Goal: Task Accomplishment & Management: Use online tool/utility

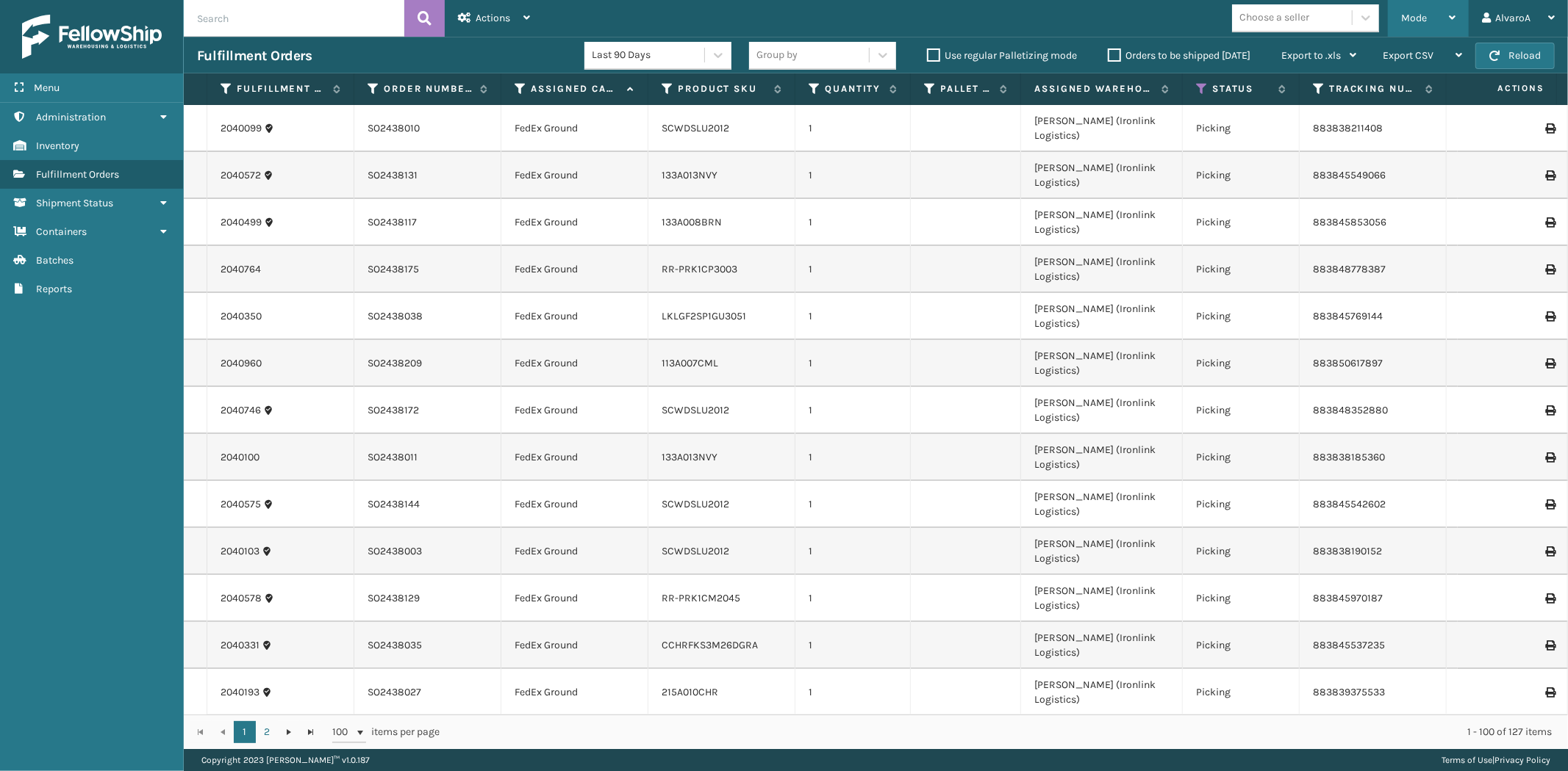
click at [1436, 7] on div "Mode" at bounding box center [1427, 18] width 54 height 36
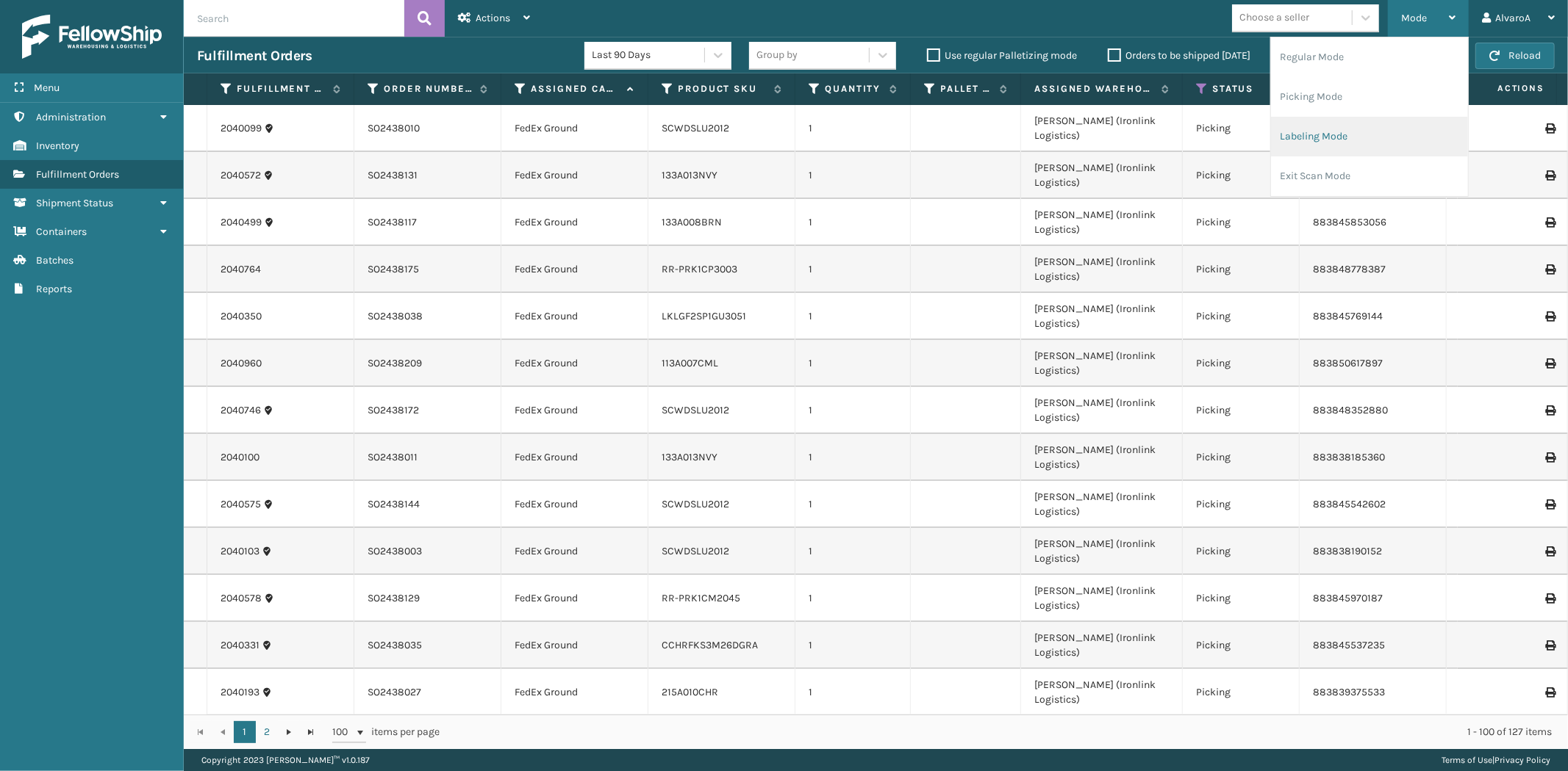
click at [1336, 128] on li "Labeling Mode" at bounding box center [1370, 137] width 197 height 40
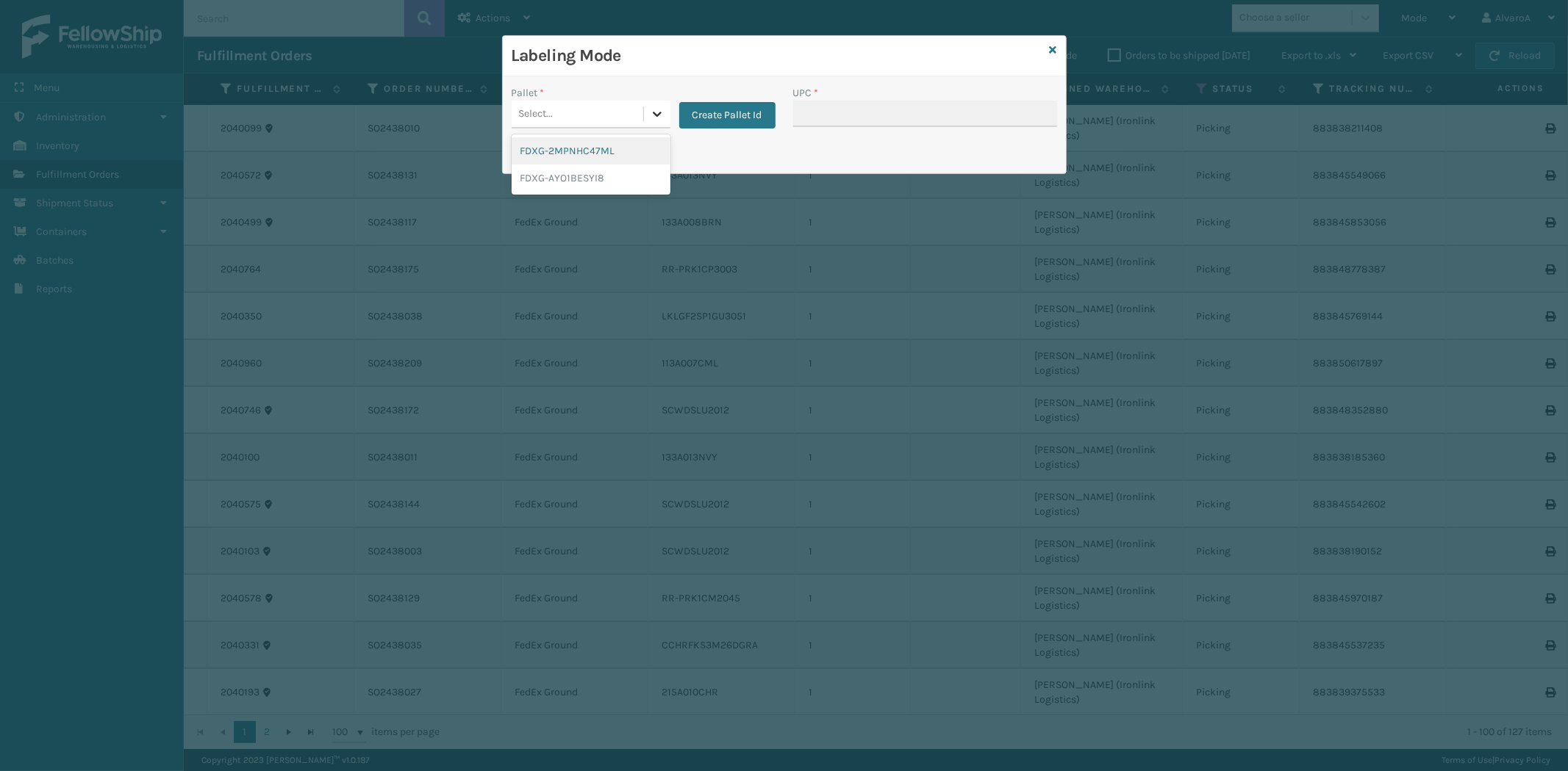
click at [645, 106] on div at bounding box center [657, 114] width 27 height 27
click at [751, 121] on button "Create Pallet Id" at bounding box center [727, 115] width 96 height 27
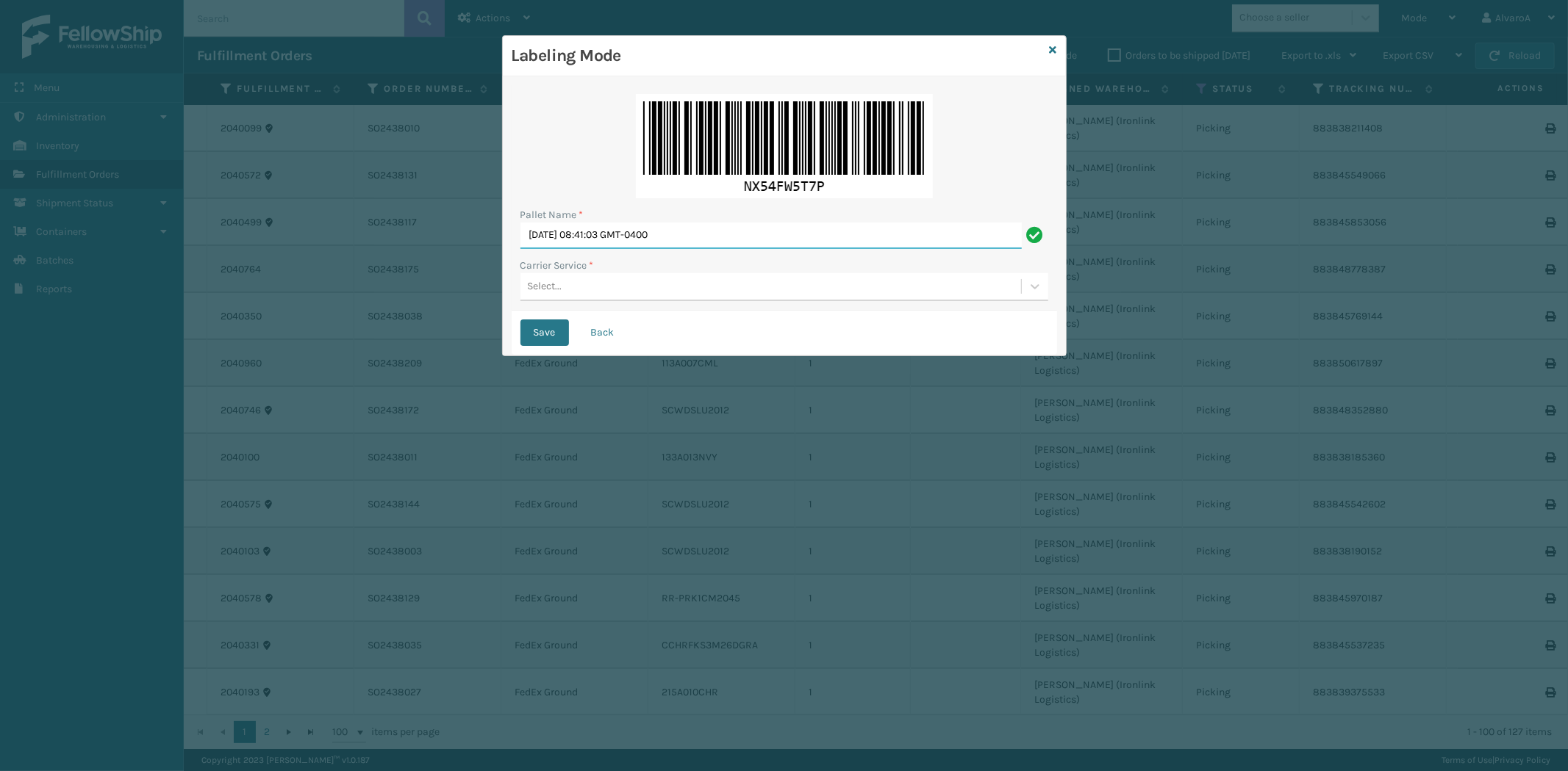
drag, startPoint x: 761, startPoint y: 233, endPoint x: 381, endPoint y: 285, distance: 383.5
click at [381, 289] on div "Labeling Mode Pallet Name * [DATE] 08:41:03 GMT-0400 Carrier Service * Select..…" at bounding box center [784, 386] width 1568 height 771
type input "LPN 503344 #1"
click at [604, 280] on div "Select..." at bounding box center [771, 287] width 501 height 24
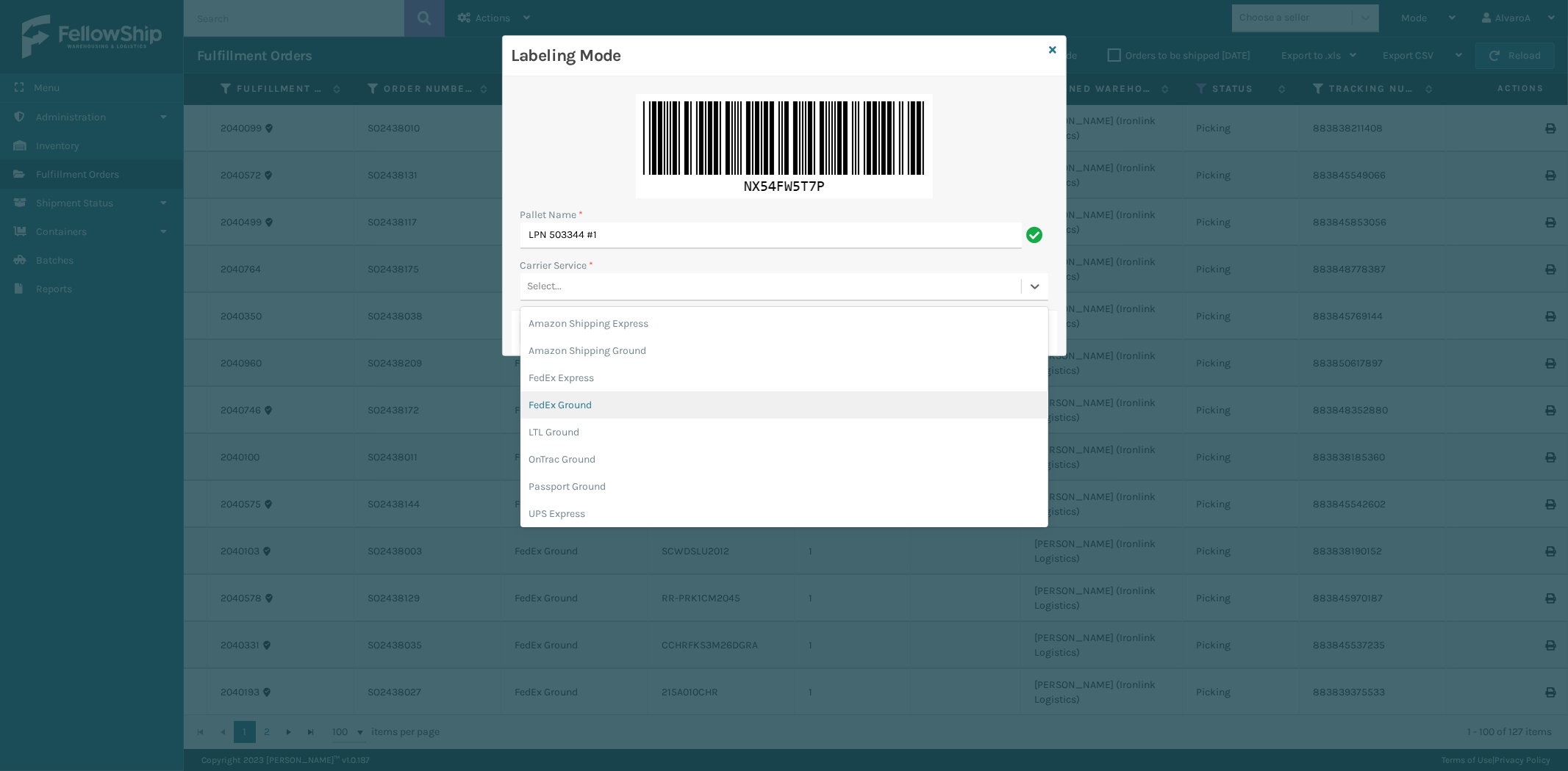
click at [585, 399] on div "FedEx Ground" at bounding box center [784, 405] width 528 height 27
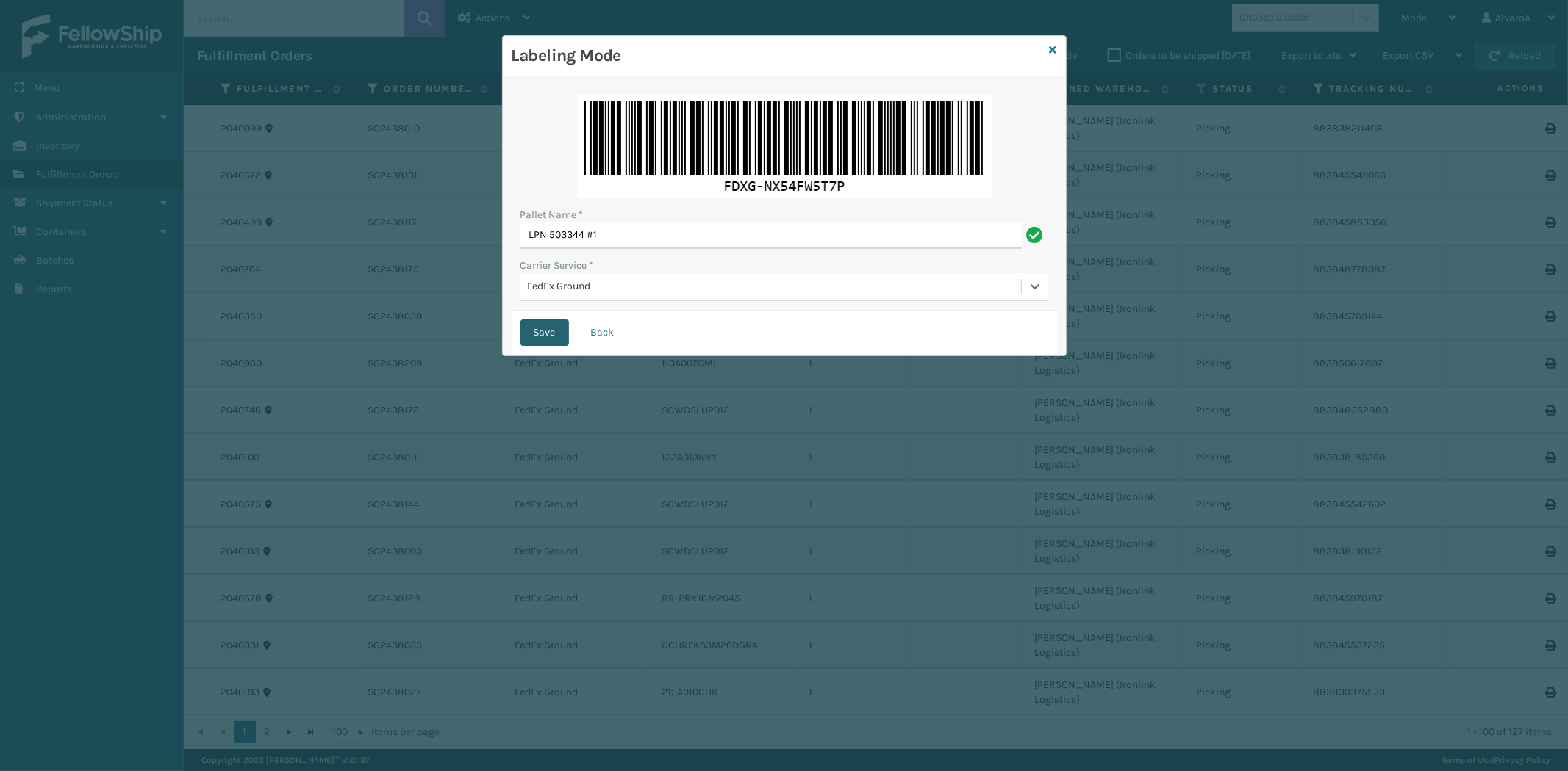
click at [535, 326] on button "Save" at bounding box center [545, 332] width 49 height 27
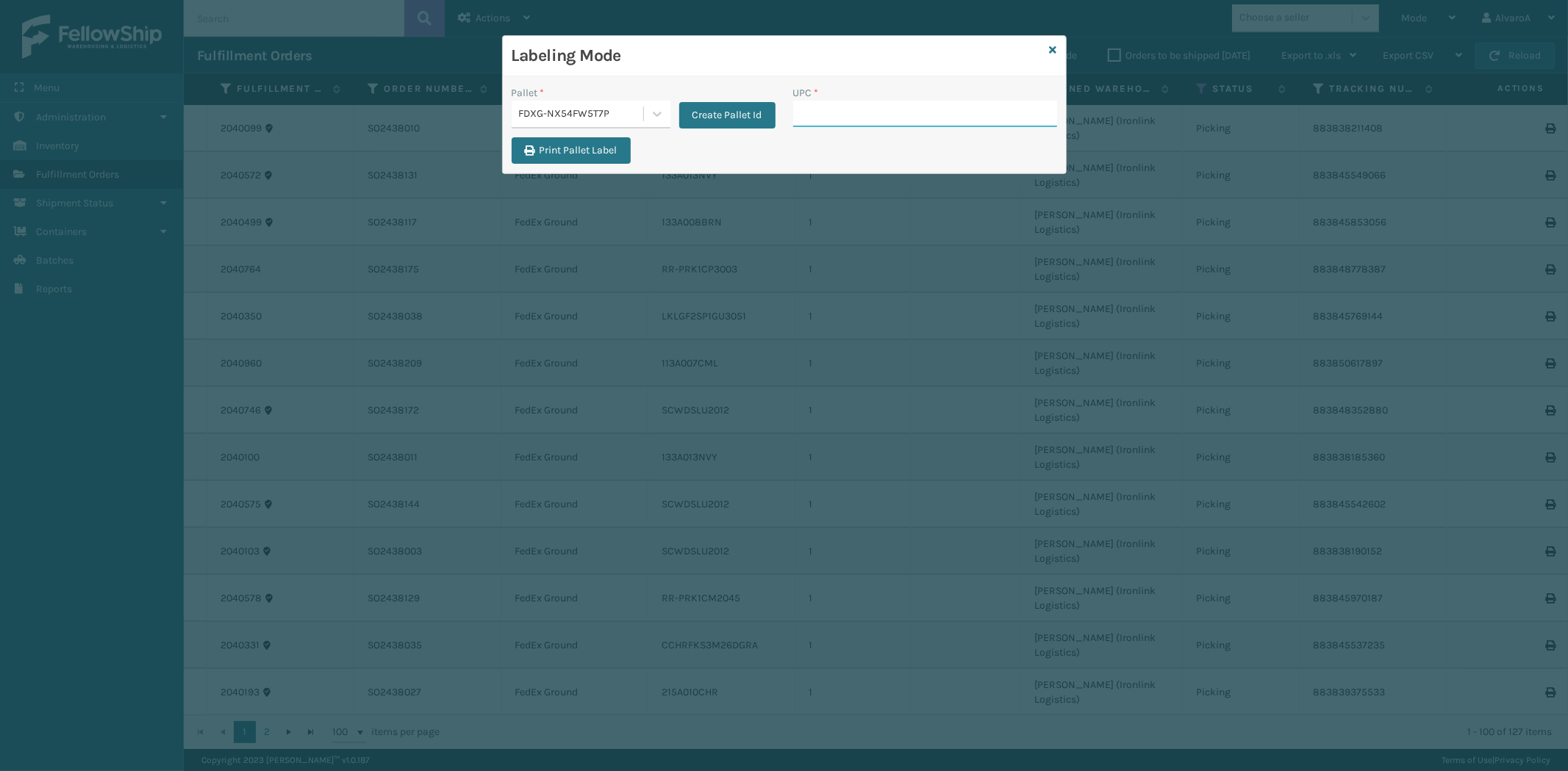
click at [832, 119] on input "UPC *" at bounding box center [925, 114] width 264 height 27
paste input "SC-CRYS3LU2001"
type input "SC-CRYS3LU2001"
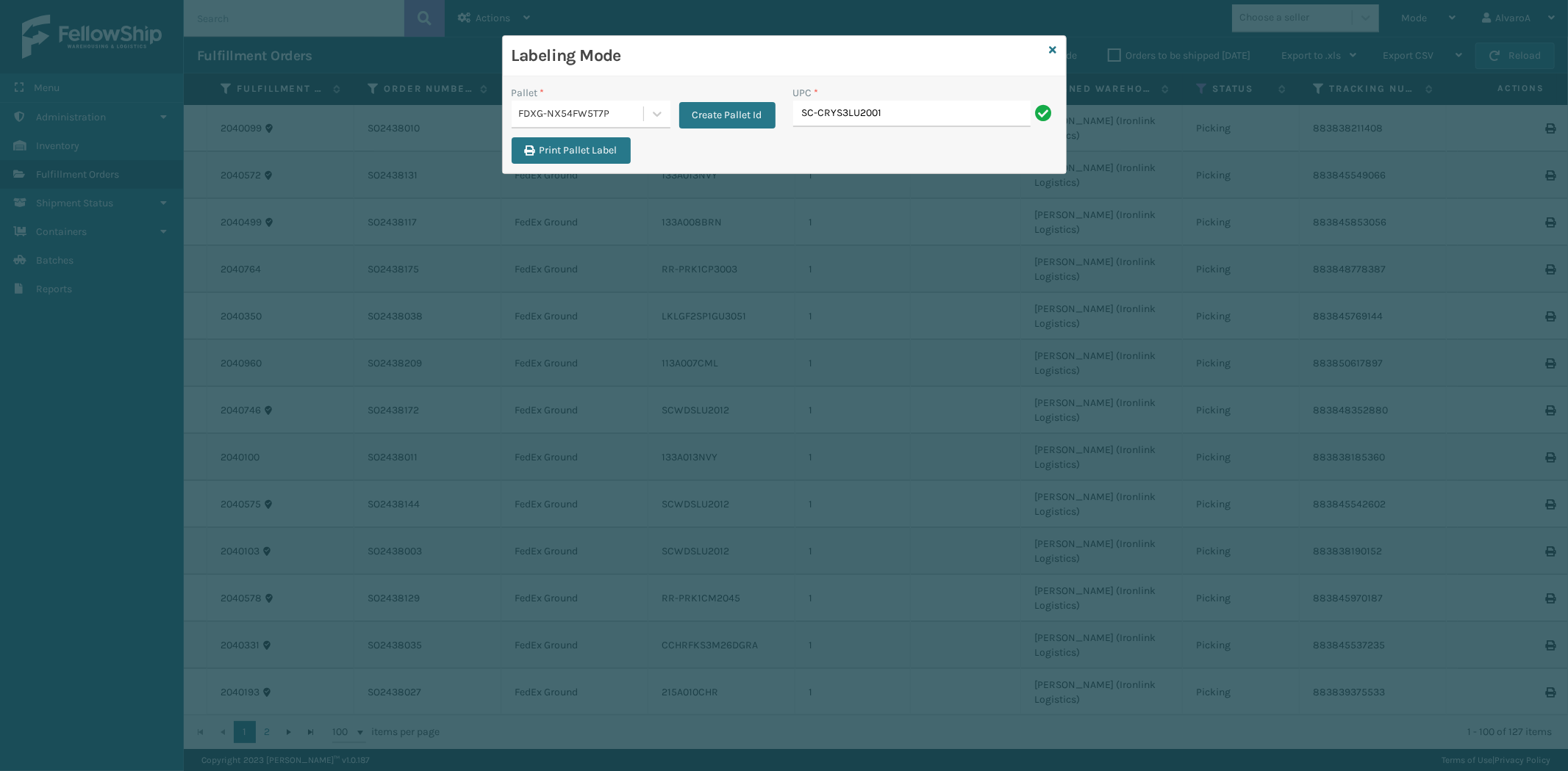
type input "SC-CRYS3LU2001"
paste input "CCHRFKS2M26BKVA"
type input "CCHRFKS2M26BKVA"
paste input "CCWENKS2M26CFVA"
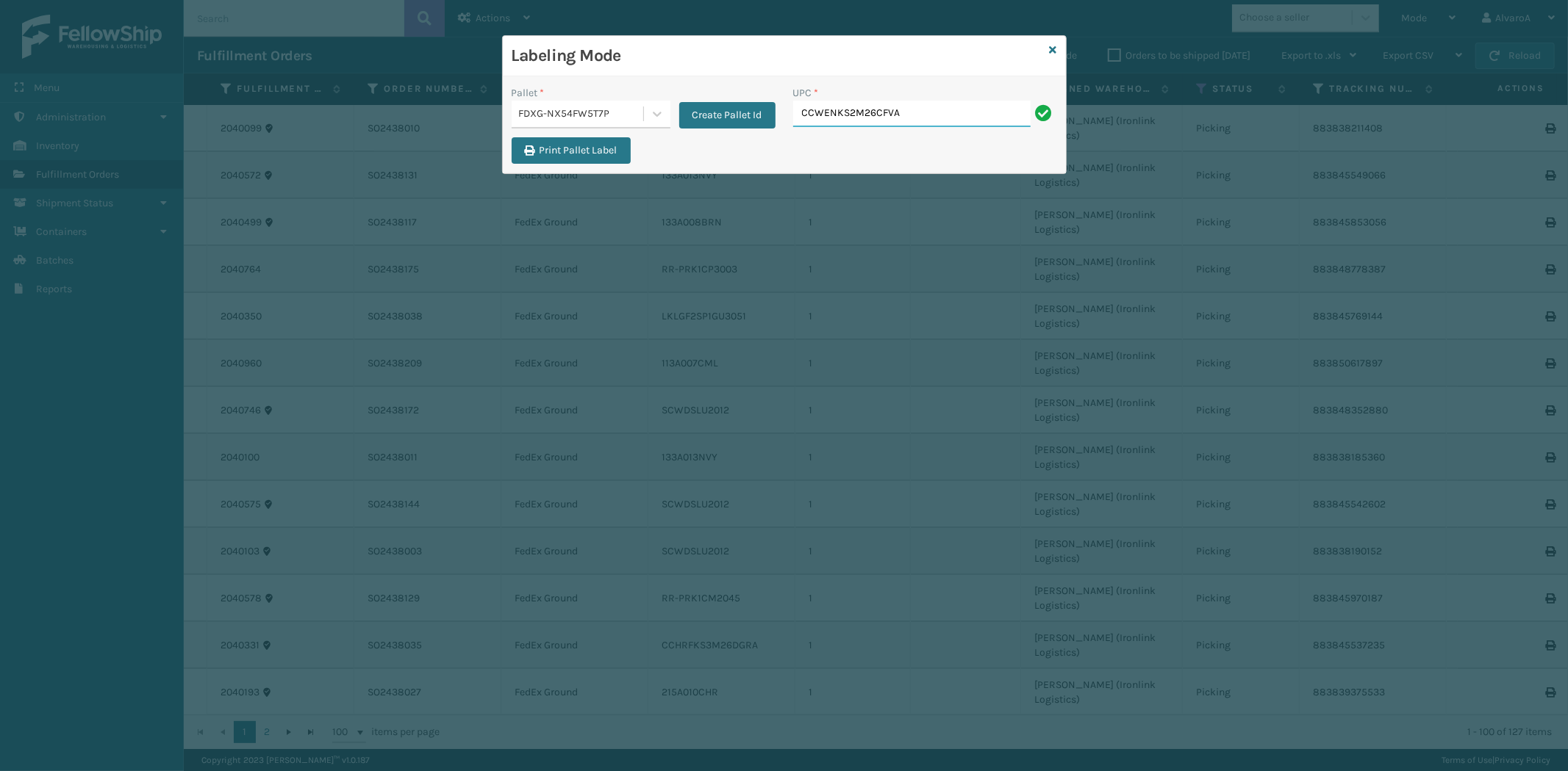
type input "CCWENKS2M26CFVA"
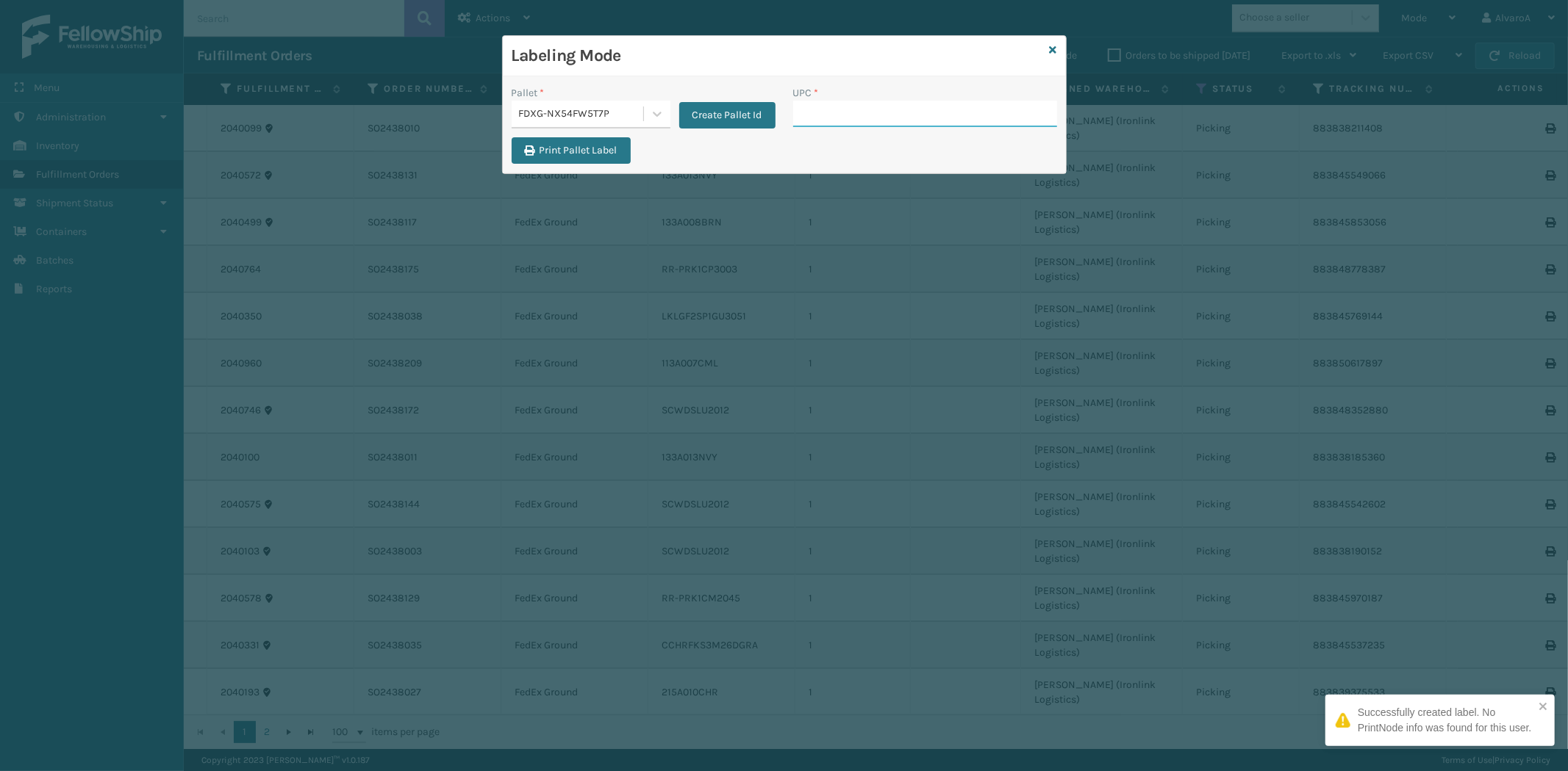
paste input "CCHRFKS2BGEVA"
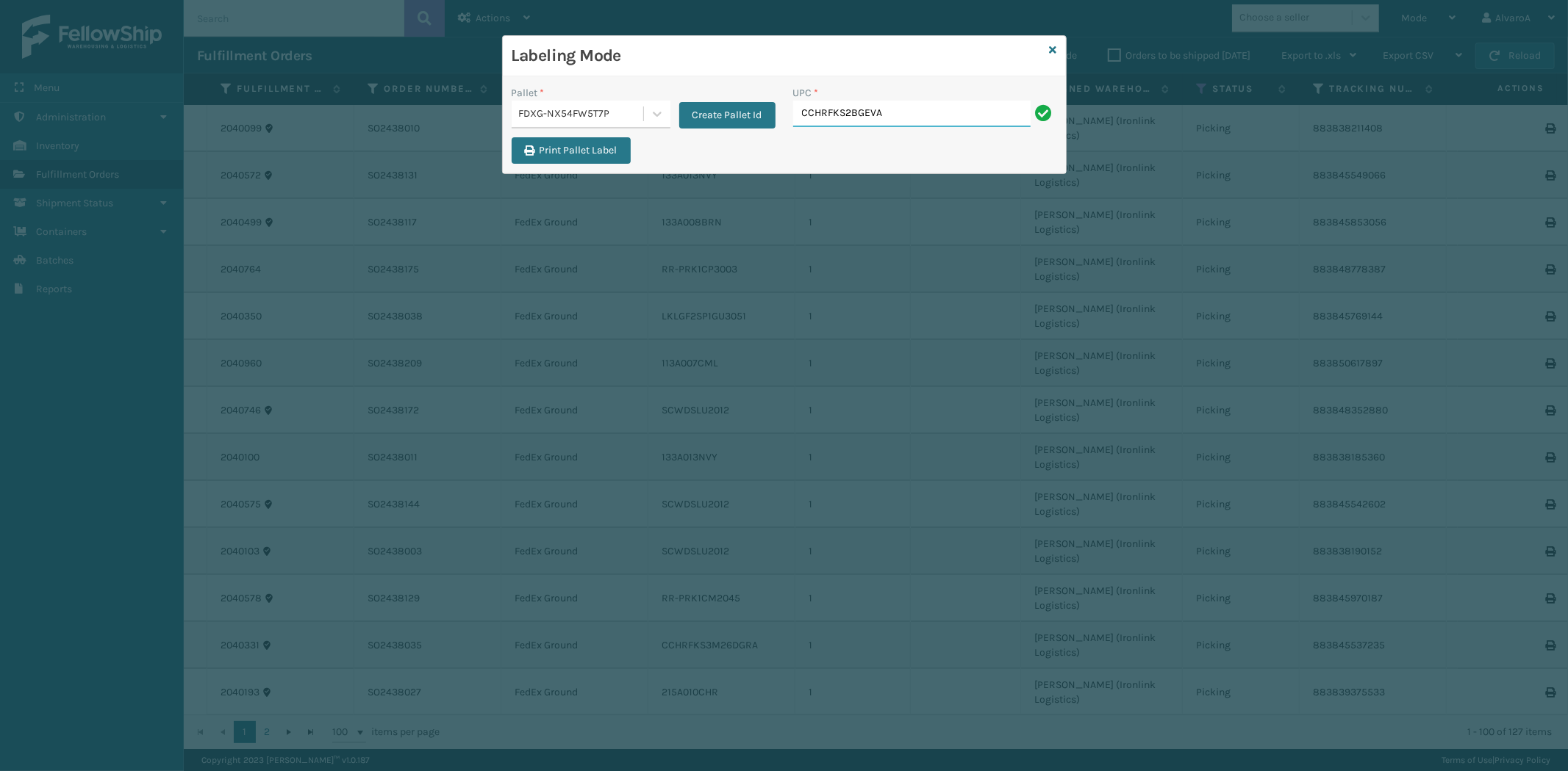
type input "CCHRFKS2BGEVA"
click at [687, 99] on div "Create Pallet Id" at bounding box center [723, 107] width 105 height 44
click at [687, 105] on button "Create Pallet Id" at bounding box center [727, 115] width 96 height 27
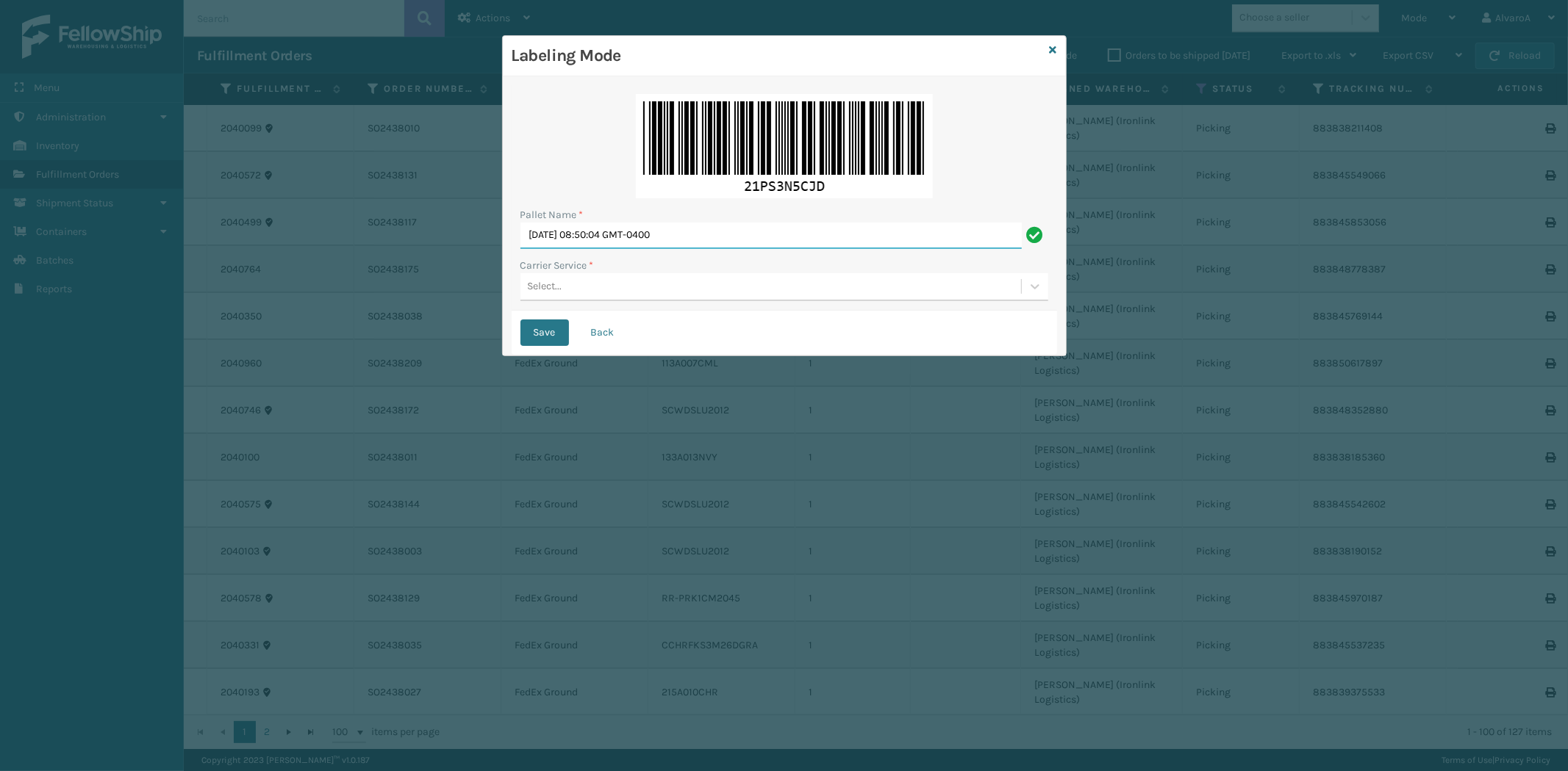
drag, startPoint x: 716, startPoint y: 236, endPoint x: 328, endPoint y: 262, distance: 388.9
click at [338, 262] on div "Labeling Mode Pallet Name * [DATE] 08:50:04 GMT-0400 Carrier Service * Select..…" at bounding box center [784, 386] width 1568 height 771
type input "LPN 503340 #1"
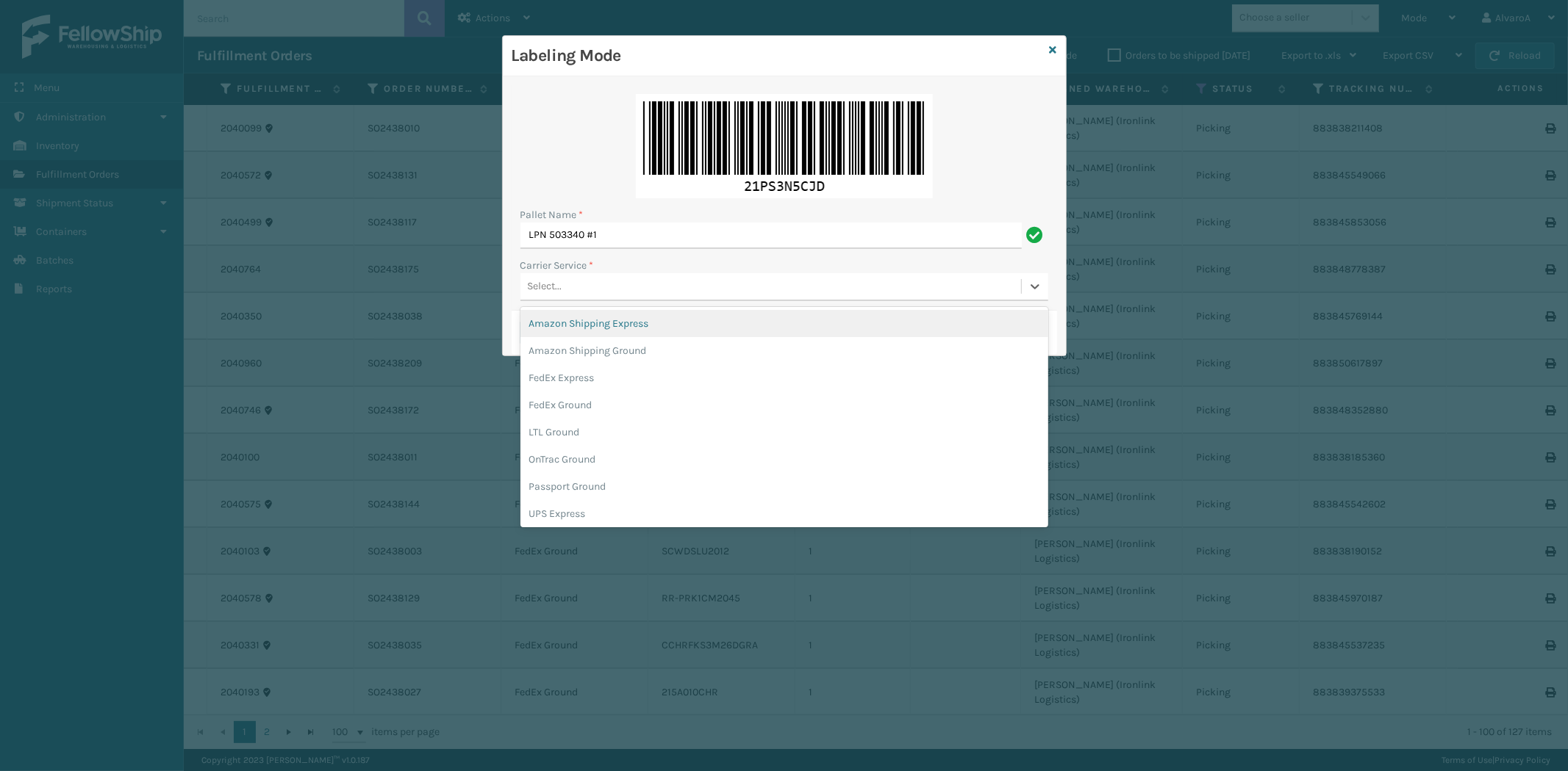
click at [562, 285] on div "Select..." at bounding box center [771, 287] width 501 height 24
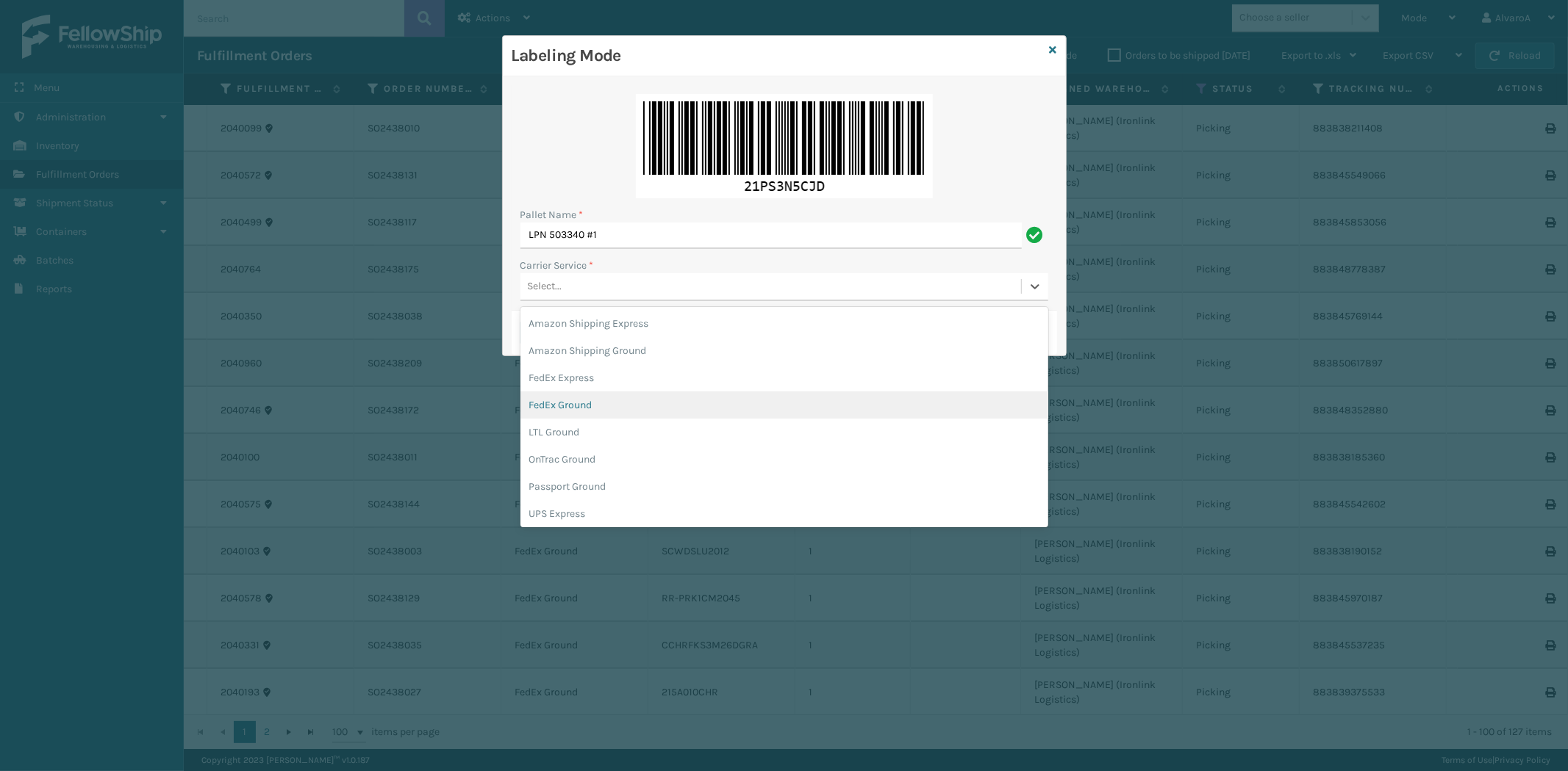
click at [568, 405] on div "FedEx Ground" at bounding box center [784, 405] width 528 height 27
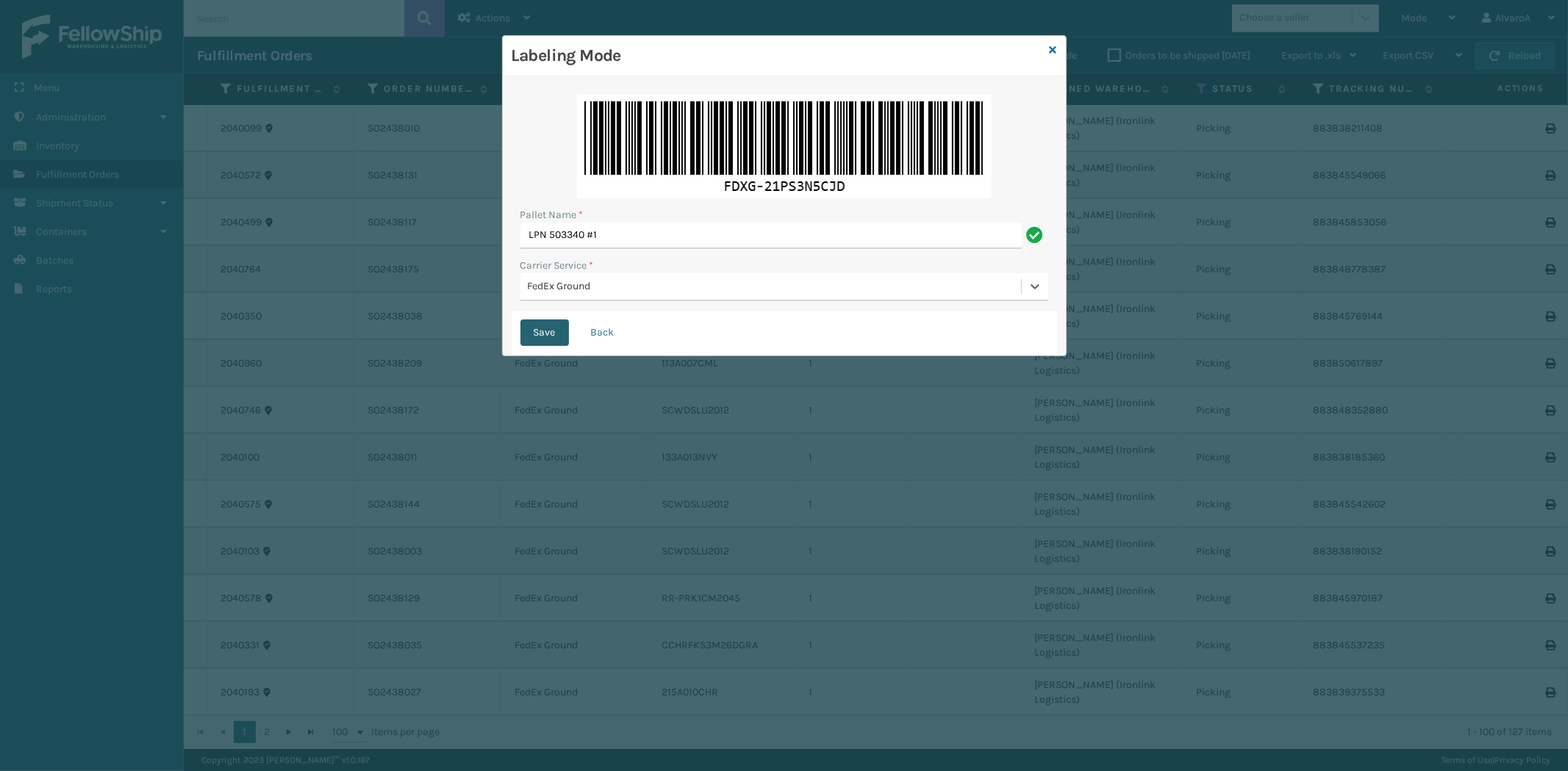
click at [548, 338] on button "Save" at bounding box center [545, 332] width 49 height 27
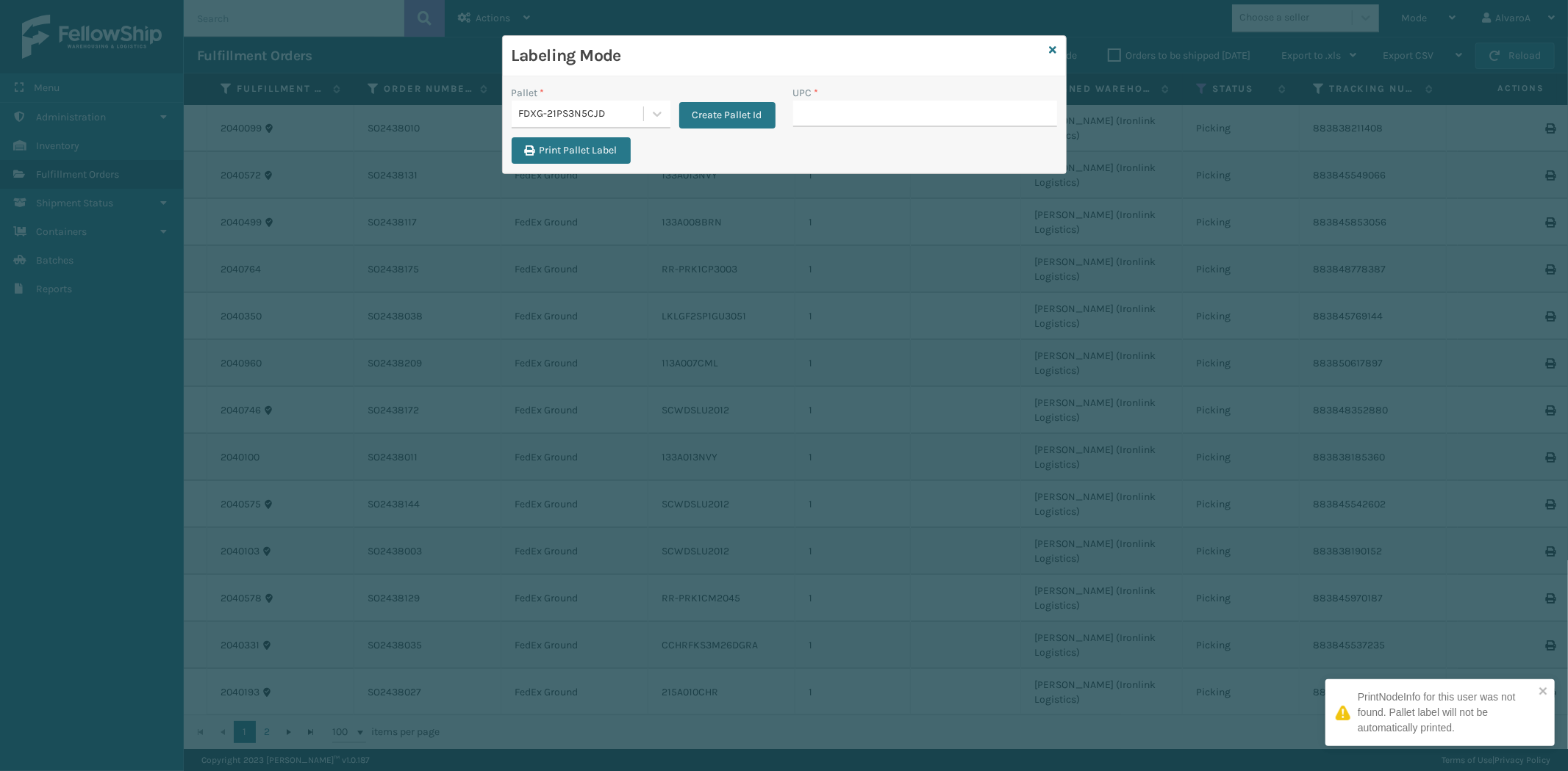
click at [827, 112] on input "UPC *" at bounding box center [925, 114] width 264 height 27
type input "LKLGF2SP3OLV-C"
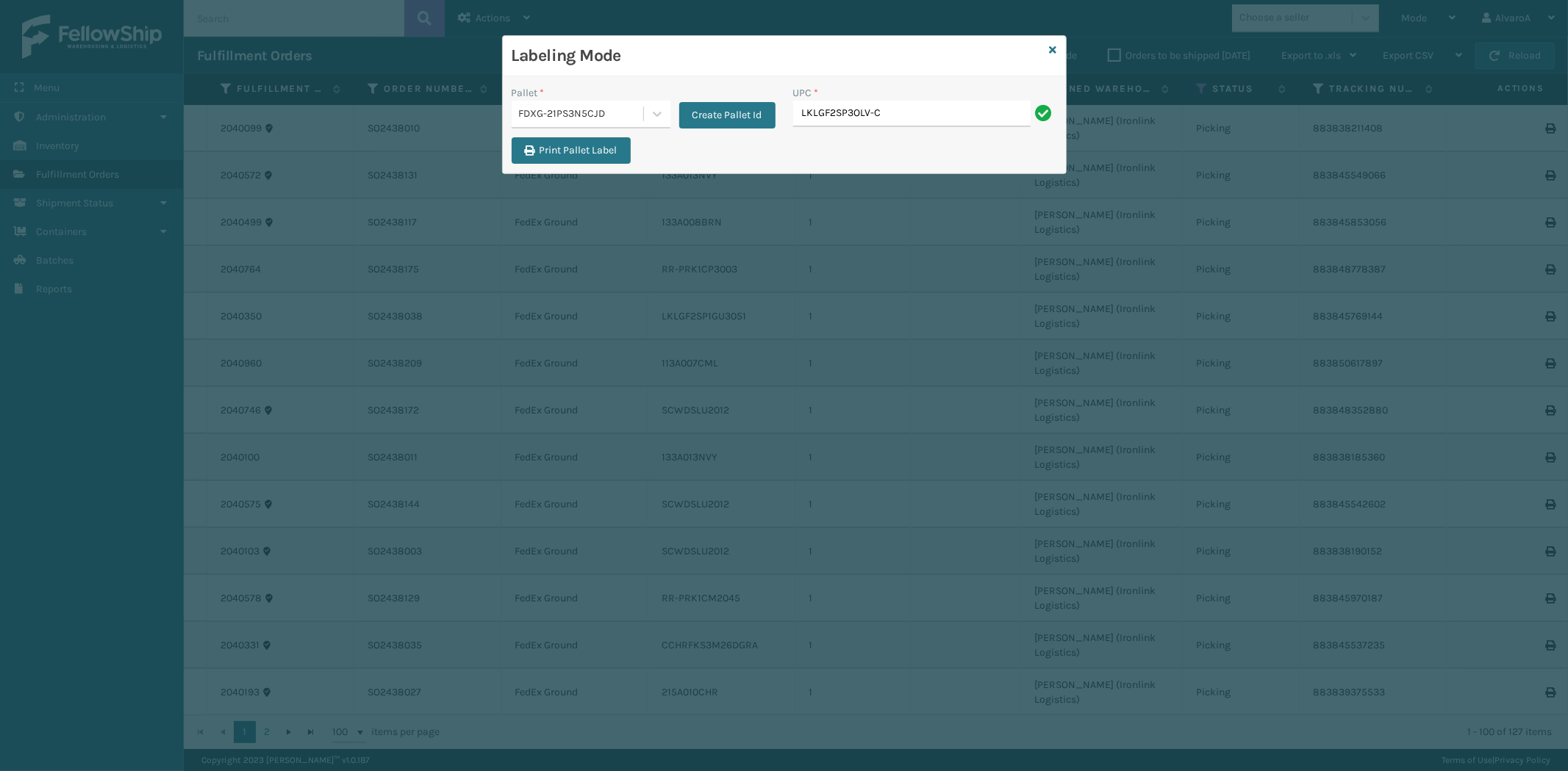
type input "LKLGF2SP3OLV-C"
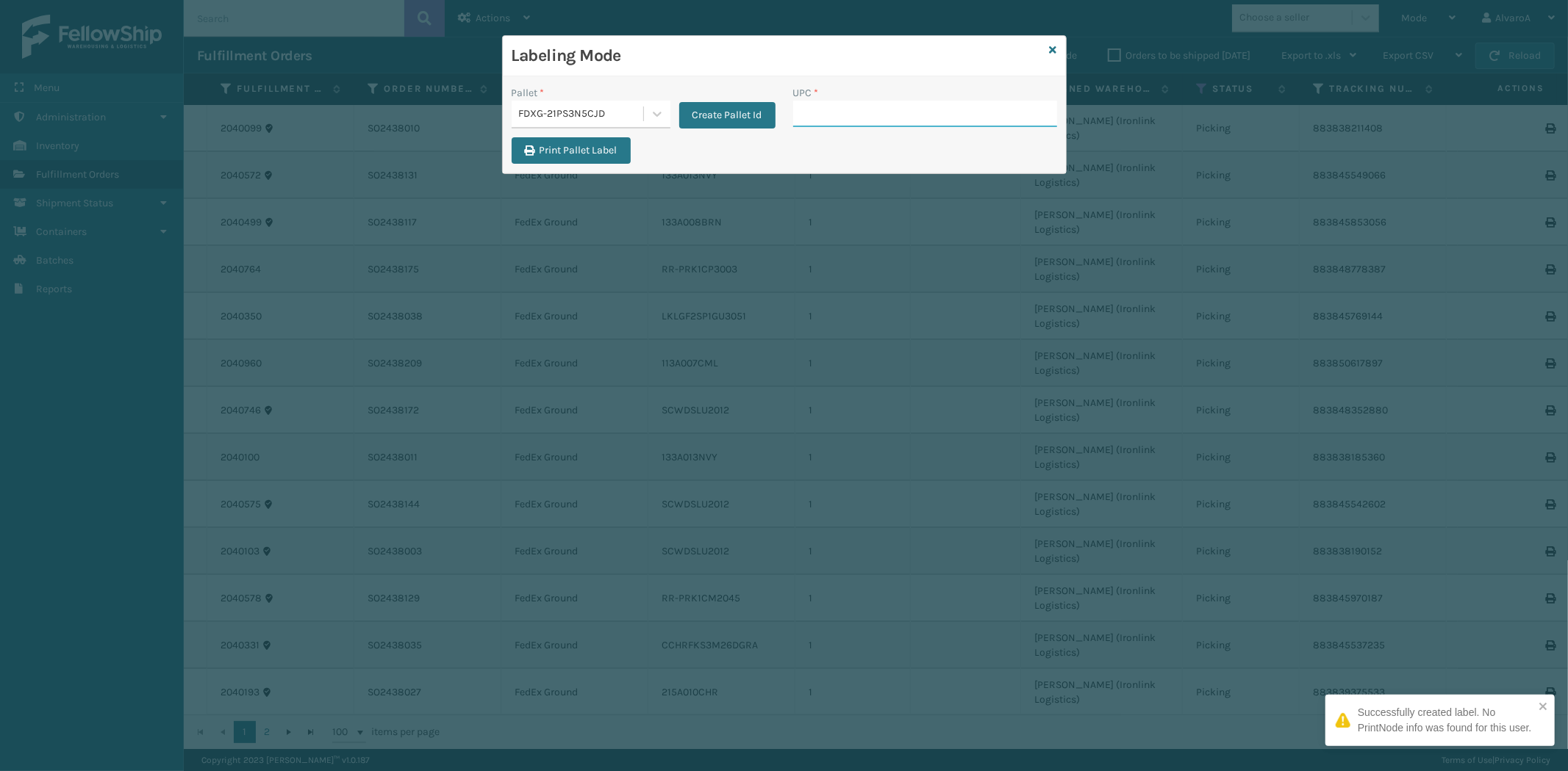
paste input "LSHRFS3CP3003R"
type input "LSHRFS3CP3003R"
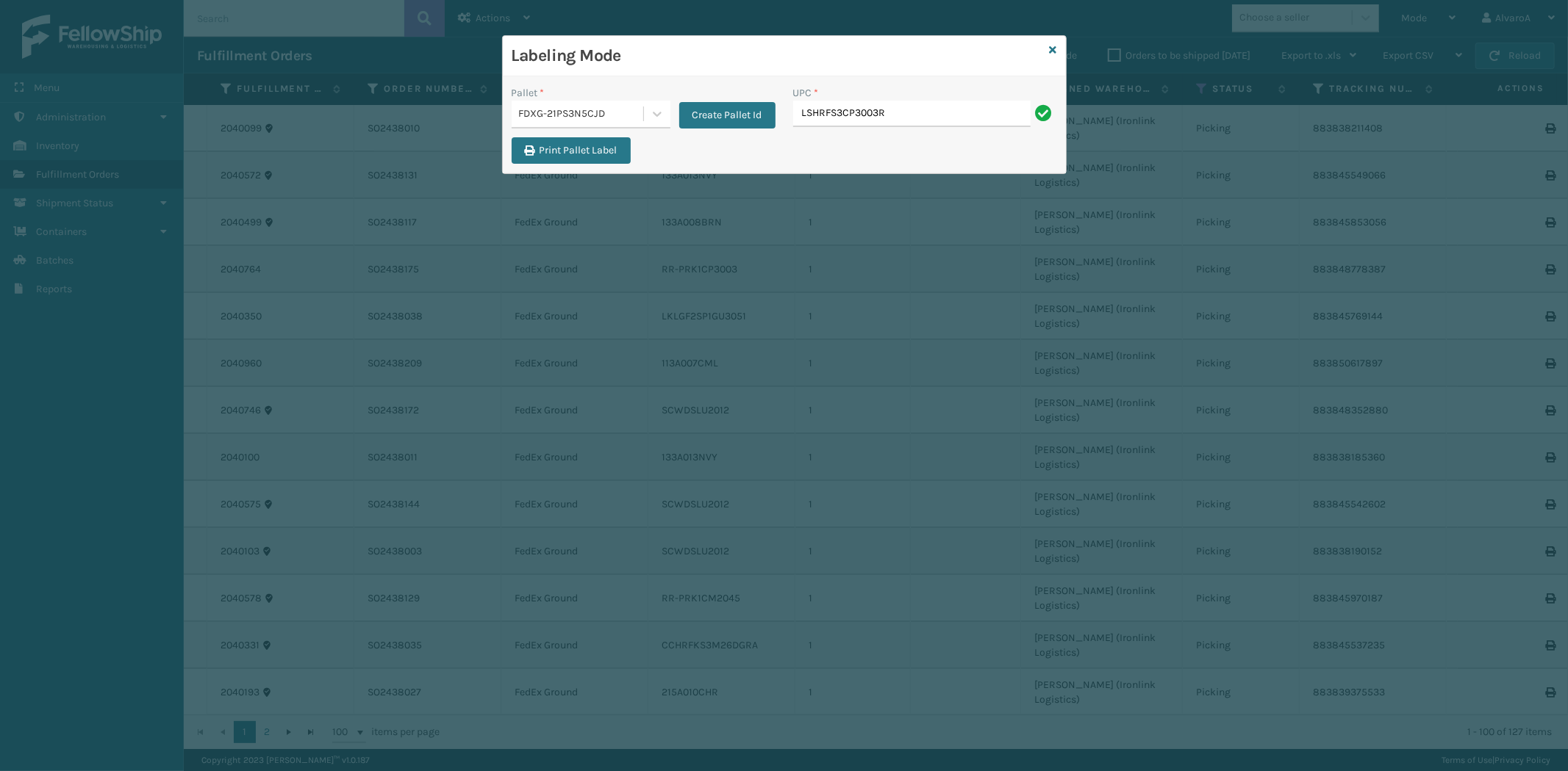
type input "LSHRFS3CP3003R"
paste input "CCWENKS3M26DGRA"
type input "CCWENKS3M26DGRA"
paste input "CCWENKS3BLURA"
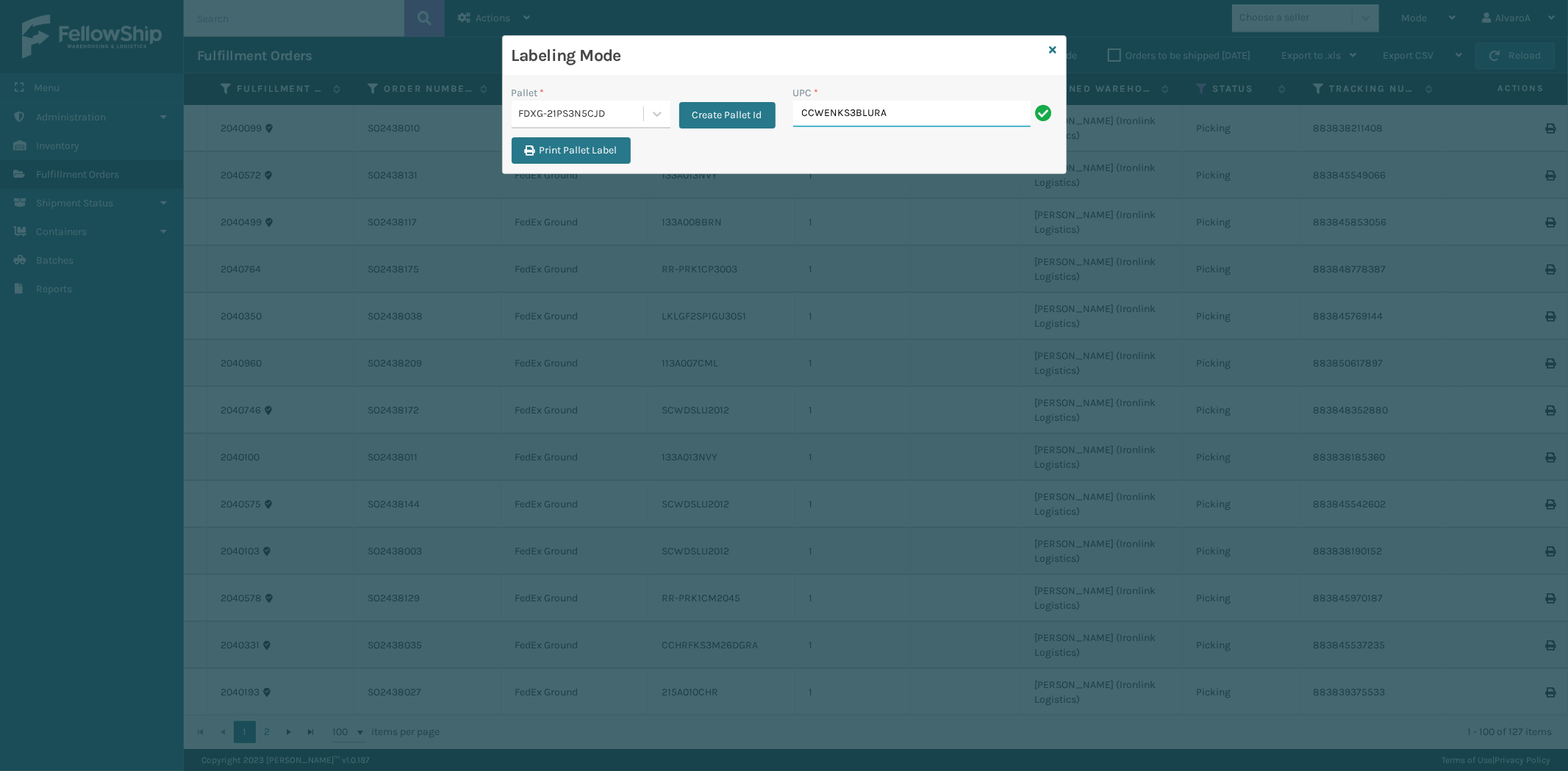
type input "CCWENKS3BLURA"
click at [660, 121] on div at bounding box center [657, 114] width 27 height 27
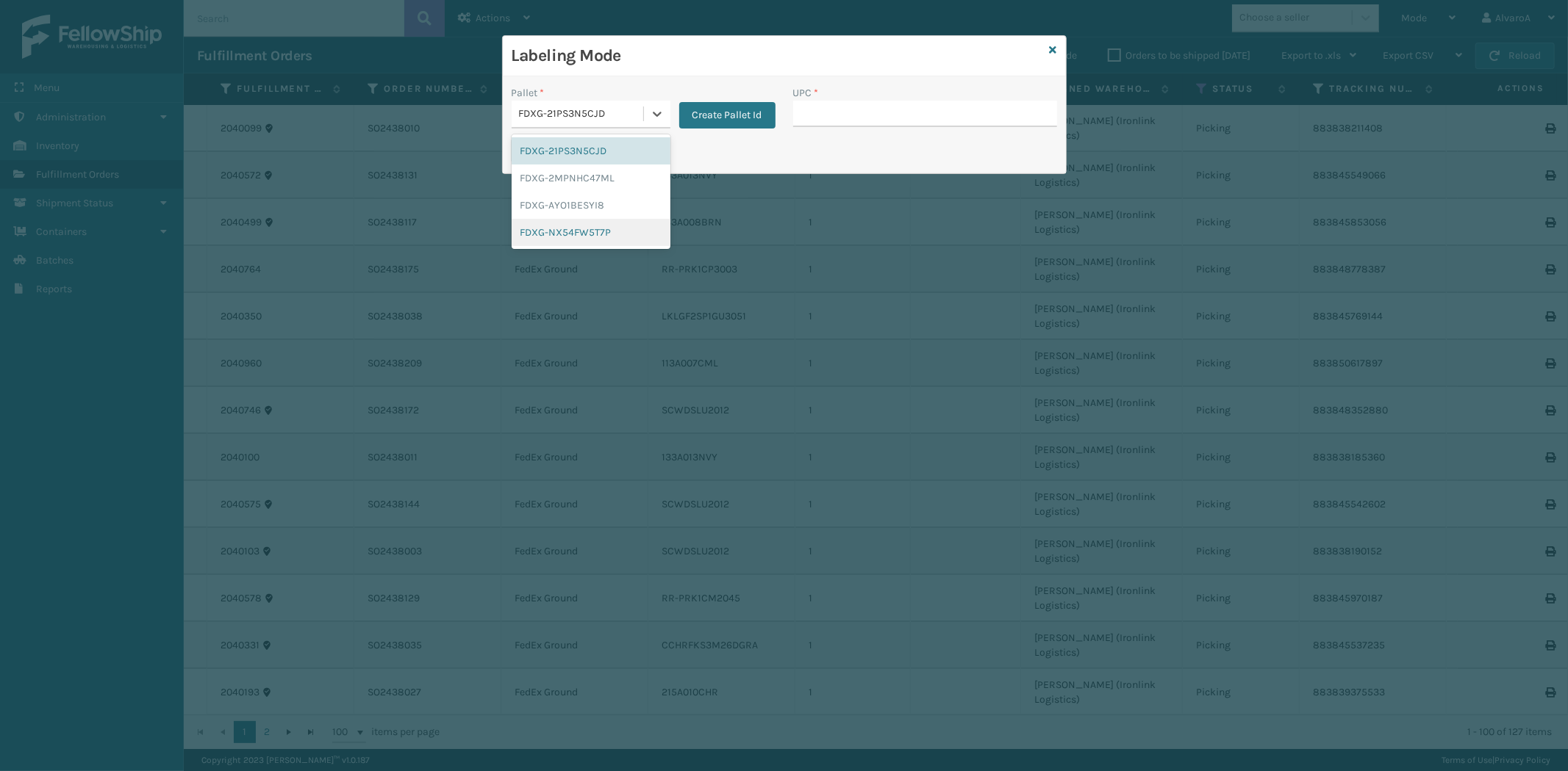
click at [570, 235] on div "FDXG-NX54FW5T7P" at bounding box center [591, 233] width 158 height 27
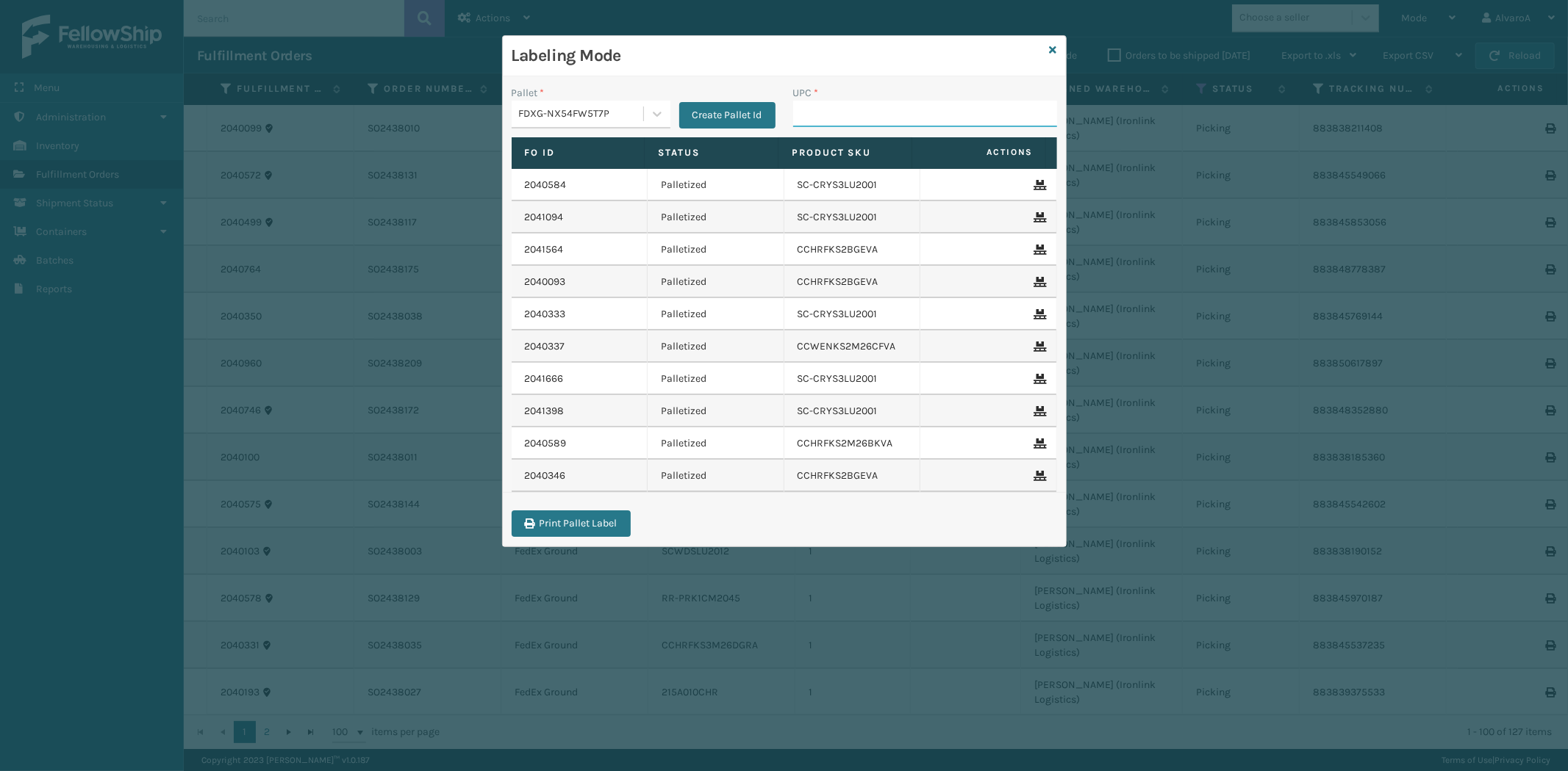
click at [826, 115] on input "UPC *" at bounding box center [925, 114] width 264 height 27
paste input "LKLGF2SP2GU3051"
type input "LKLGF2SP2GU3051"
paste input "RCPSDM2616"
type input "RCPSDM2616"
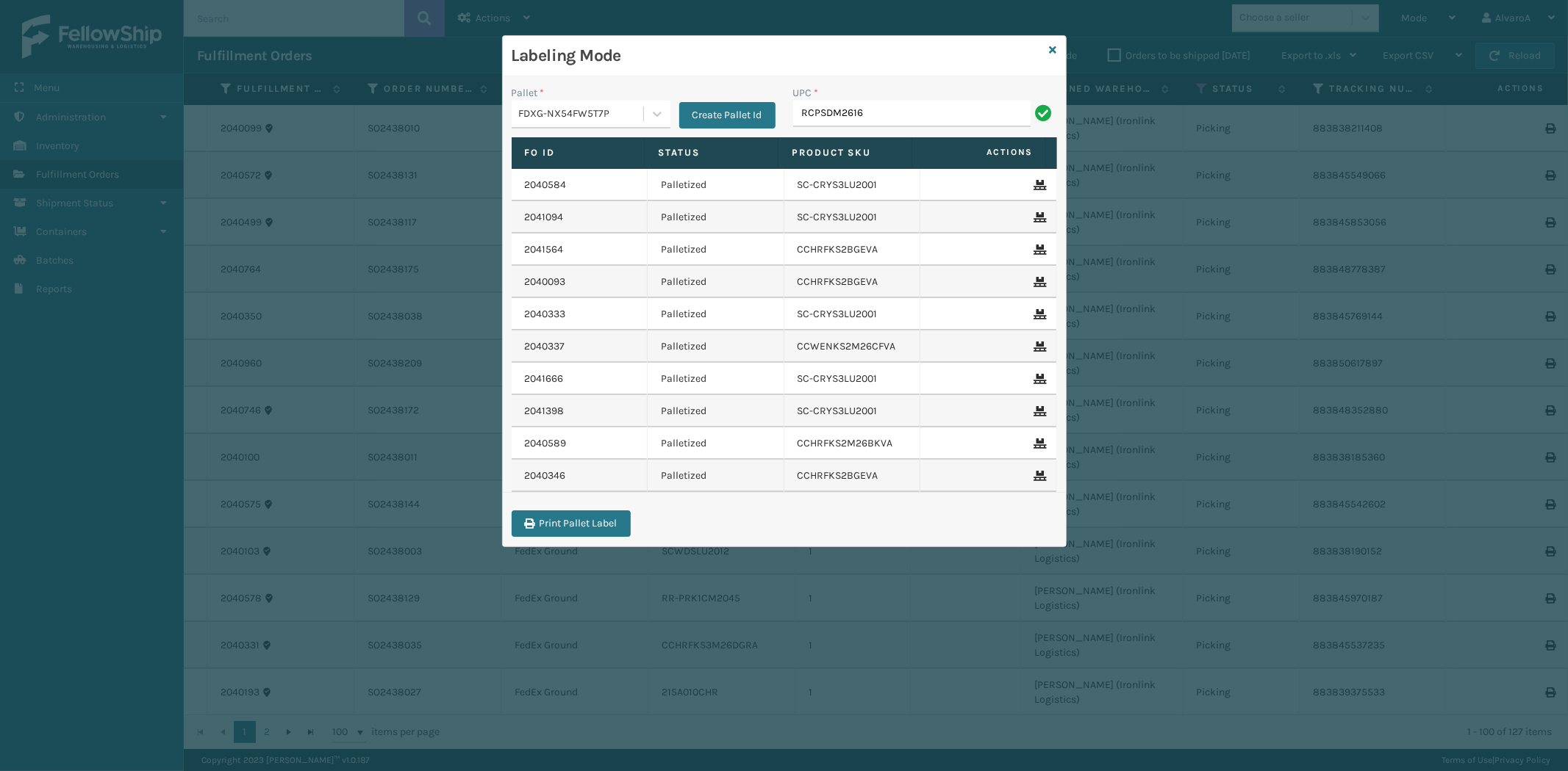
type input "RCPSDM2616"
click at [699, 116] on button "Create Pallet Id" at bounding box center [727, 115] width 96 height 27
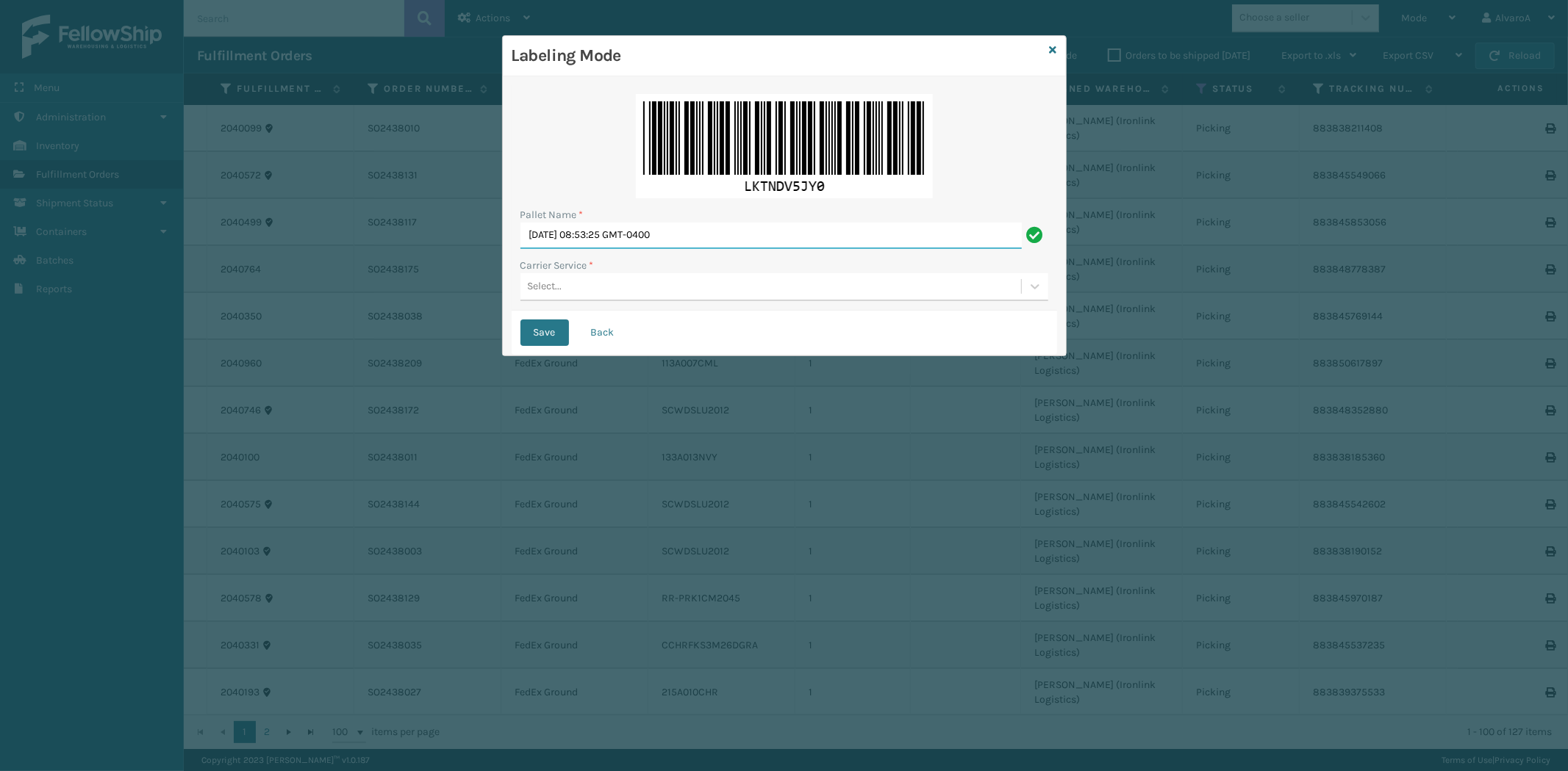
drag, startPoint x: 767, startPoint y: 229, endPoint x: 179, endPoint y: 426, distance: 620.1
click at [181, 426] on div "Labeling Mode Pallet Name * [DATE] 08:53:25 GMT-0400 Carrier Service * Select..…" at bounding box center [784, 386] width 1568 height 771
type input "LPN 503345 #1"
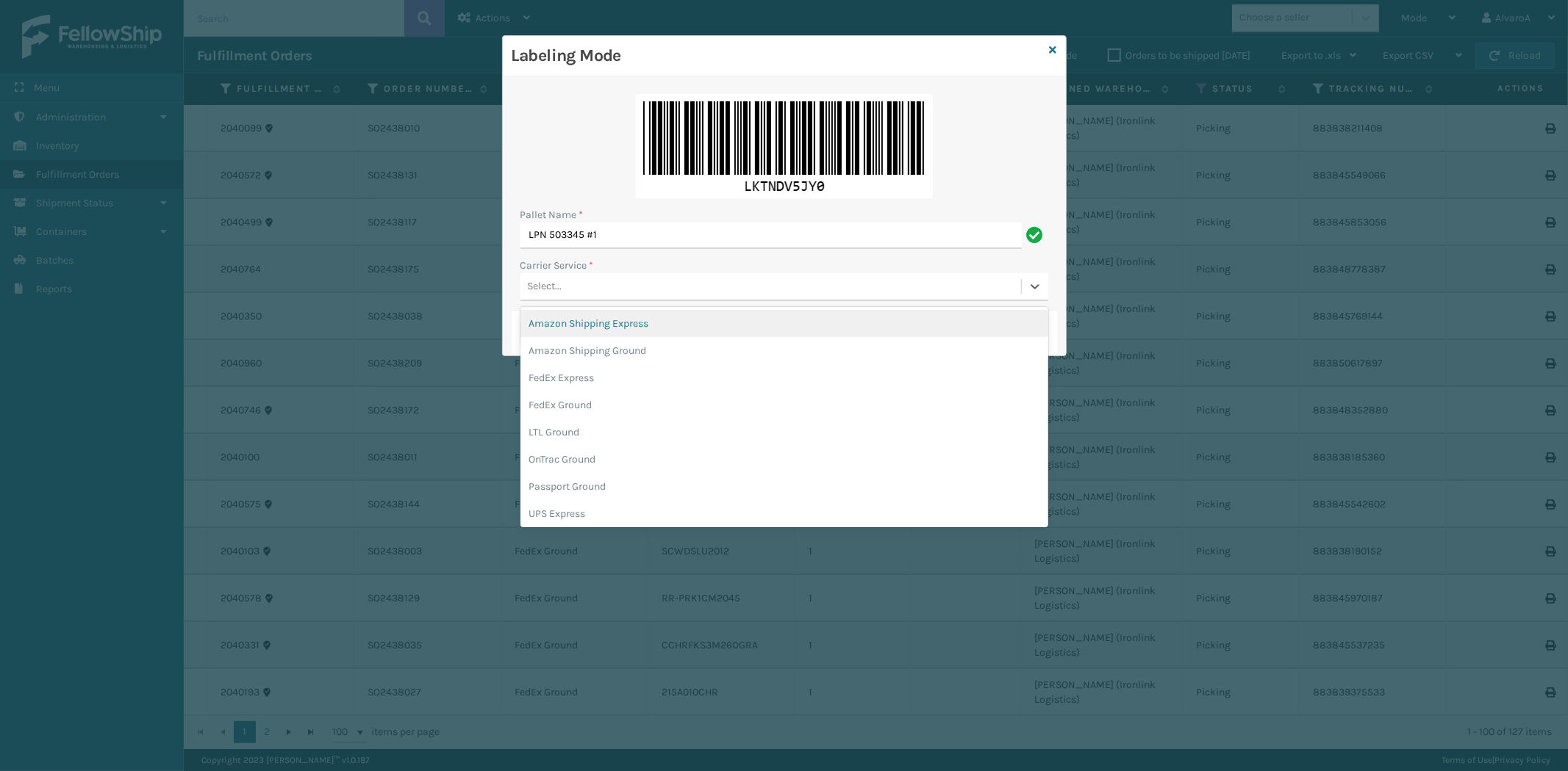
click at [579, 278] on div "Select..." at bounding box center [771, 287] width 501 height 24
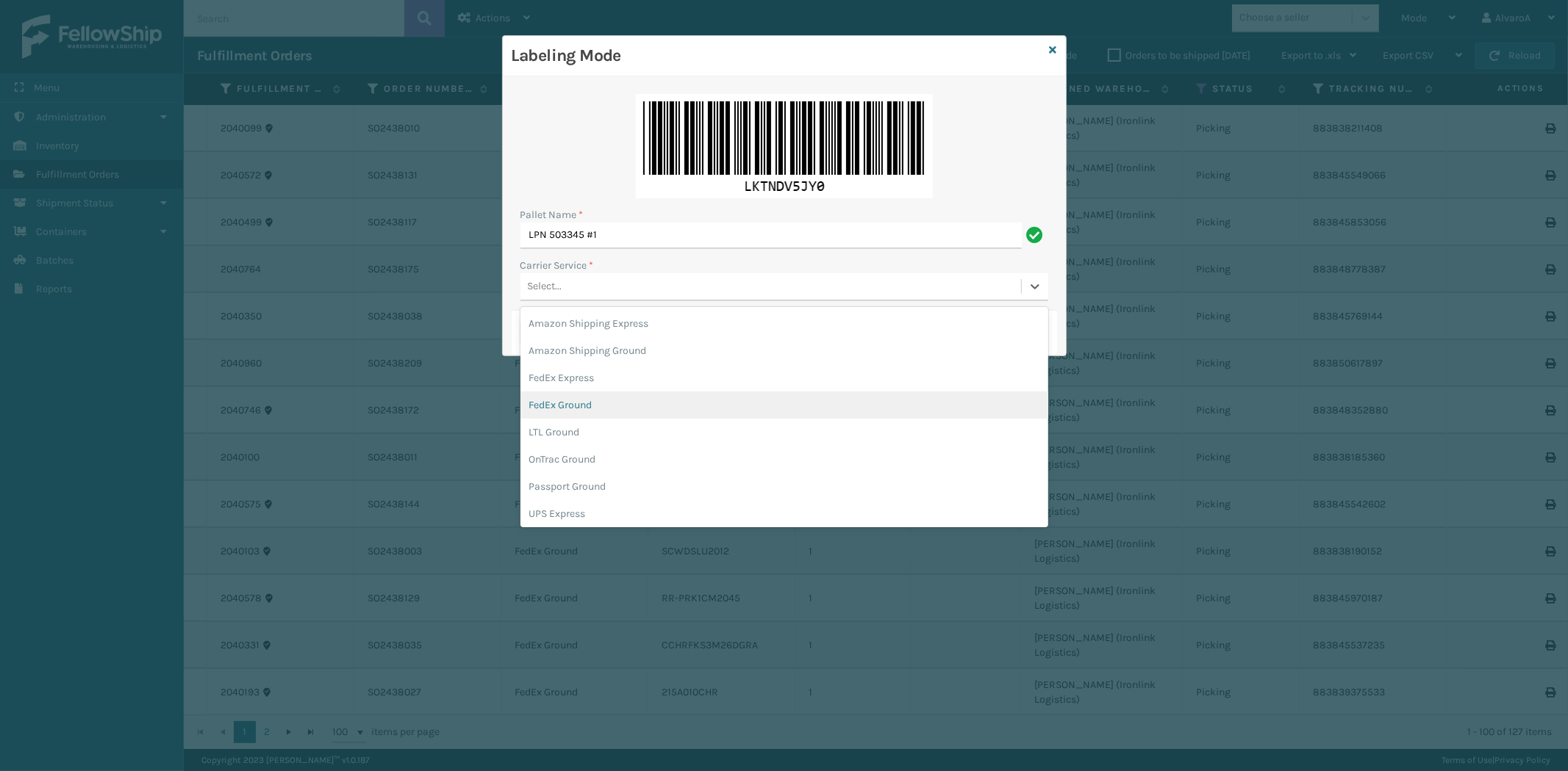
click at [564, 400] on div "FedEx Ground" at bounding box center [784, 405] width 528 height 27
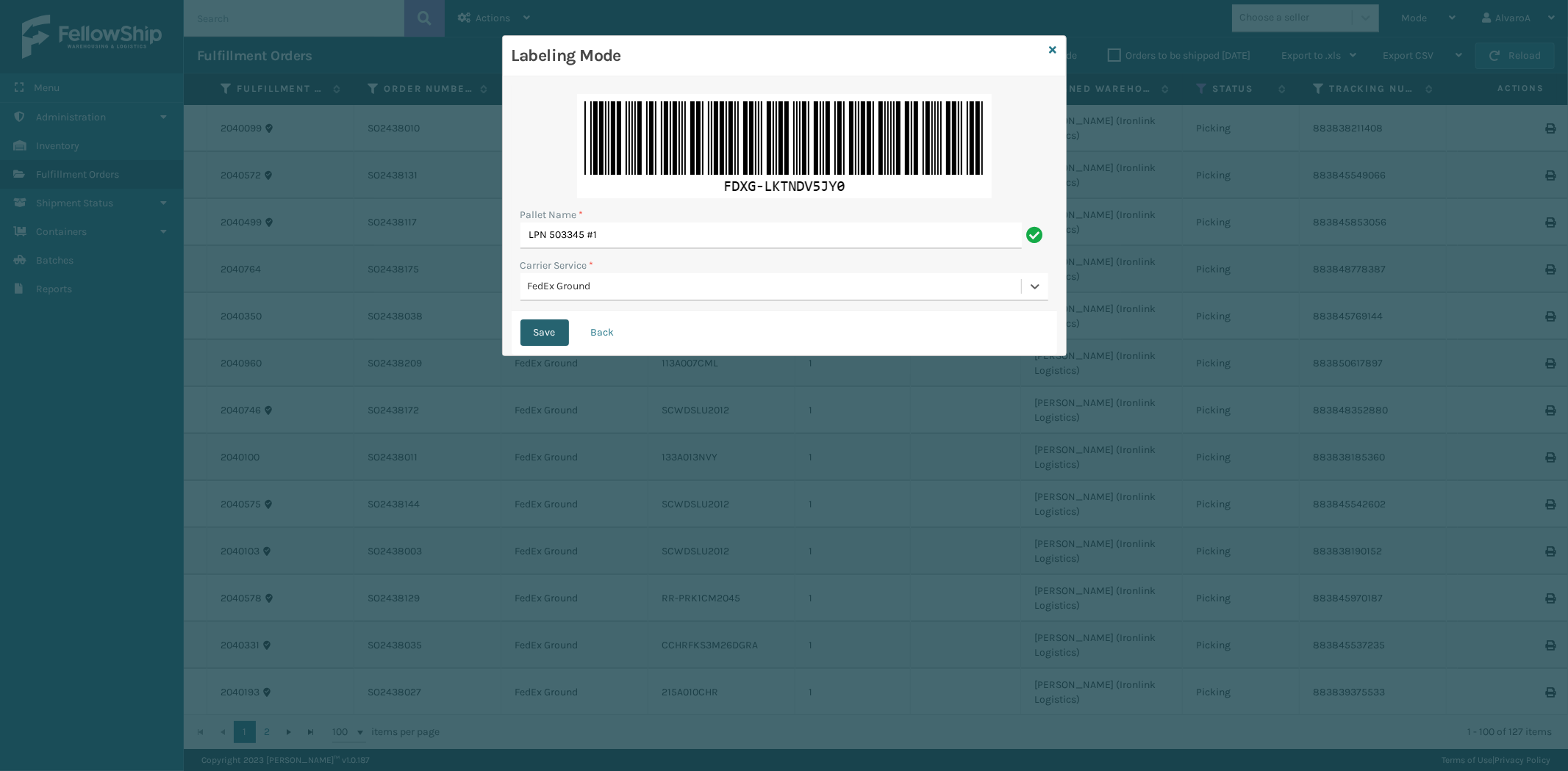
click at [548, 335] on button "Save" at bounding box center [545, 332] width 49 height 27
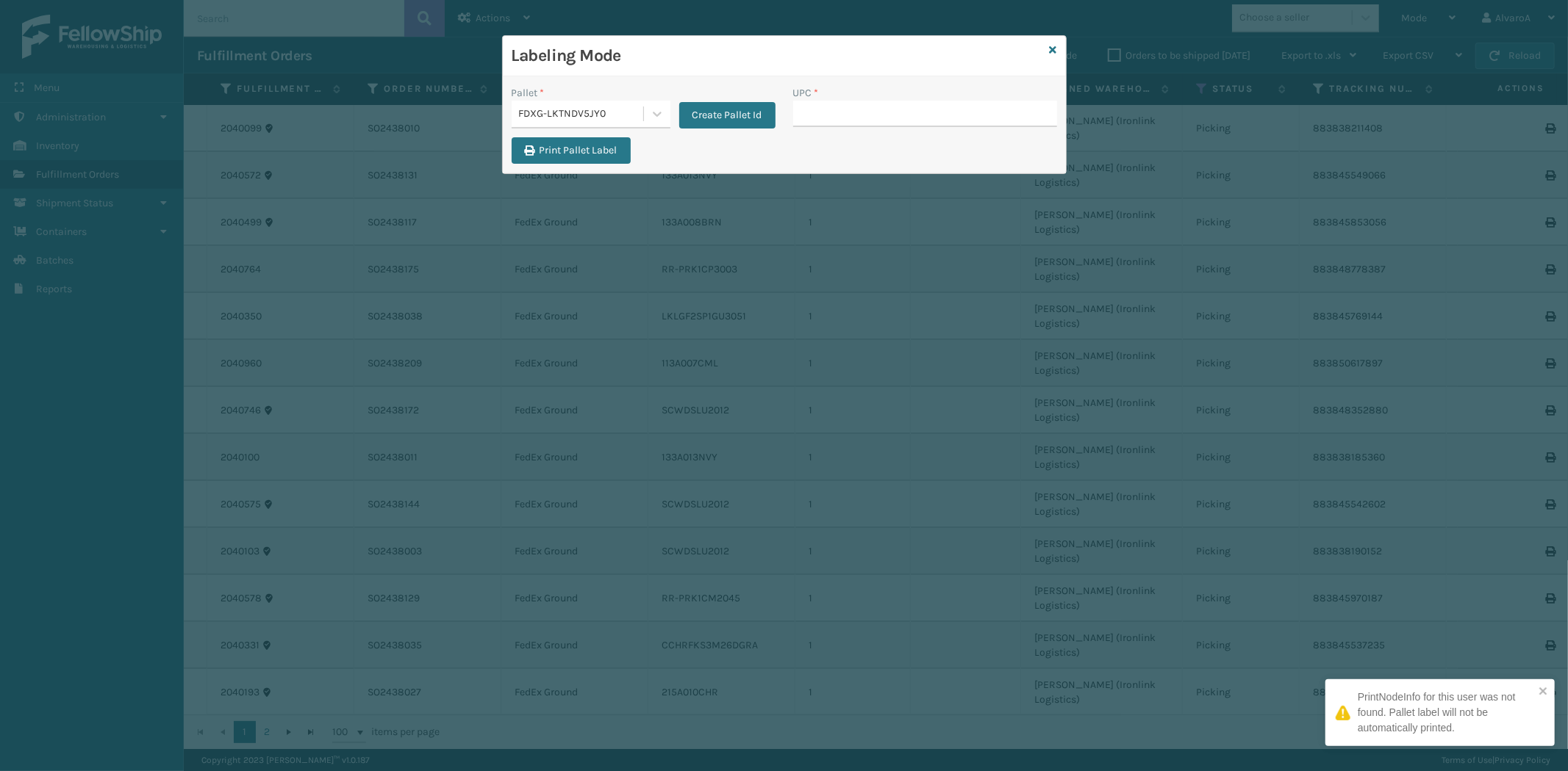
drag, startPoint x: 843, startPoint y: 118, endPoint x: 862, endPoint y: 236, distance: 119.5
click at [843, 118] on input "UPC *" at bounding box center [925, 114] width 264 height 27
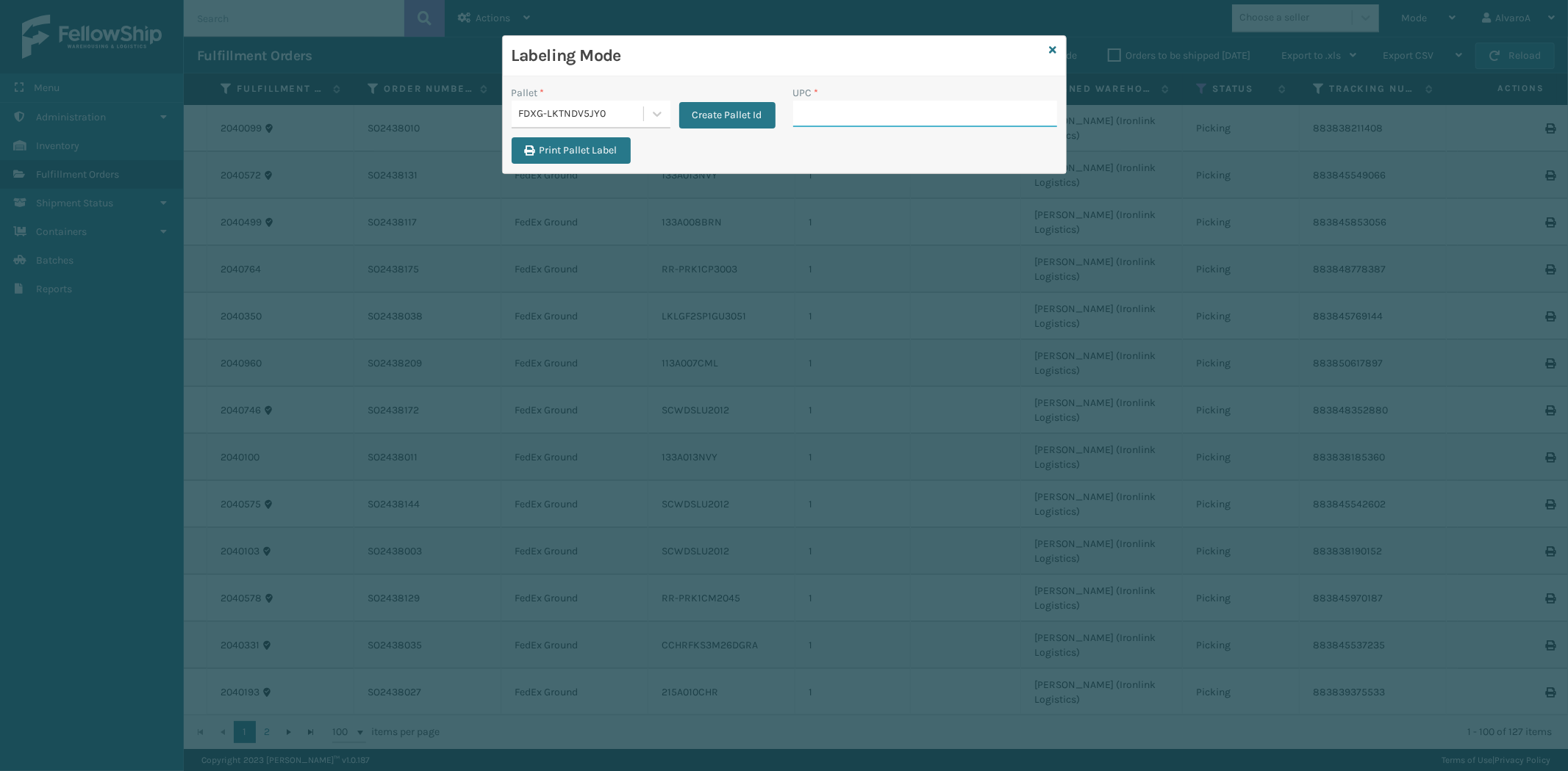
paste input "131A013NVY"
type input "131A013NVY"
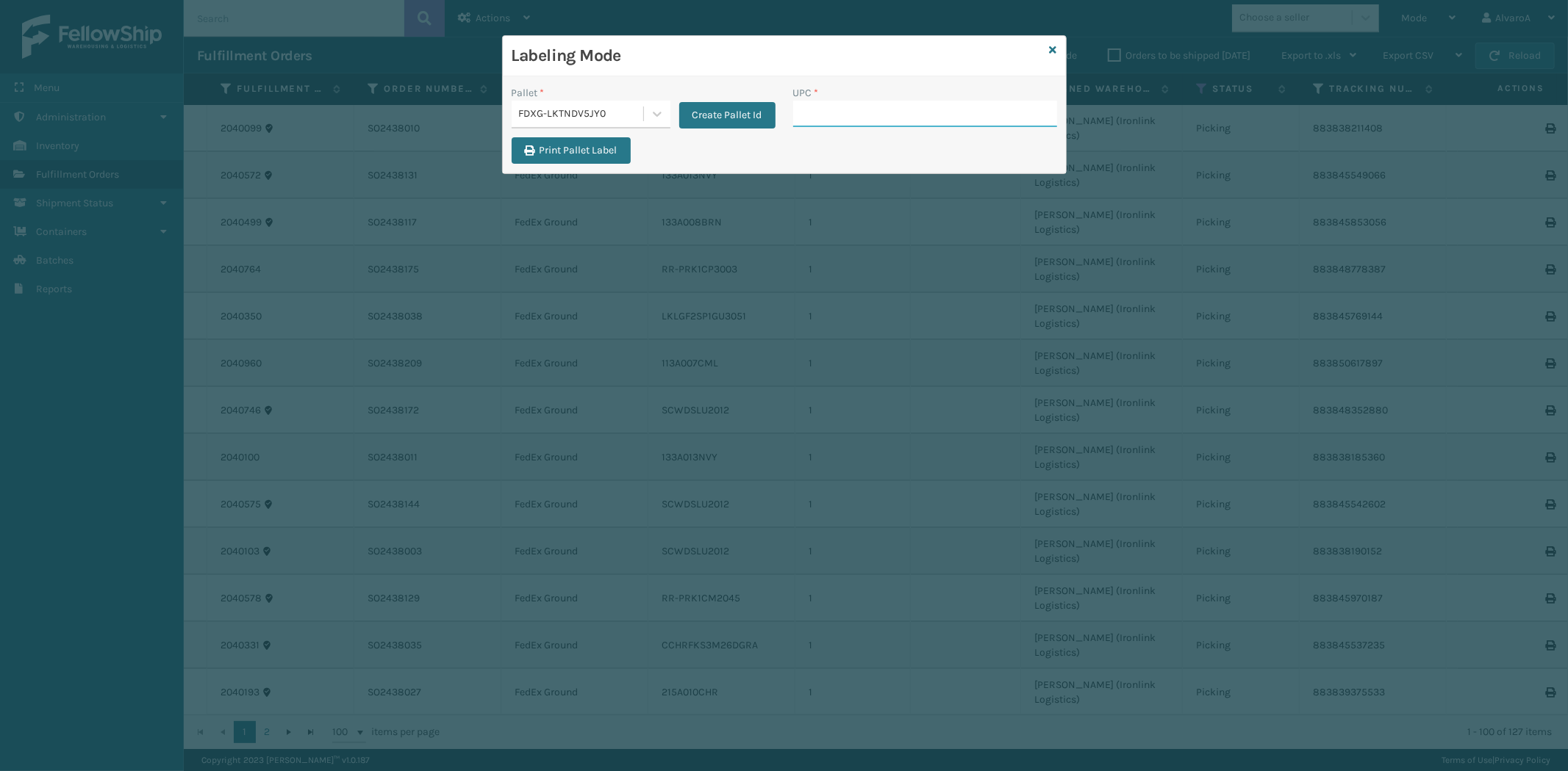
paste input "516A007RST"
type input "516A007RST"
paste input "516A007TPE"
type input "516A007TPE"
paste input "131A023GRY"
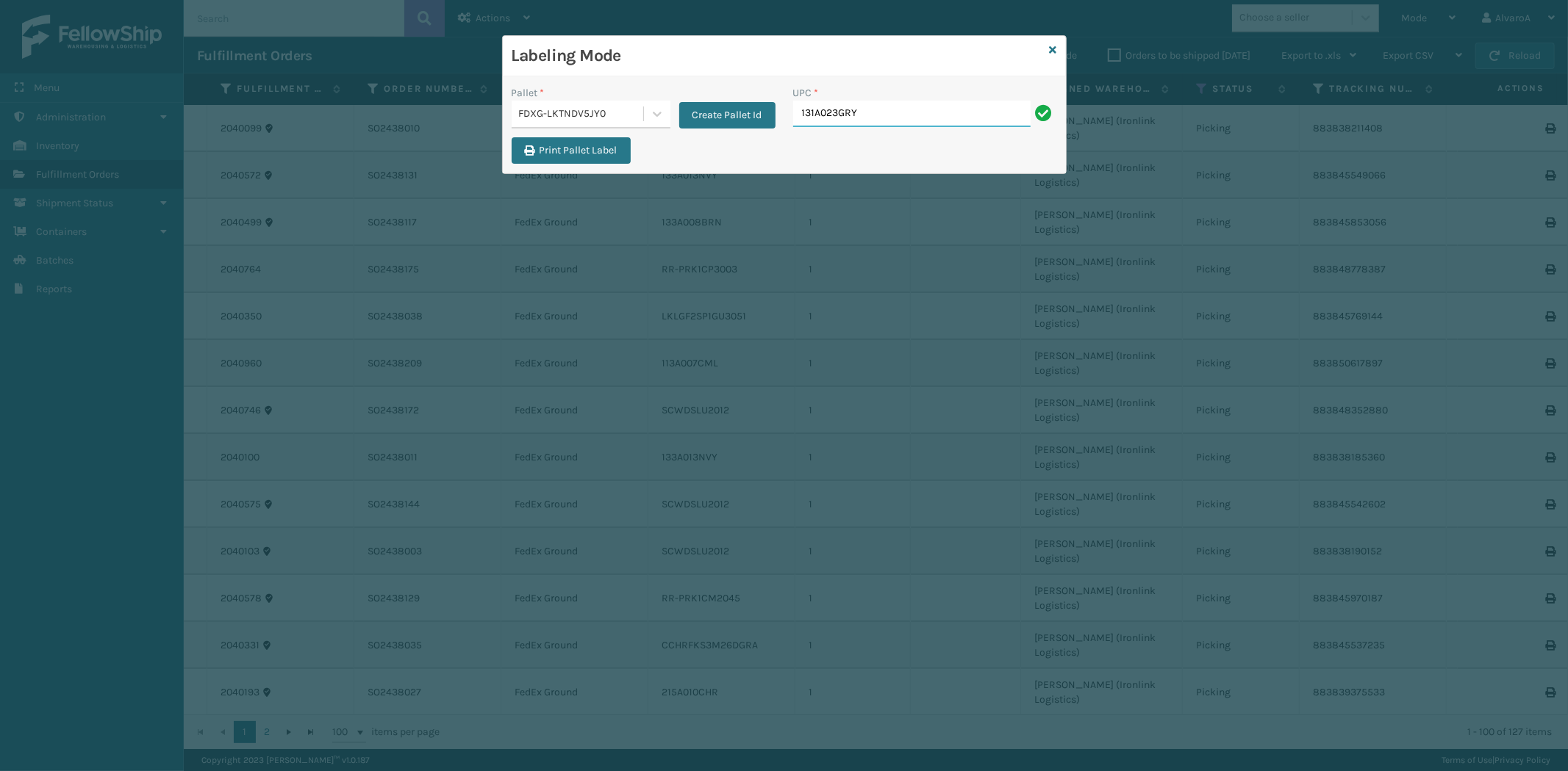
type input "131A023GRY"
paste input "CCHRFKS2BGEVA"
type input "CCHRFKS2BGEVA"
paste input "215A010CHR"
type input "215A010CHR"
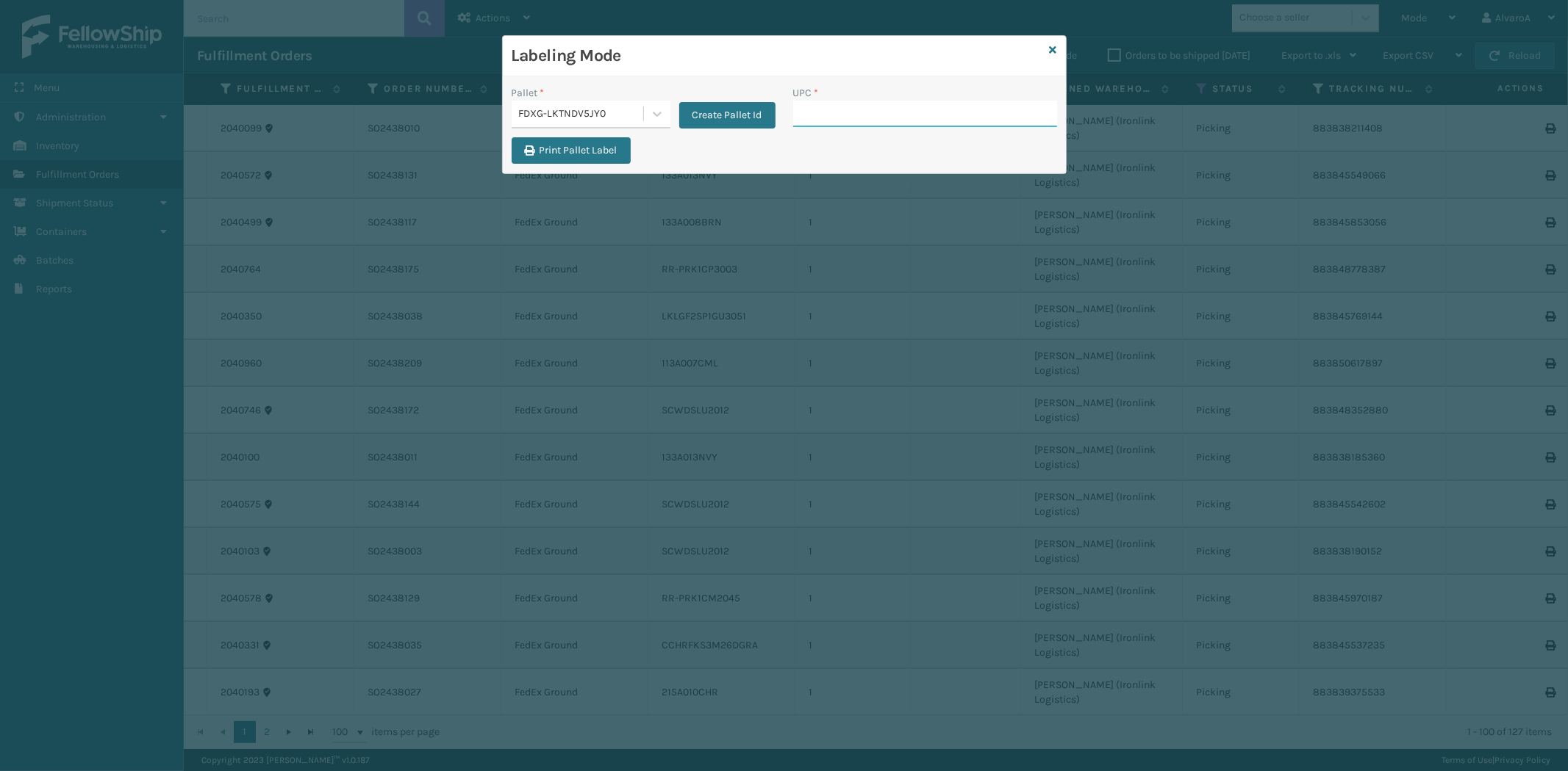
paste input "123A045NVY"
type input "123A045NVY"
paste input "123A046TPE"
type input "123A046TPE"
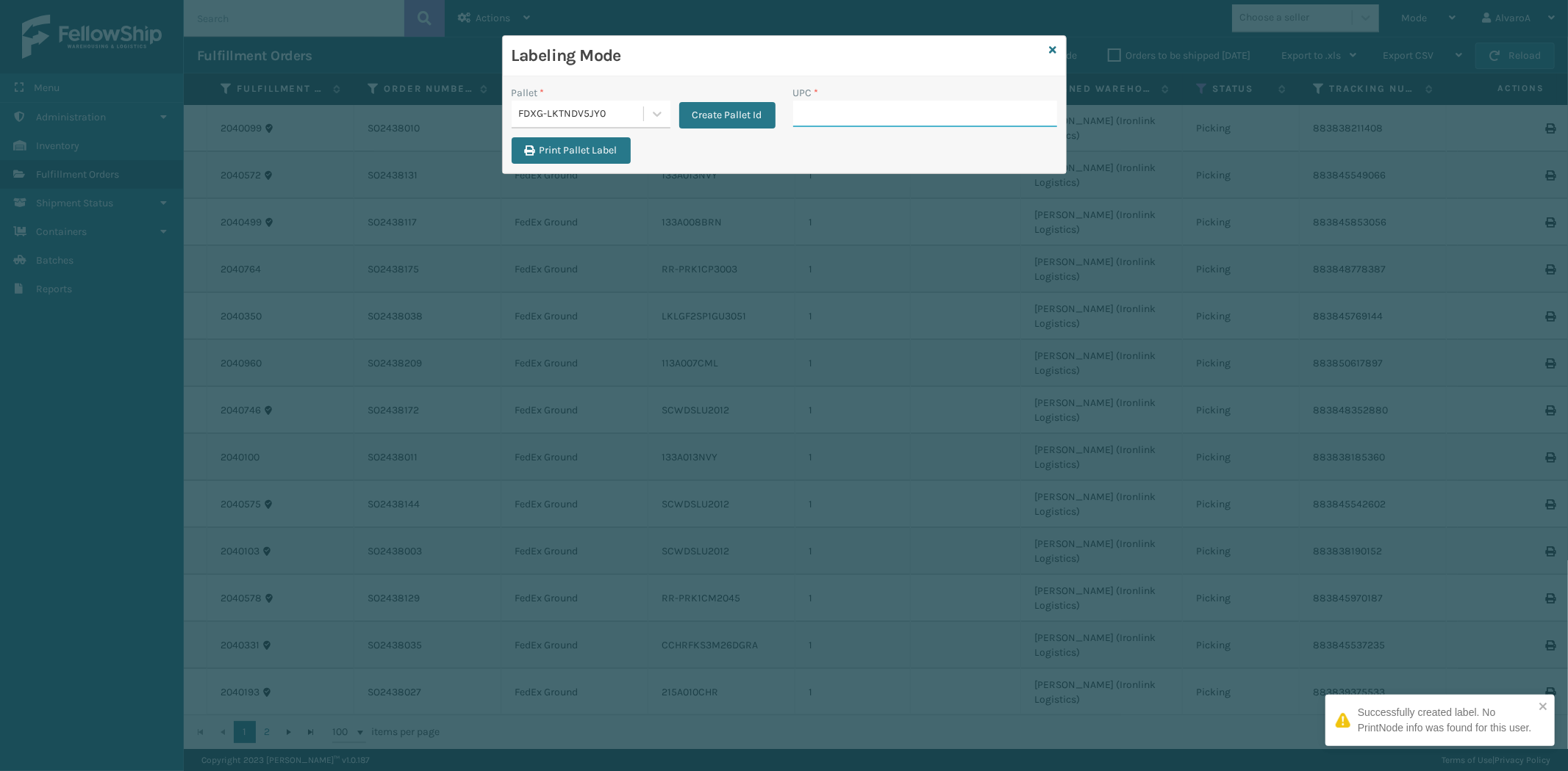
paste input "CCHRFKS1M26DGRA"
type input "CCHRFKS1M26DGRA"
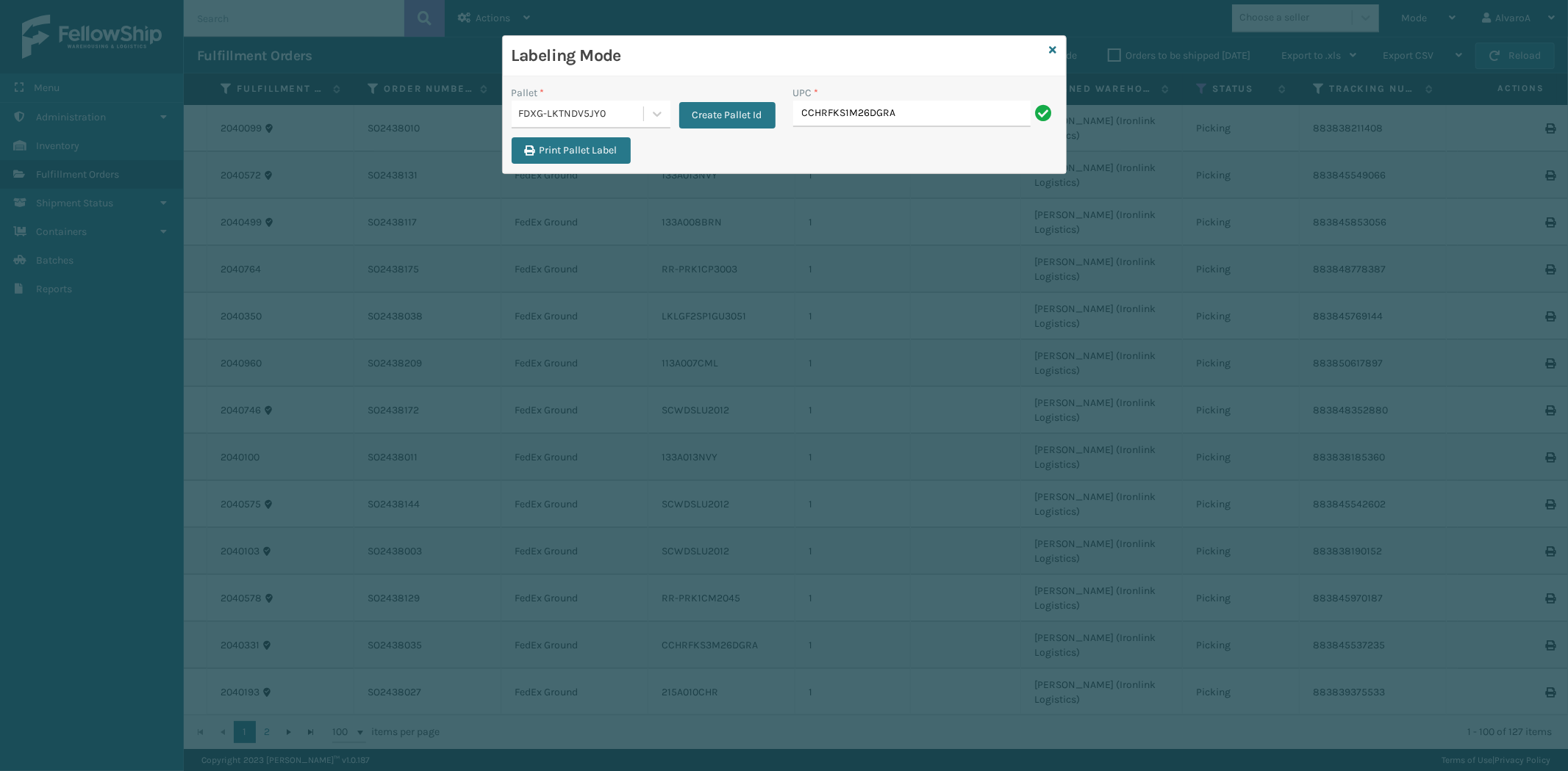
type input "CCHRFKS1M26DGRA"
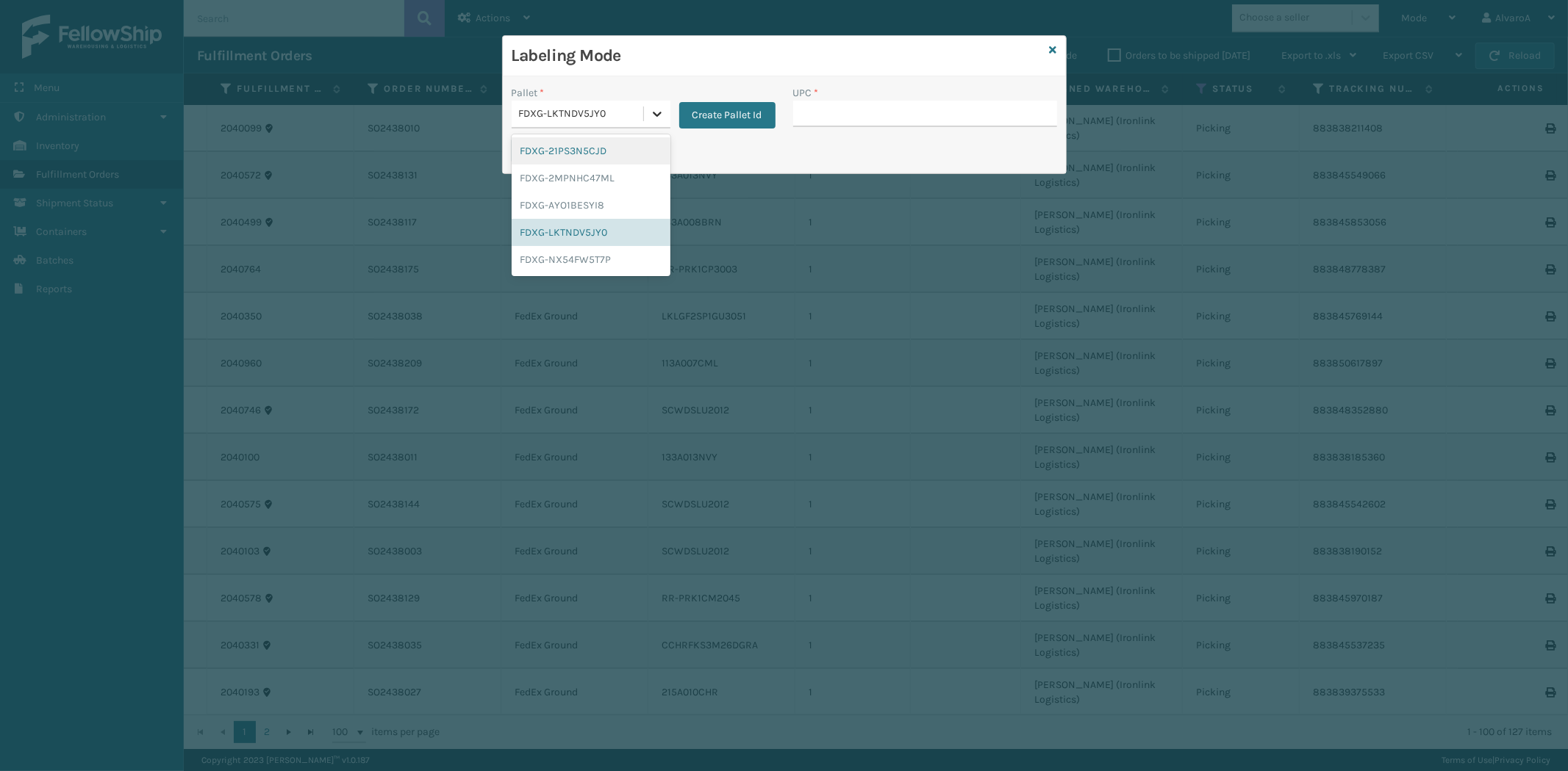
click at [662, 108] on icon at bounding box center [657, 114] width 15 height 15
click at [564, 151] on div "FDXG-21PS3N5CJD" at bounding box center [591, 151] width 158 height 27
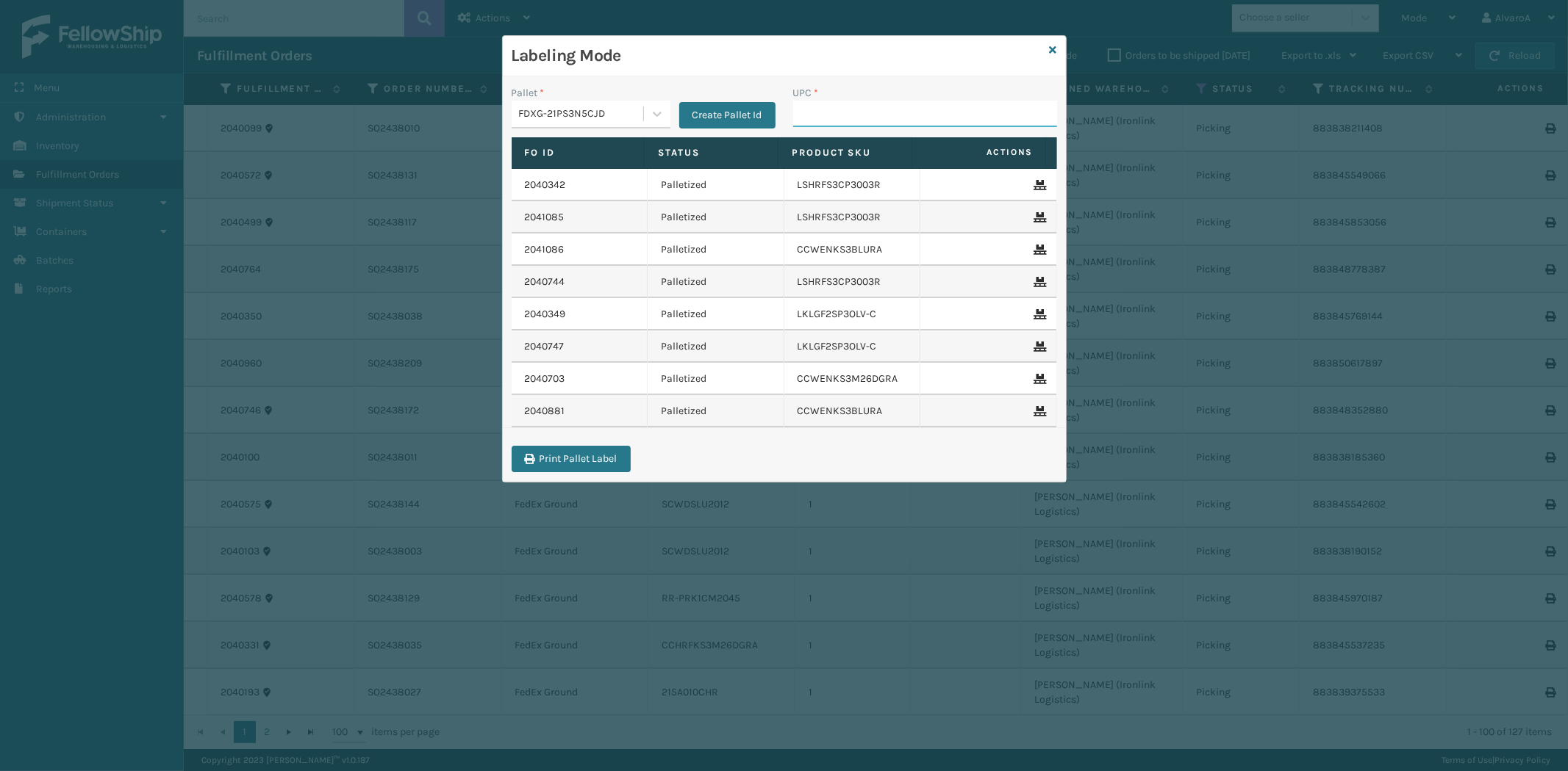
click at [819, 120] on input "UPC *" at bounding box center [925, 114] width 264 height 27
paste input "CCWENKS3LBRRA"
type input "CCWENKS3LBRRA"
paste input "133A014LTG"
type input "133A014LTG"
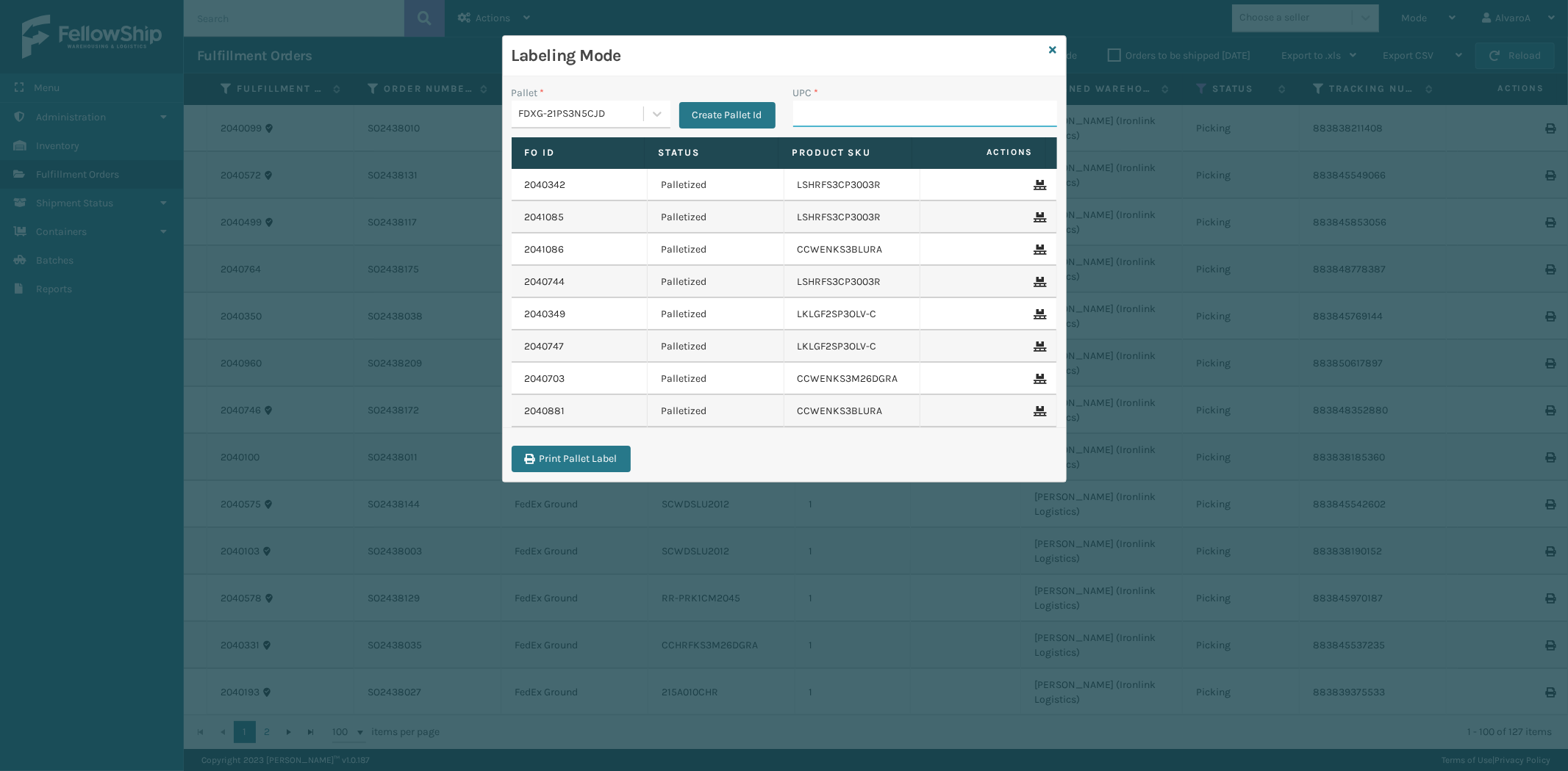
paste input "CCHRFKS3M26BRRA"
type input "CCHRFKS3M26BRRA"
paste input "LKLGF2SP3CAR"
type input "LKLGF2SP3CAR"
click at [791, 107] on div "UPC *" at bounding box center [925, 111] width 281 height 53
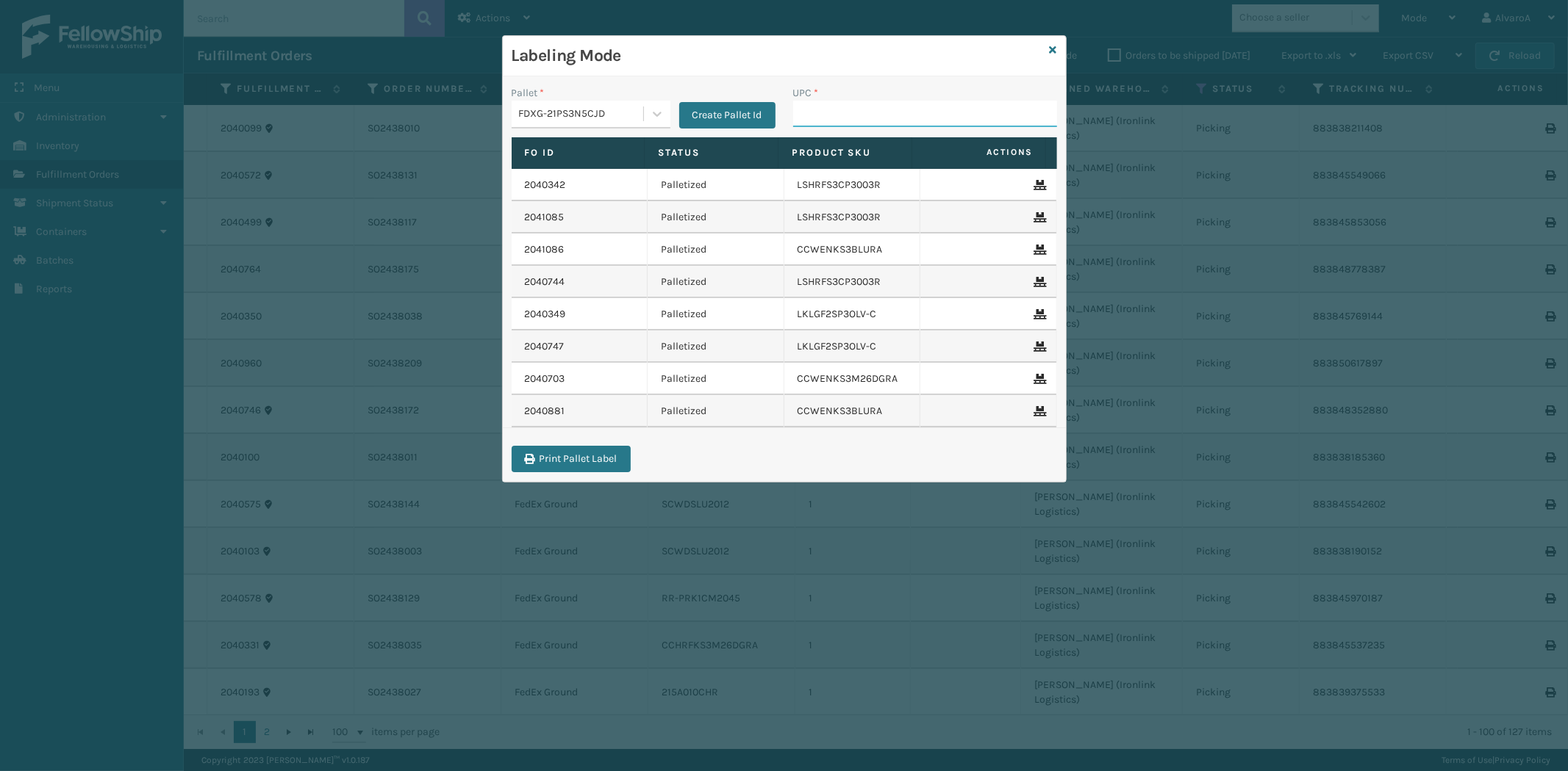
click at [830, 116] on input "UPC *" at bounding box center [925, 114] width 264 height 27
paste input "133A013NVY"
type input "133A013NVY"
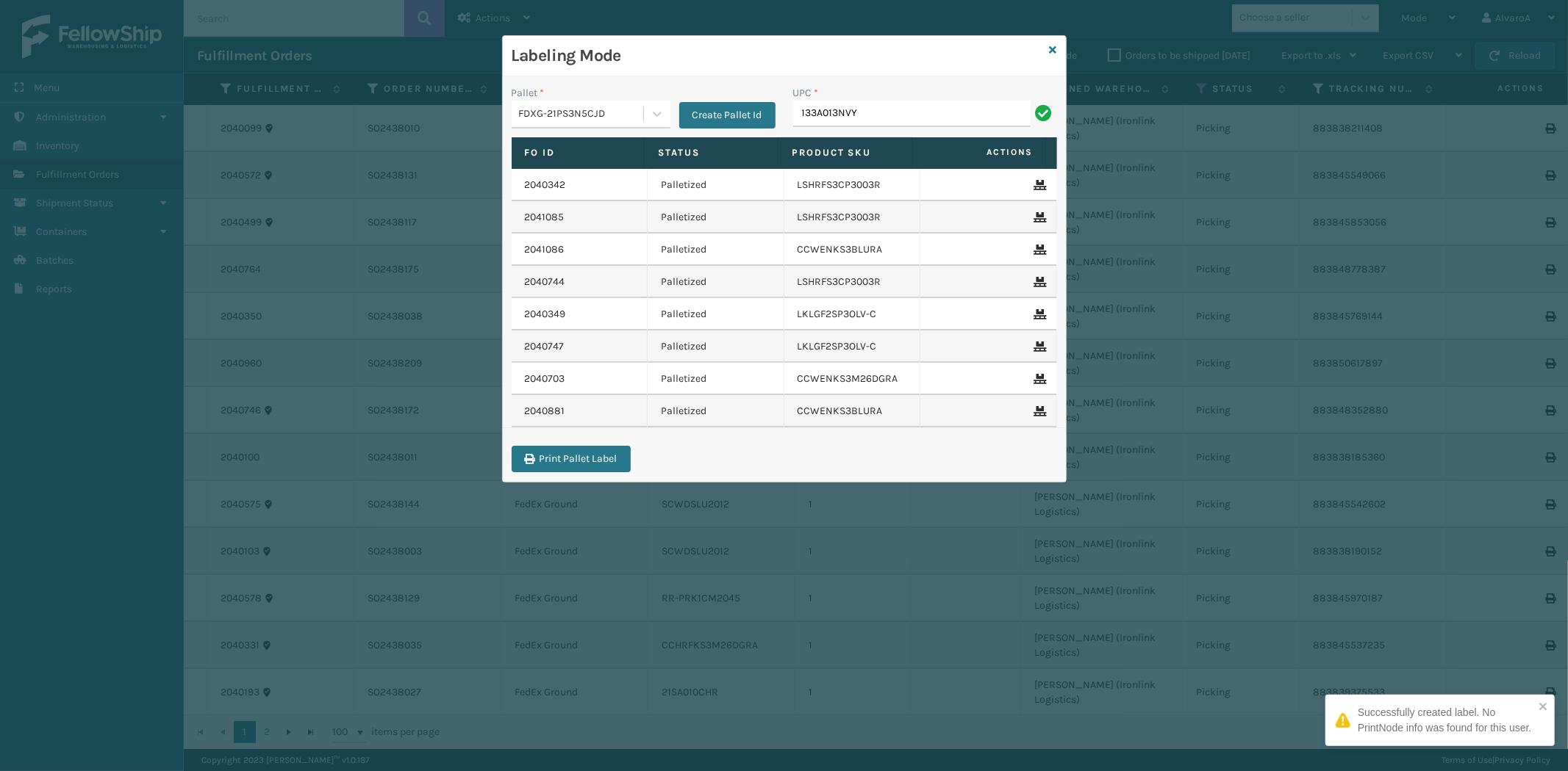
type input "133A013NVY"
paste input "CCHRFKS3M26DGRA"
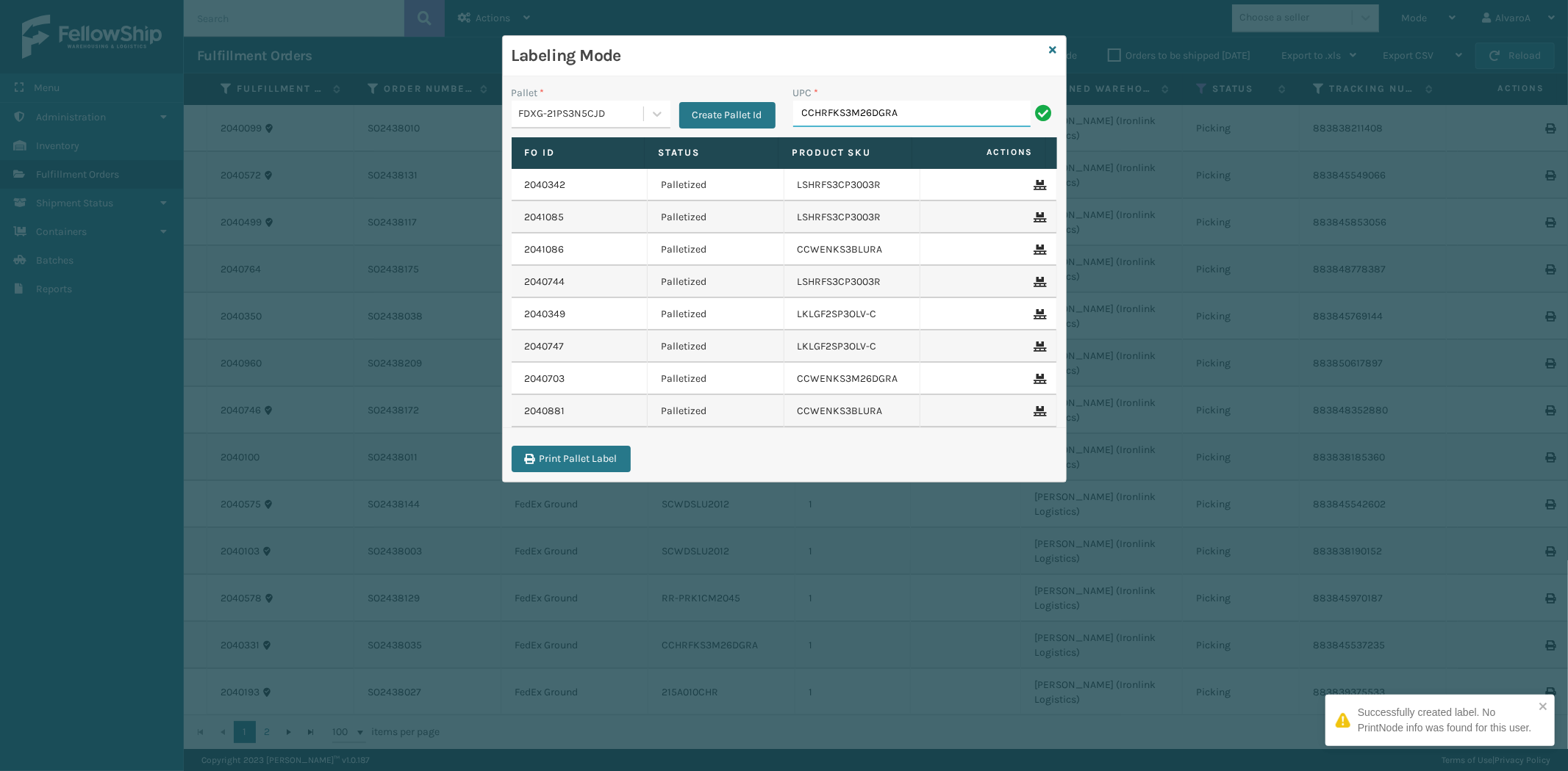
type input "CCHRFKS3M26DGRA"
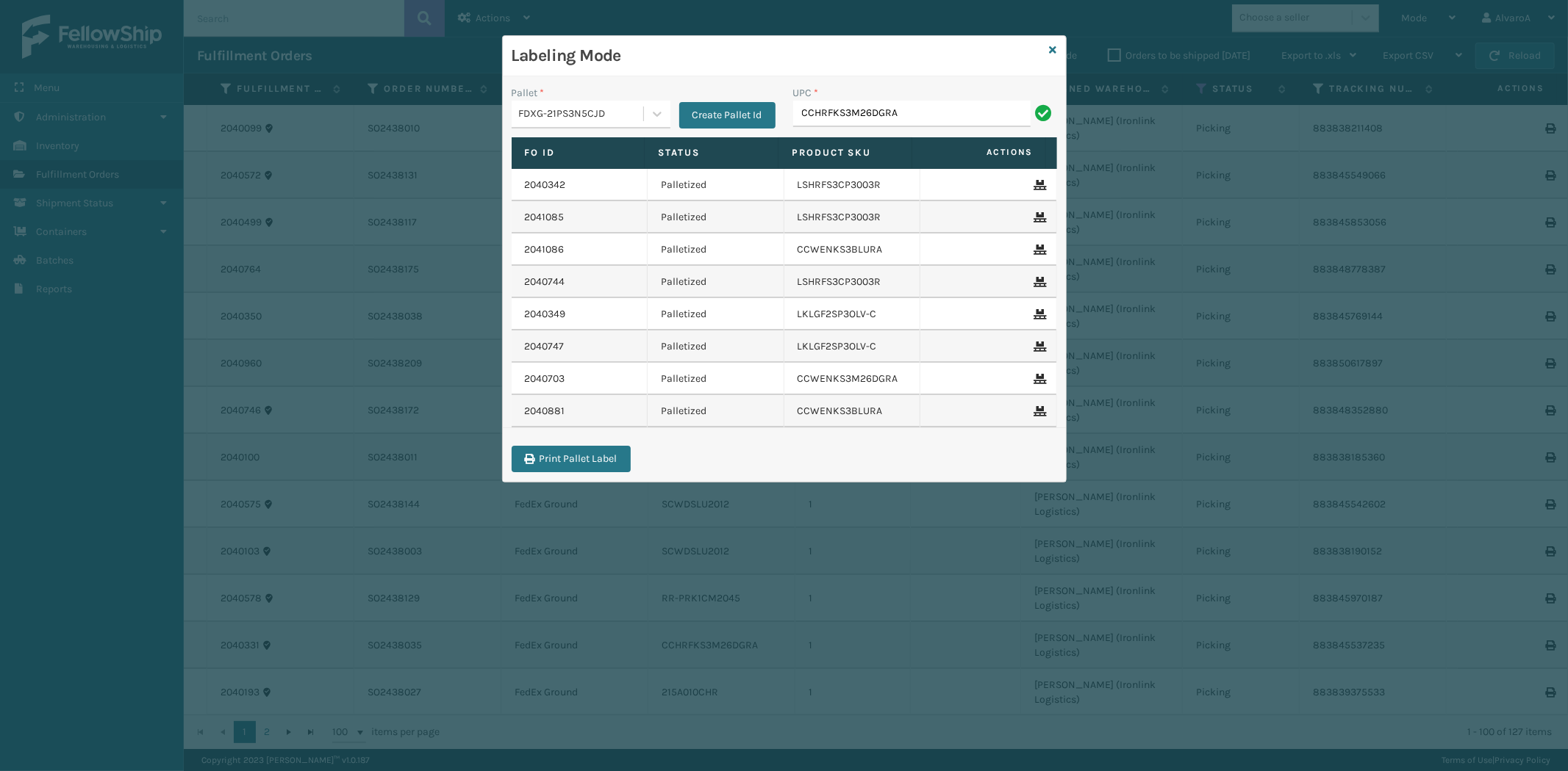
type input "CCHRFKS3M26DGRA"
click at [655, 103] on div at bounding box center [657, 114] width 27 height 27
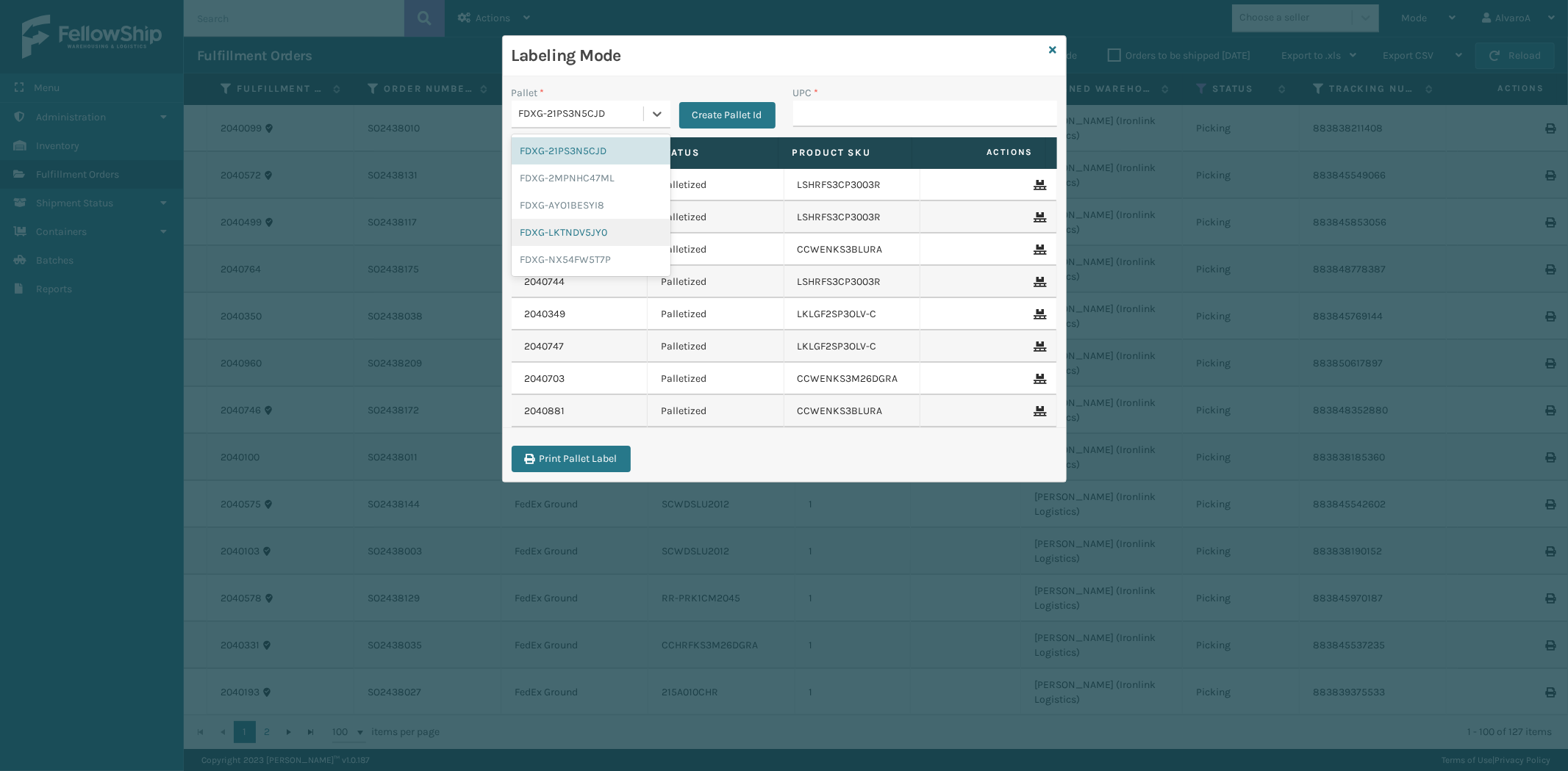
drag, startPoint x: 594, startPoint y: 230, endPoint x: 777, endPoint y: 127, distance: 210.0
click at [595, 229] on div "FDXG-LKTNDV5JY0" at bounding box center [591, 233] width 158 height 27
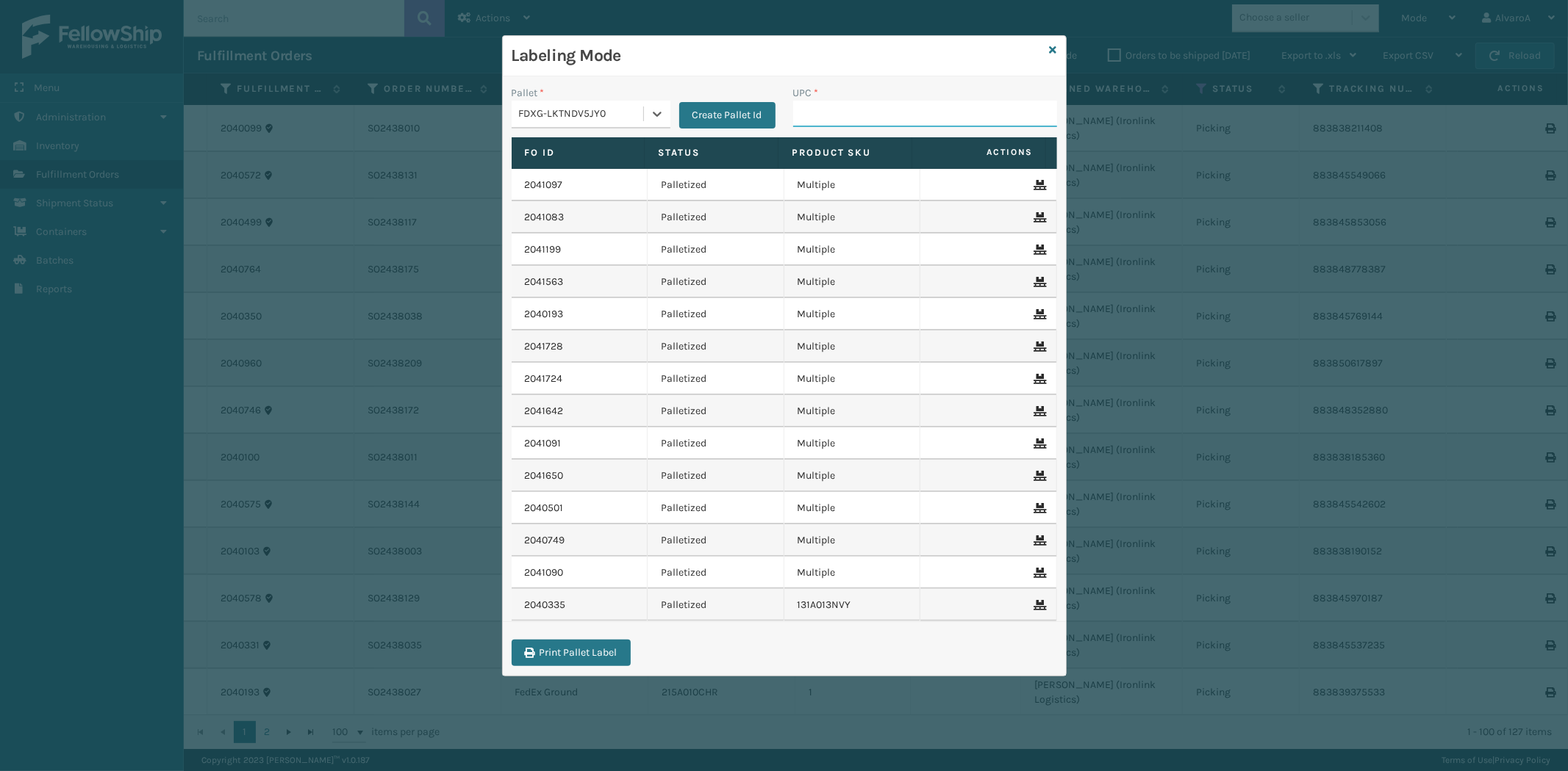
click at [850, 116] on input "UPC *" at bounding box center [925, 114] width 264 height 27
paste input "123A047BLU"
type input "123A047BLU"
paste input "516A015LIN"
type input "516A015LIN"
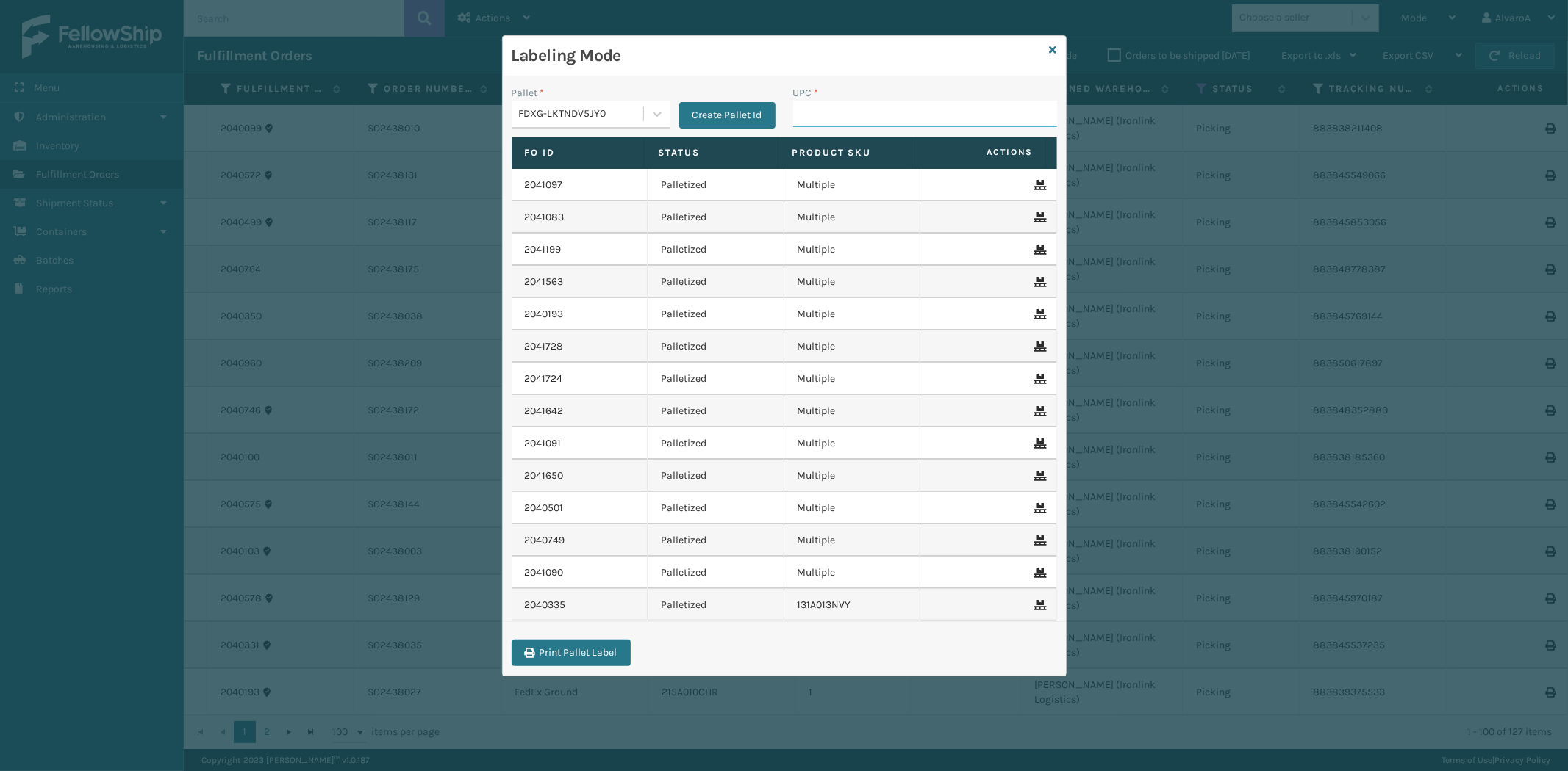
paste input "132A009BRN"
type input "132A009BRN"
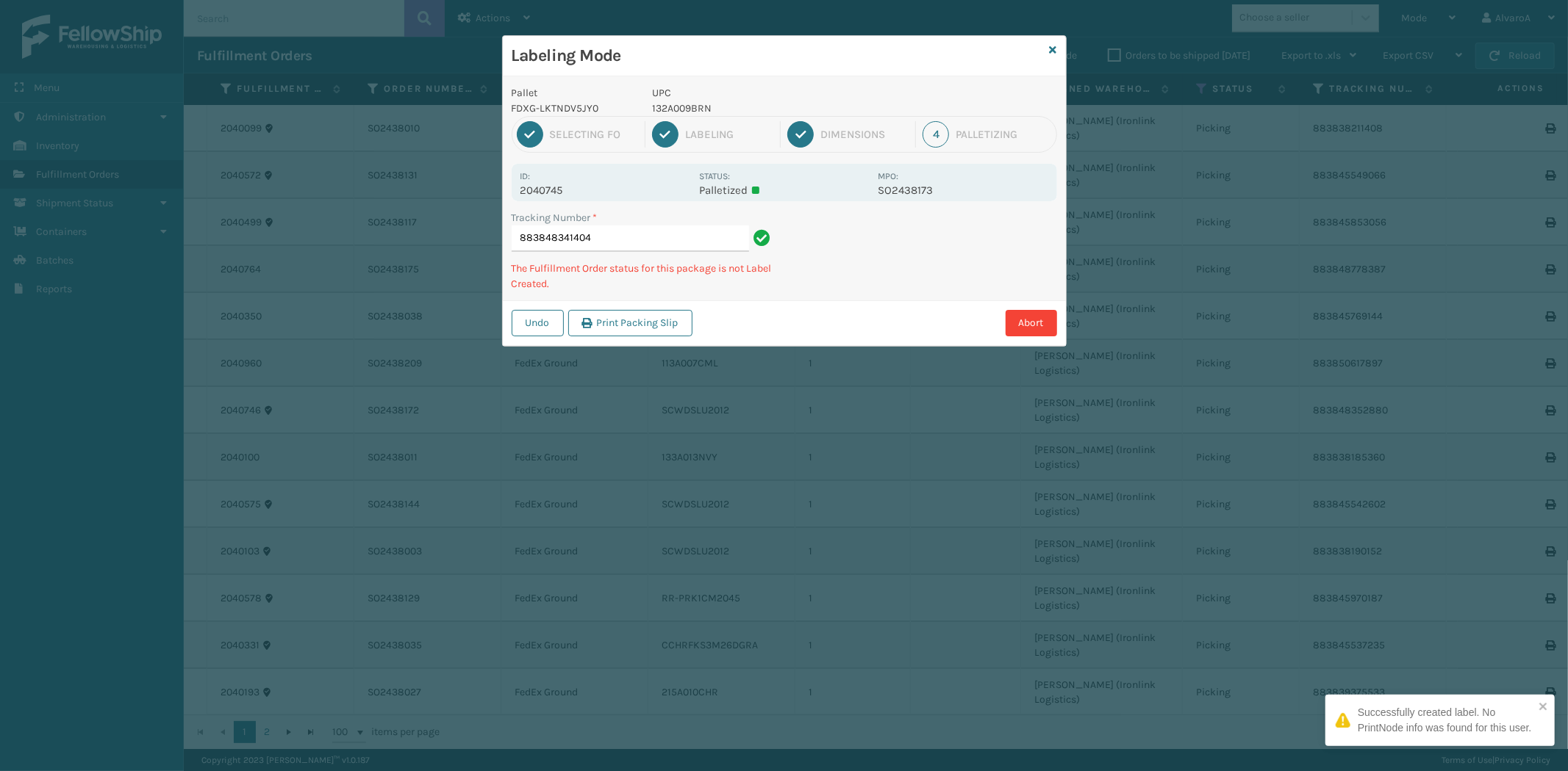
type input "883848341404 132A009BRN"
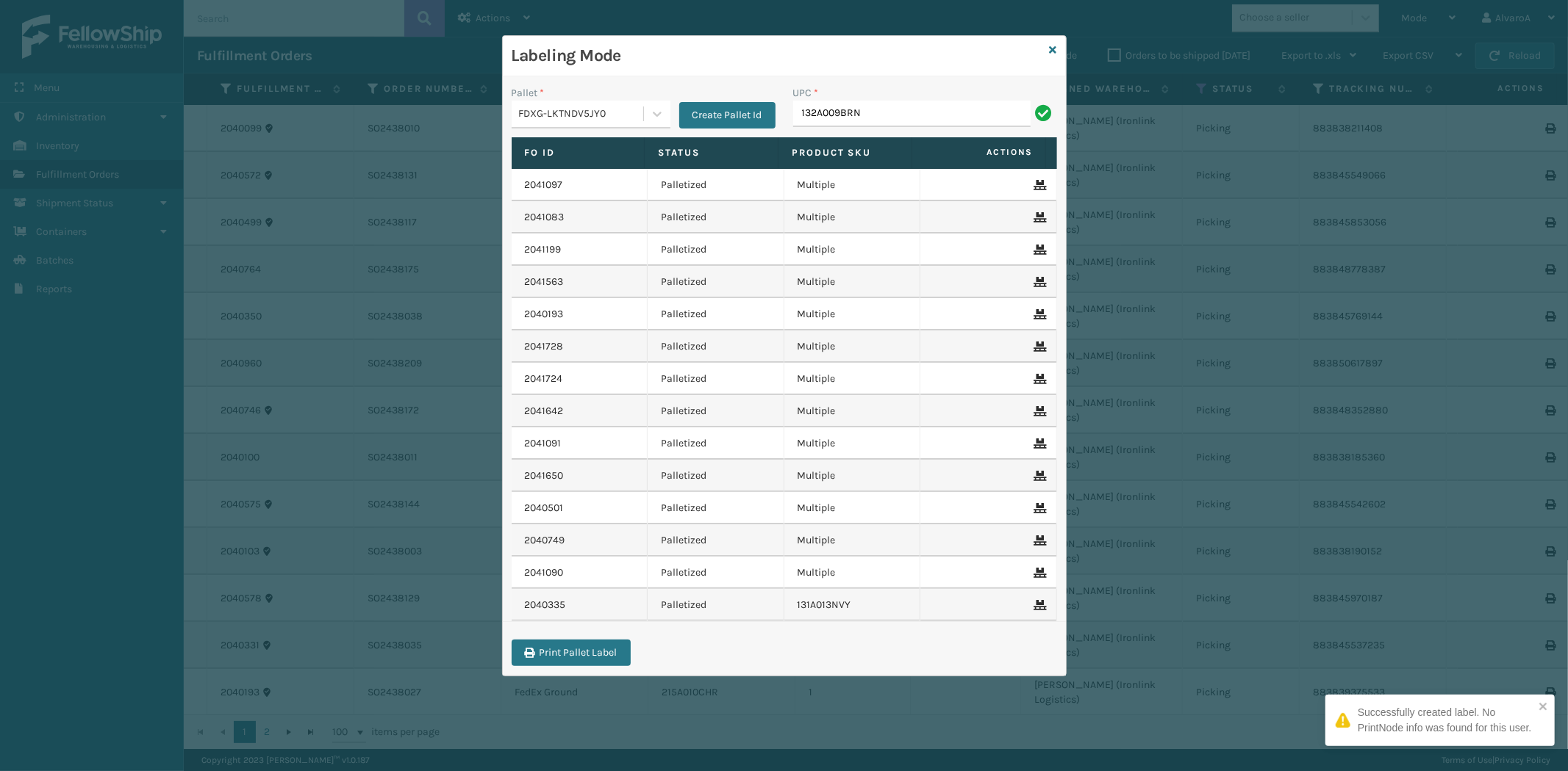
type input "132A009BRN"
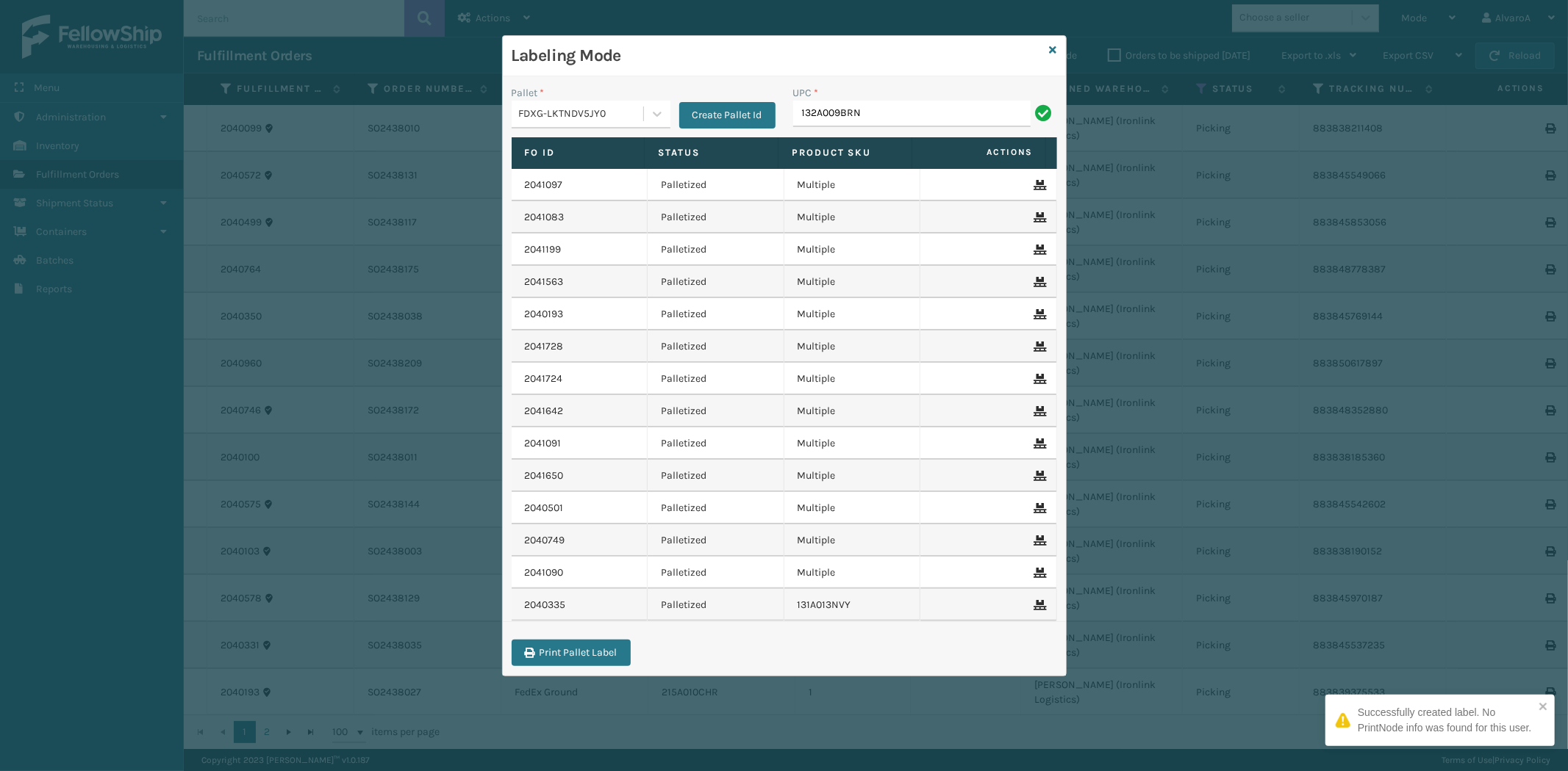
type input "132A009BRN"
type input "133A011FLX"
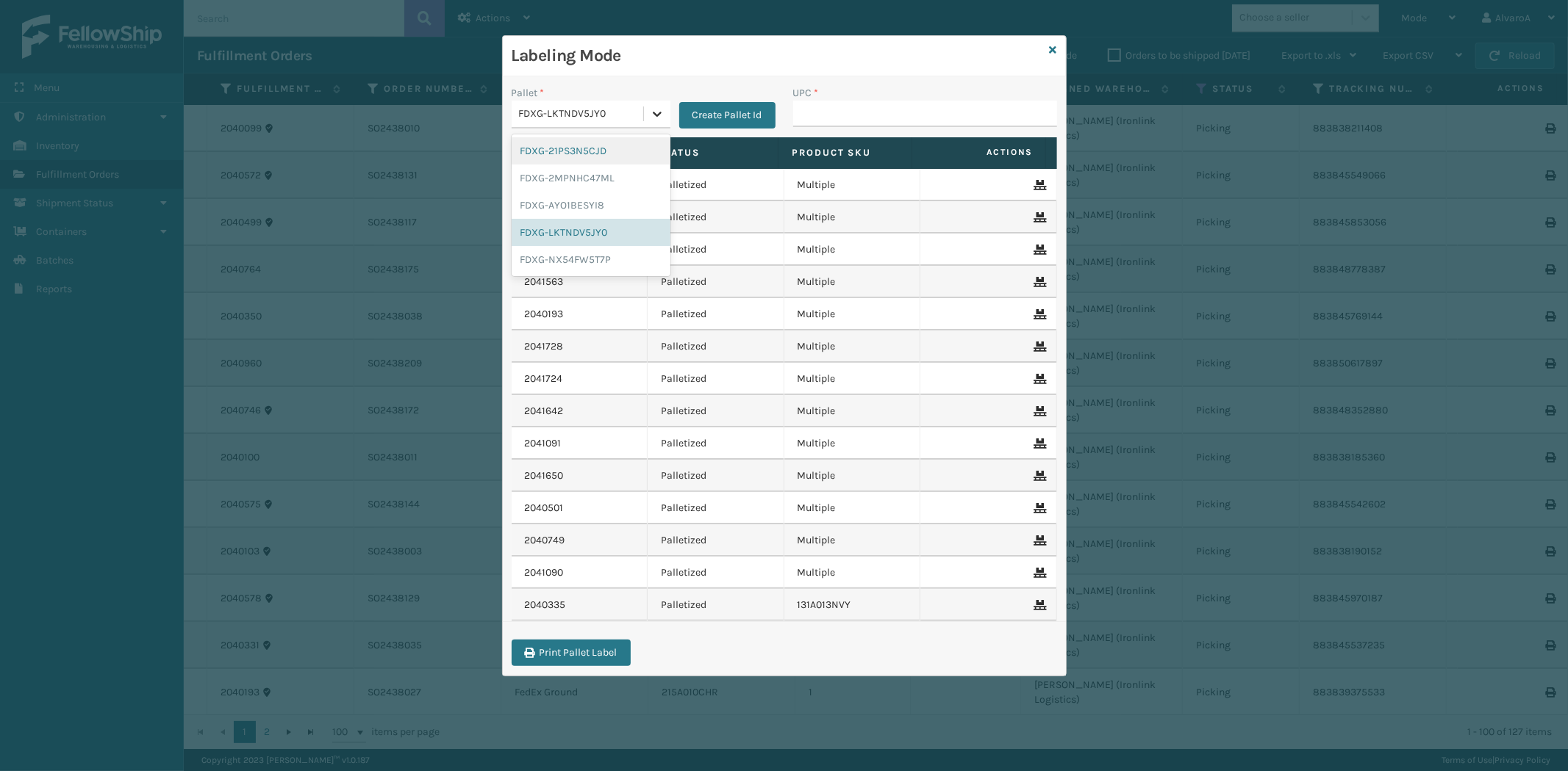
click at [650, 116] on icon at bounding box center [657, 114] width 15 height 15
click at [577, 151] on div "FDXG-21PS3N5CJD" at bounding box center [591, 151] width 158 height 27
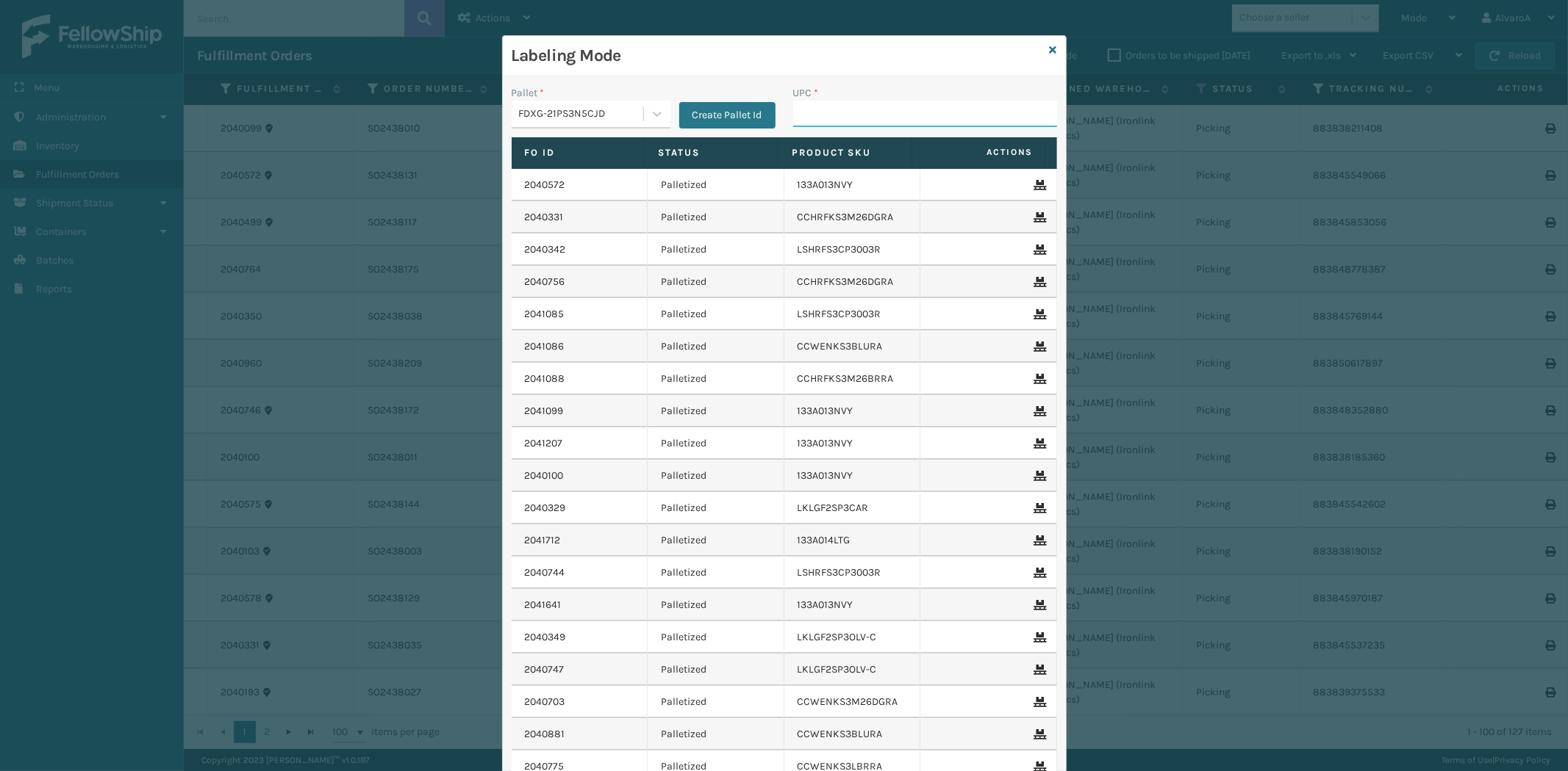
click at [814, 118] on input "UPC *" at bounding box center [925, 114] width 264 height 27
paste input "132A009BRN"
type input "1"
type input "133A016BLK"
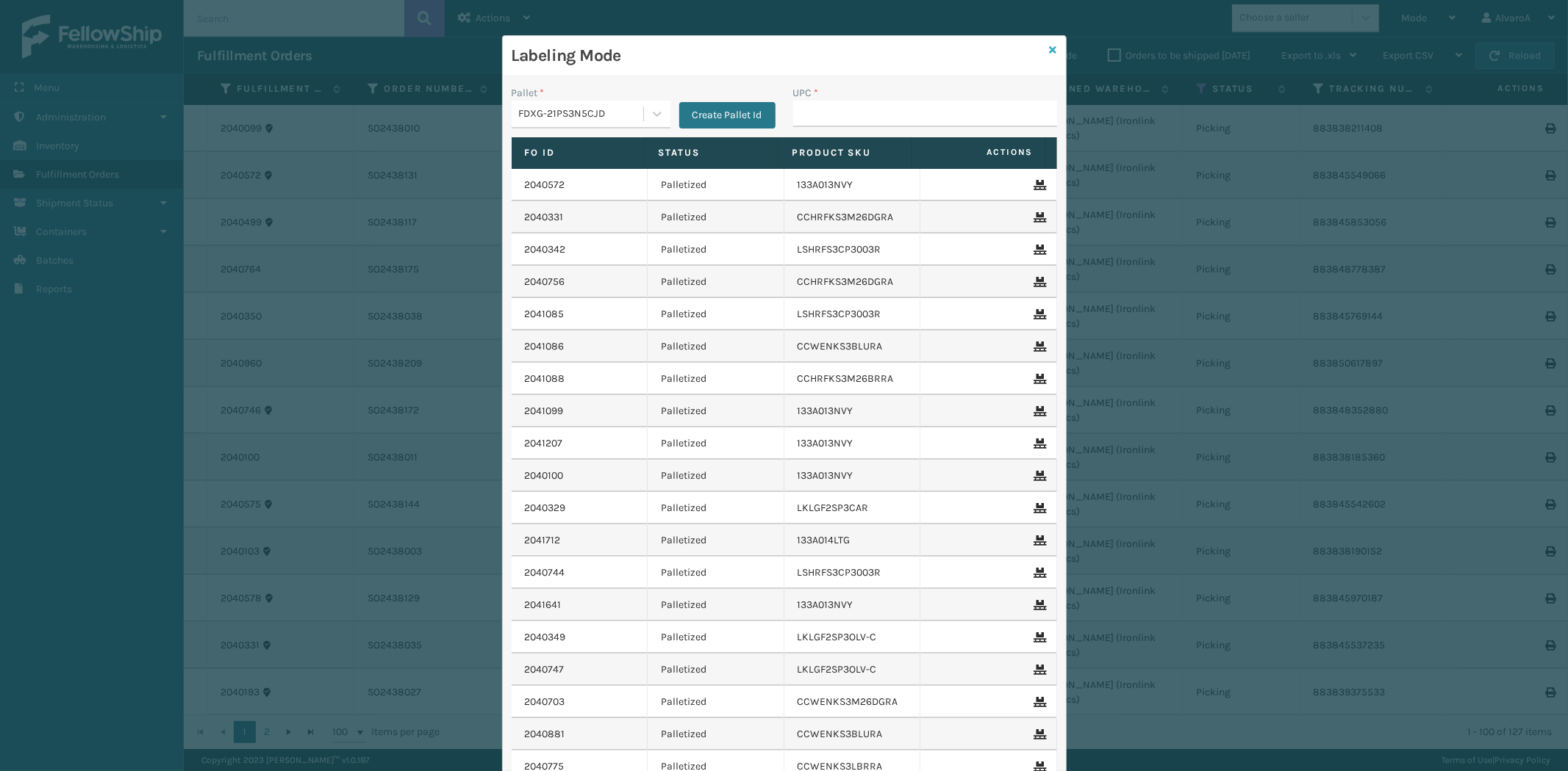
click at [1050, 49] on icon at bounding box center [1053, 49] width 7 height 11
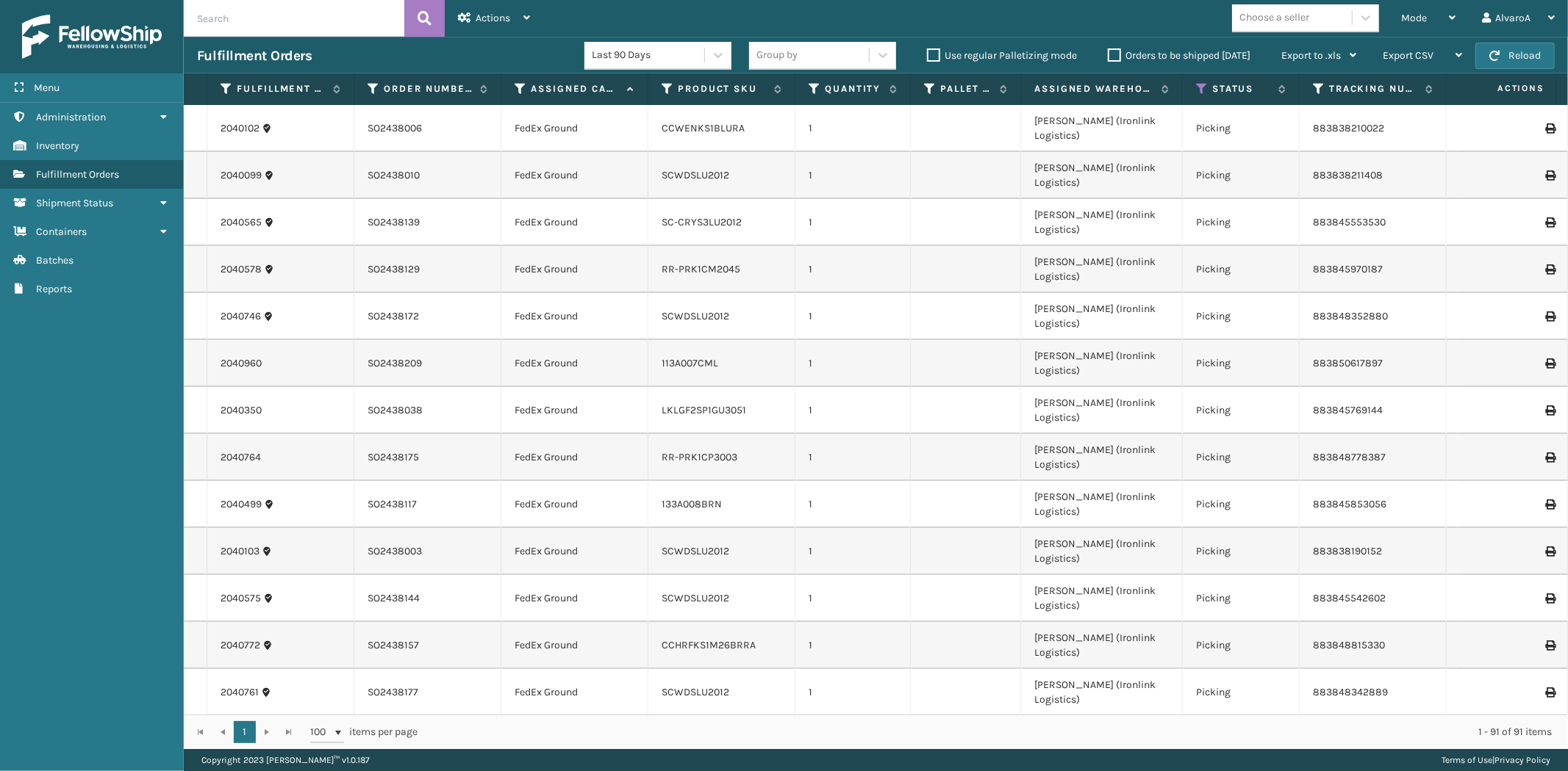
click at [1423, 11] on div "Mode" at bounding box center [1427, 18] width 54 height 36
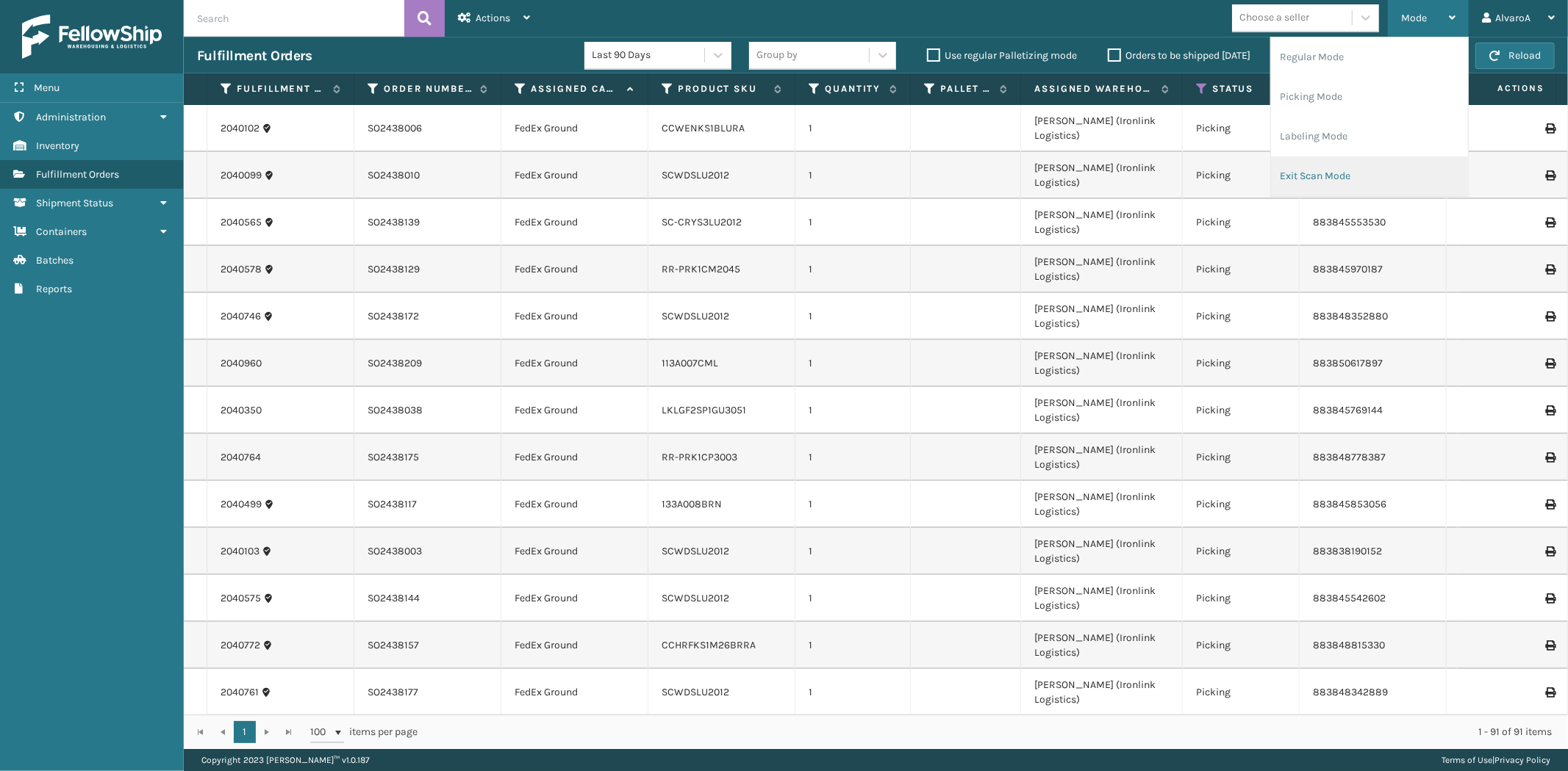
click at [1292, 182] on li "Exit Scan Mode" at bounding box center [1370, 176] width 197 height 40
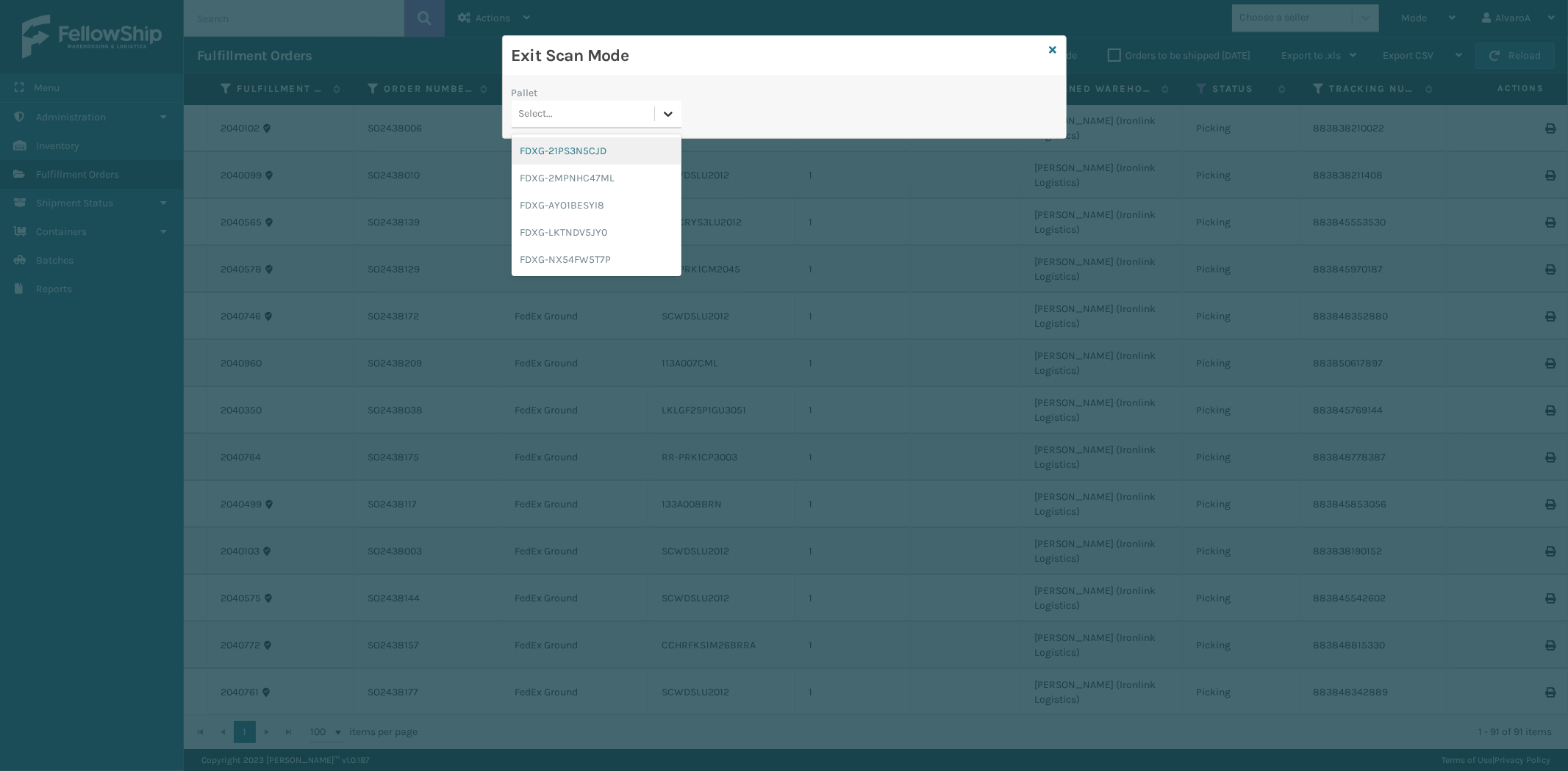
click at [678, 119] on div at bounding box center [668, 114] width 27 height 27
click at [583, 154] on div "FDXG-21PS3N5CJD" at bounding box center [597, 151] width 170 height 27
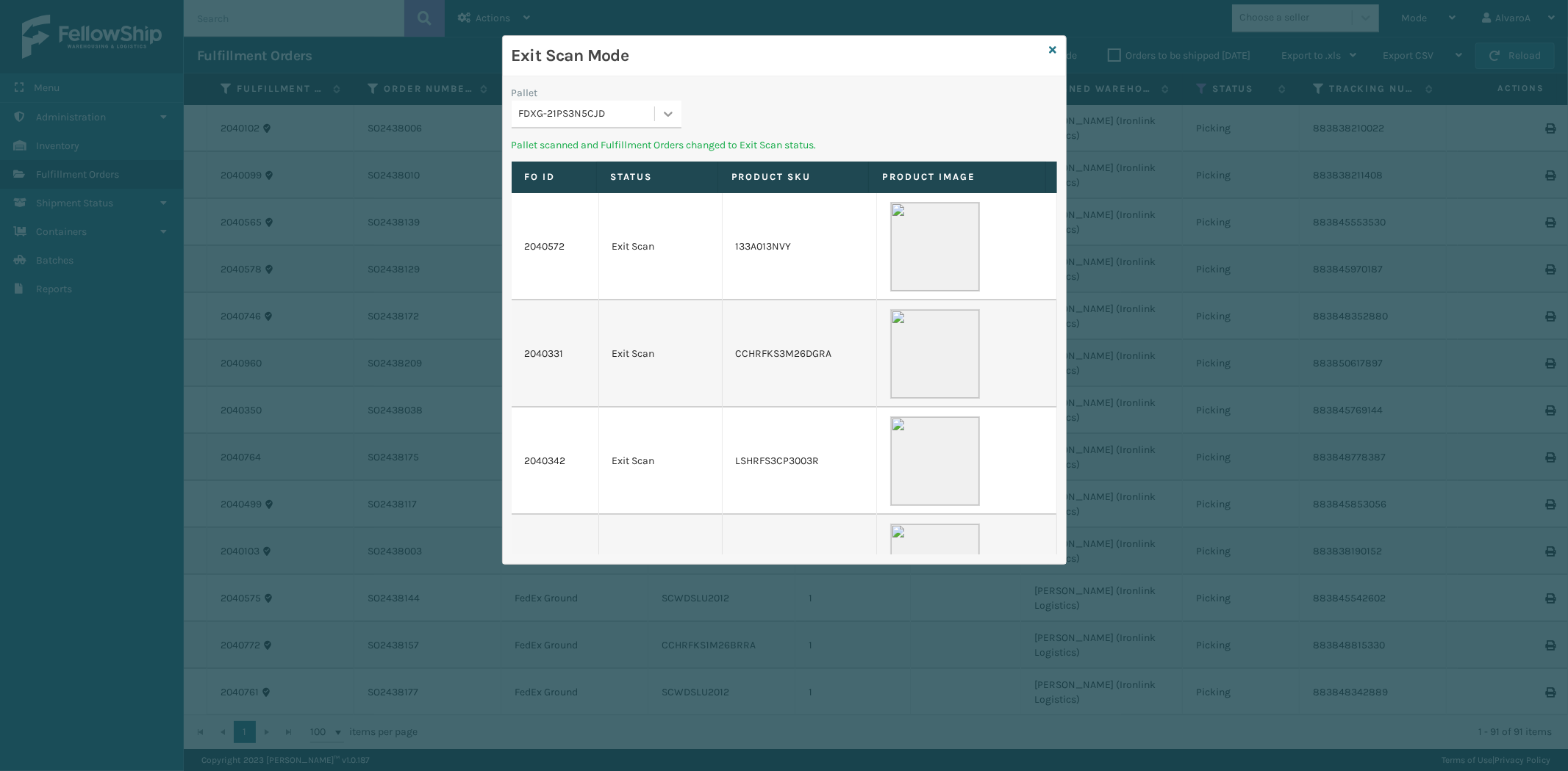
click at [658, 101] on div at bounding box center [668, 114] width 27 height 27
click at [577, 199] on div "FDXG-LKTNDV5JY0" at bounding box center [597, 205] width 170 height 27
click at [665, 109] on icon at bounding box center [668, 114] width 15 height 15
click at [1054, 47] on icon at bounding box center [1053, 49] width 7 height 11
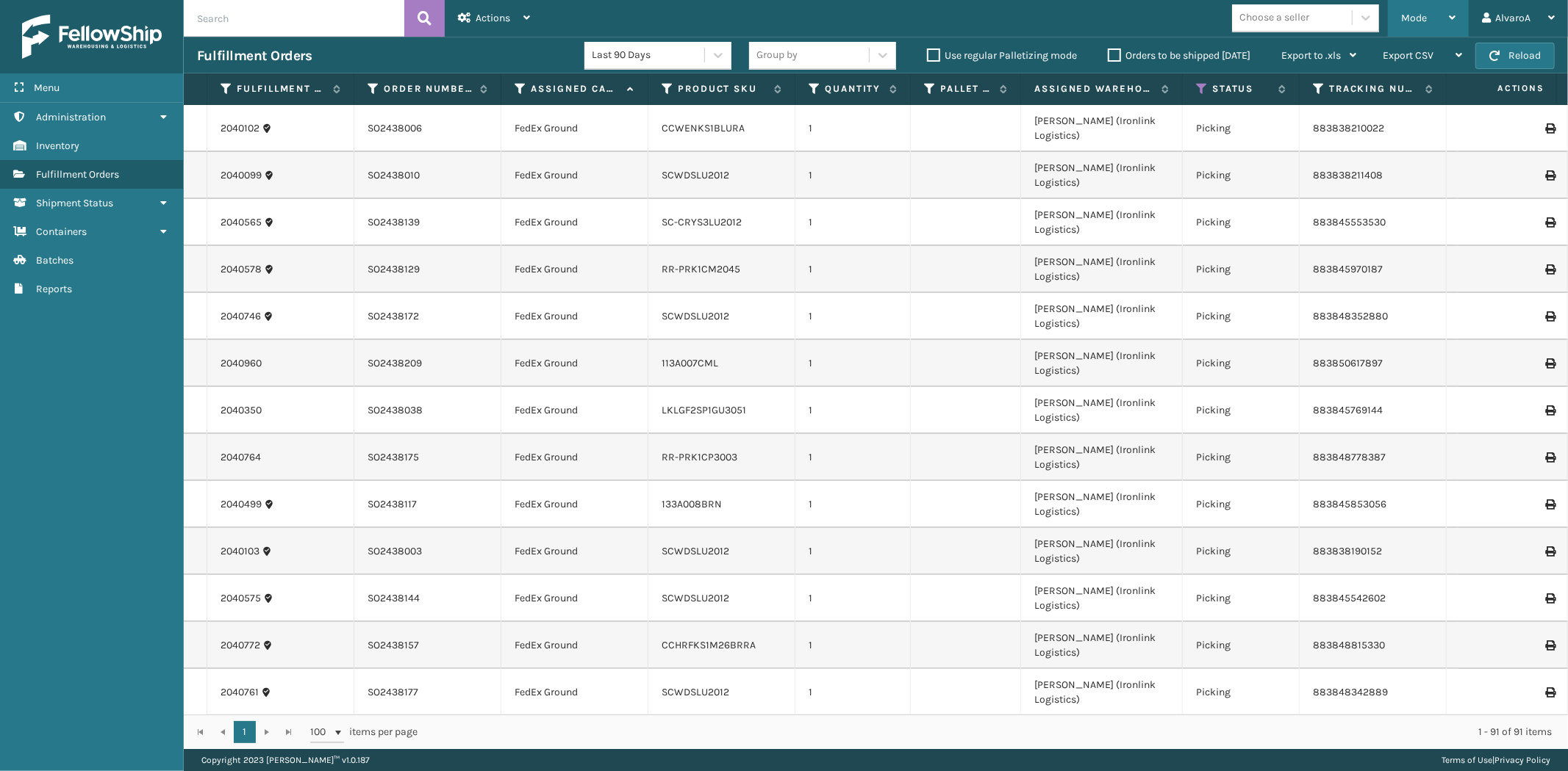
click at [1392, 20] on div "Mode Regular Mode Picking Mode Labeling Mode Exit Scan Mode" at bounding box center [1428, 18] width 81 height 36
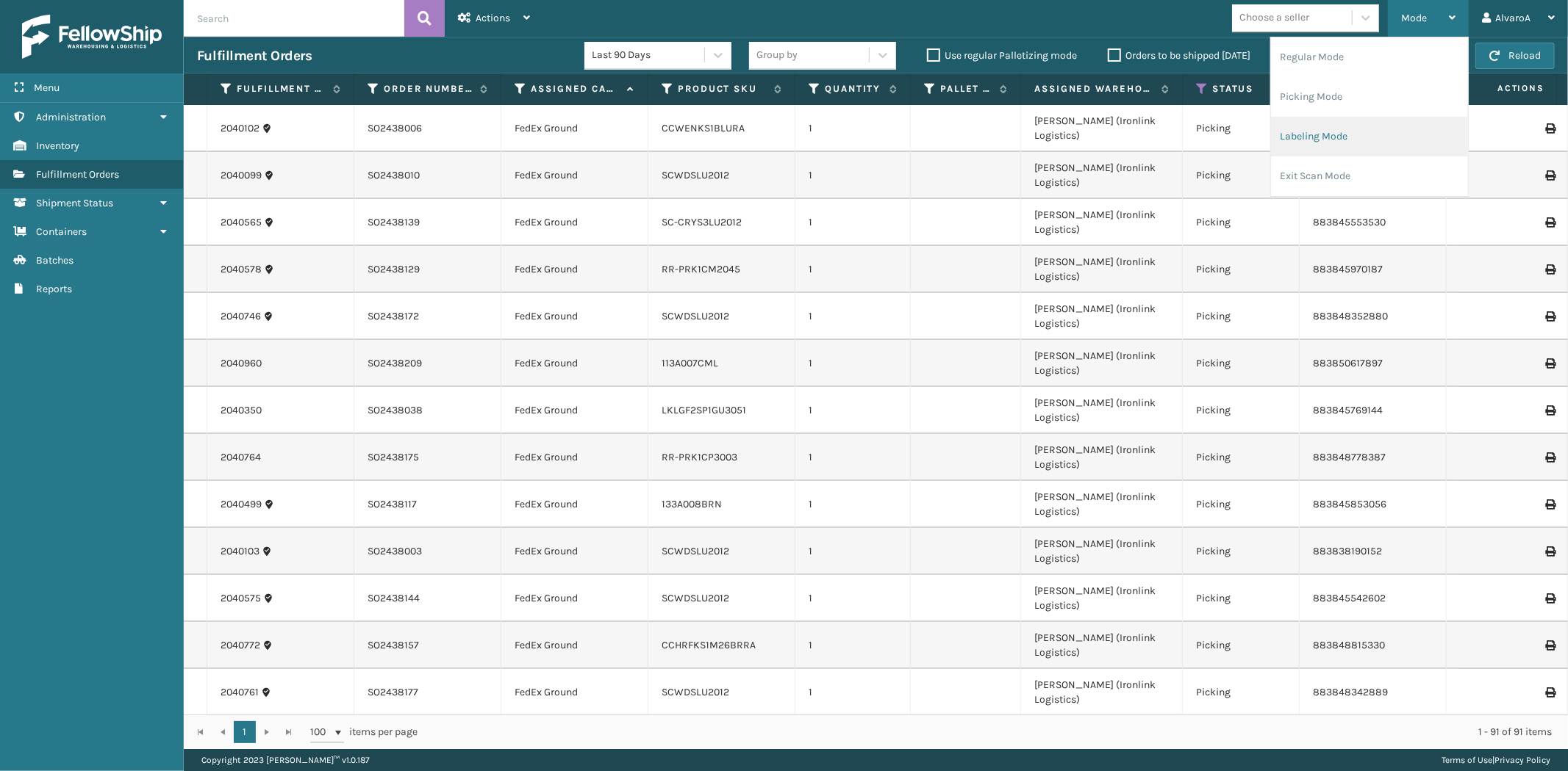
click at [1334, 120] on li "Labeling Mode" at bounding box center [1370, 137] width 197 height 40
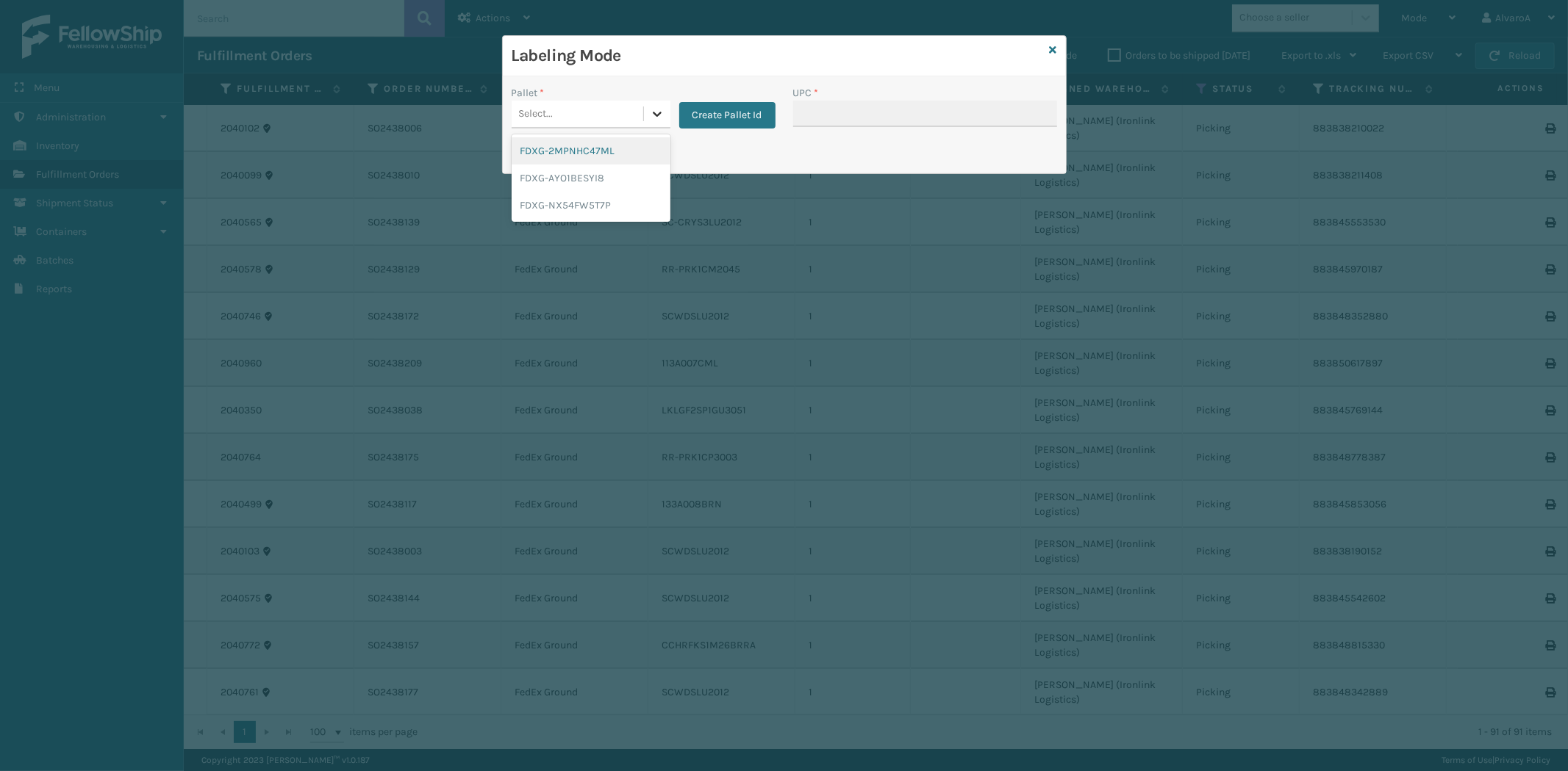
click at [656, 119] on icon at bounding box center [657, 114] width 15 height 15
click at [577, 218] on div "FDXG-NX54FW5T7P" at bounding box center [591, 205] width 158 height 27
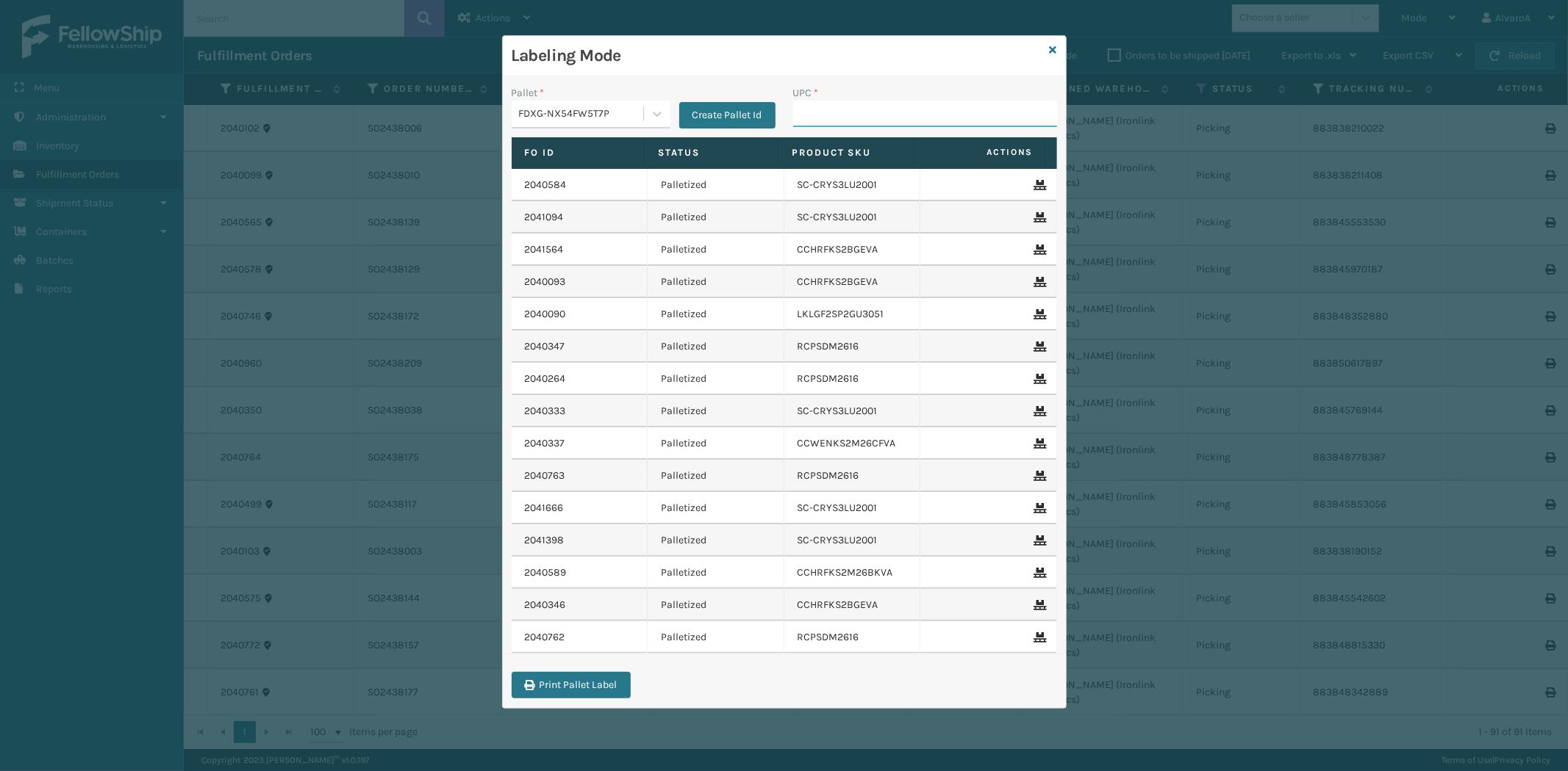
click at [890, 117] on input "UPC *" at bounding box center [925, 114] width 264 height 27
click at [839, 116] on input "UPC *" at bounding box center [925, 114] width 264 height 27
type input "SC-CRYS3LU2012"
drag, startPoint x: 912, startPoint y: 107, endPoint x: 744, endPoint y: 141, distance: 171.4
click at [744, 141] on div "Pallet * FDXG-NX54FW5T7P Create Pallet Id UPC * SC-CRYS3LU2012 Fo Id Status Pro…" at bounding box center [784, 393] width 563 height 632
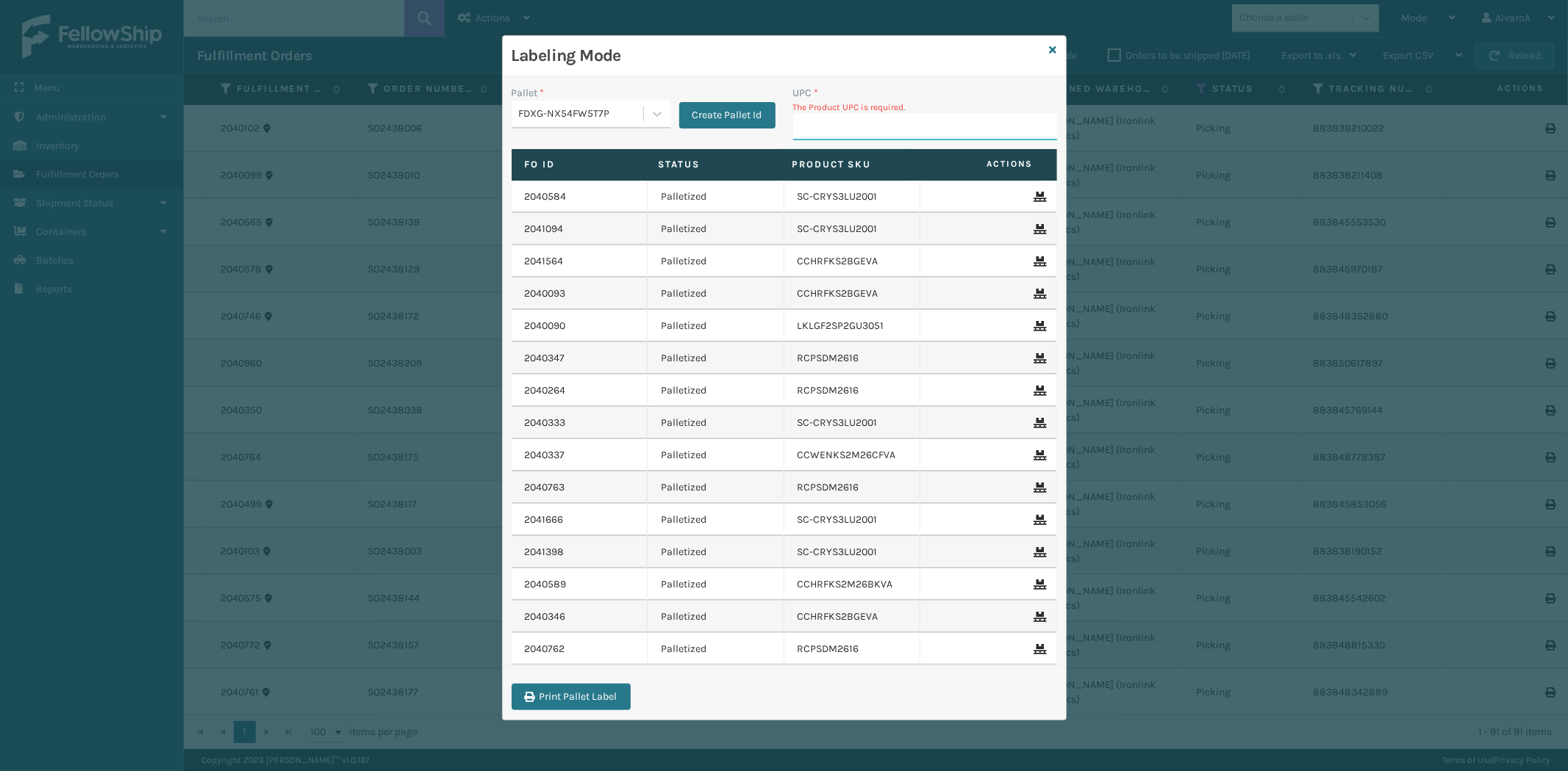
click at [859, 130] on input "UPC *" at bounding box center [925, 127] width 264 height 27
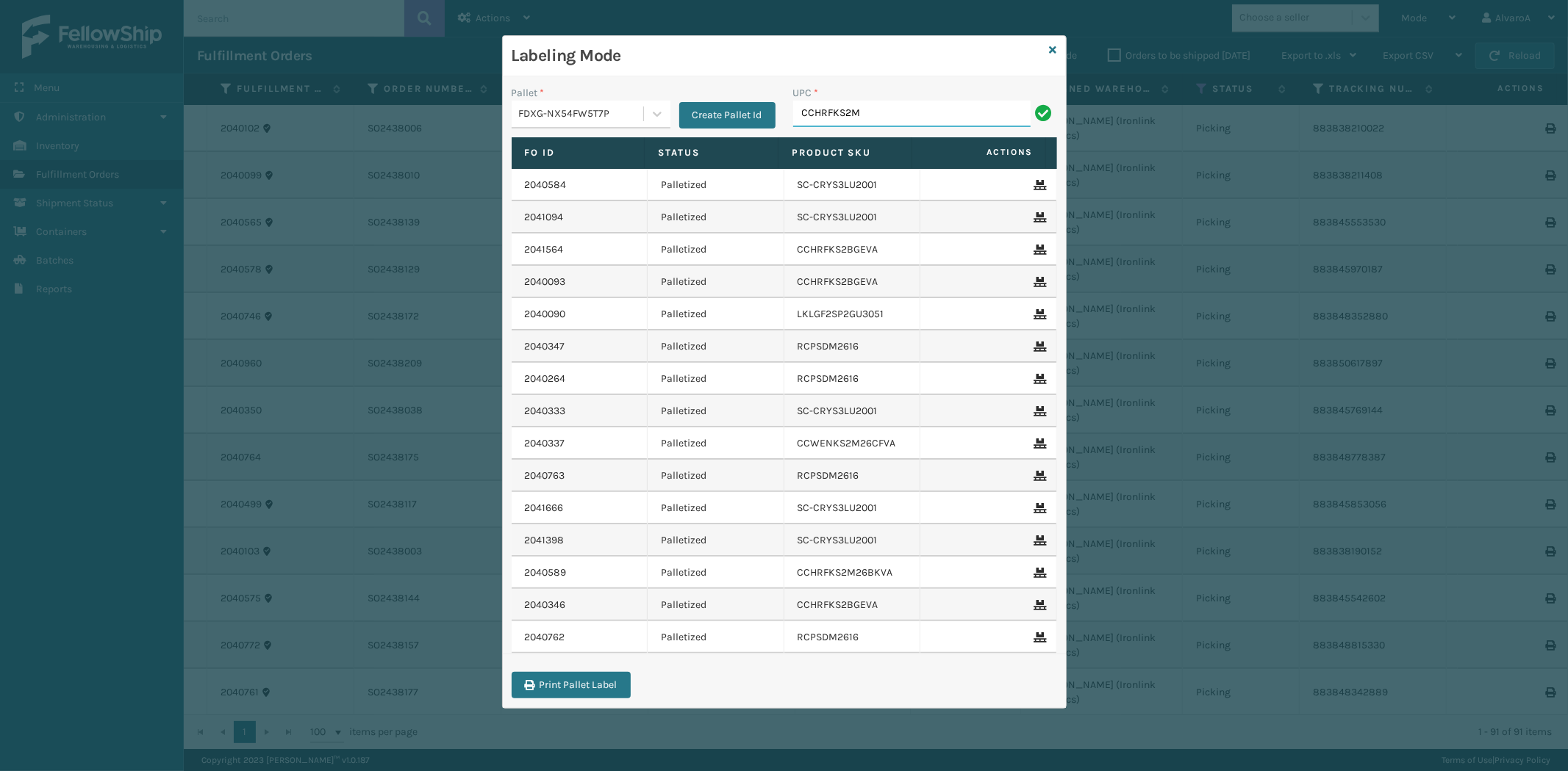
type input "CCHRFKS2M26DGRA"
type input "LKLGF2SP1GU3051"
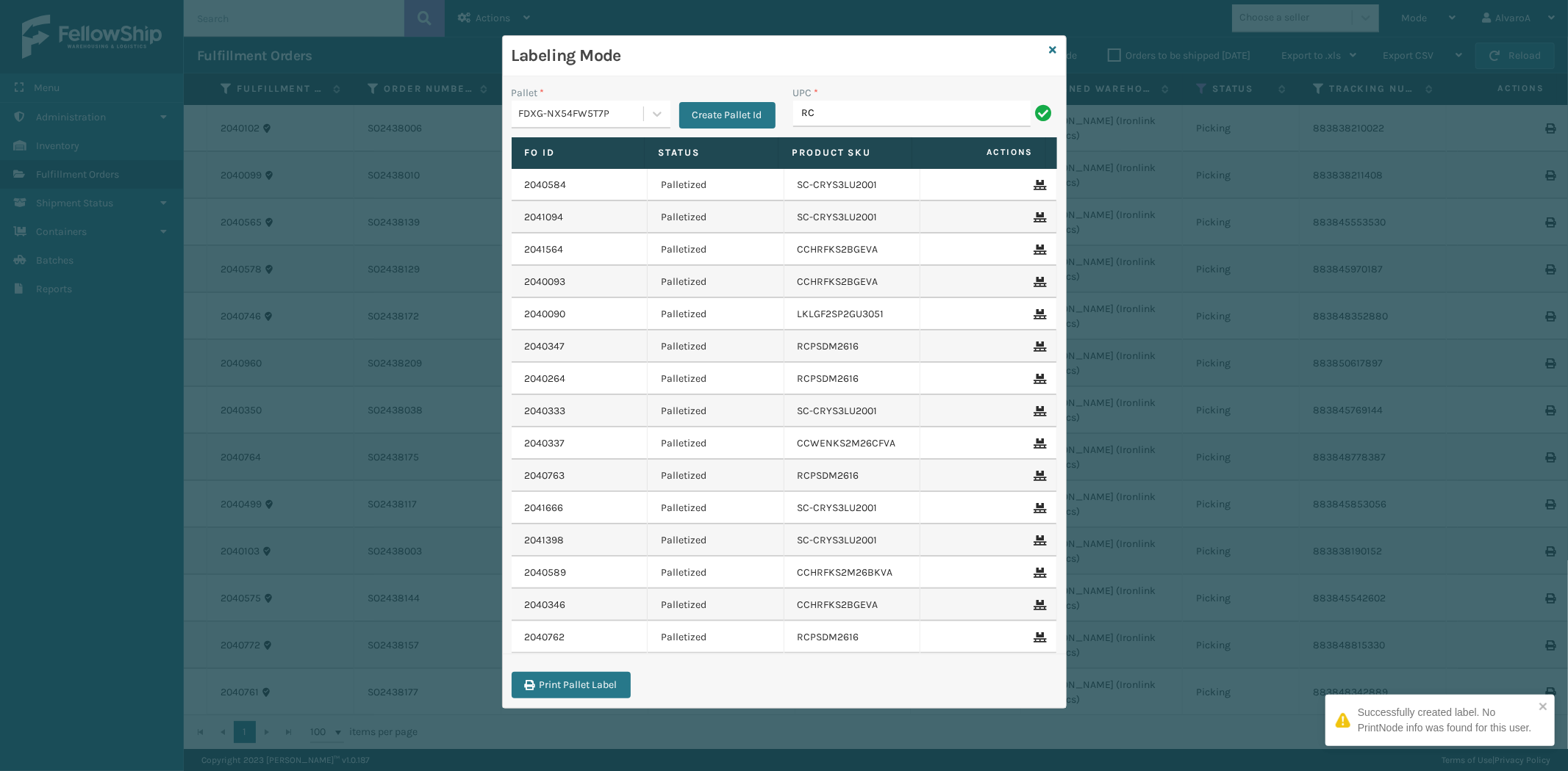
type input "RC-DBYM2616"
type input "RR-PRK1CM2045"
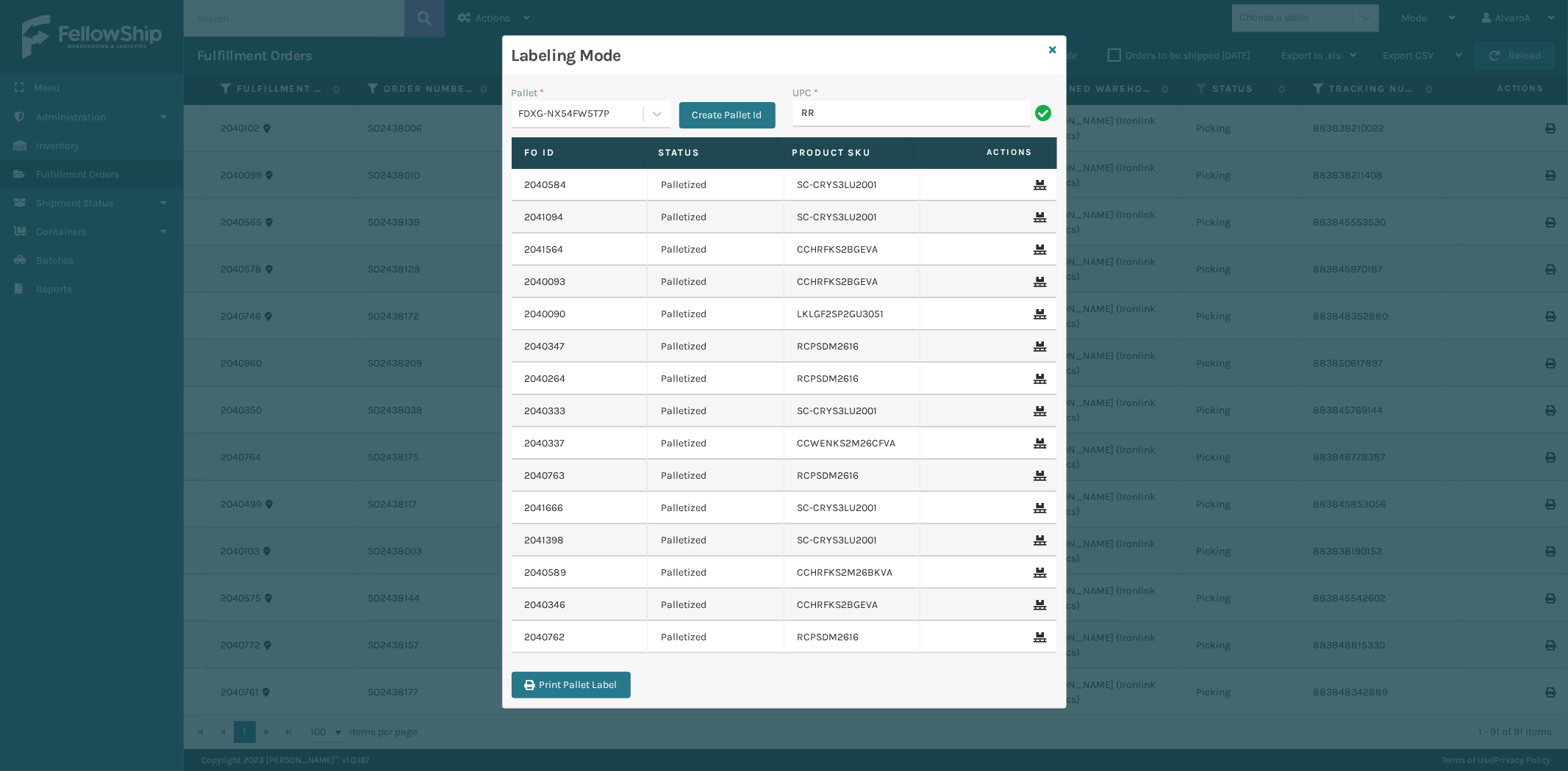
type input "RR-PRK1CP3003"
type input "SCLRIS3LU2001"
click at [1050, 52] on icon at bounding box center [1053, 49] width 7 height 11
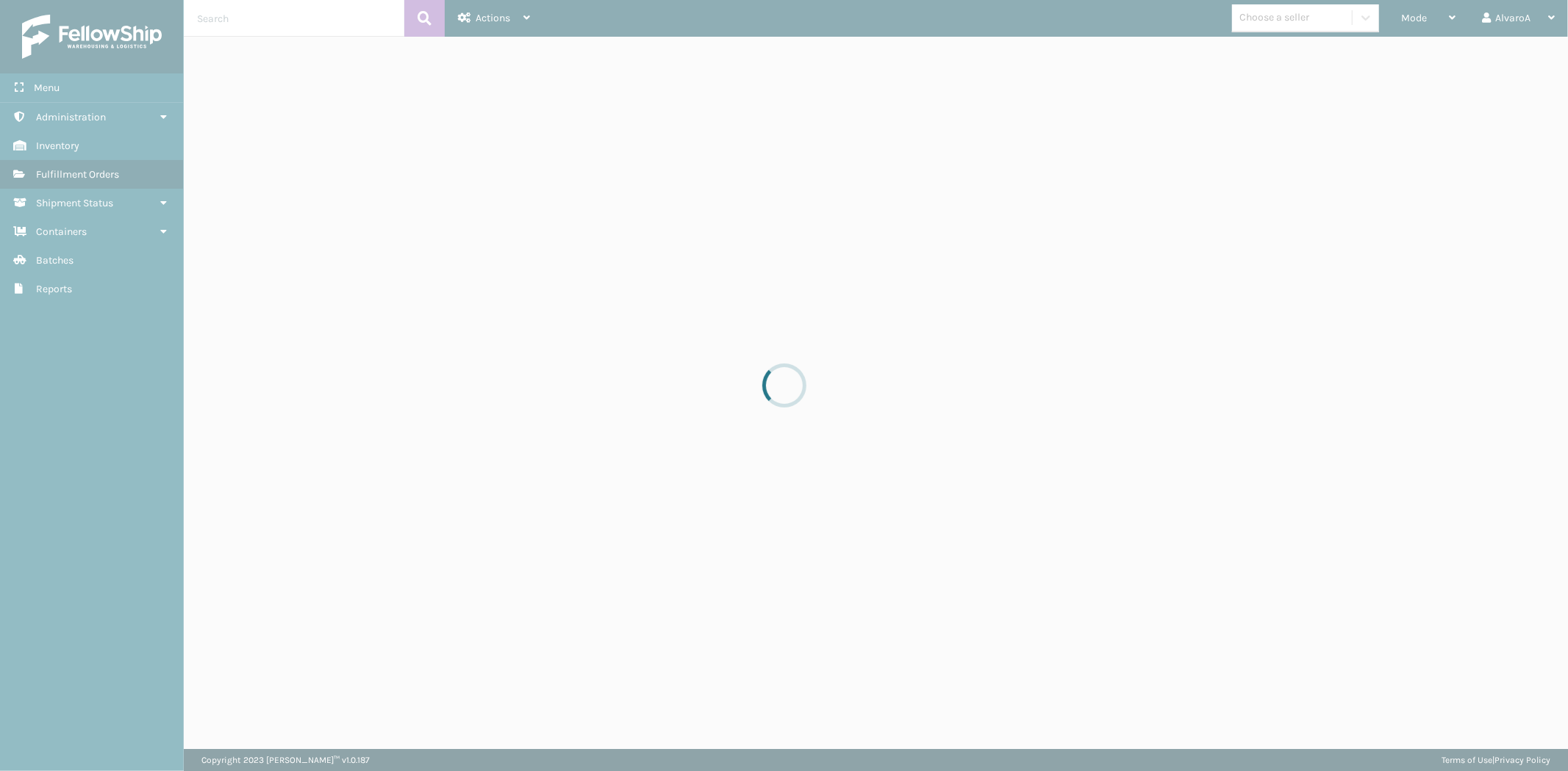
click at [1424, 19] on div at bounding box center [784, 386] width 1568 height 771
click at [1424, 19] on div at bounding box center [784, 386] width 1568 height 771
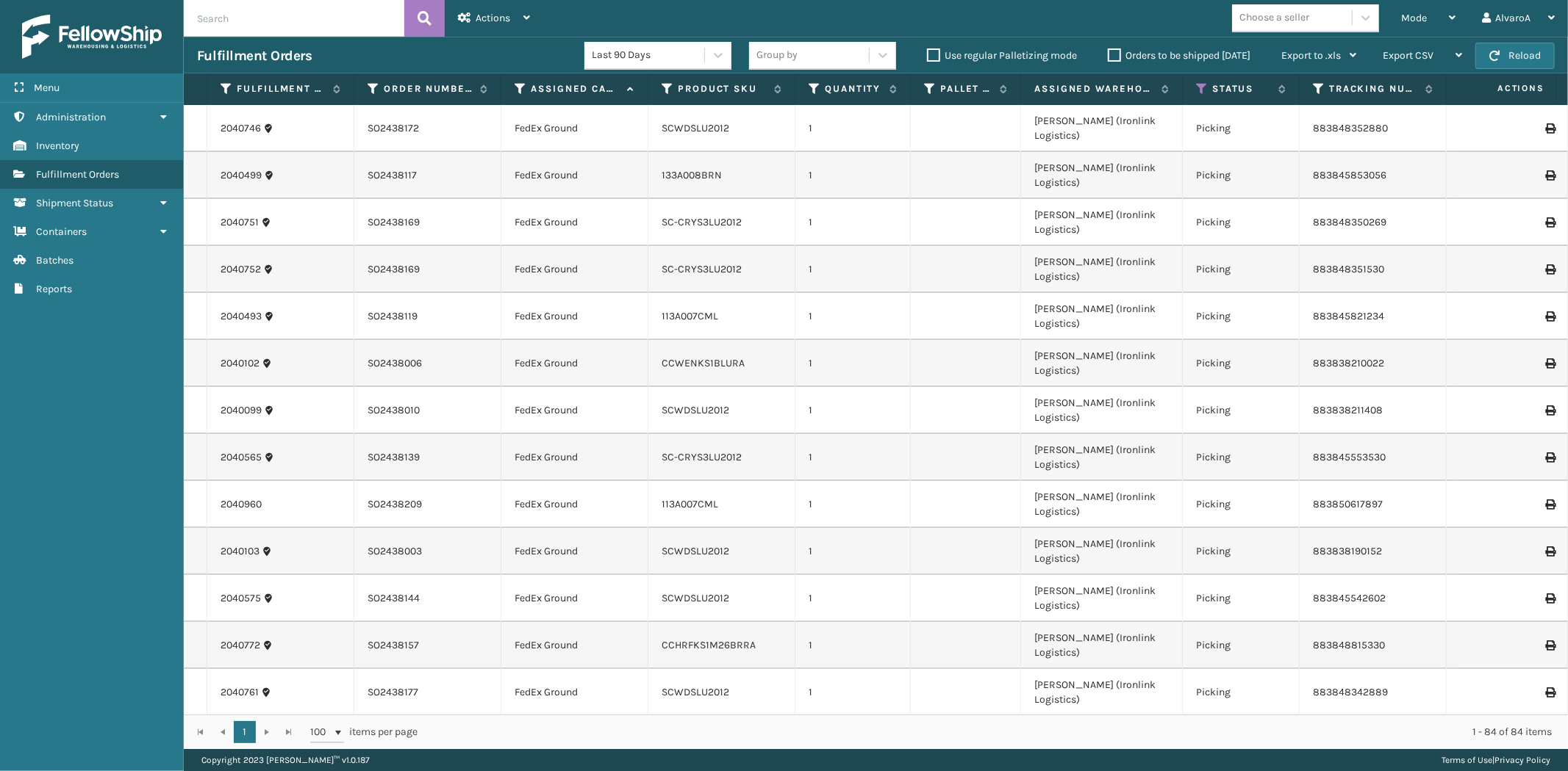
click at [1424, 19] on span "Mode" at bounding box center [1414, 18] width 26 height 12
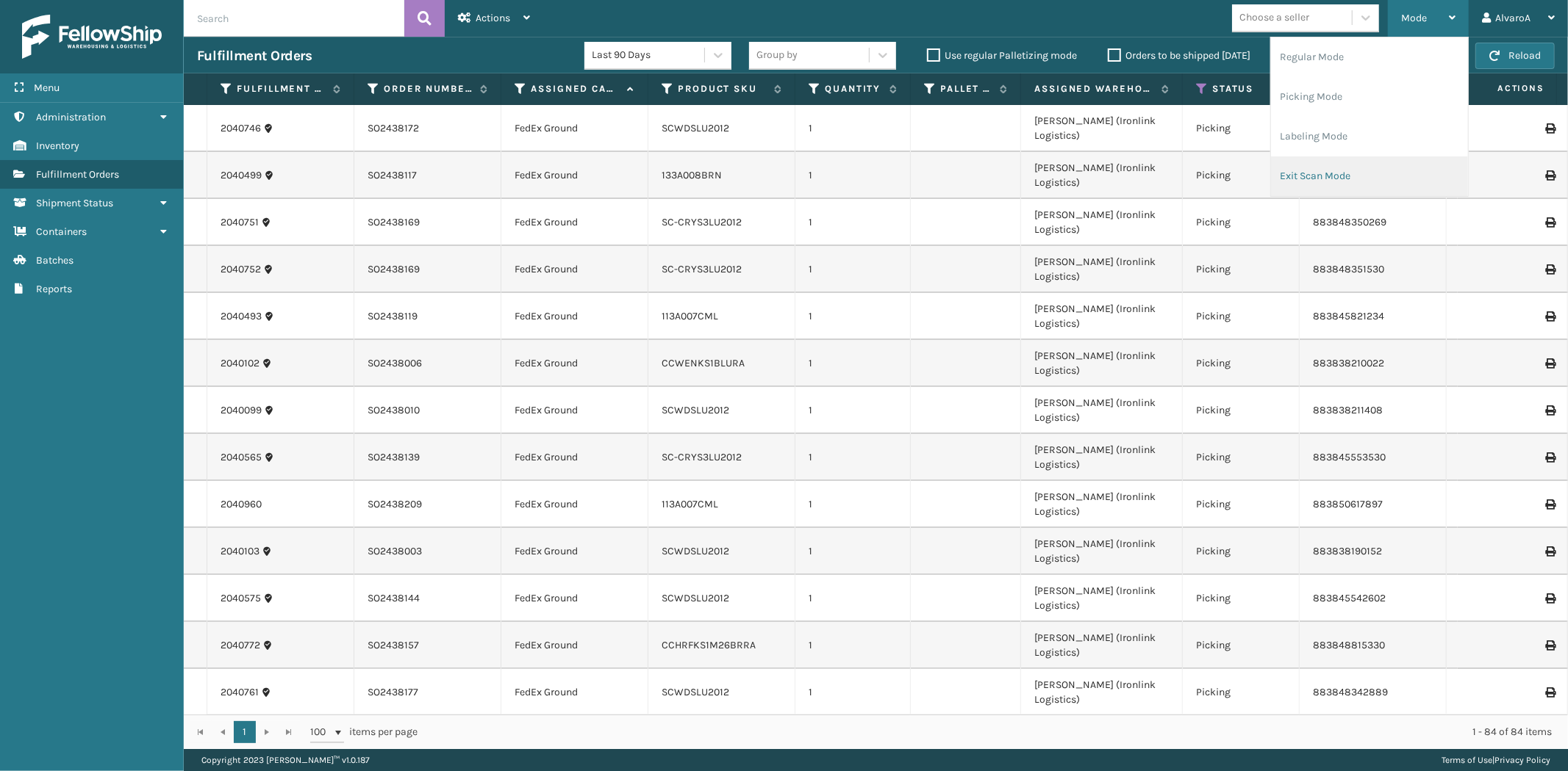
click at [1307, 171] on li "Exit Scan Mode" at bounding box center [1370, 176] width 197 height 40
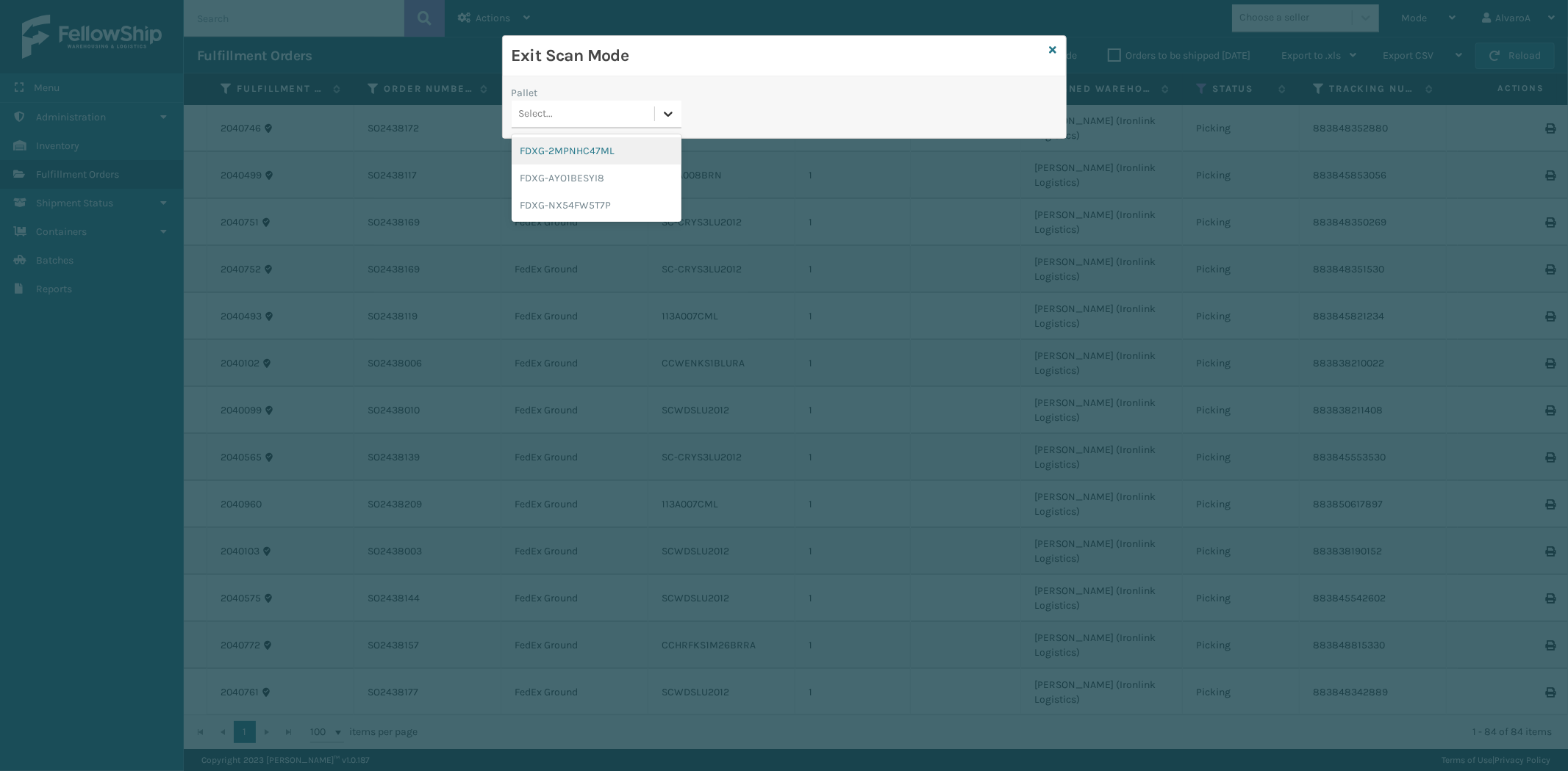
click at [670, 110] on icon at bounding box center [668, 114] width 15 height 15
click at [564, 200] on div "FDXG-NX54FW5T7P" at bounding box center [597, 205] width 170 height 27
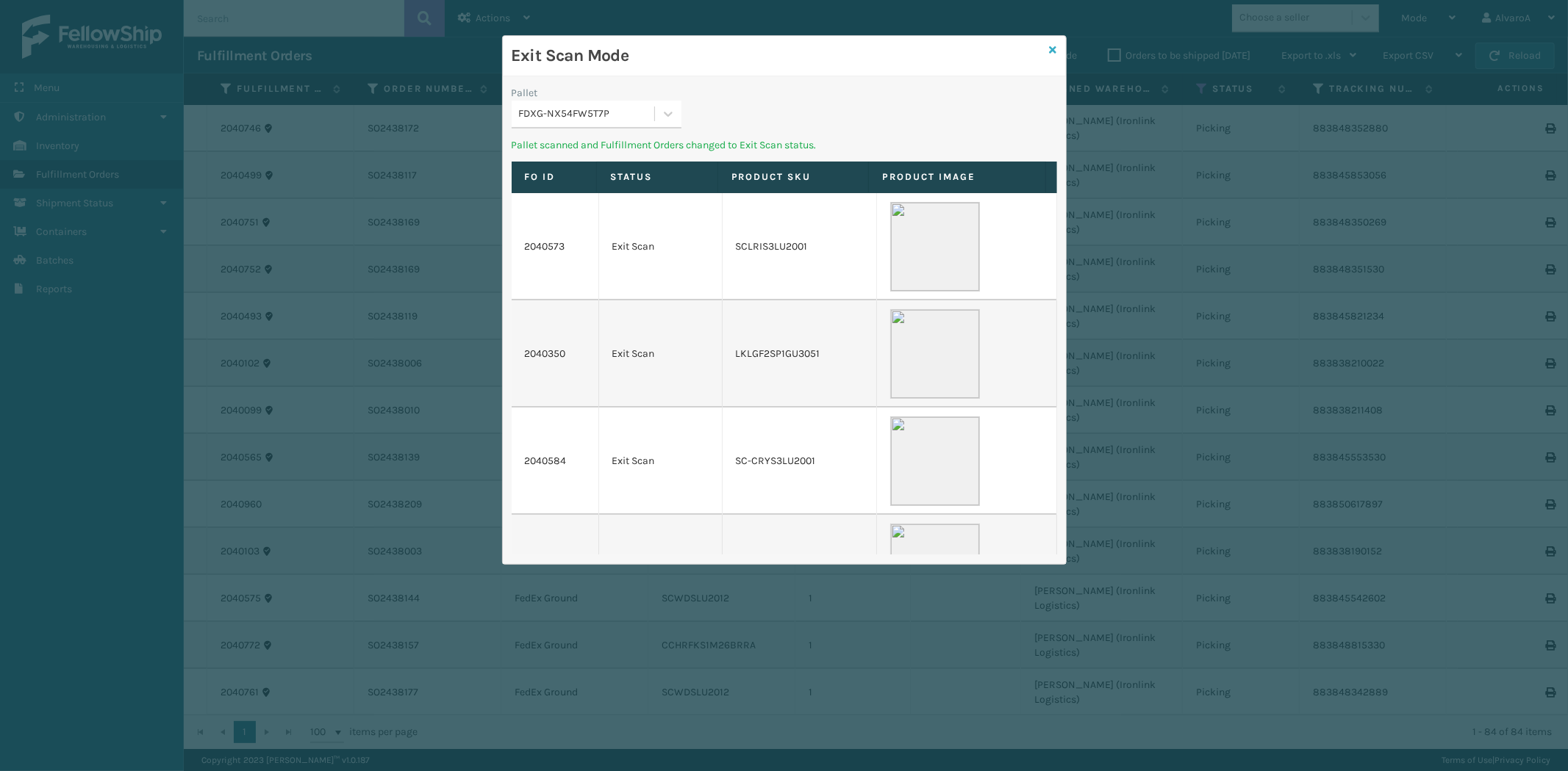
click at [1054, 50] on icon at bounding box center [1053, 49] width 7 height 11
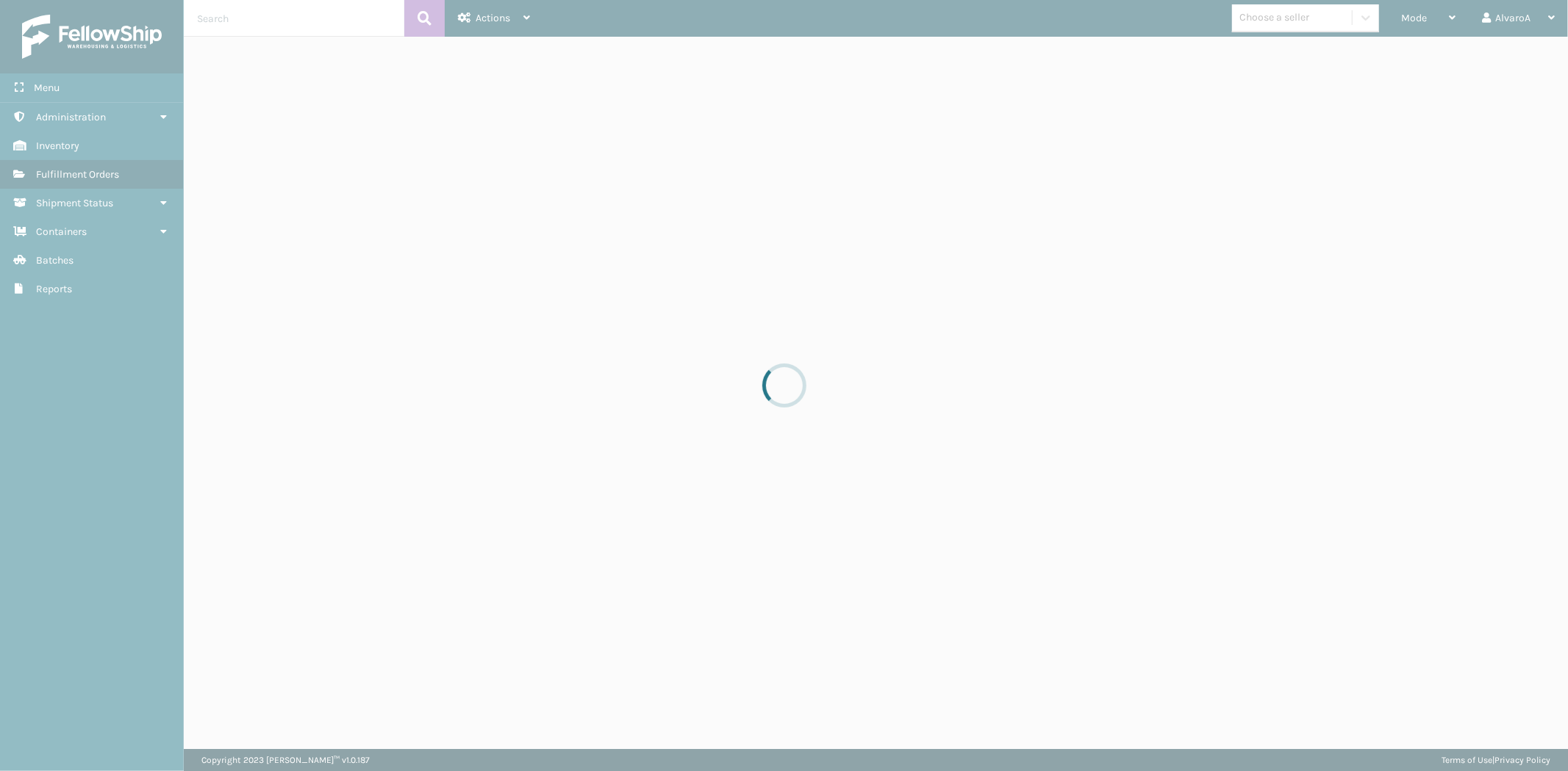
click at [1456, 20] on div at bounding box center [784, 386] width 1568 height 771
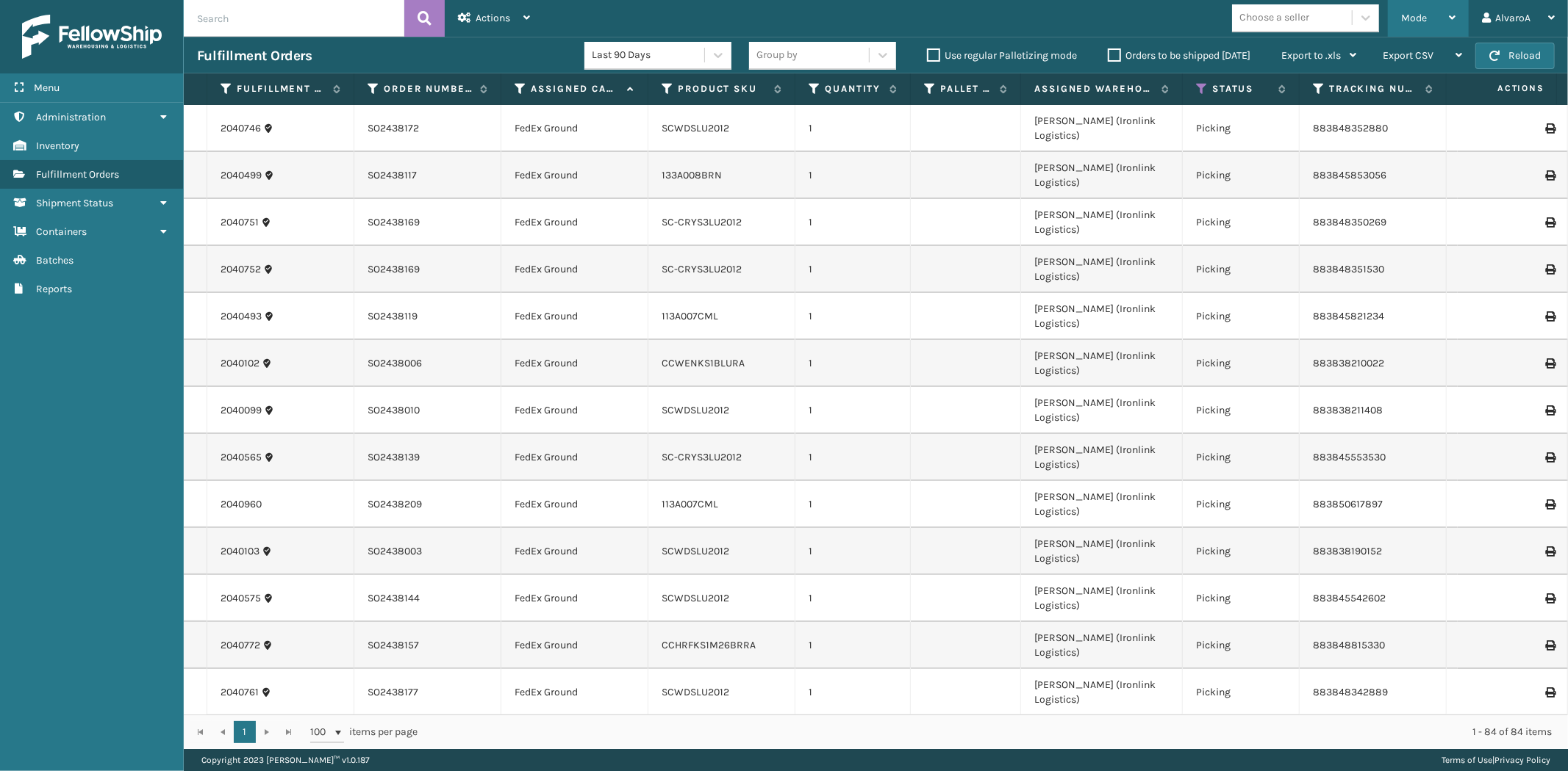
click at [1415, 11] on div "Mode" at bounding box center [1427, 18] width 54 height 36
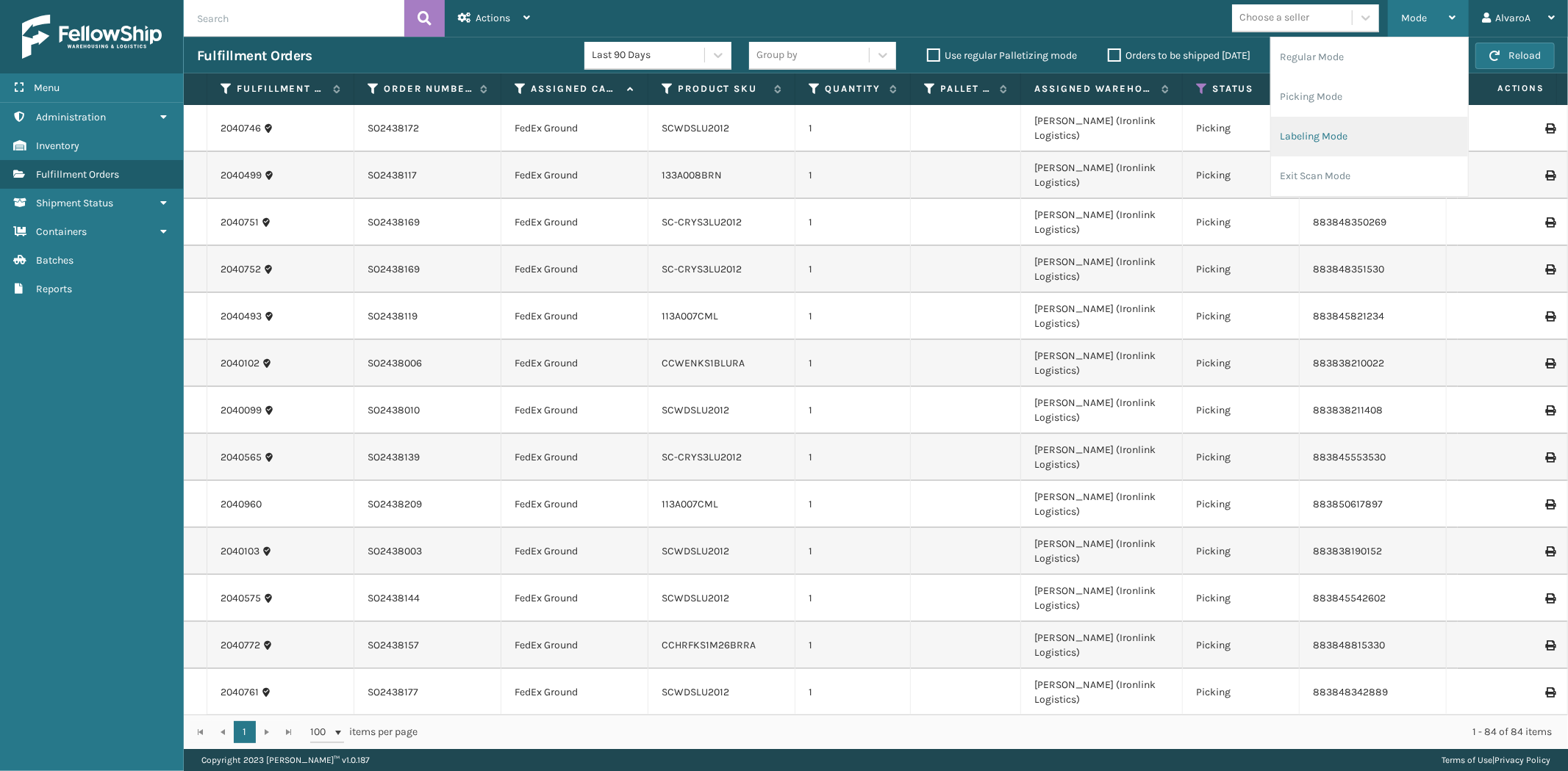
click at [1351, 125] on li "Labeling Mode" at bounding box center [1370, 137] width 197 height 40
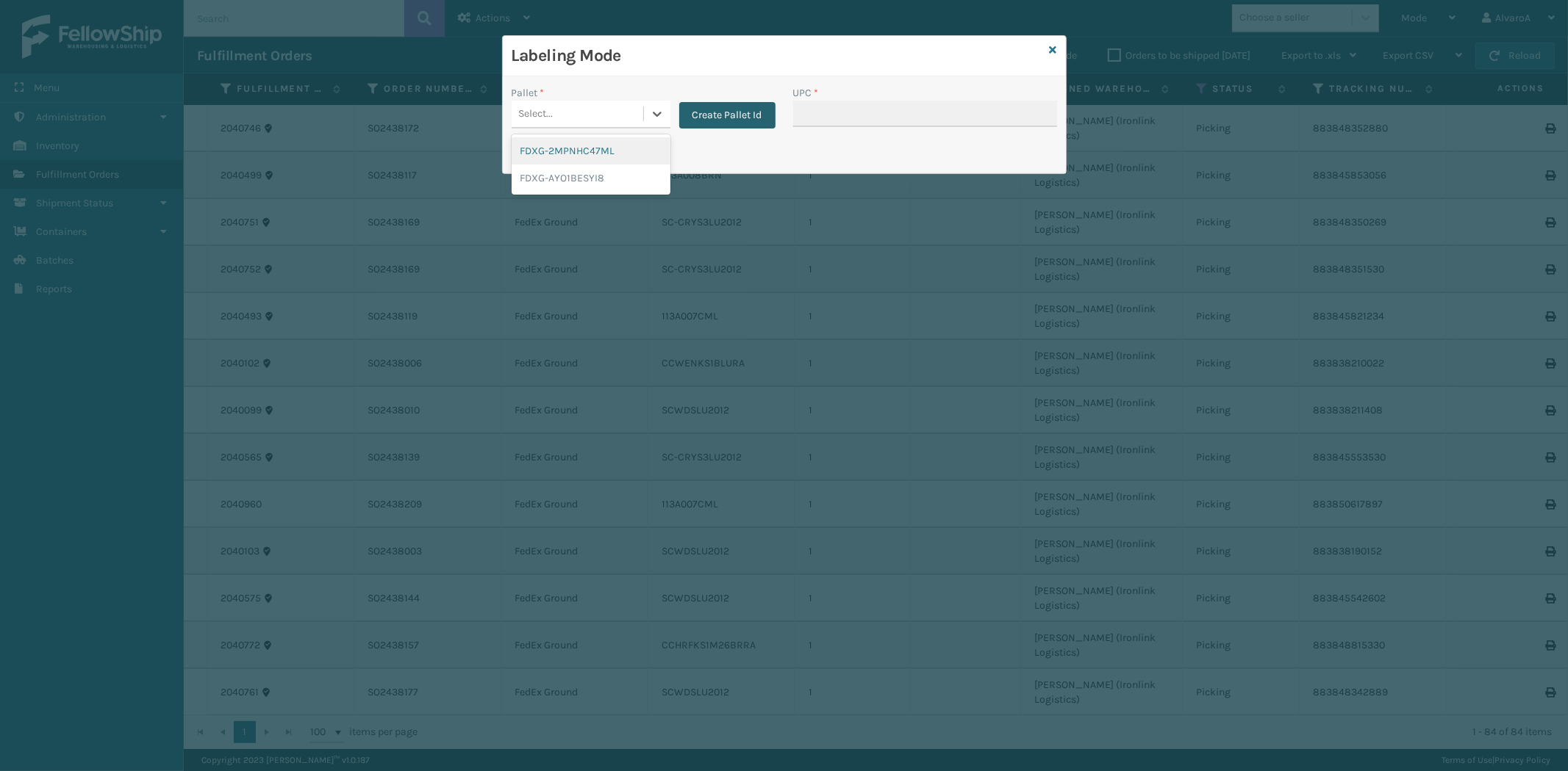
drag, startPoint x: 656, startPoint y: 115, endPoint x: 713, endPoint y: 120, distance: 57.2
click at [657, 116] on icon at bounding box center [657, 114] width 9 height 5
click at [723, 122] on button "Create Pallet Id" at bounding box center [727, 115] width 96 height 27
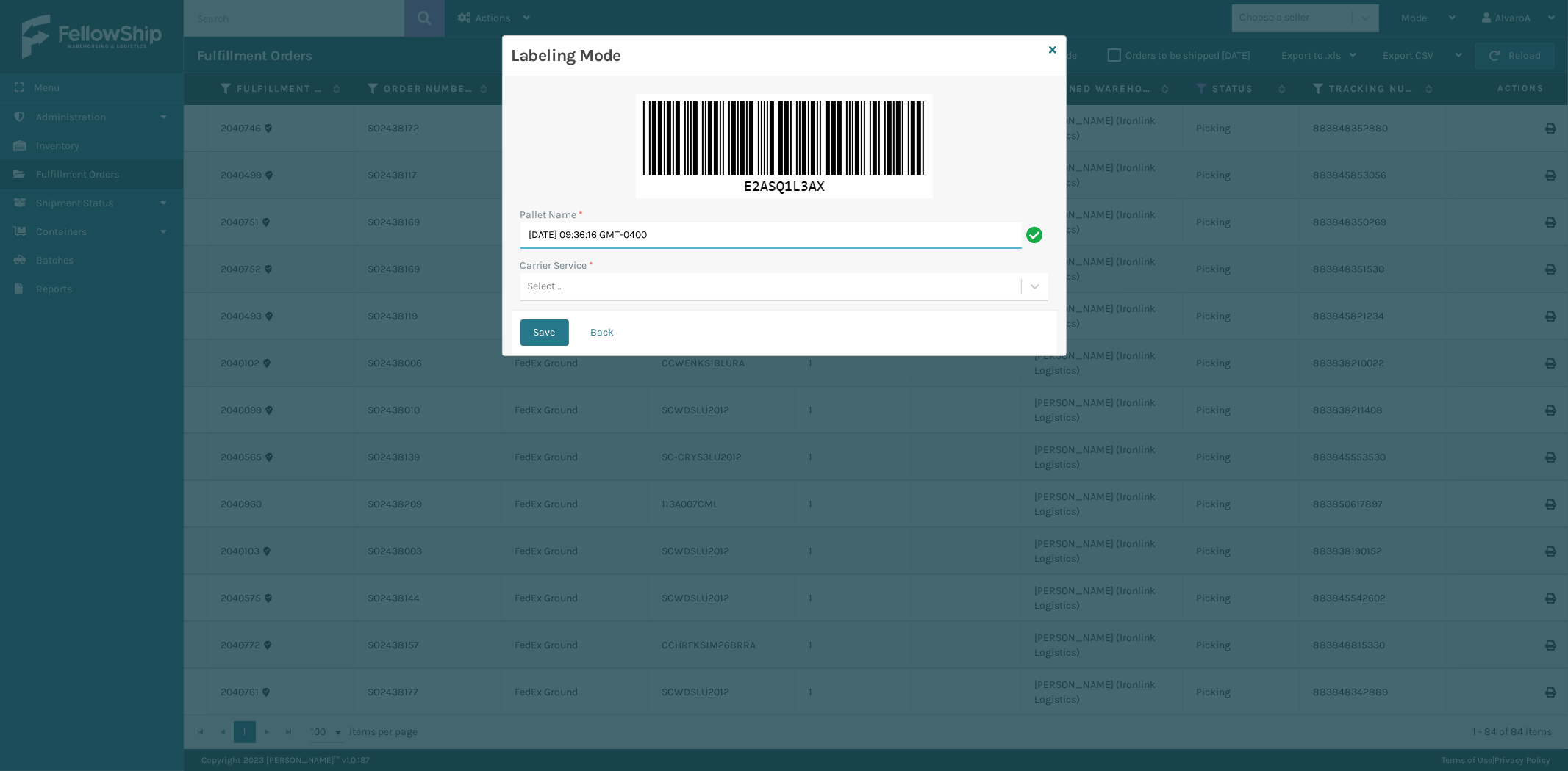
drag, startPoint x: 740, startPoint y: 232, endPoint x: 459, endPoint y: 283, distance: 285.6
click at [458, 284] on div "Labeling Mode Pallet Name * [DATE] 09:36:16 GMT-0400 Carrier Service * Select..…" at bounding box center [784, 386] width 1568 height 771
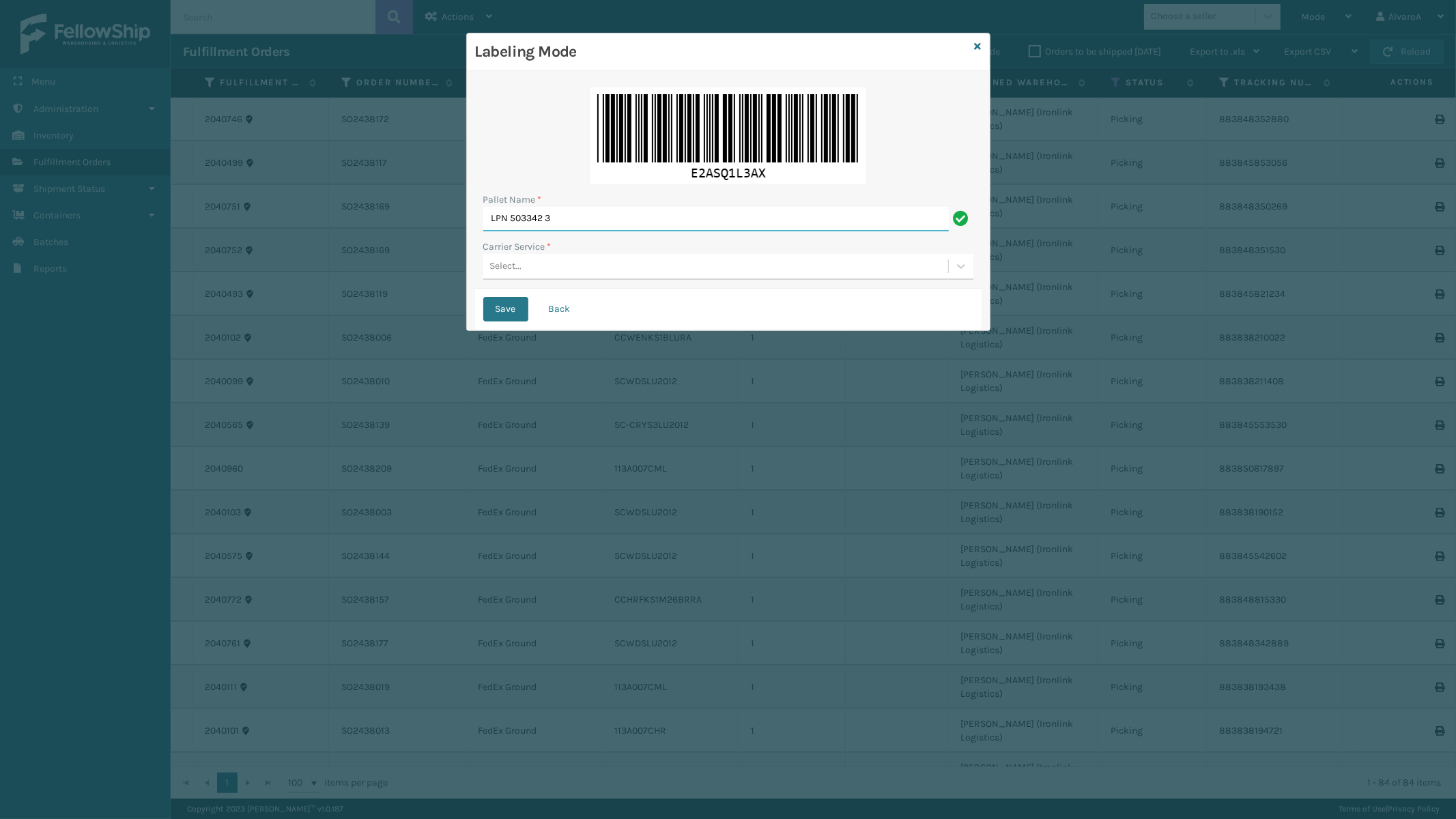
type input "LPN 503342"
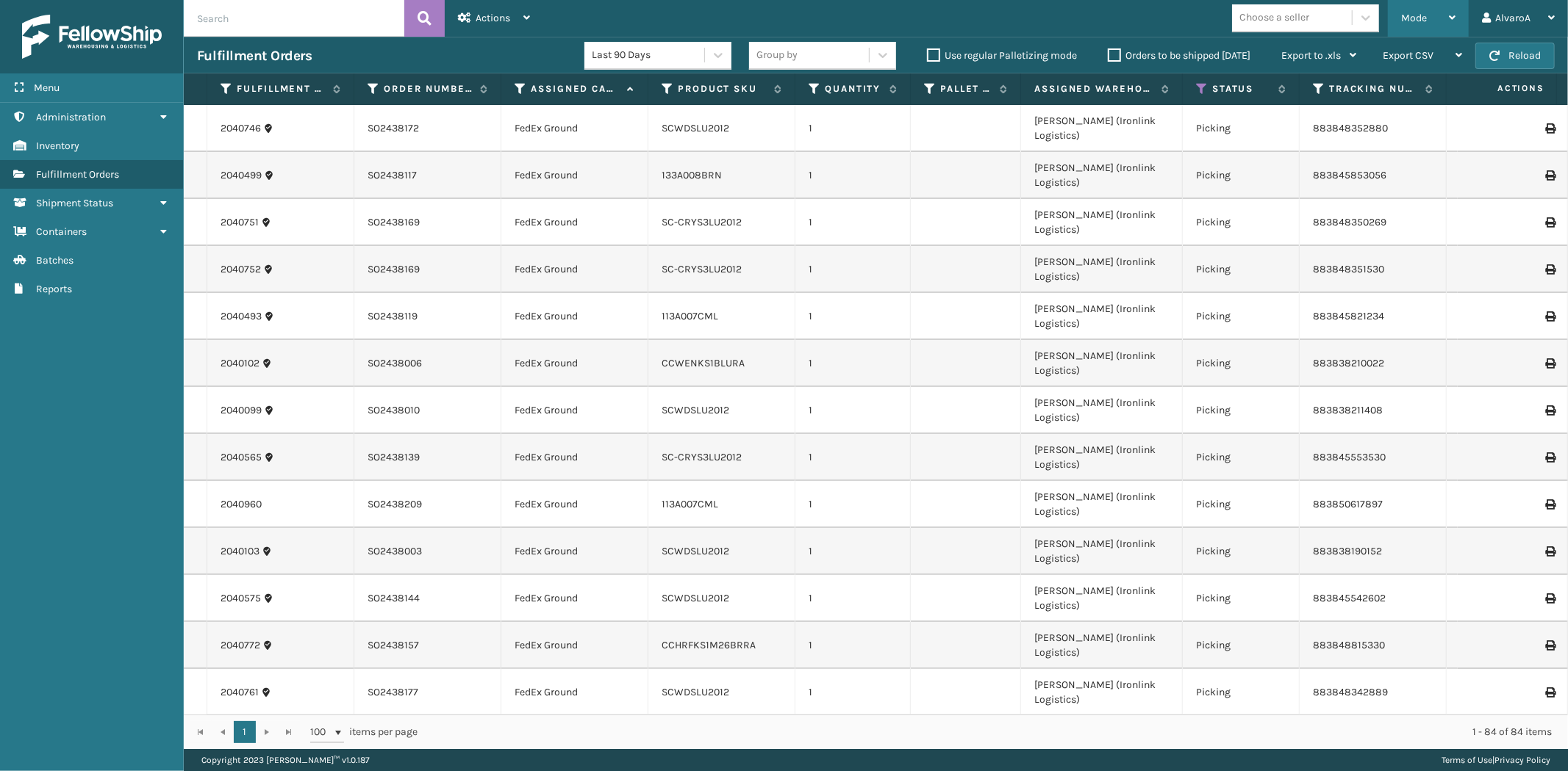
click at [1392, 32] on div "Mode Regular Mode Picking Mode Labeling Mode Exit Scan Mode" at bounding box center [1428, 18] width 81 height 36
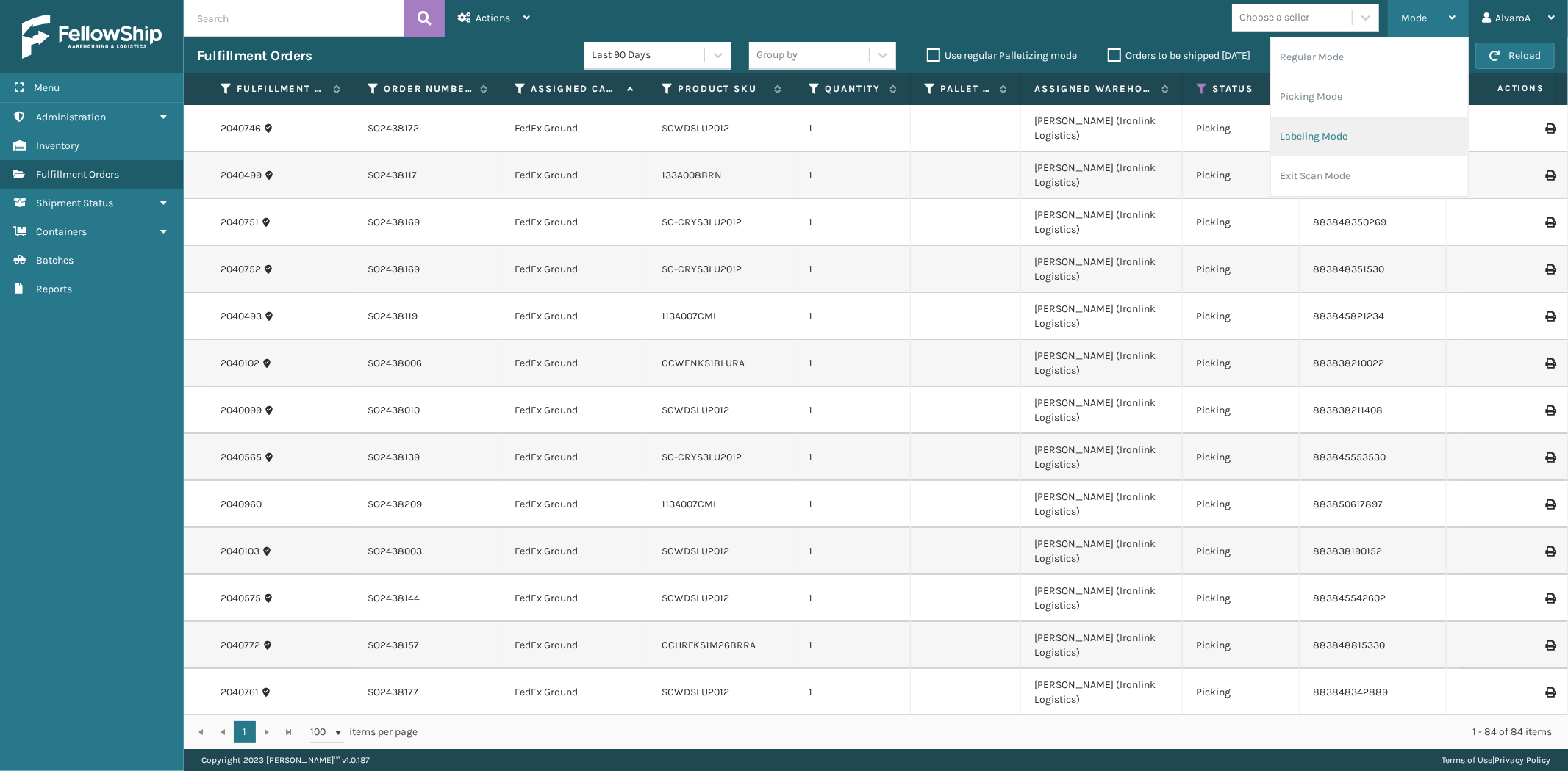
click at [1338, 143] on li "Labeling Mode" at bounding box center [1370, 137] width 197 height 40
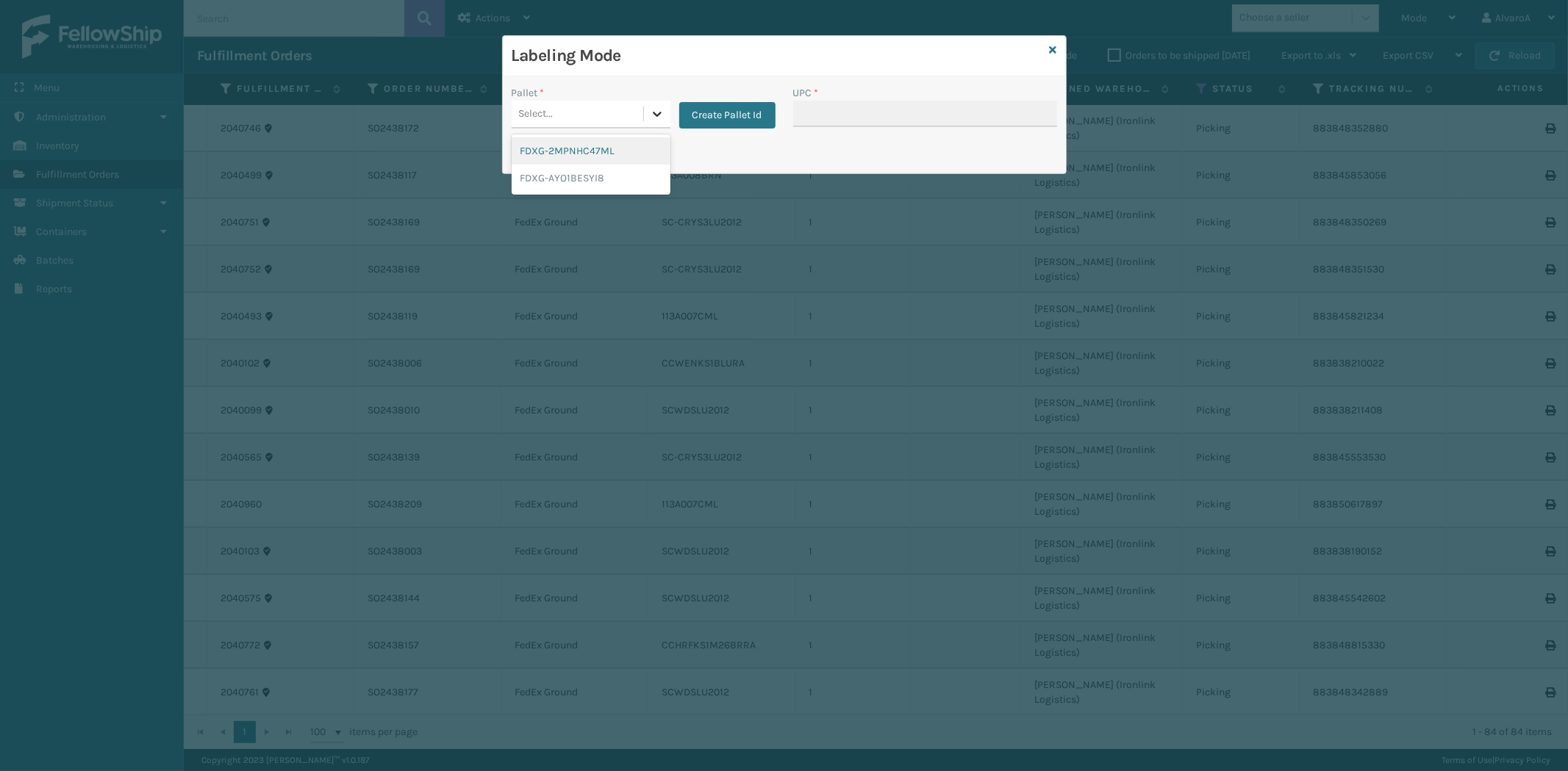
click at [644, 113] on div "Select..." at bounding box center [591, 115] width 158 height 28
click at [715, 118] on button "Create Pallet Id" at bounding box center [727, 115] width 96 height 27
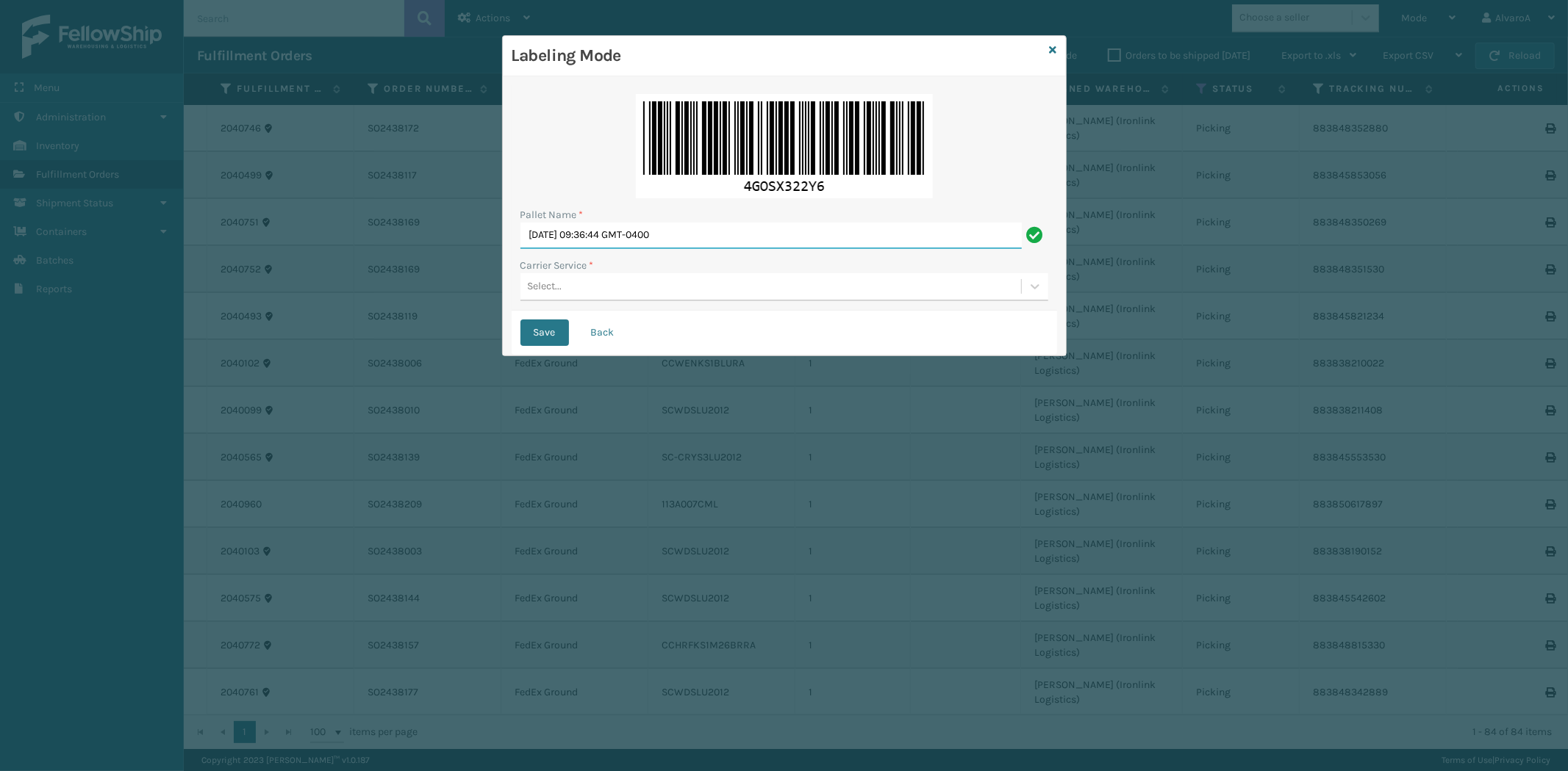
drag, startPoint x: 723, startPoint y: 232, endPoint x: 403, endPoint y: 305, distance: 328.2
click at [403, 305] on div "Labeling Mode Pallet Name * [DATE] 09:36:44 GMT-0400 Carrier Service * Select..…" at bounding box center [784, 386] width 1568 height 771
type input "LPN 503342 #1"
click at [556, 289] on div "Select..." at bounding box center [545, 286] width 35 height 15
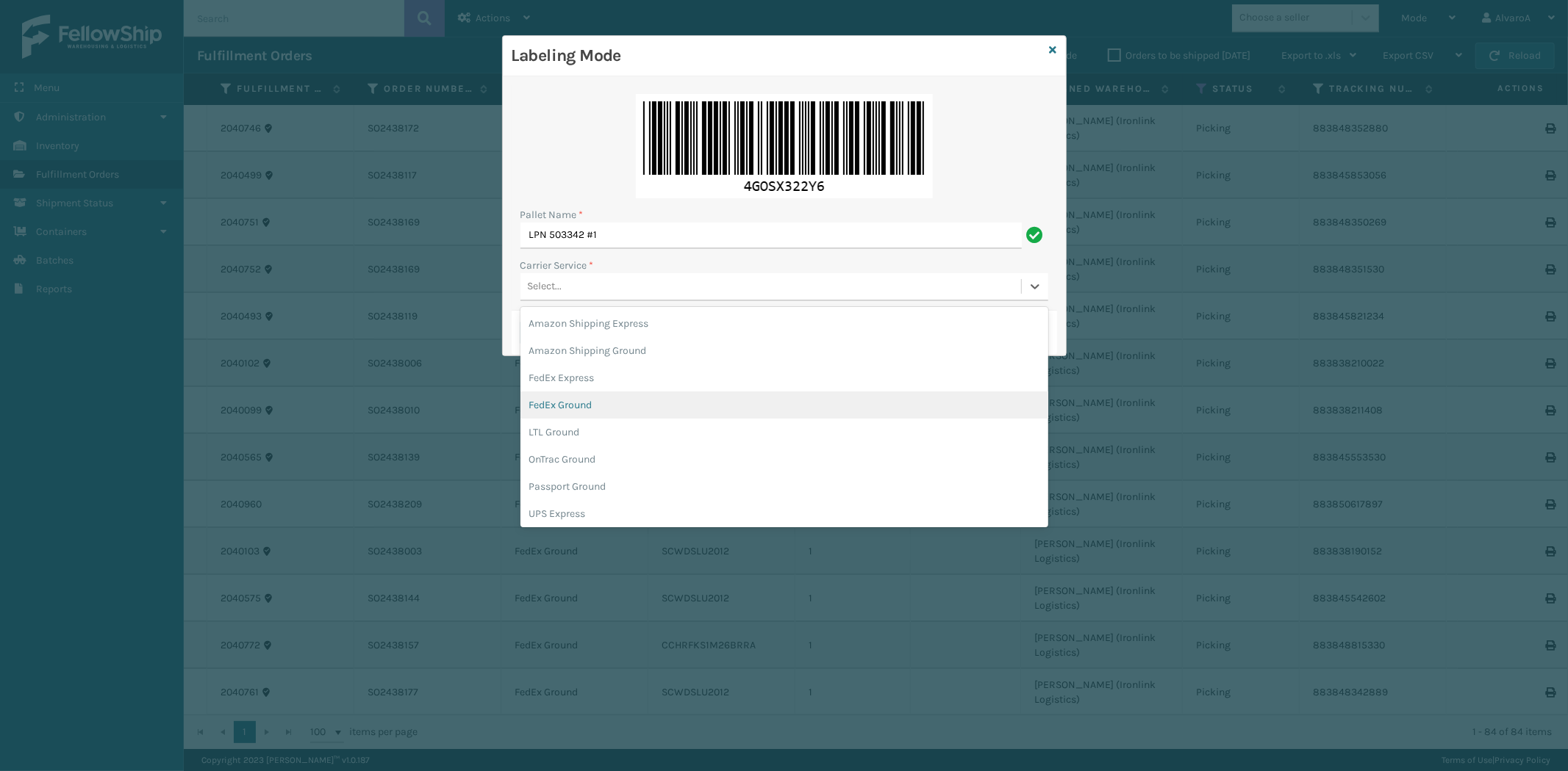
click at [566, 400] on div "FedEx Ground" at bounding box center [784, 405] width 528 height 27
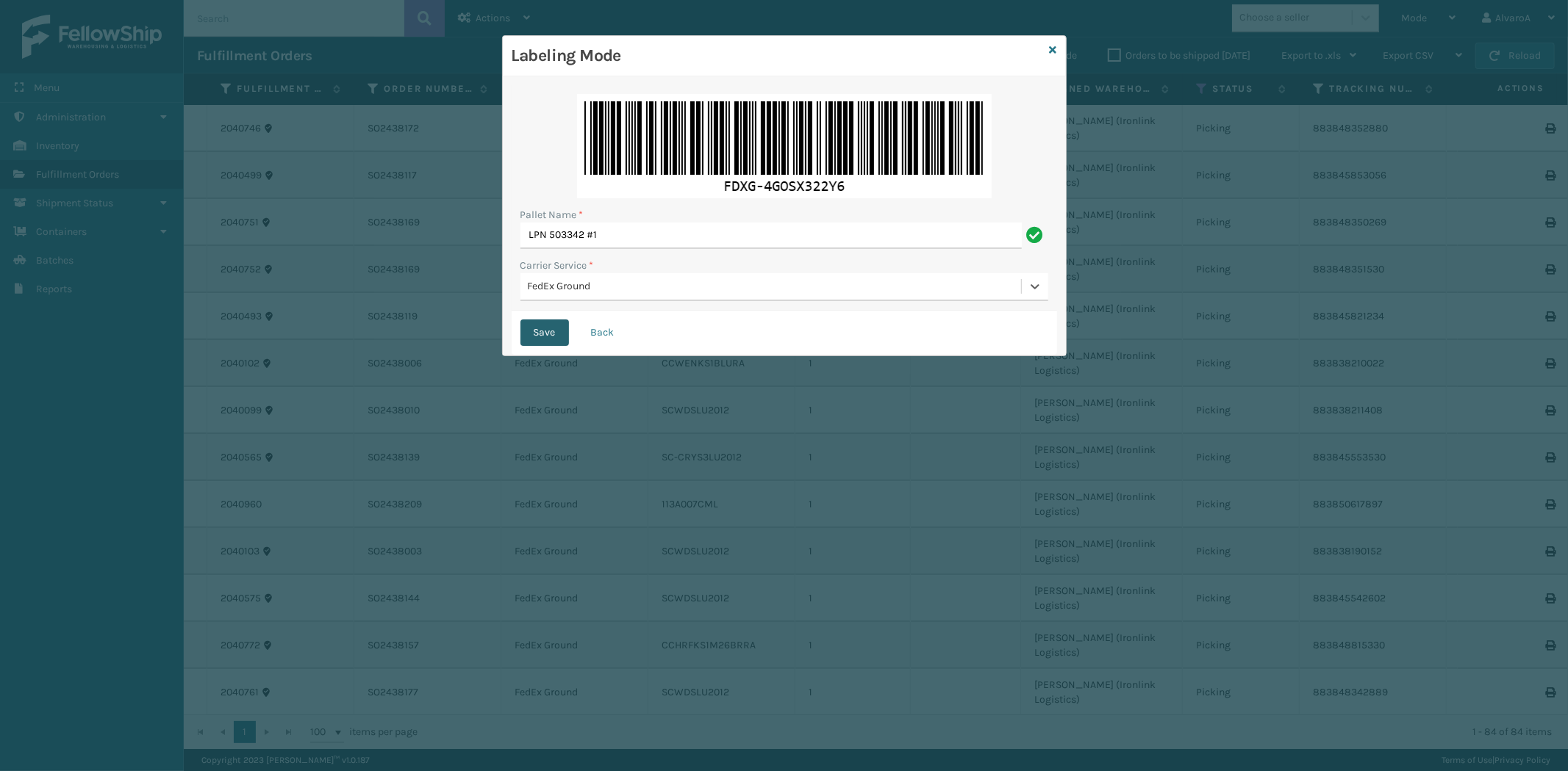
click at [542, 334] on button "Save" at bounding box center [545, 332] width 49 height 27
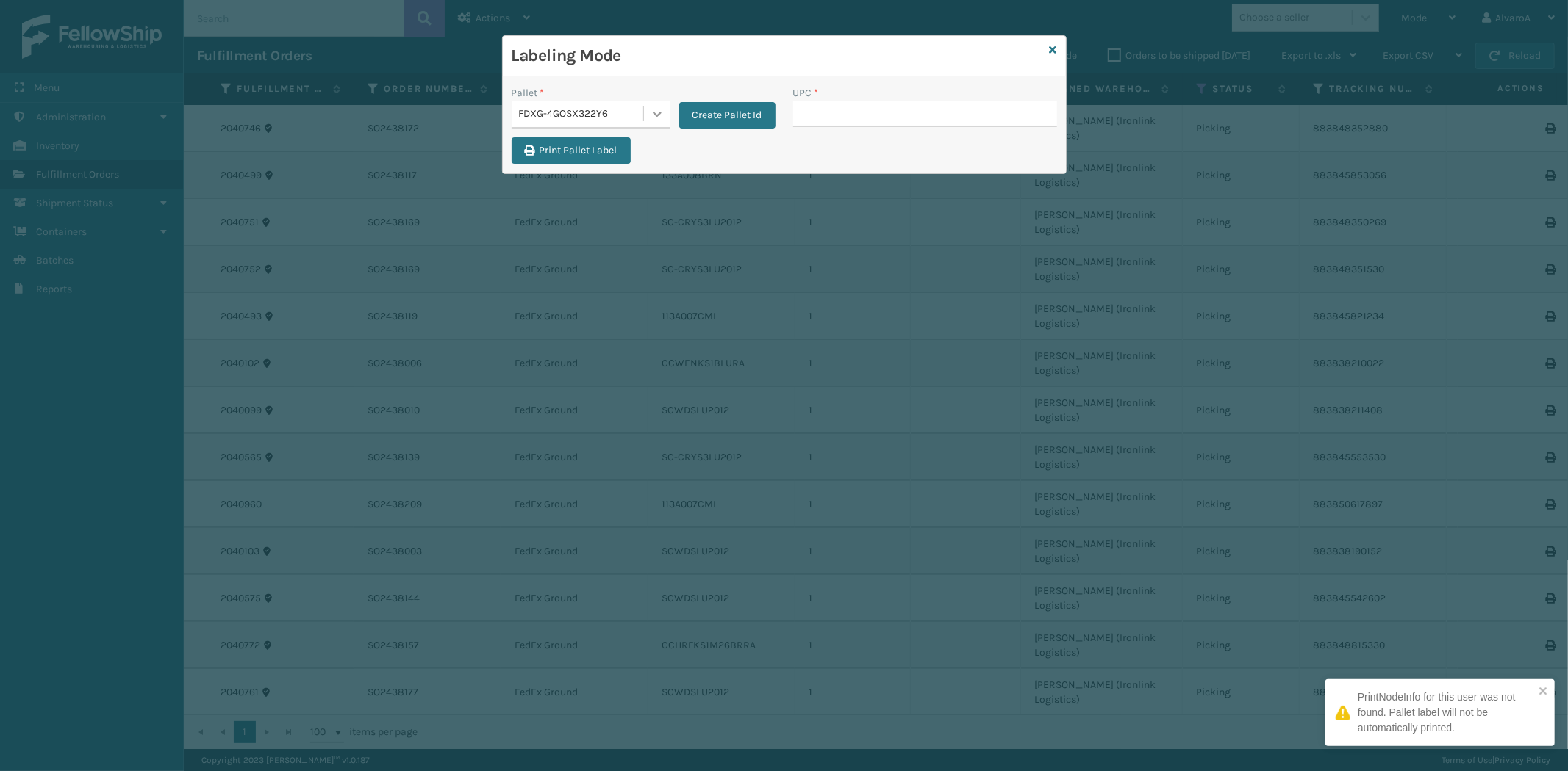
click at [661, 108] on icon at bounding box center [657, 114] width 15 height 15
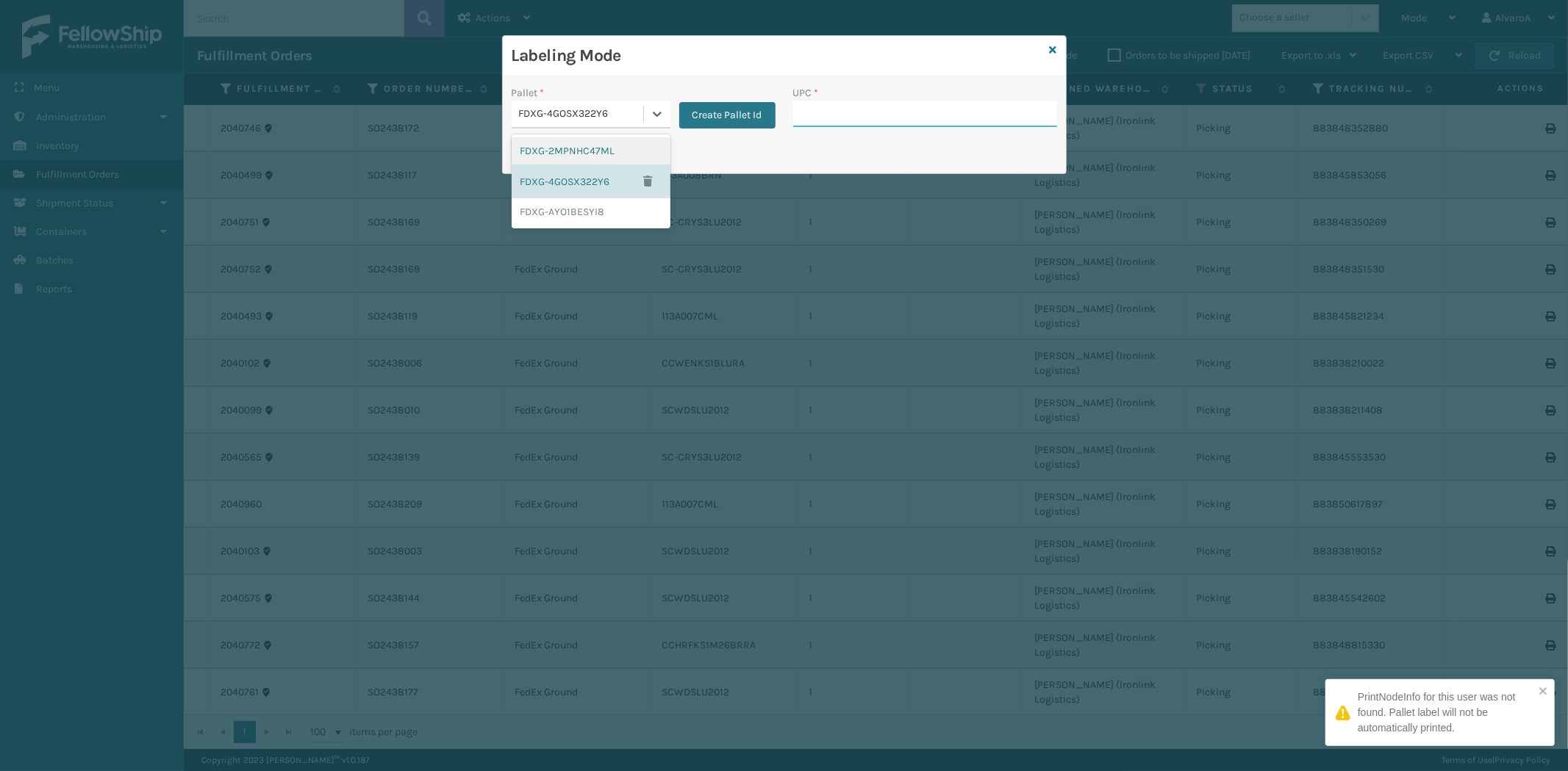
click at [839, 114] on input "UPC *" at bounding box center [925, 114] width 264 height 27
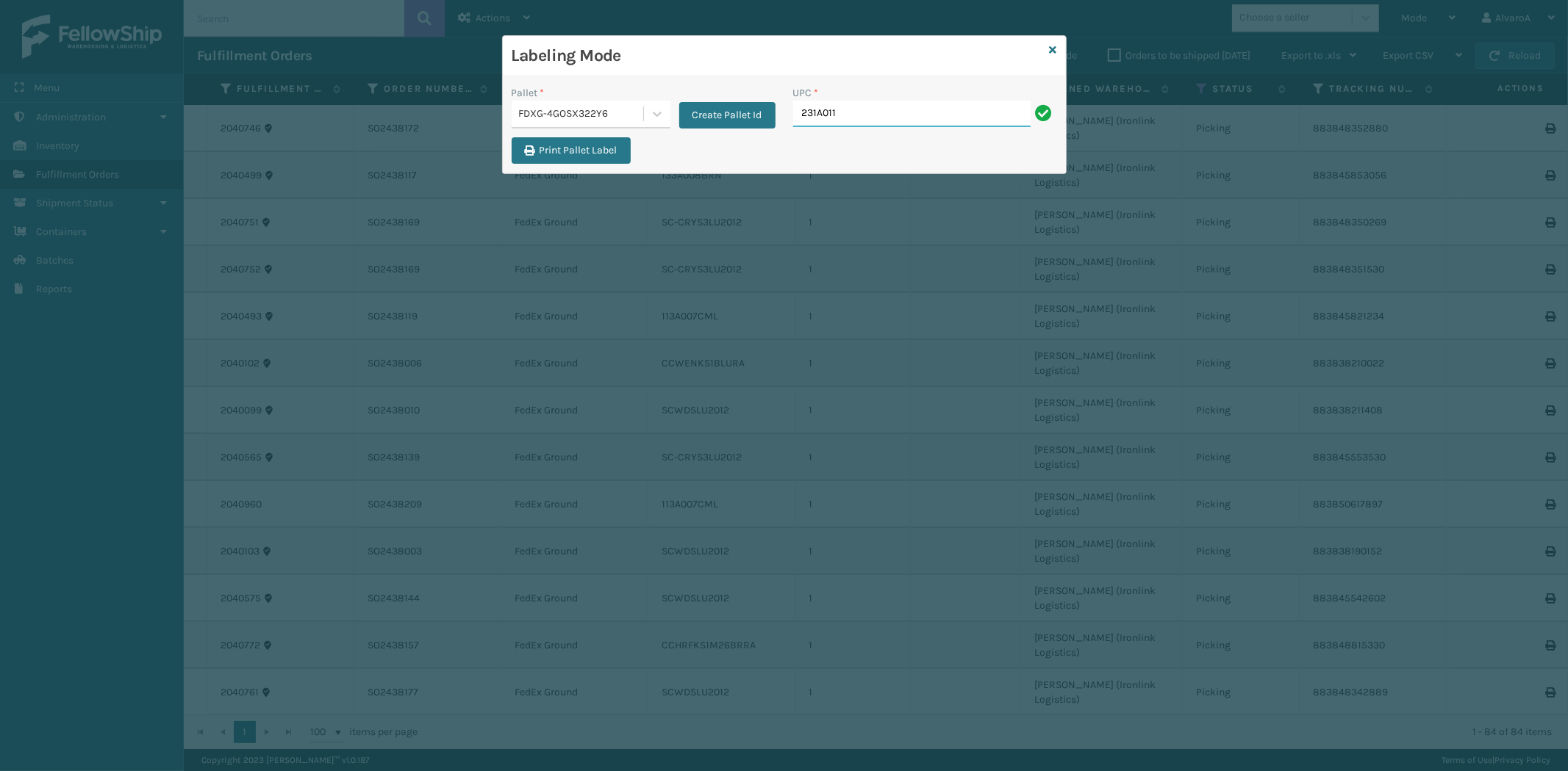
type input "231a011blu"
type input "CCHRFKS1M26BRRA"
type input "CCWENKS3BLURA"
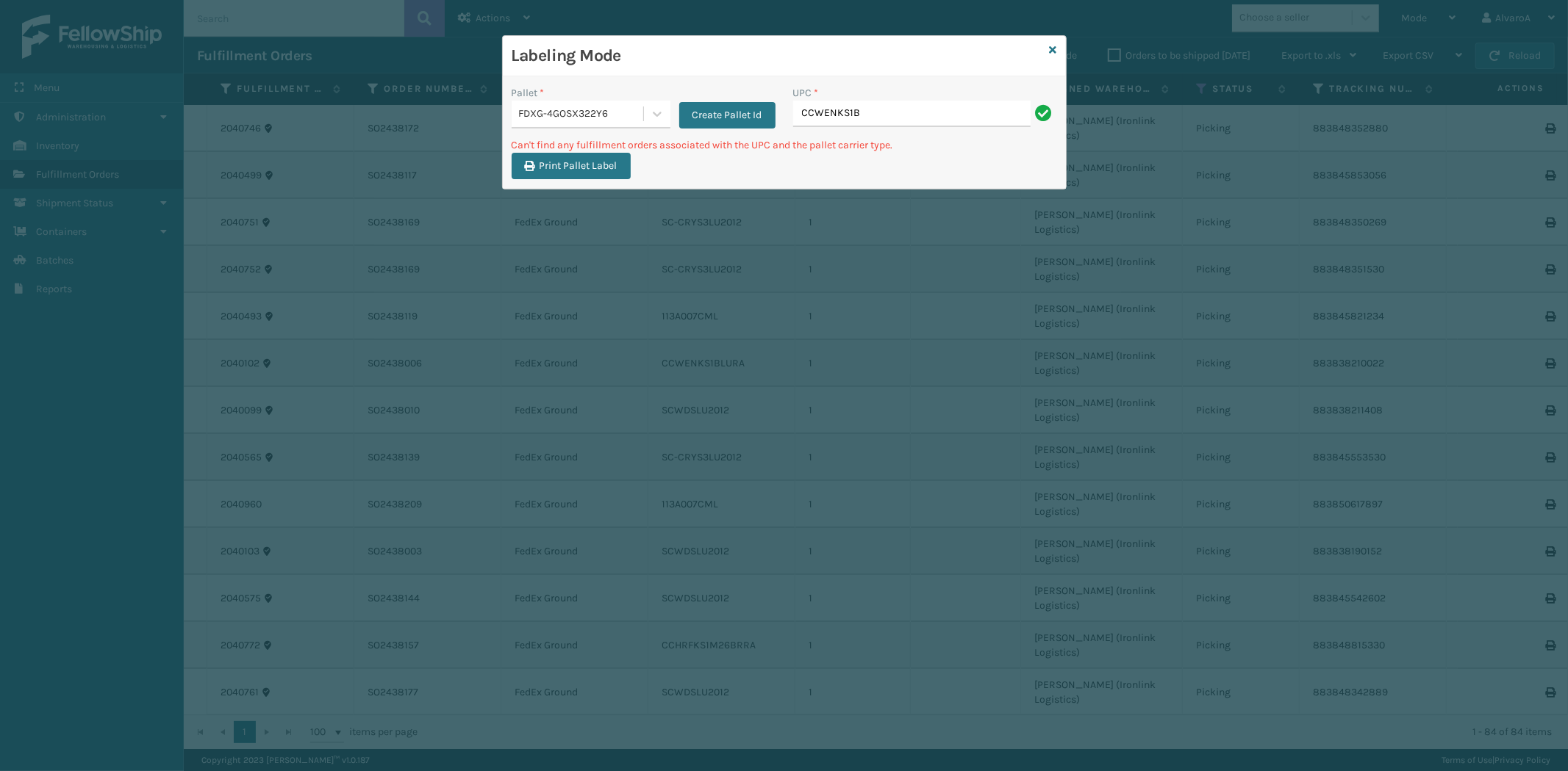
type input "CCWENKS1BLURA"
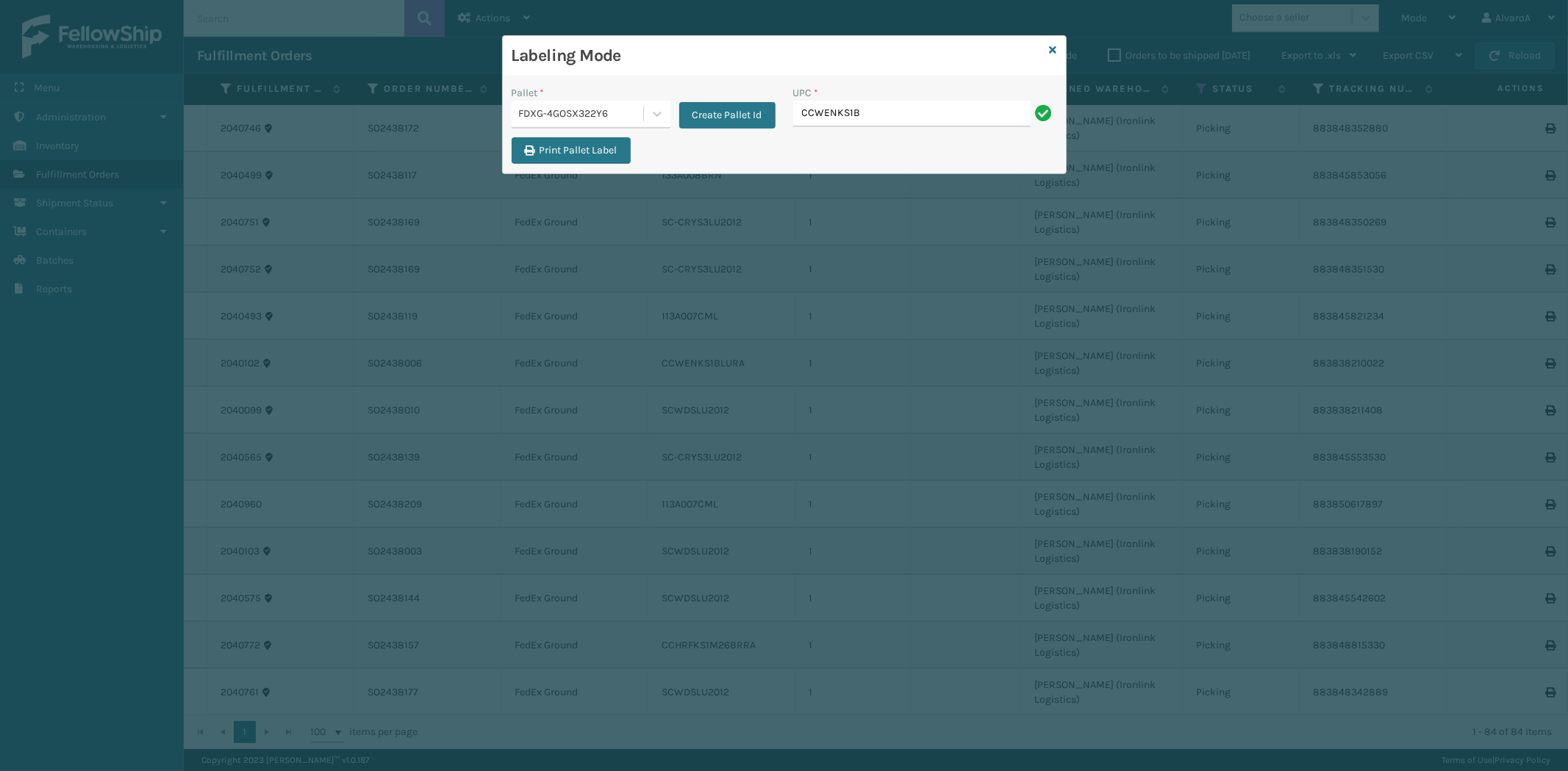
type input "CCWENKS1BLURA"
click at [1054, 50] on icon at bounding box center [1053, 49] width 7 height 11
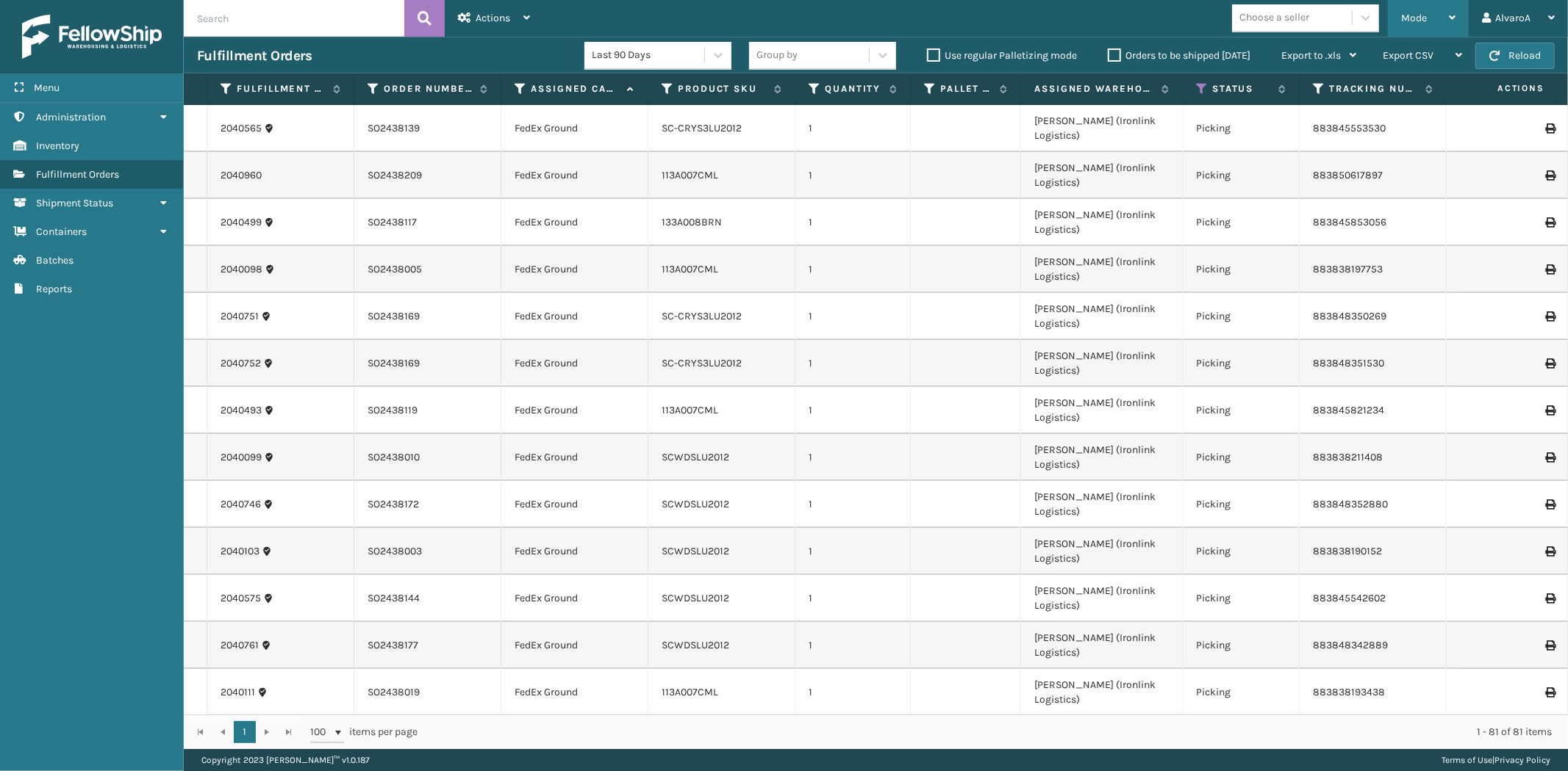
click at [1433, 27] on div "Mode" at bounding box center [1427, 18] width 54 height 36
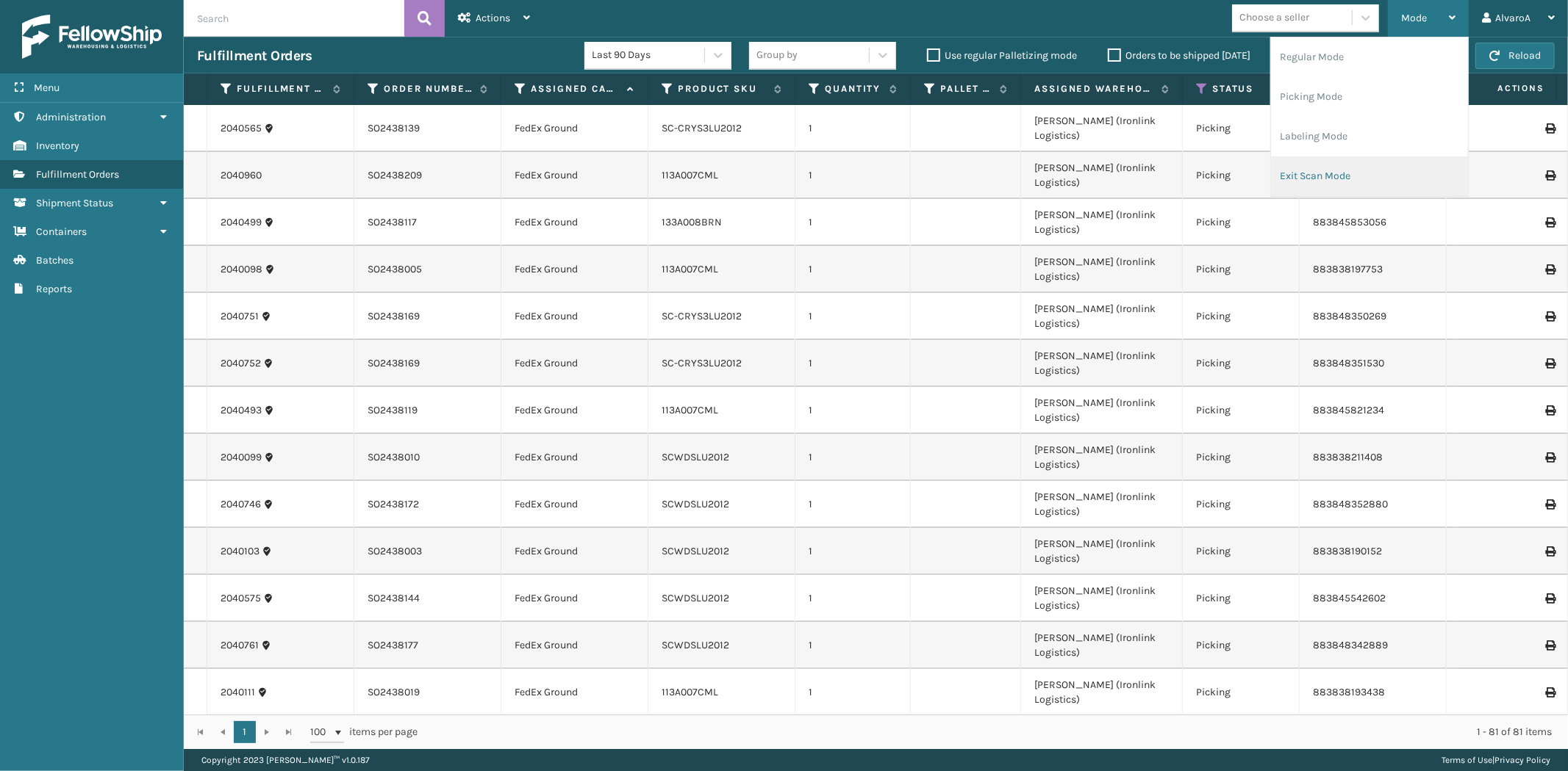
click at [1355, 166] on li "Exit Scan Mode" at bounding box center [1370, 176] width 197 height 40
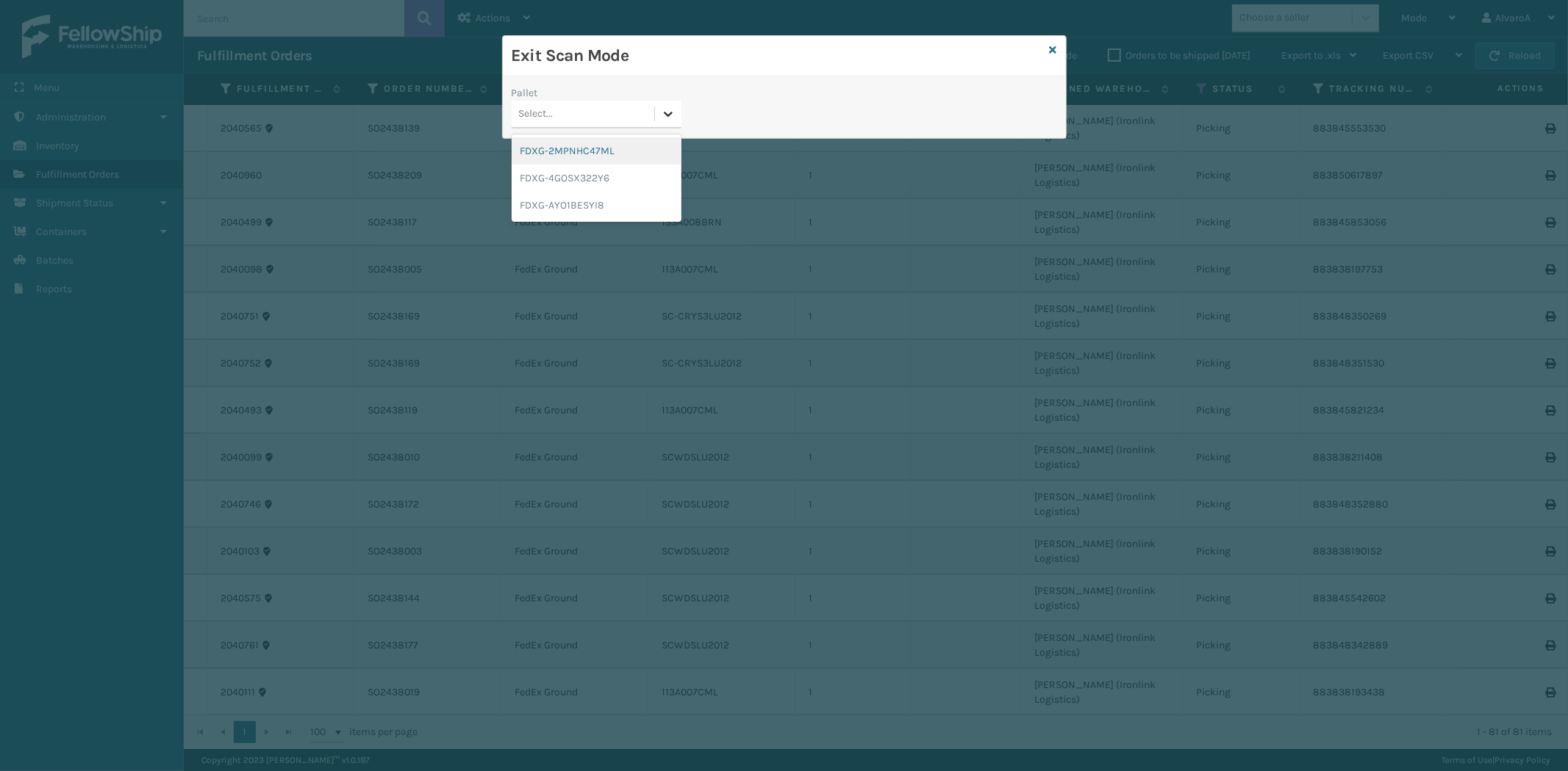
drag, startPoint x: 649, startPoint y: 117, endPoint x: 667, endPoint y: 120, distance: 18.2
click at [651, 117] on div "Select..." at bounding box center [583, 114] width 142 height 24
click at [598, 173] on div "FDXG-4GOSX322Y6" at bounding box center [597, 179] width 170 height 27
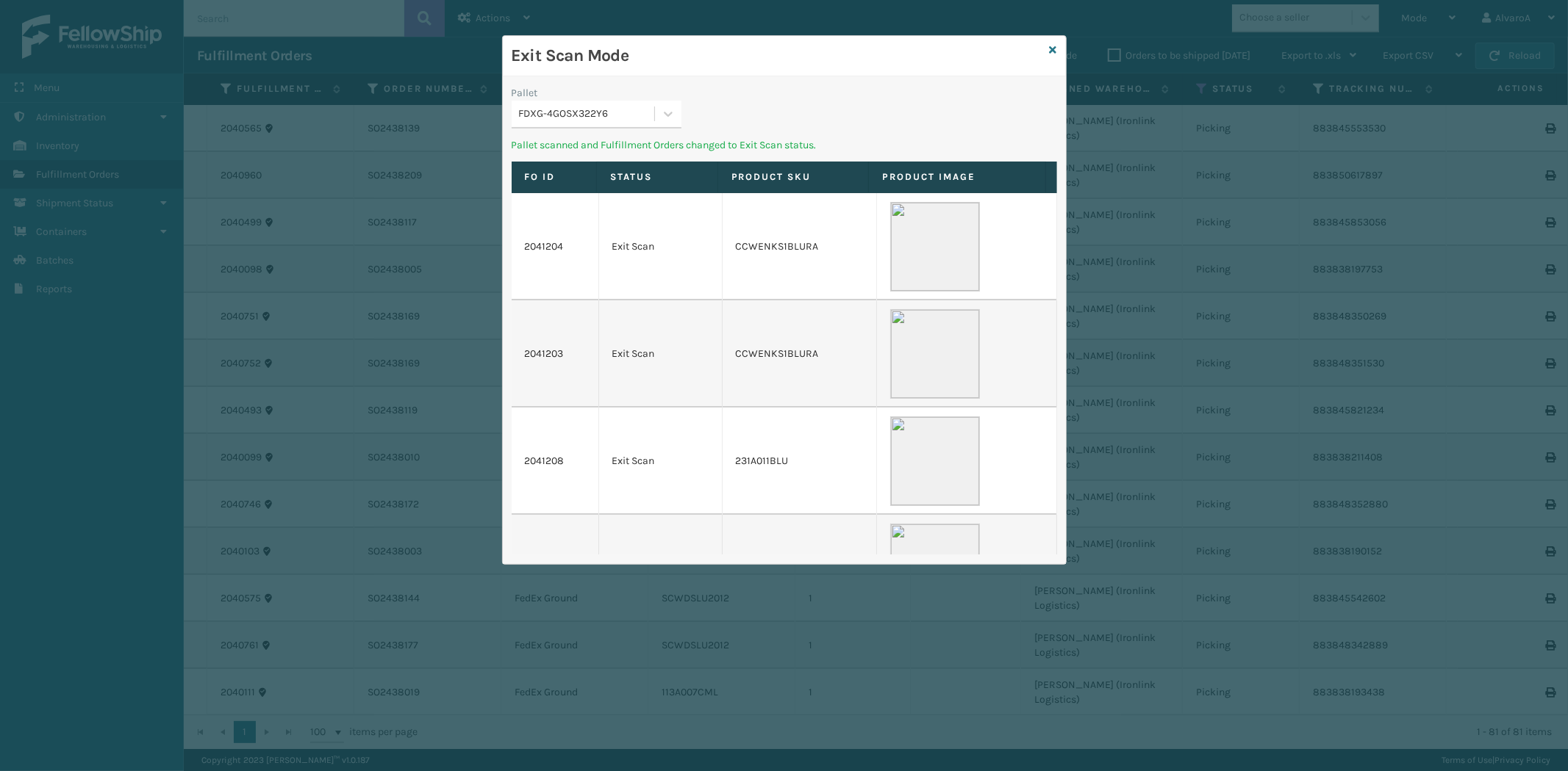
drag, startPoint x: 1055, startPoint y: 44, endPoint x: 1123, endPoint y: 44, distance: 68.0
click at [1056, 44] on div "Exit Scan Mode Pallet FDXG-4GOSX322Y6 Pallet scanned and Fulfillment Orders cha…" at bounding box center [784, 300] width 564 height 529
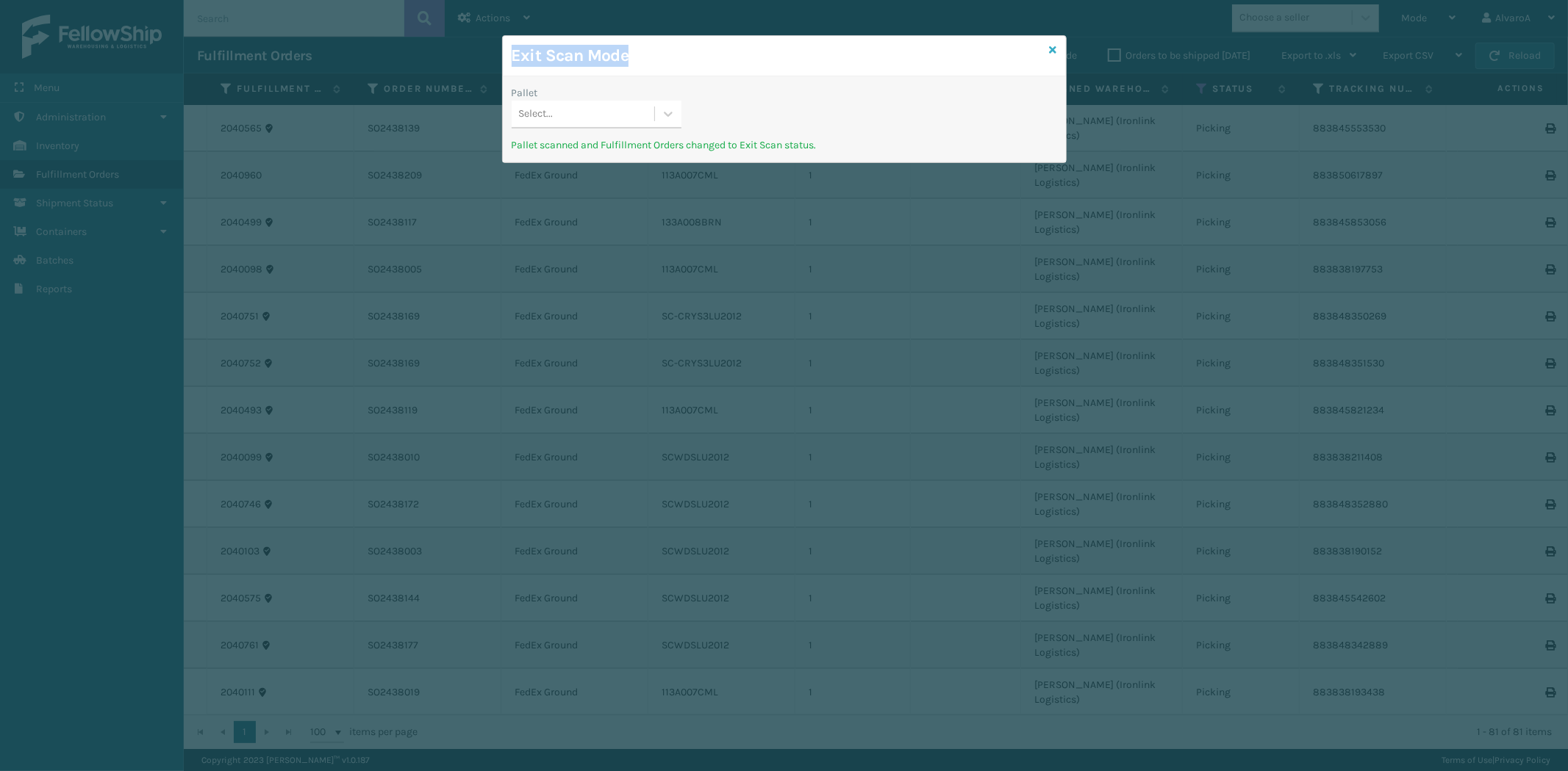
click at [1054, 44] on icon at bounding box center [1053, 49] width 7 height 11
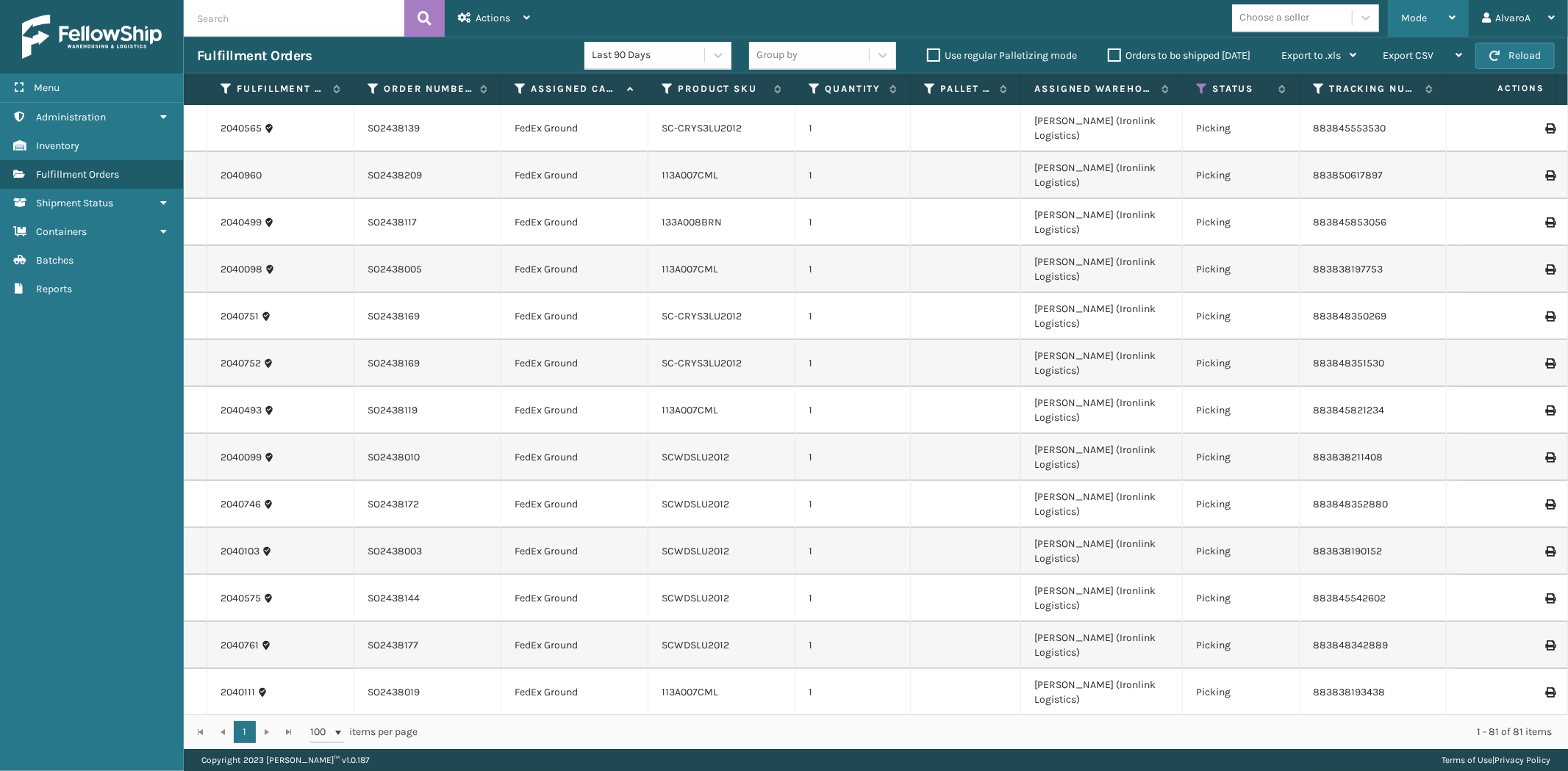
click at [1431, 20] on div "Mode" at bounding box center [1427, 18] width 54 height 36
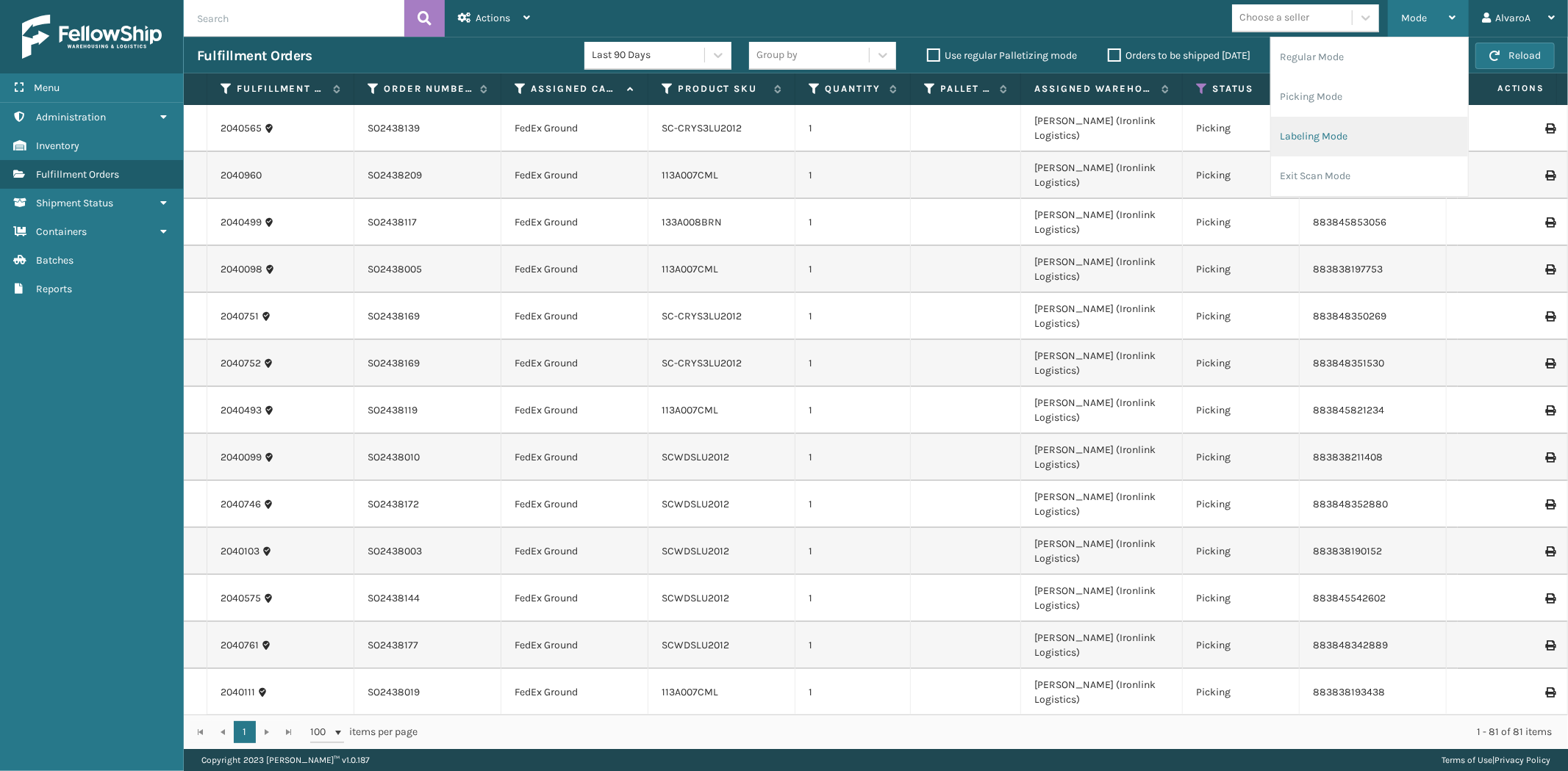
click at [1328, 141] on li "Labeling Mode" at bounding box center [1370, 137] width 197 height 40
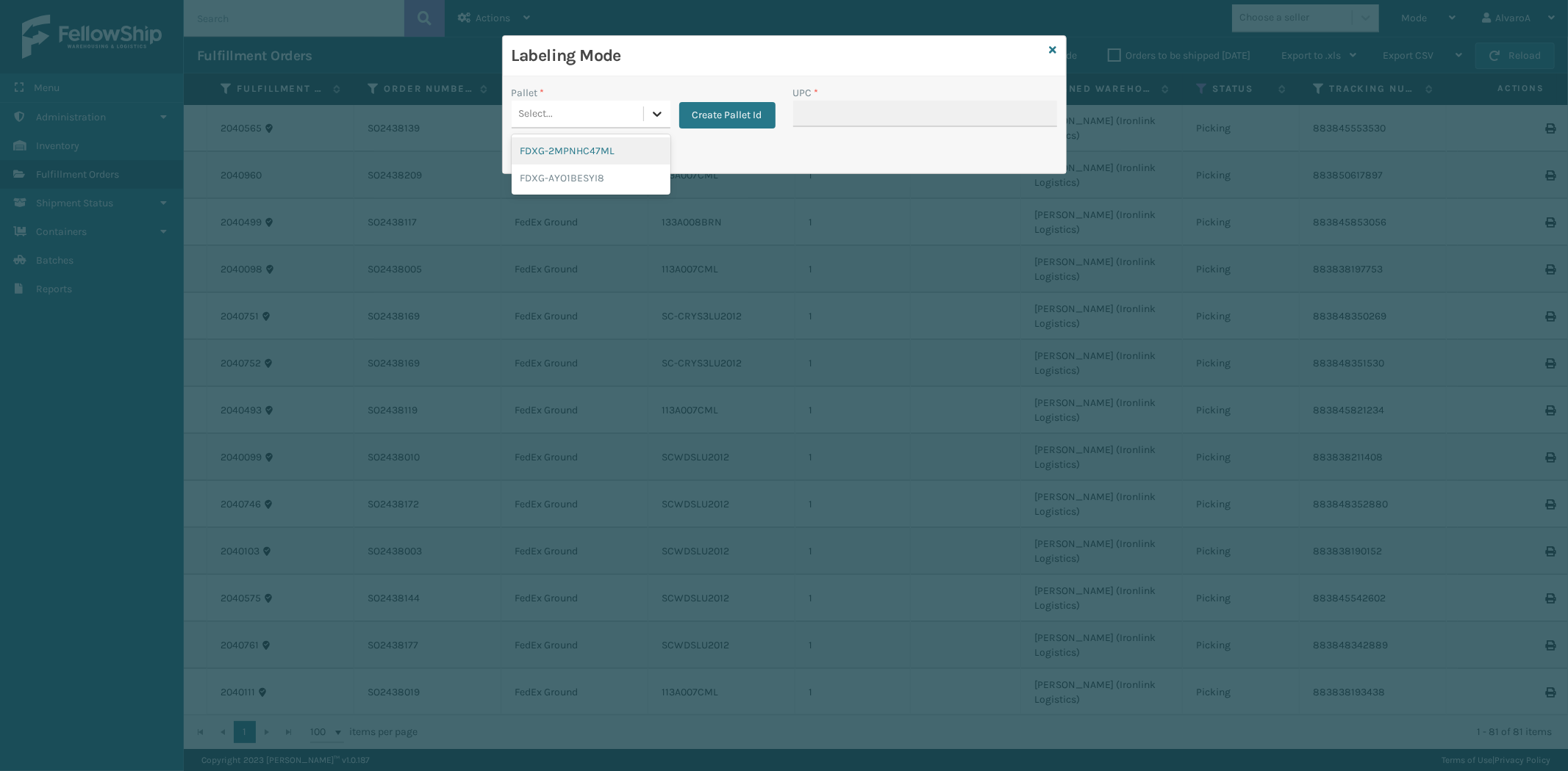
click at [652, 108] on icon at bounding box center [657, 114] width 15 height 15
click at [716, 119] on button "Create Pallet Id" at bounding box center [727, 115] width 96 height 27
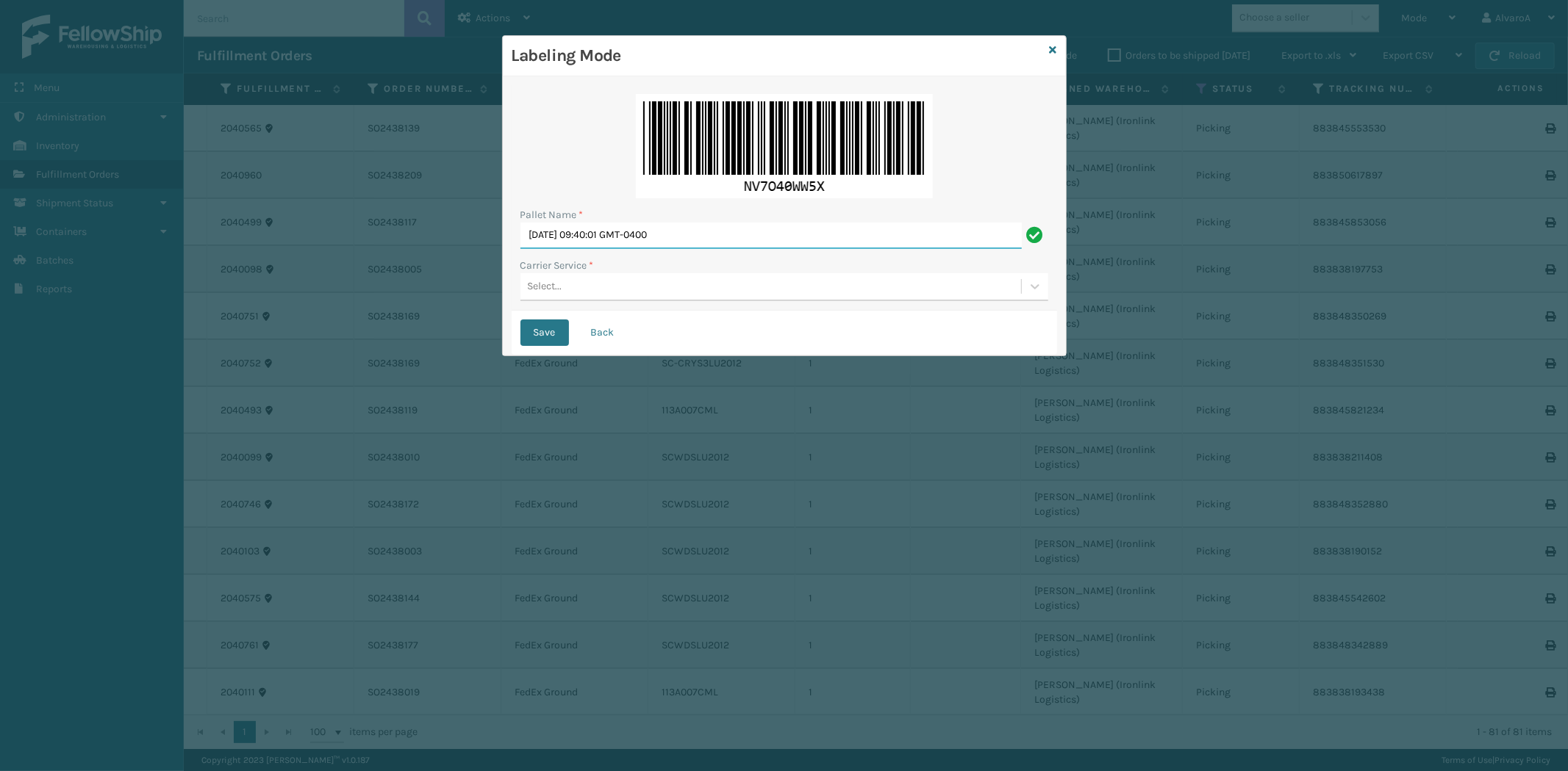
drag, startPoint x: 729, startPoint y: 247, endPoint x: 377, endPoint y: 294, distance: 355.1
click at [372, 302] on div "Labeling Mode Pallet Name * [DATE] 09:40:01 GMT-0400 Carrier Service * Select..…" at bounding box center [784, 386] width 1568 height 771
type input "LPN 503343 #1"
click at [545, 283] on div "Select..." at bounding box center [545, 286] width 35 height 15
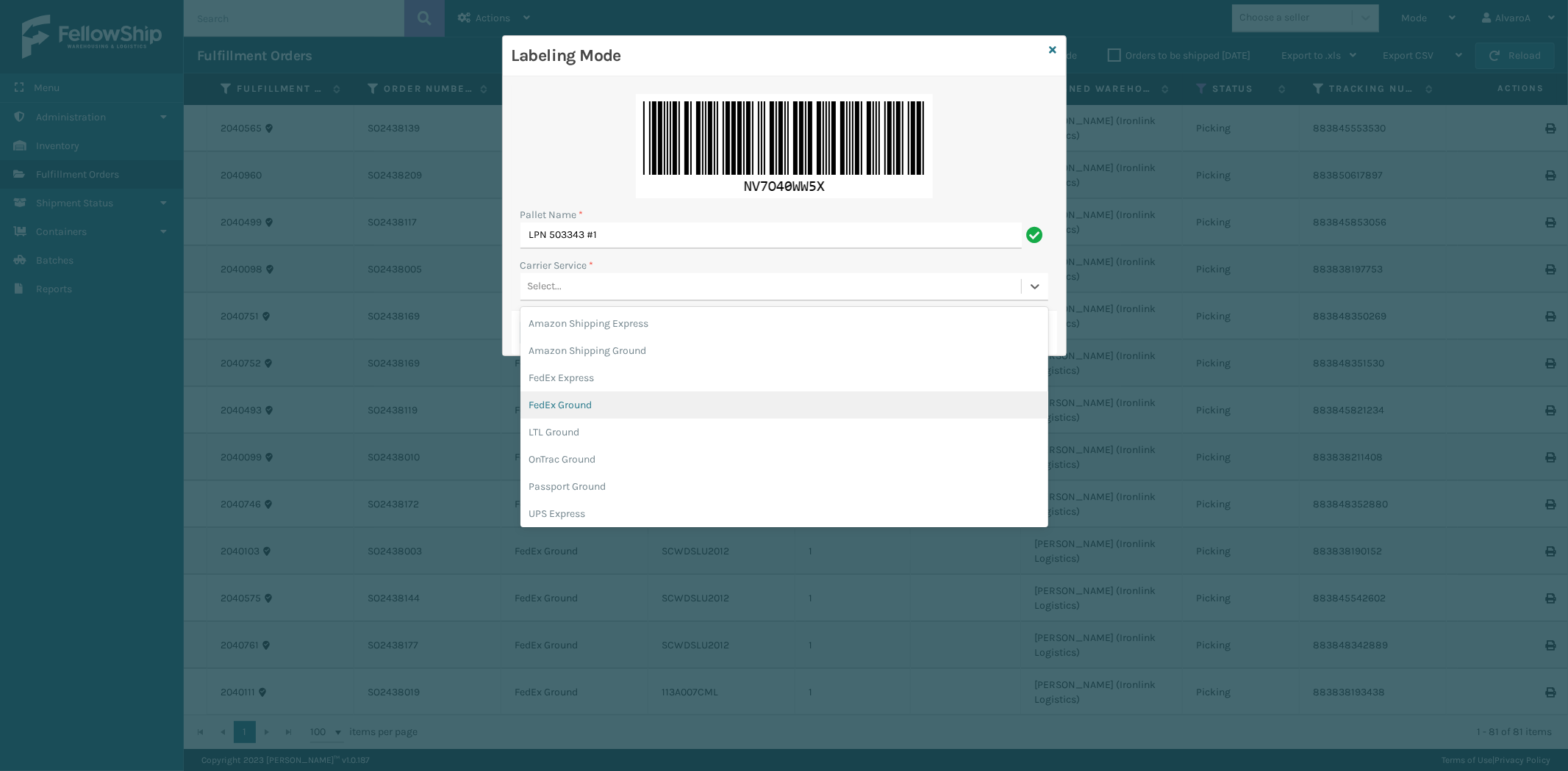
click at [553, 411] on div "FedEx Ground" at bounding box center [784, 405] width 528 height 27
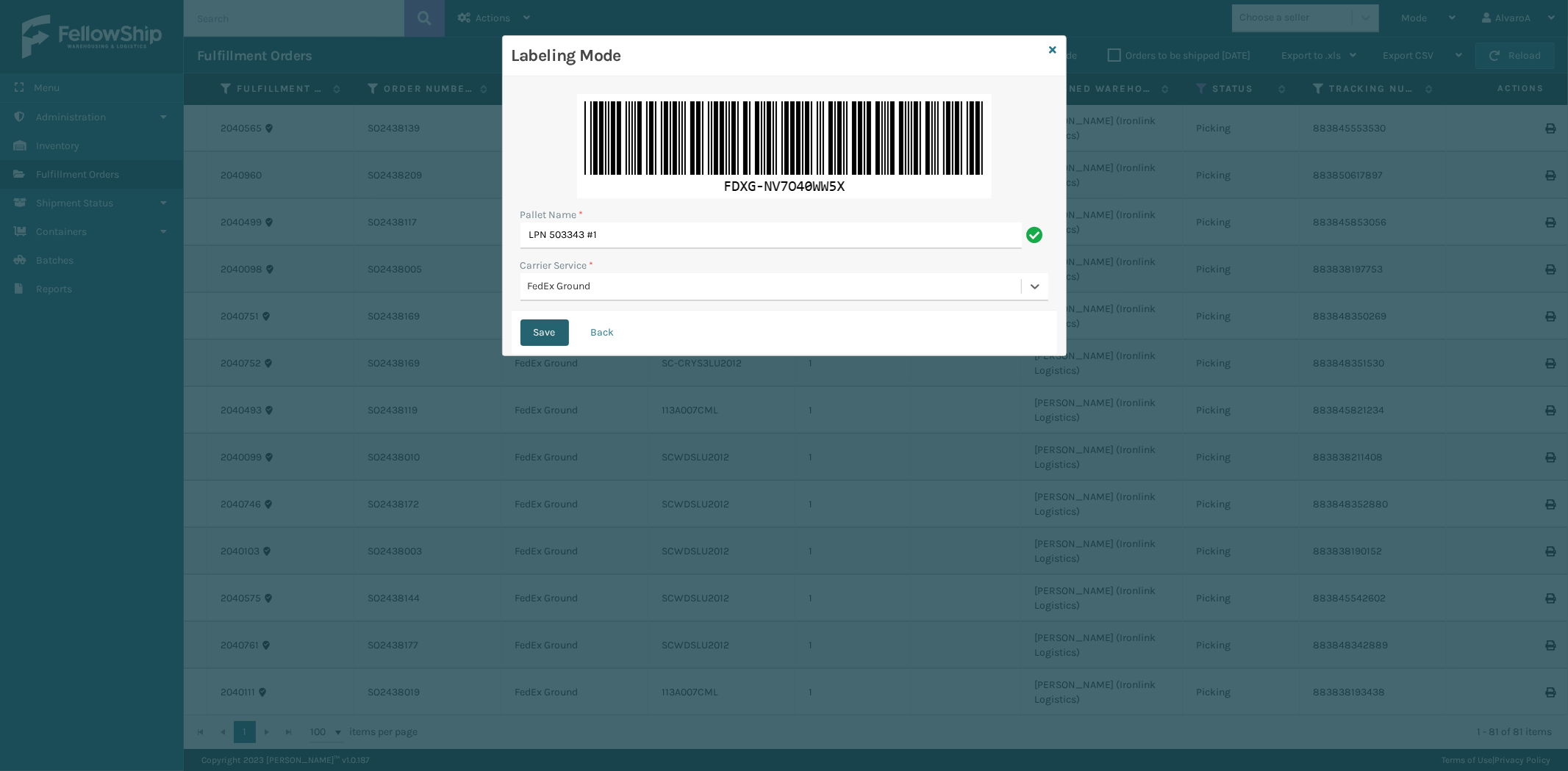
click at [540, 319] on button "Save" at bounding box center [545, 332] width 49 height 27
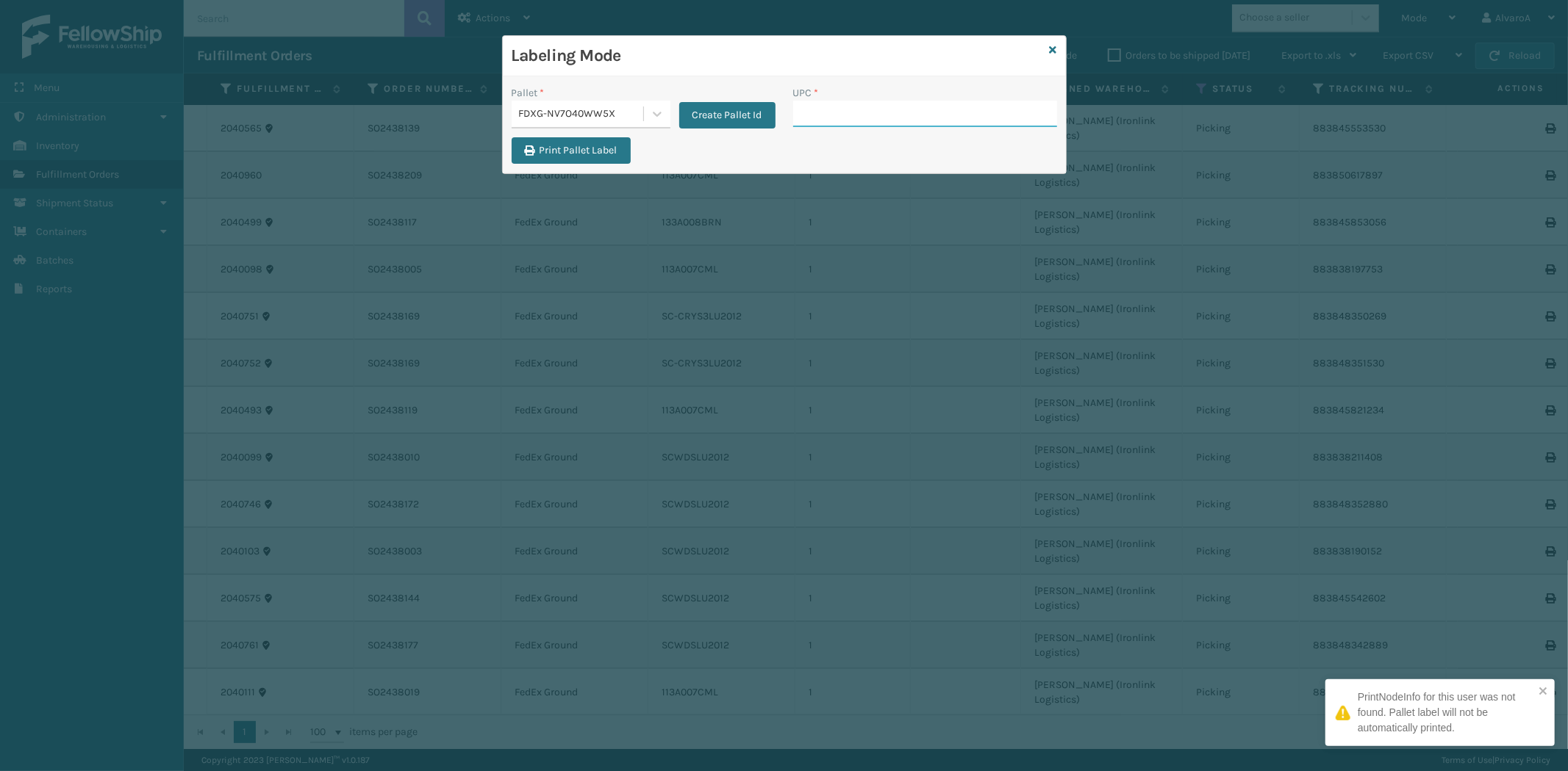
paste input "SC-CRYS3LU2051"
type input "SC-CRYS3LU2051"
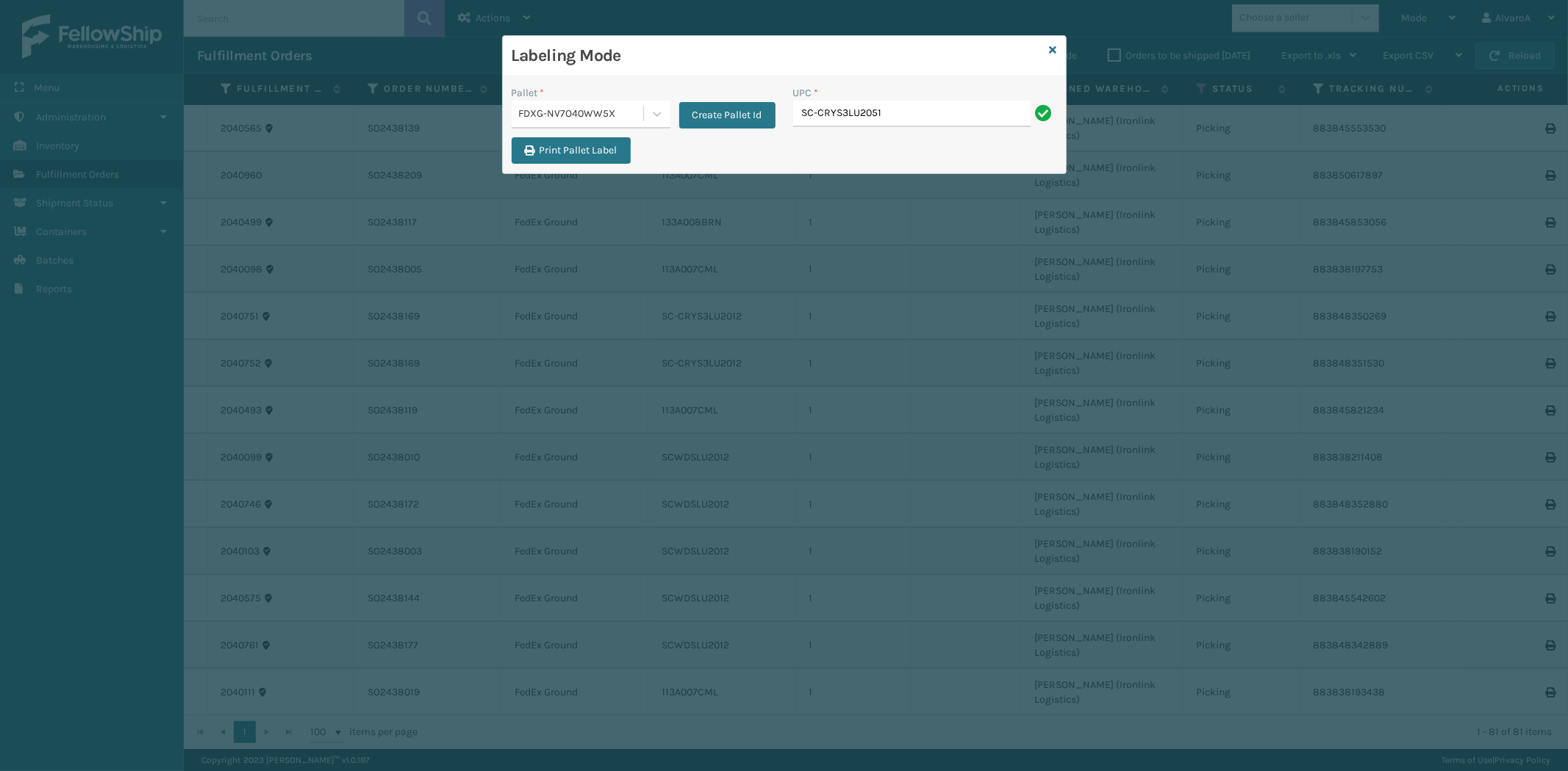
type input "SC-CRYS3LU2051"
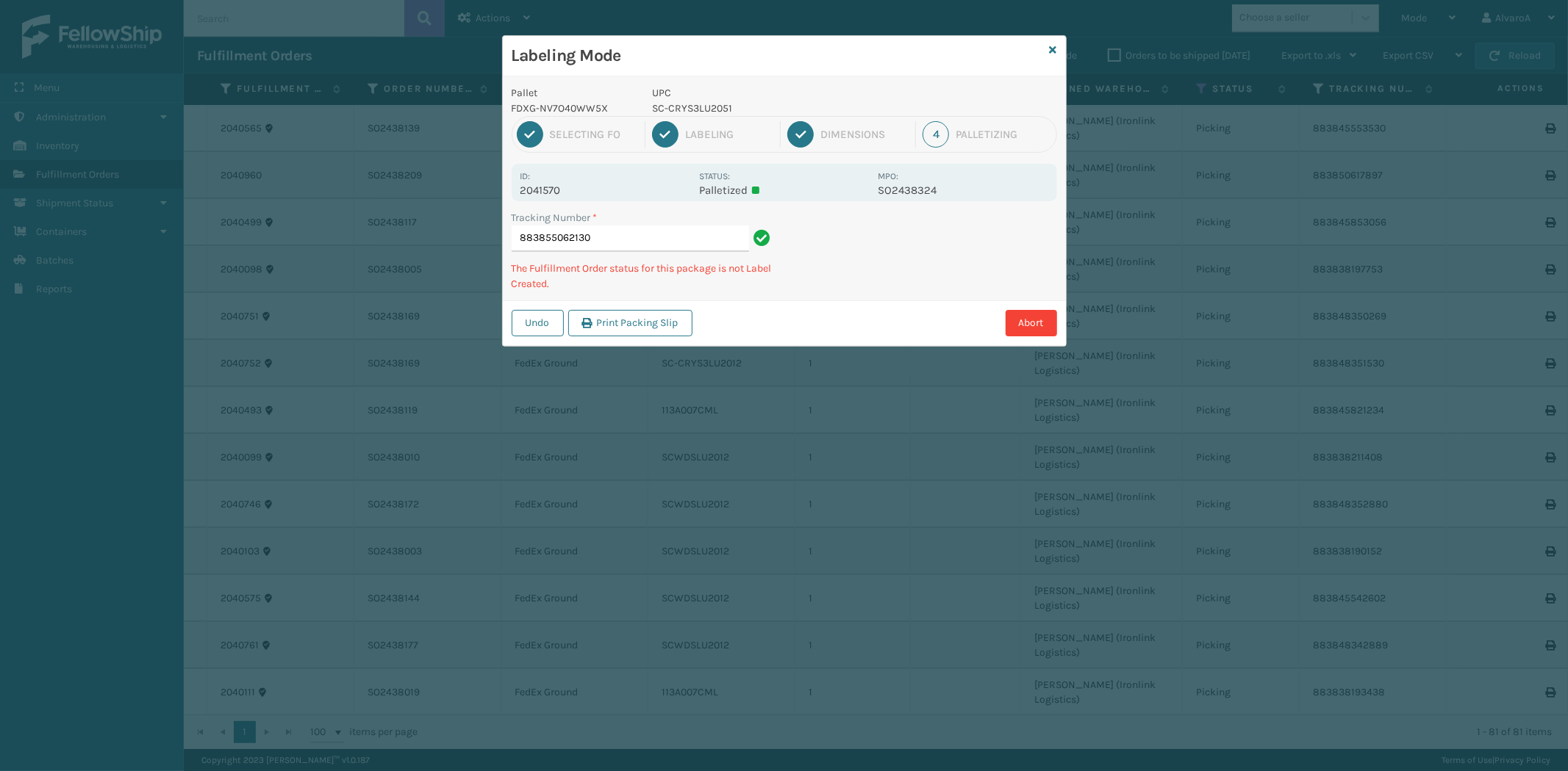
type input "883855062130 SC-CRYS3LU2051"
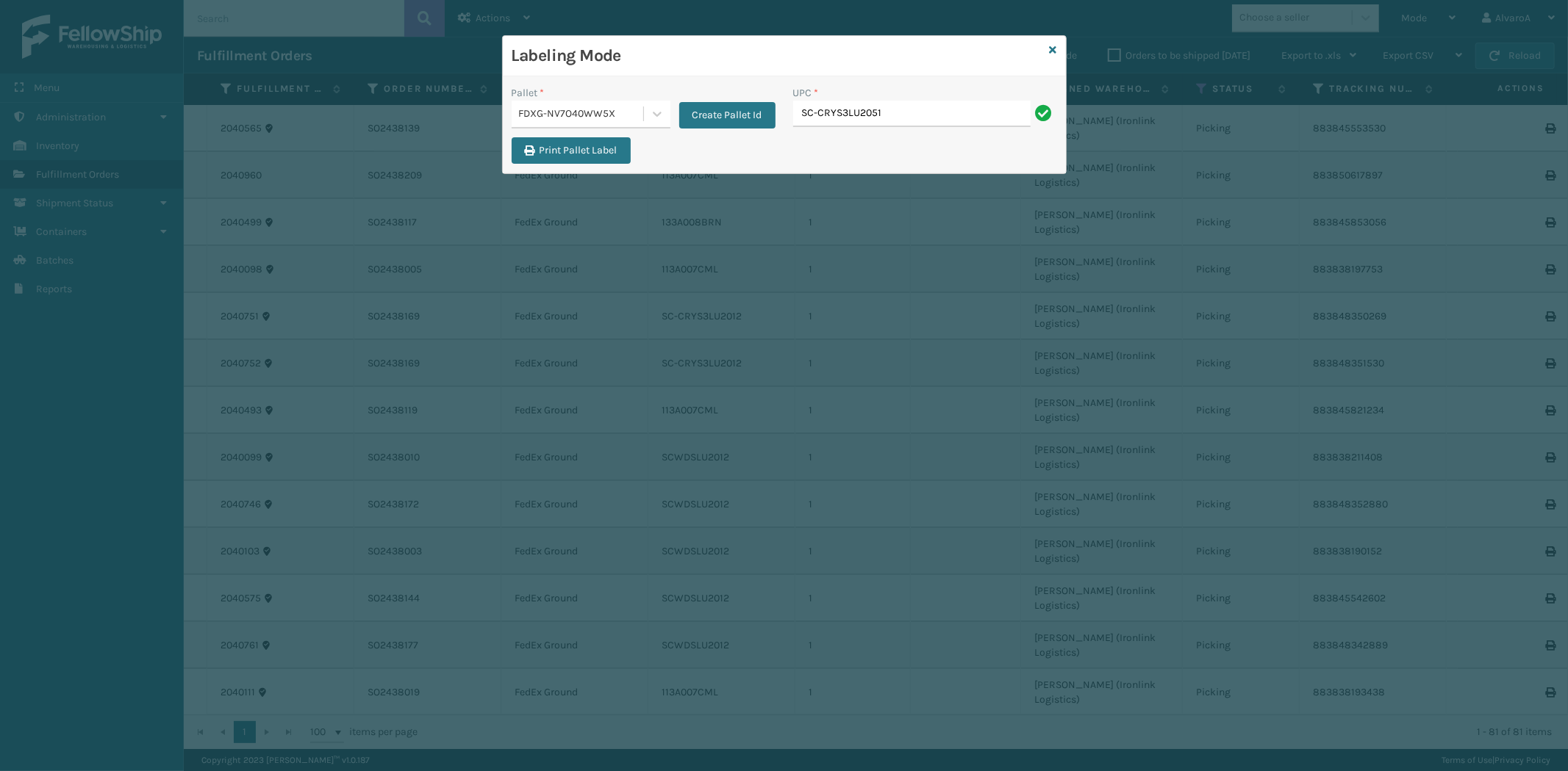
type input "SC-CRYS3LU2051"
paste input "SCWDSLU2012"
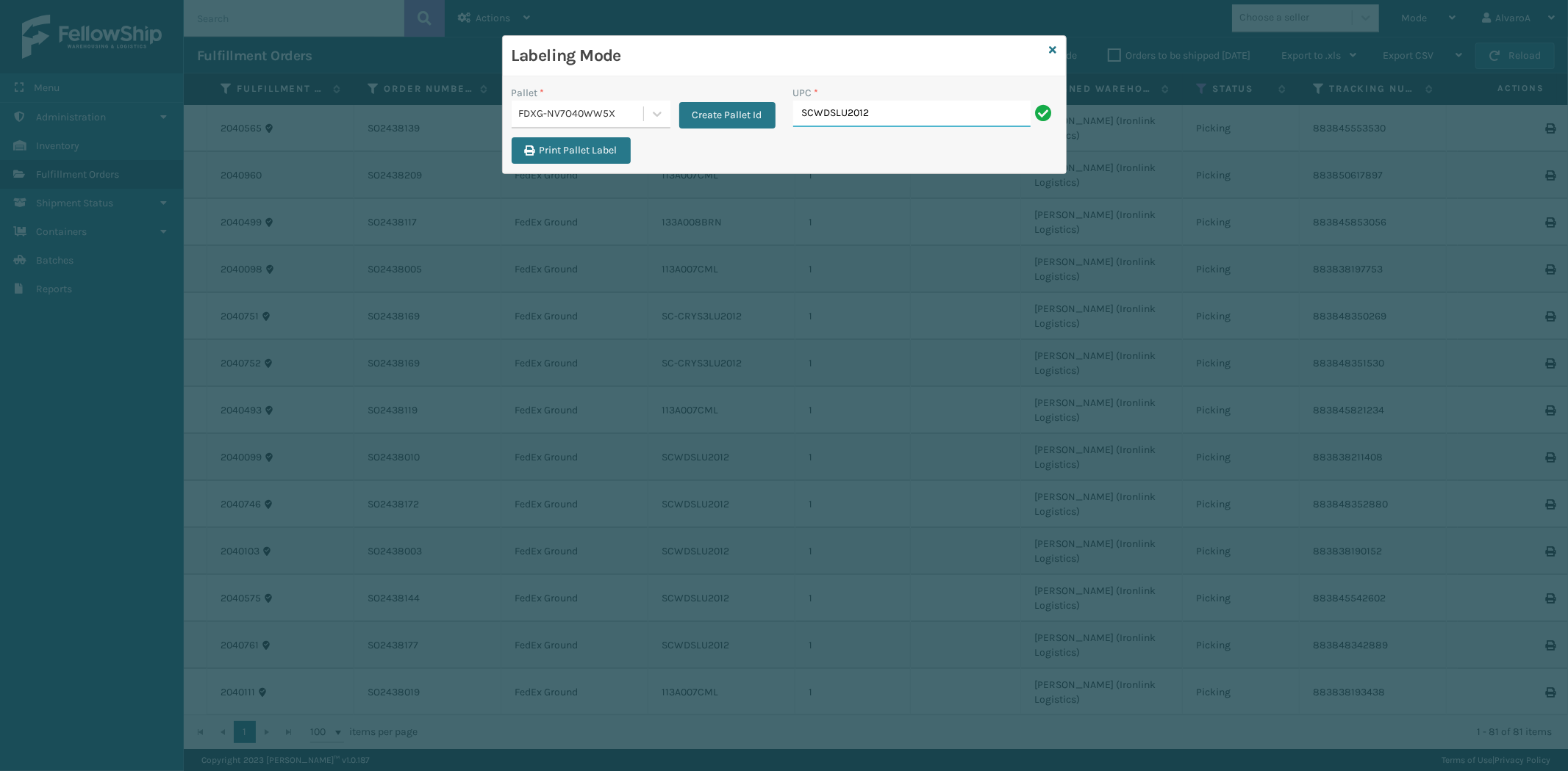
type input "SCWDSLU2012"
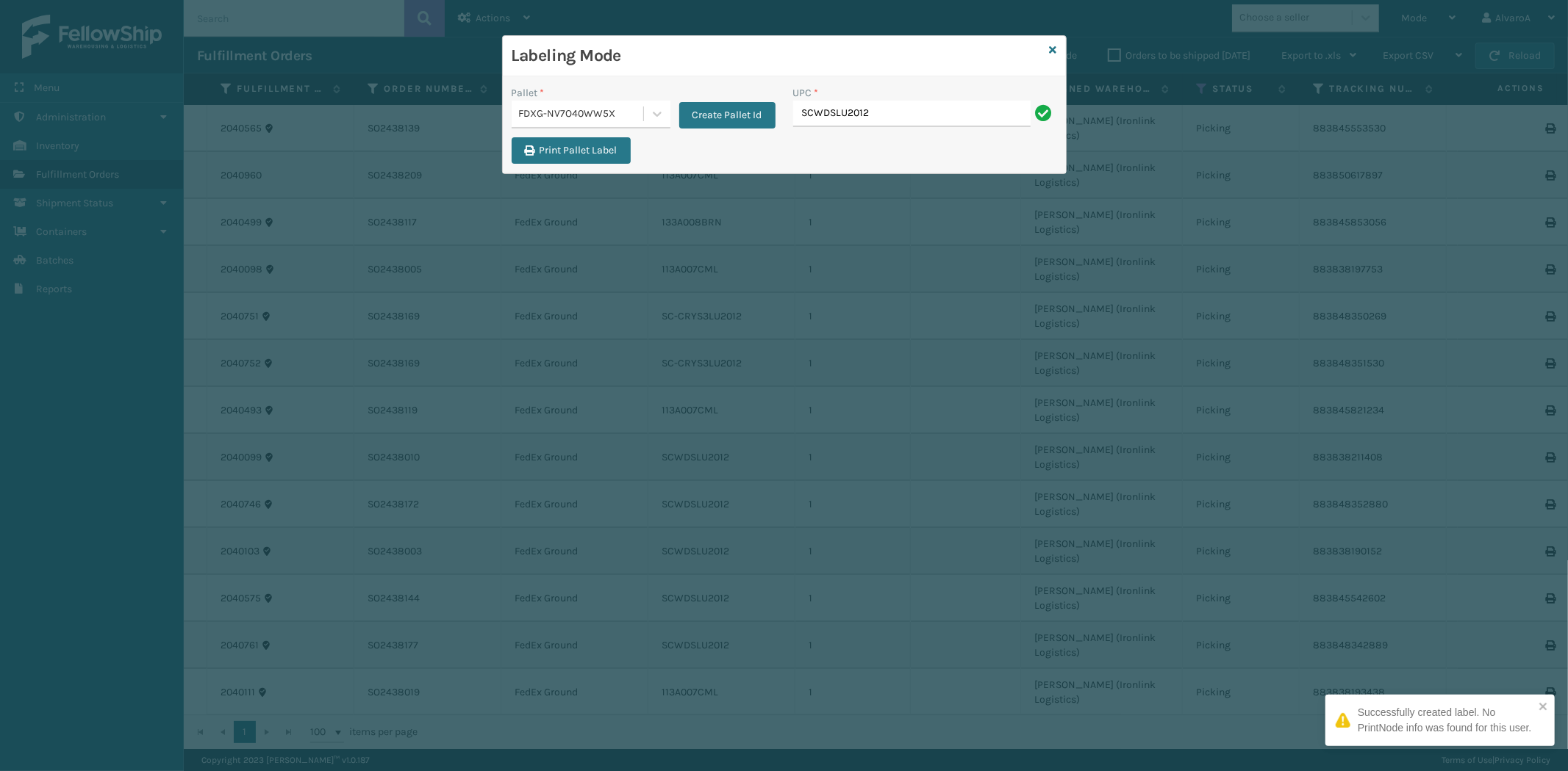
type input "SCWDSLU2012"
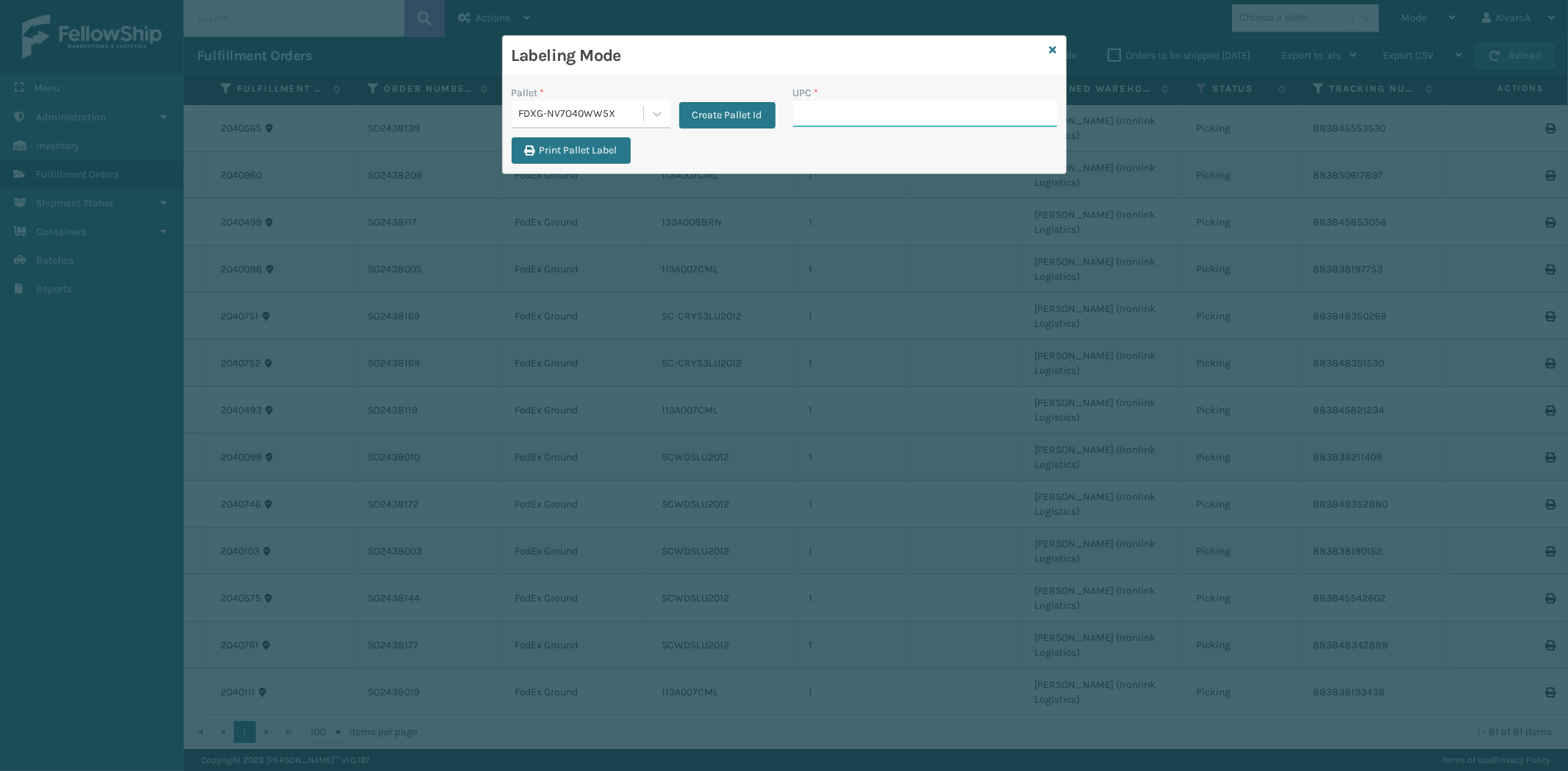
paste input "SC-CRYS3LU2043"
type input "SC-CRYS3LU2043"
paste input "SC-CRYS3LU2012"
type input "SC-CRYS3LU2012"
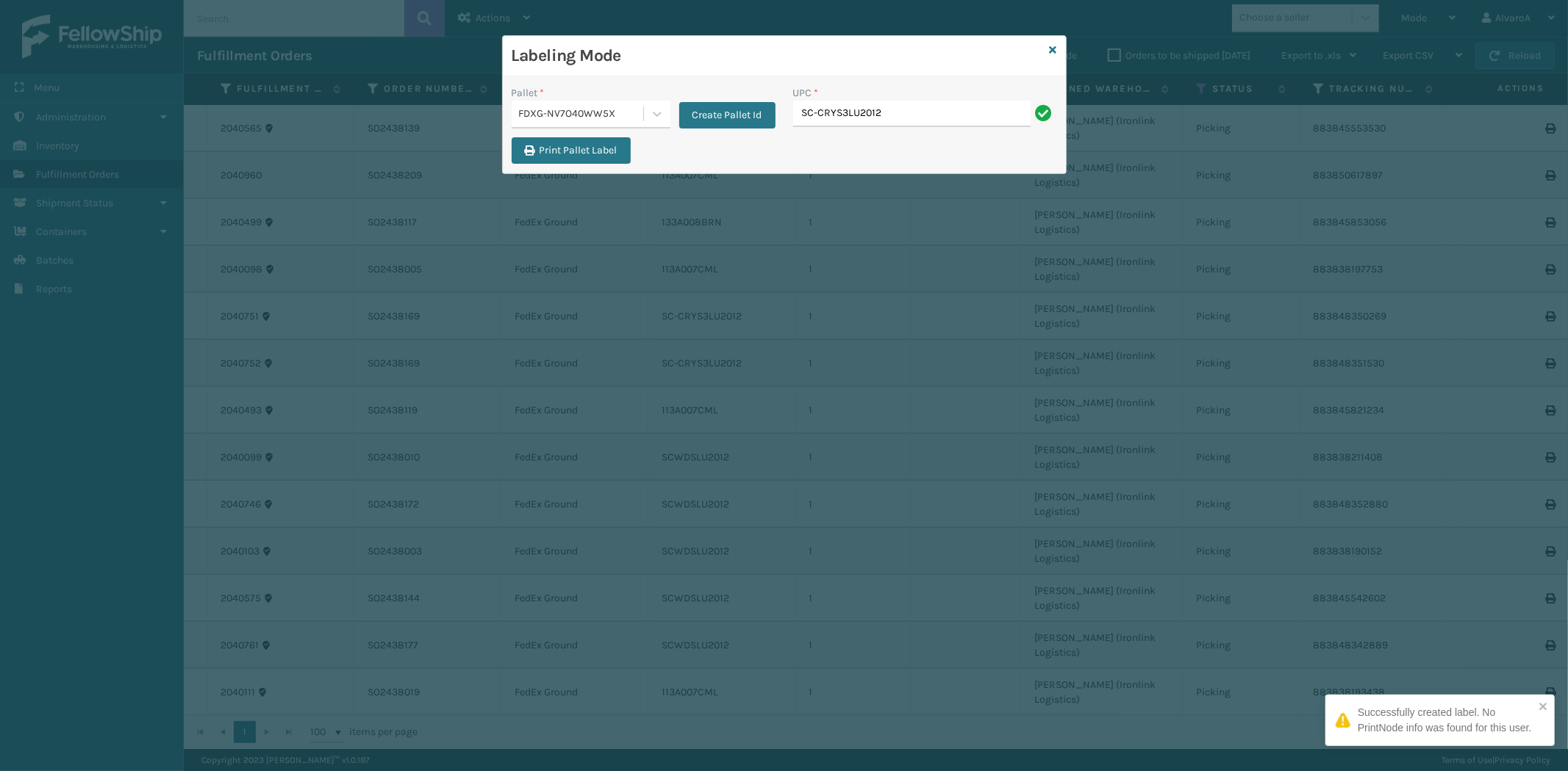
type input "SC-CRYS3LU2012"
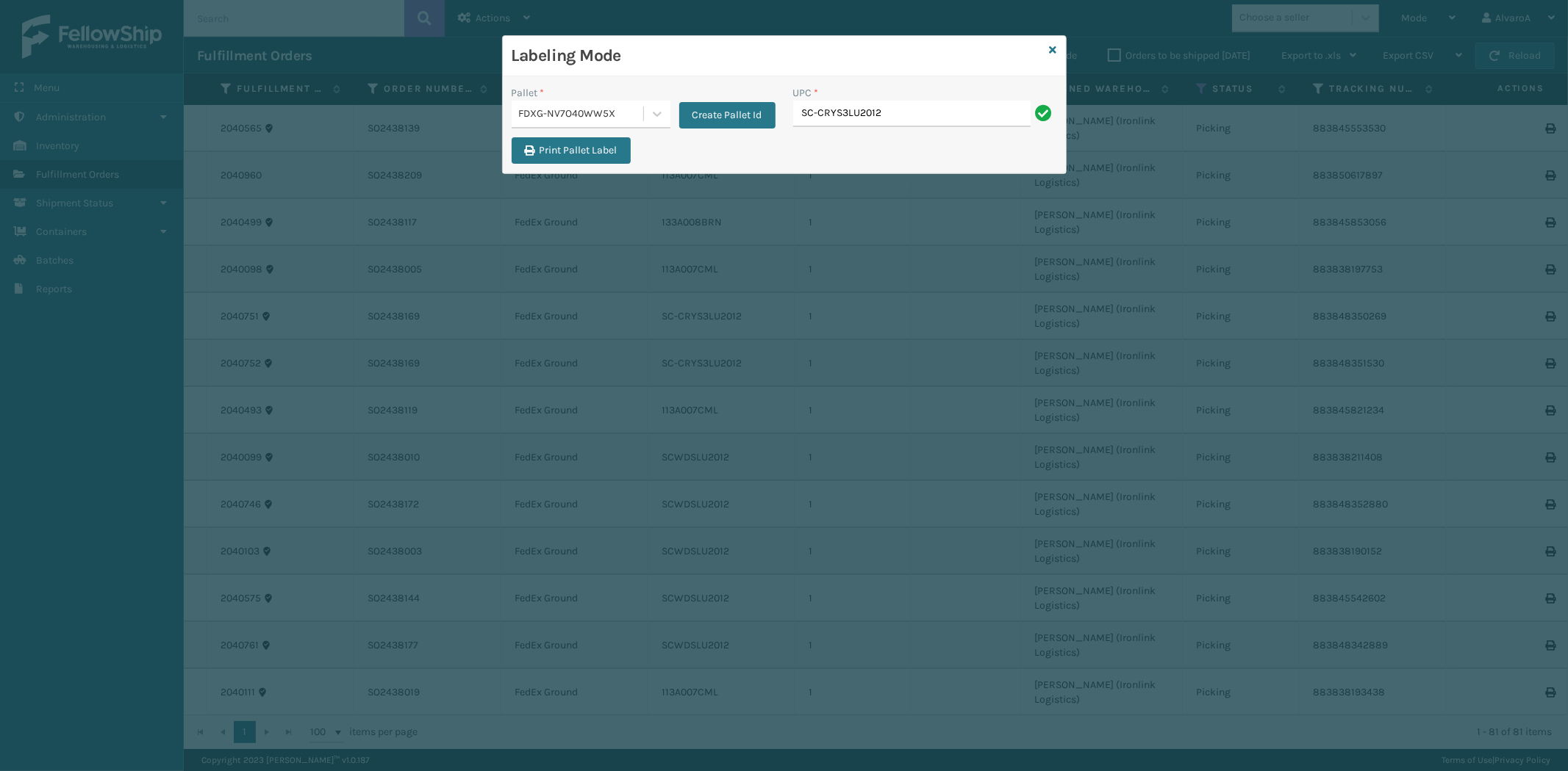
type input "SC-CRYS3LU2012"
click at [660, 112] on icon at bounding box center [657, 114] width 15 height 15
click at [738, 116] on button "Create Pallet Id" at bounding box center [727, 115] width 96 height 27
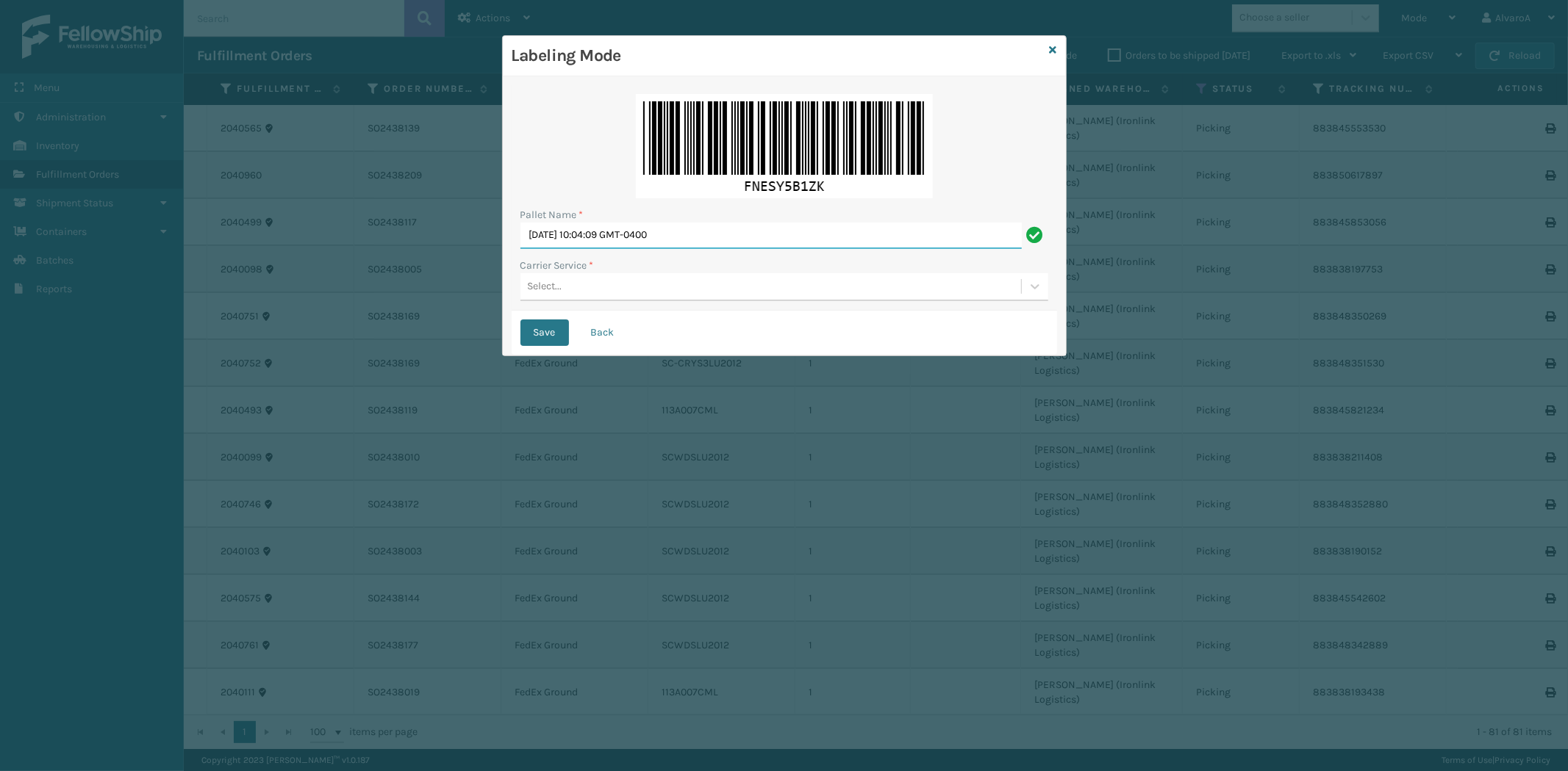
drag, startPoint x: 729, startPoint y: 240, endPoint x: 408, endPoint y: 291, distance: 325.0
click at [408, 291] on div "Labeling Mode Pallet Name * [DATE] 10:04:09 GMT-0400 Carrier Service * Select..…" at bounding box center [784, 386] width 1568 height 771
type input "LPN 503339 #1"
click at [566, 284] on div "Select..." at bounding box center [771, 287] width 501 height 24
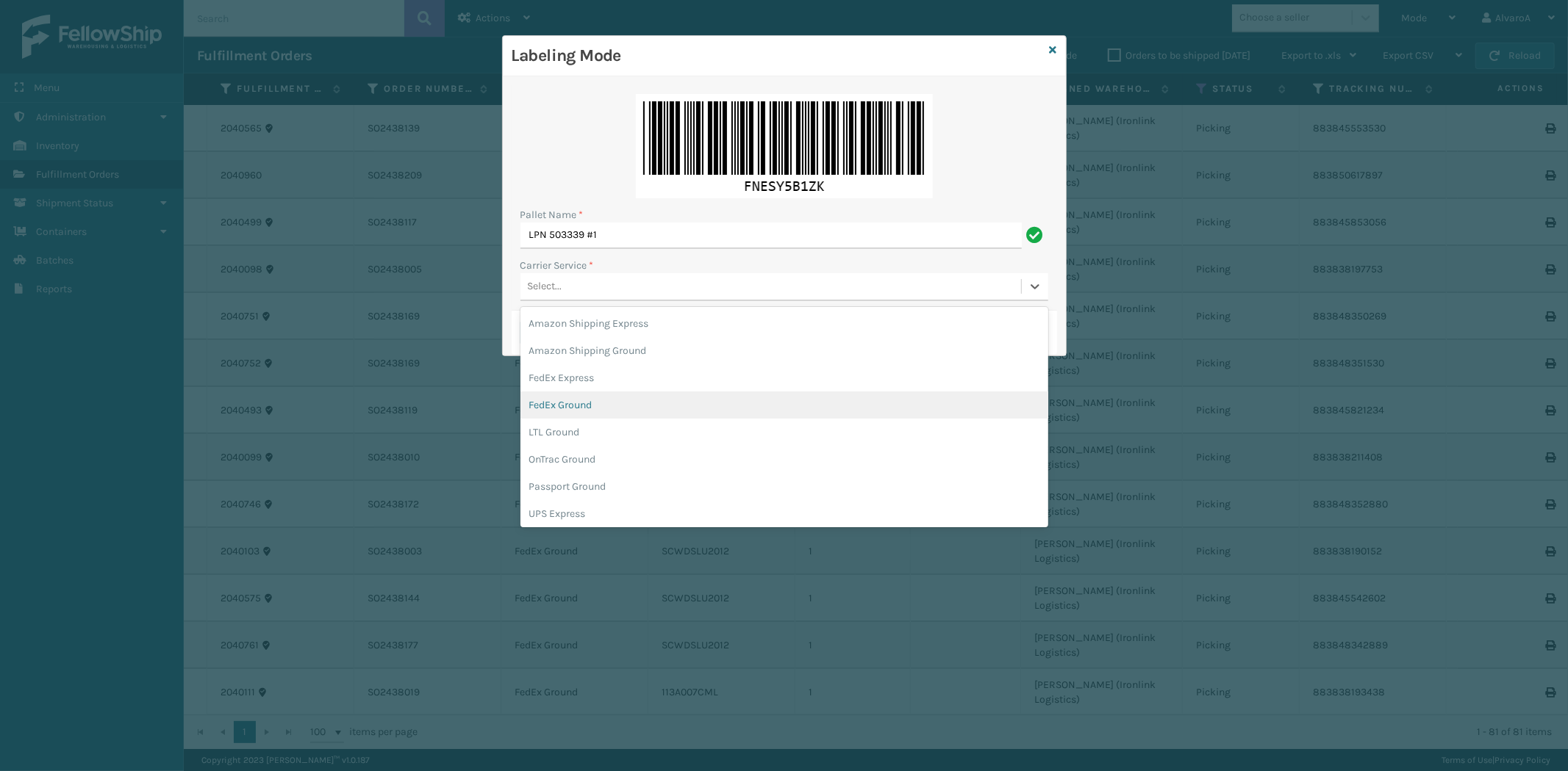
click at [561, 405] on div "FedEx Ground" at bounding box center [784, 405] width 528 height 27
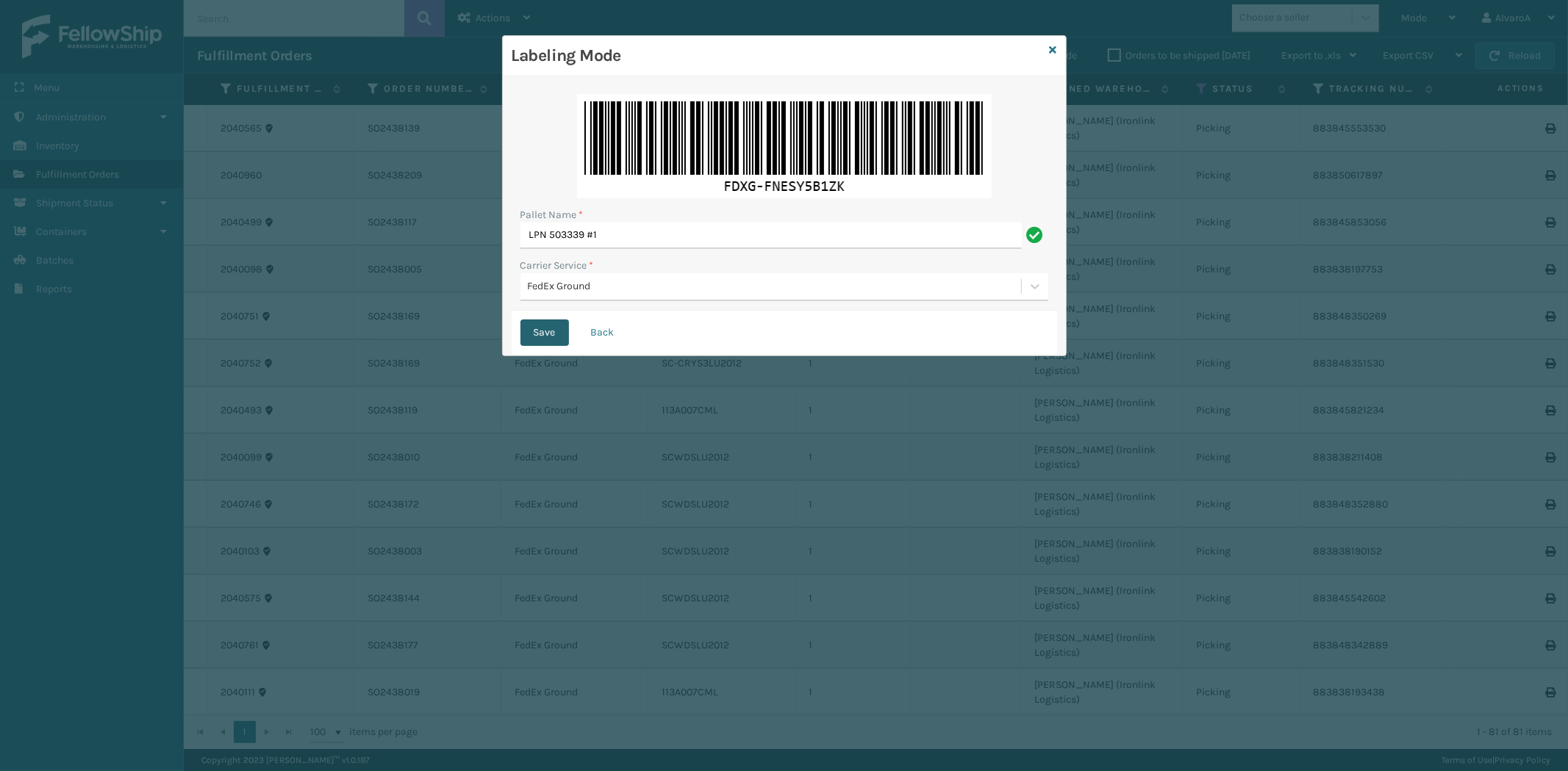
click at [552, 339] on button "Save" at bounding box center [545, 332] width 49 height 27
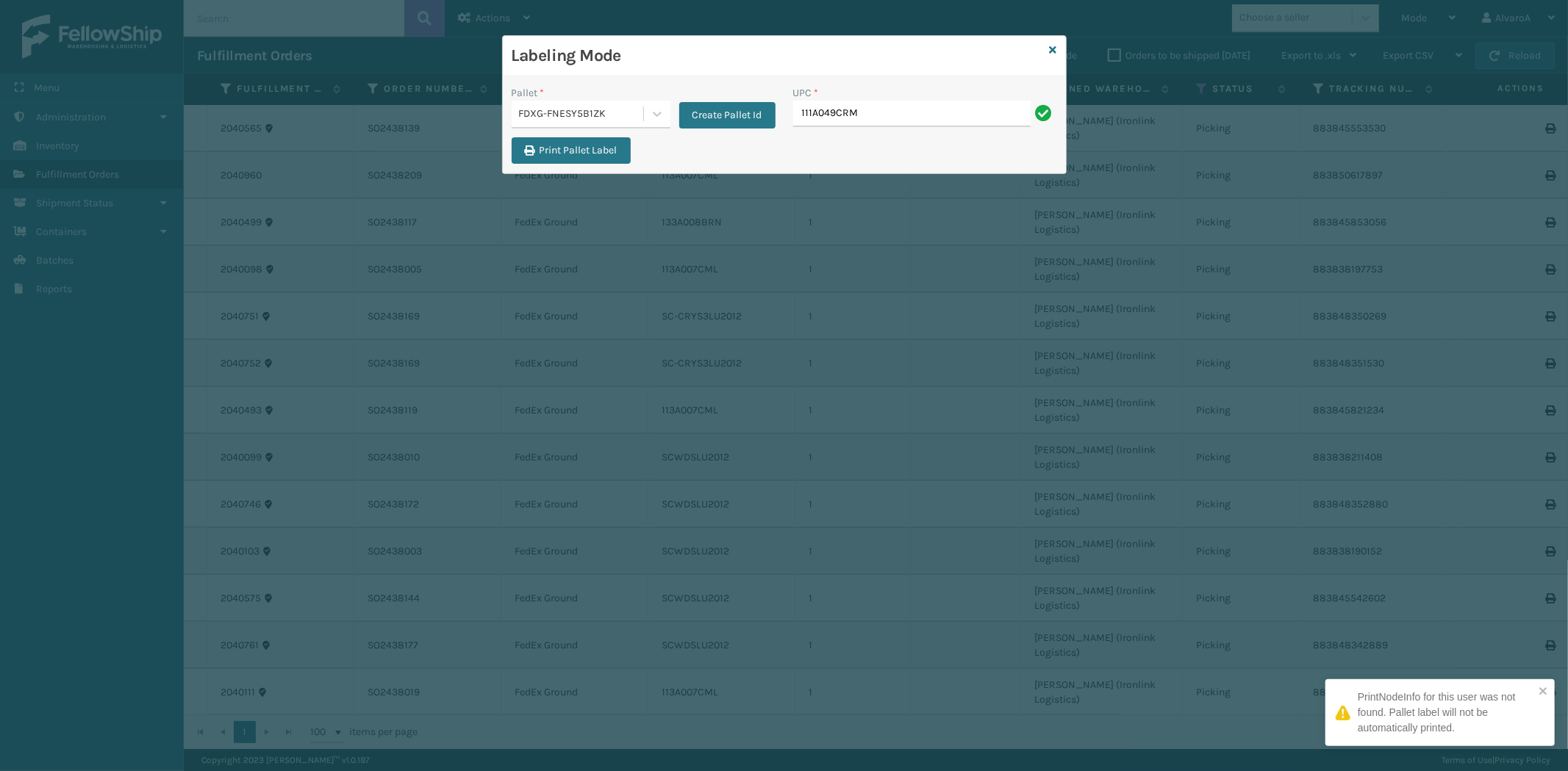
type input "111A049CRM"
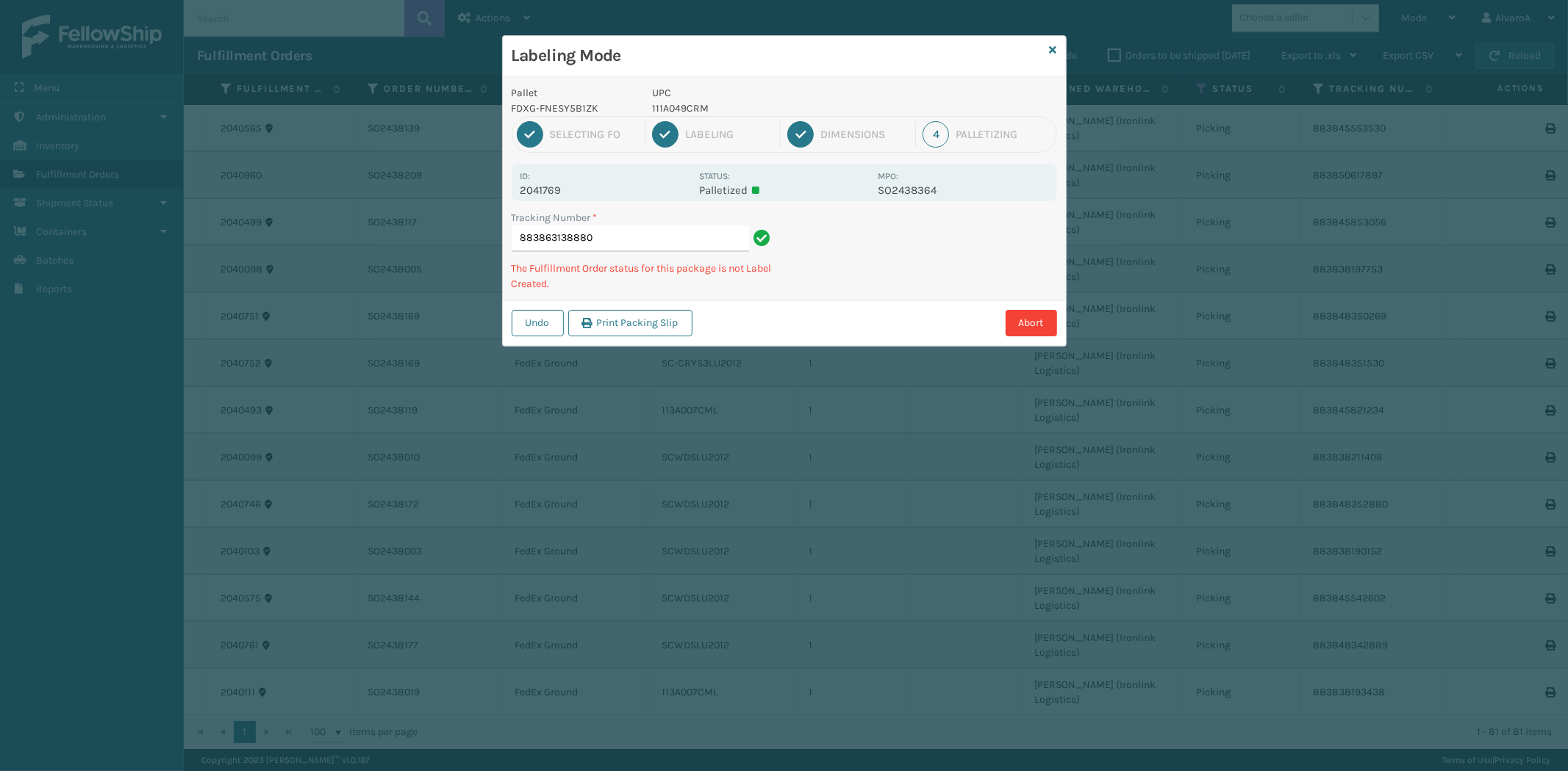
type input "8838631388801"
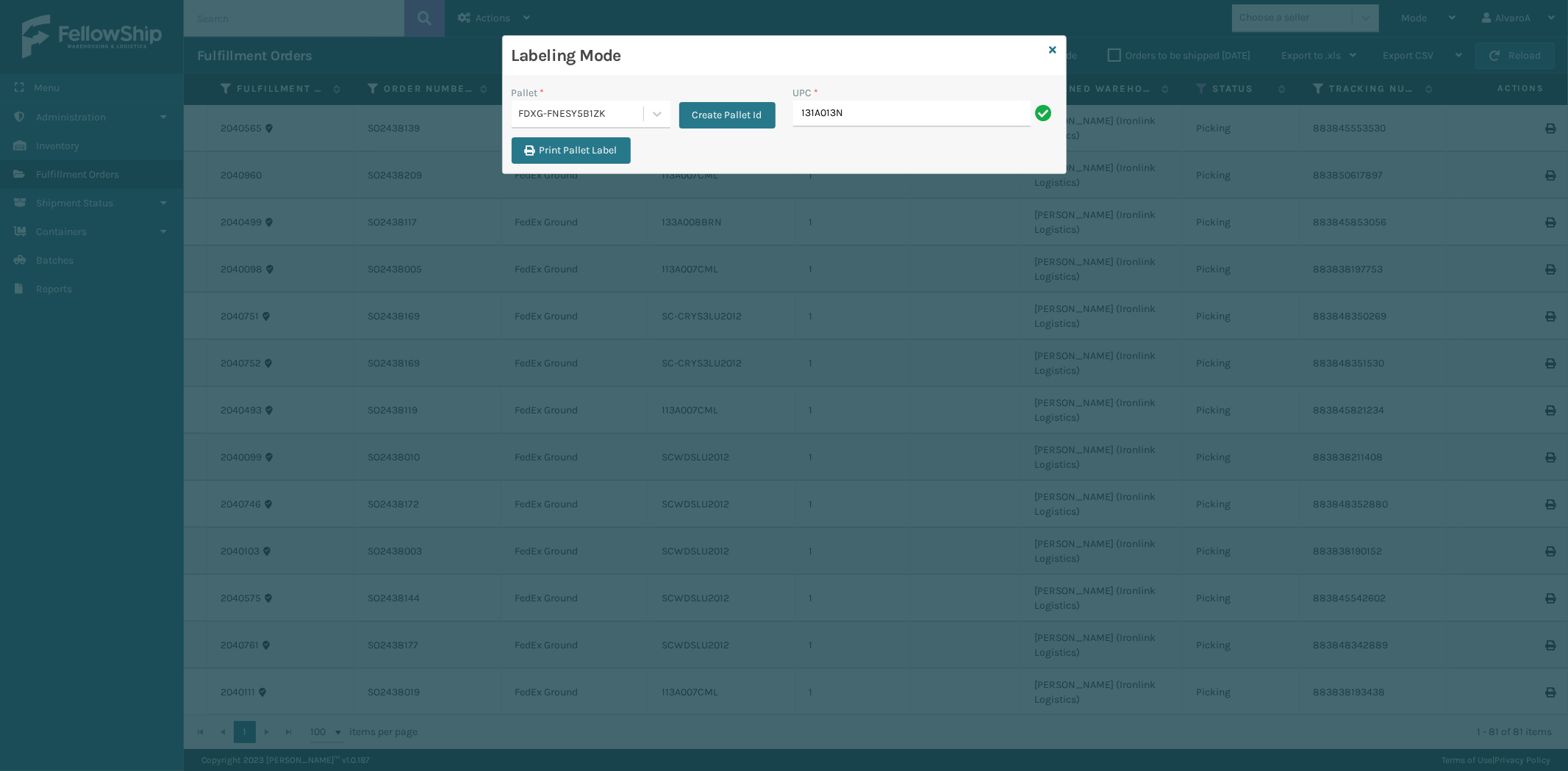
type input "131A013NVY"
type input "132A009BRN"
type input "CCHRFKS1M26DGRA"
type input "CCHRFKS3BGEVA"
type input "SC-CRYS3LU2051"
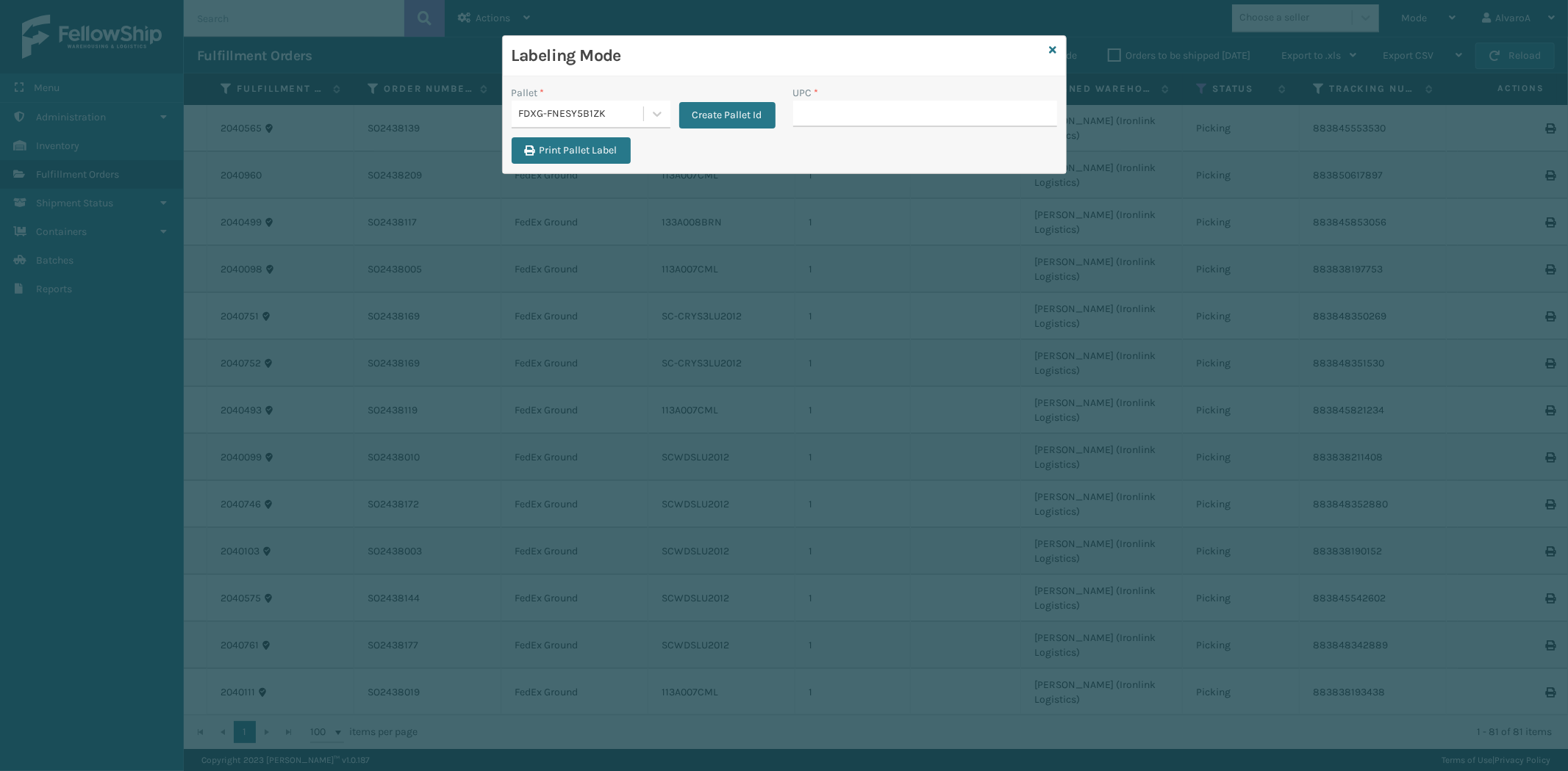
drag, startPoint x: 1054, startPoint y: 49, endPoint x: 1303, endPoint y: 34, distance: 249.5
click at [1057, 49] on div "Labeling Mode Pallet * FDXG-FNESY5B1ZK Create Pallet Id UPC * Print Pallet Label" at bounding box center [784, 105] width 564 height 139
click at [1055, 48] on div "Labeling Mode Pallet * FDXG-FNESY5B1ZK Create Pallet Id UPC * Print Pallet Label" at bounding box center [784, 105] width 564 height 139
click at [1052, 49] on icon at bounding box center [1053, 49] width 7 height 11
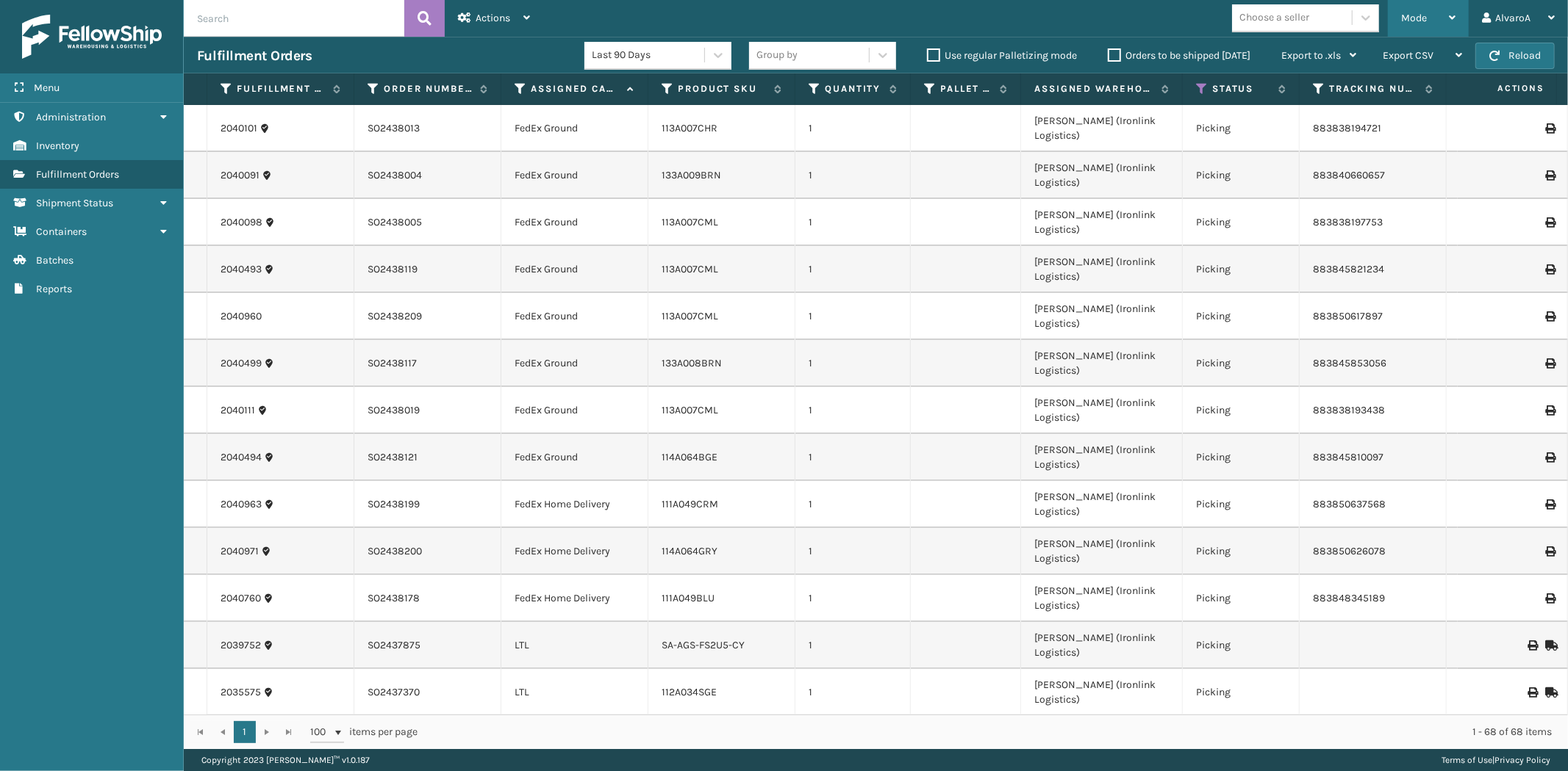
click at [1406, 20] on span "Mode" at bounding box center [1414, 18] width 26 height 12
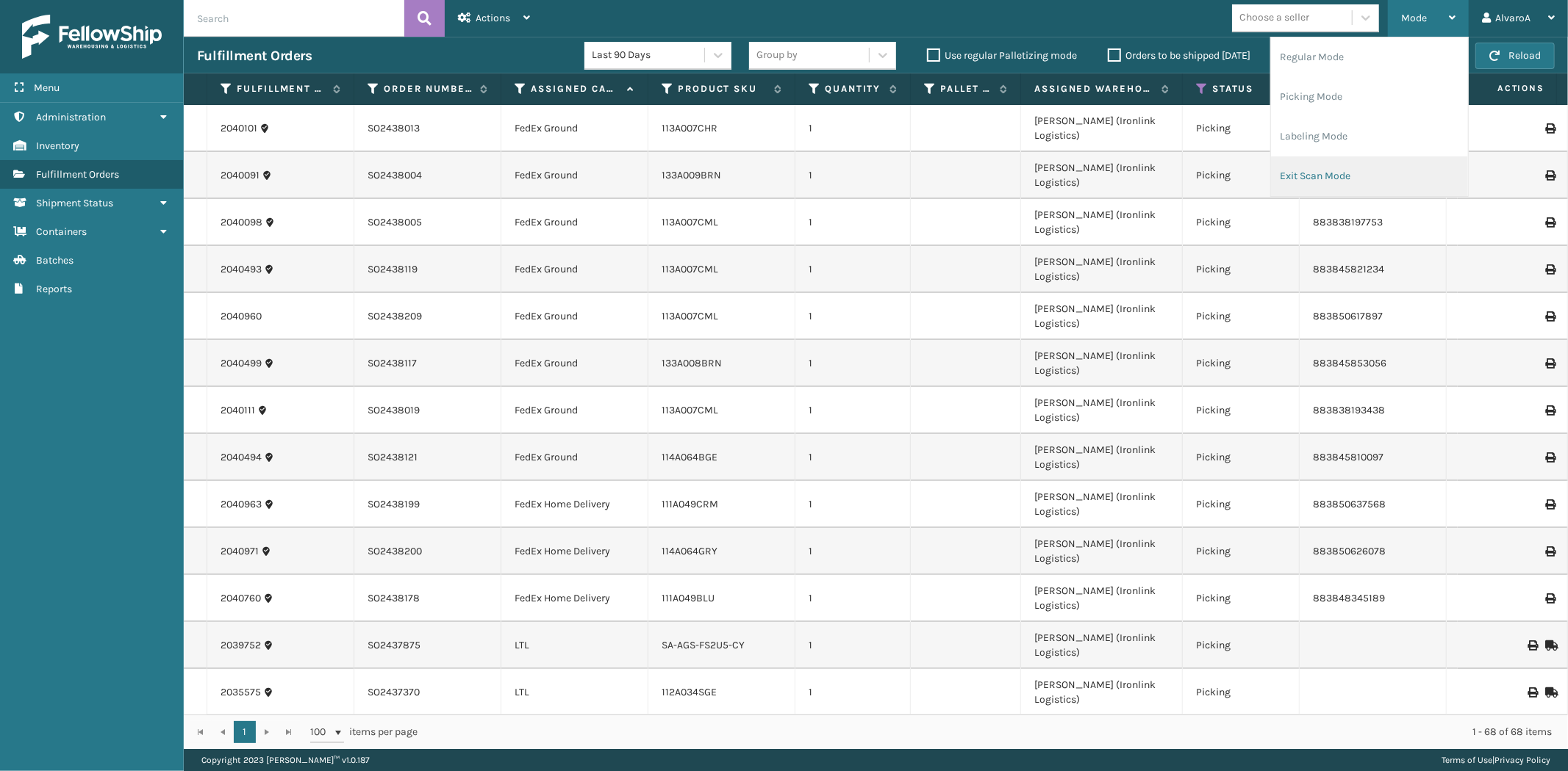
click at [1297, 164] on li "Exit Scan Mode" at bounding box center [1370, 176] width 197 height 40
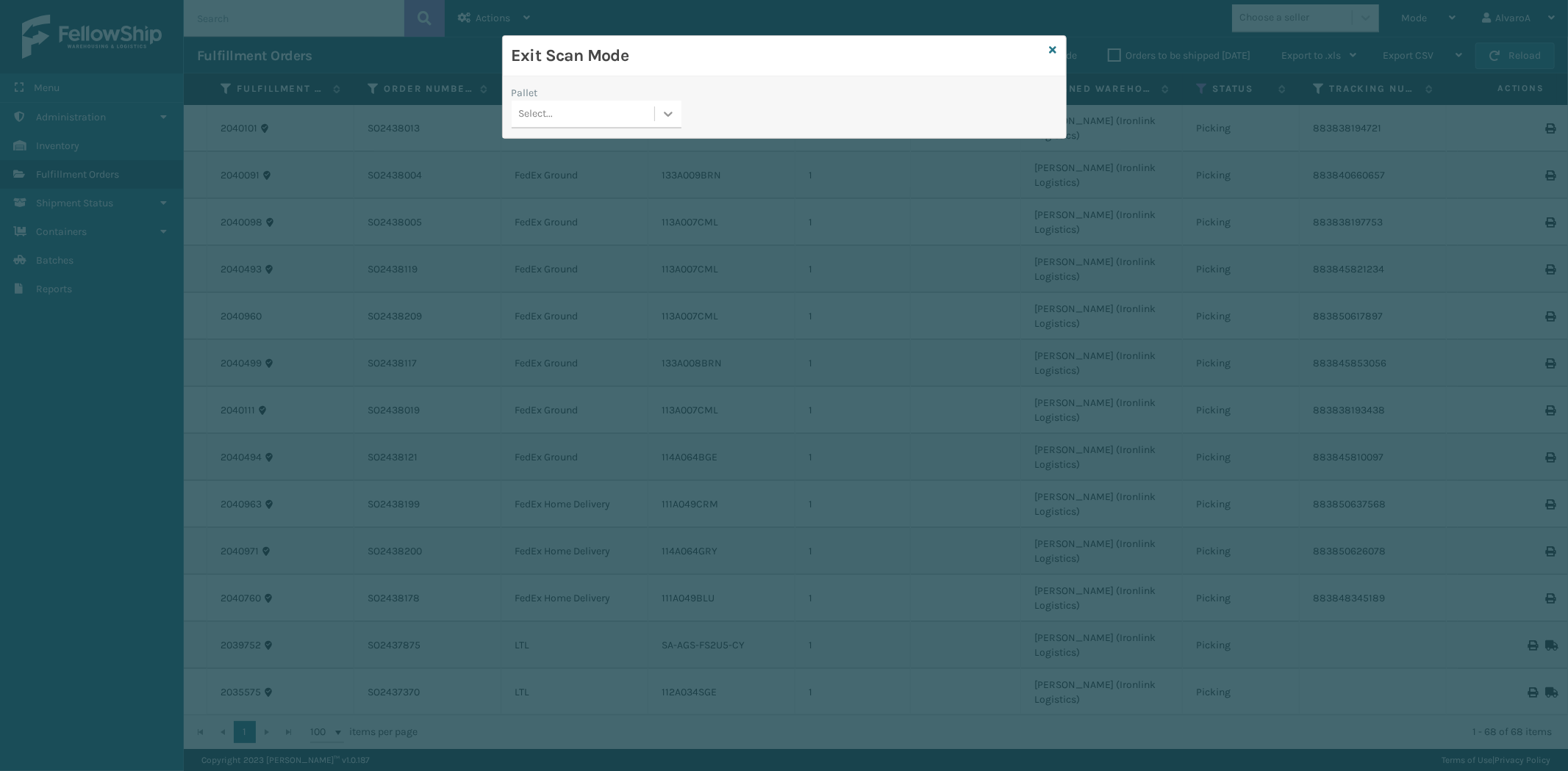
click at [674, 109] on icon at bounding box center [668, 114] width 15 height 15
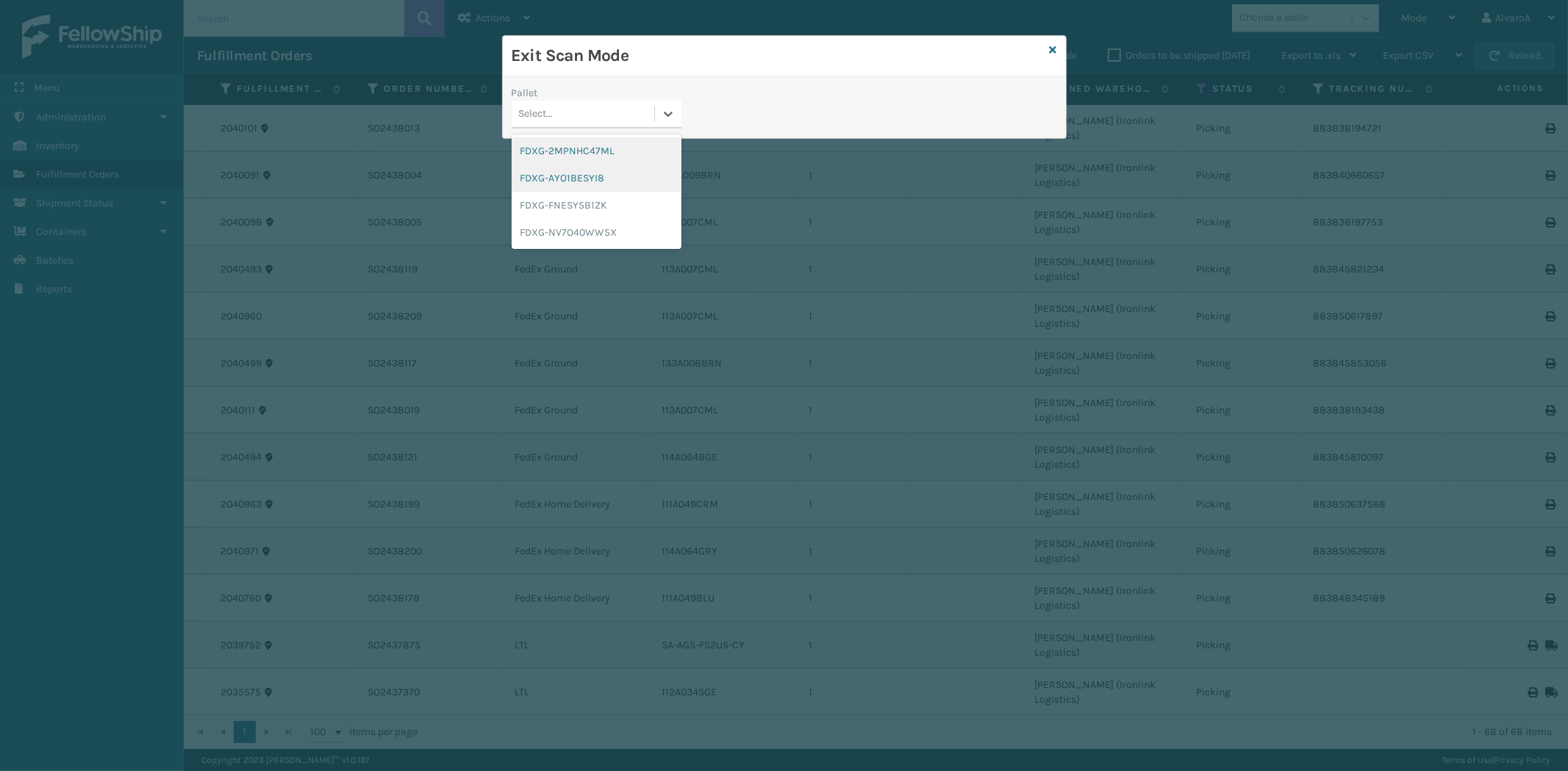
click at [571, 158] on div "FDXG-2MPNHC47ML" at bounding box center [597, 151] width 170 height 27
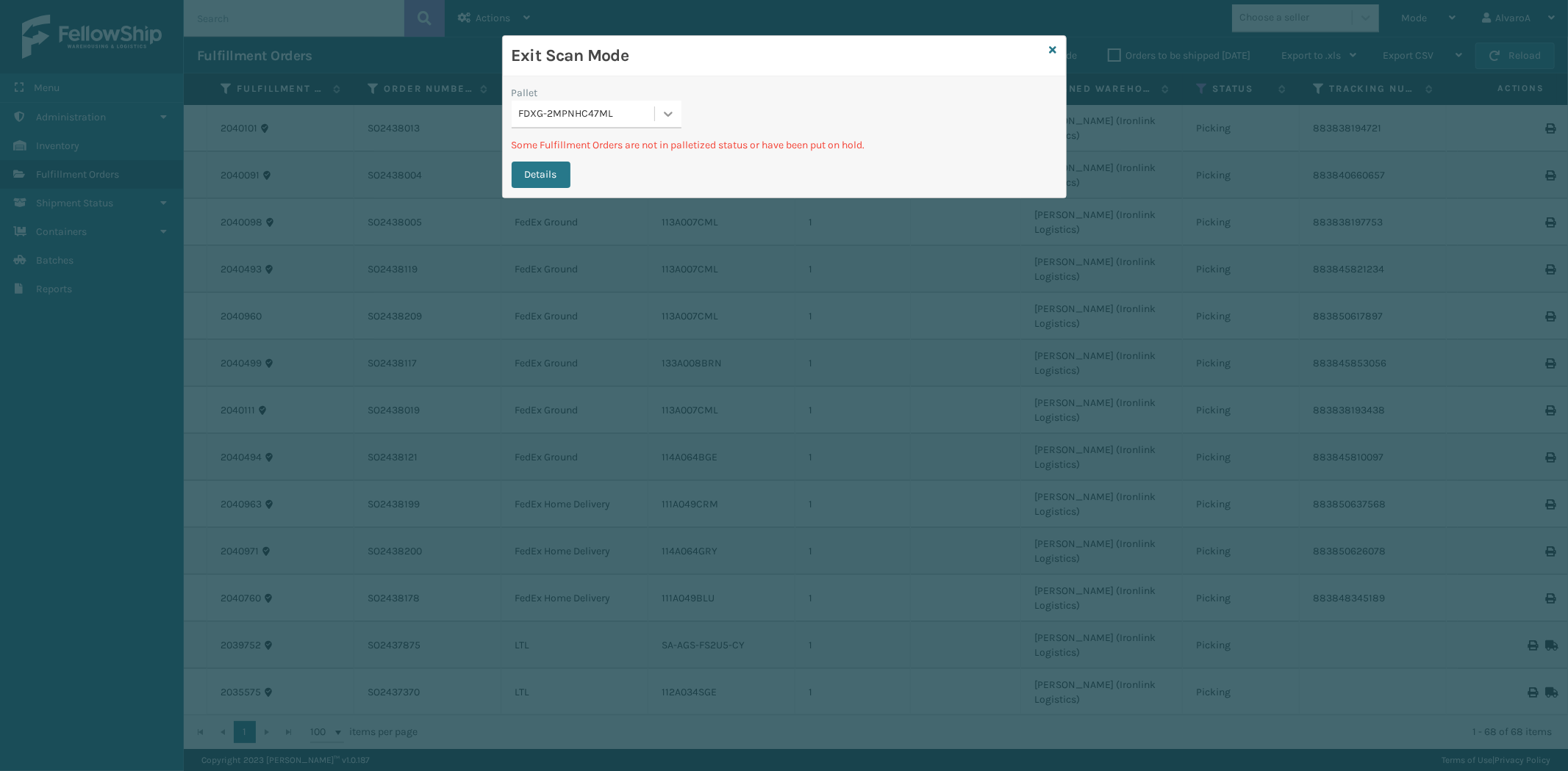
click at [673, 120] on icon at bounding box center [668, 114] width 15 height 15
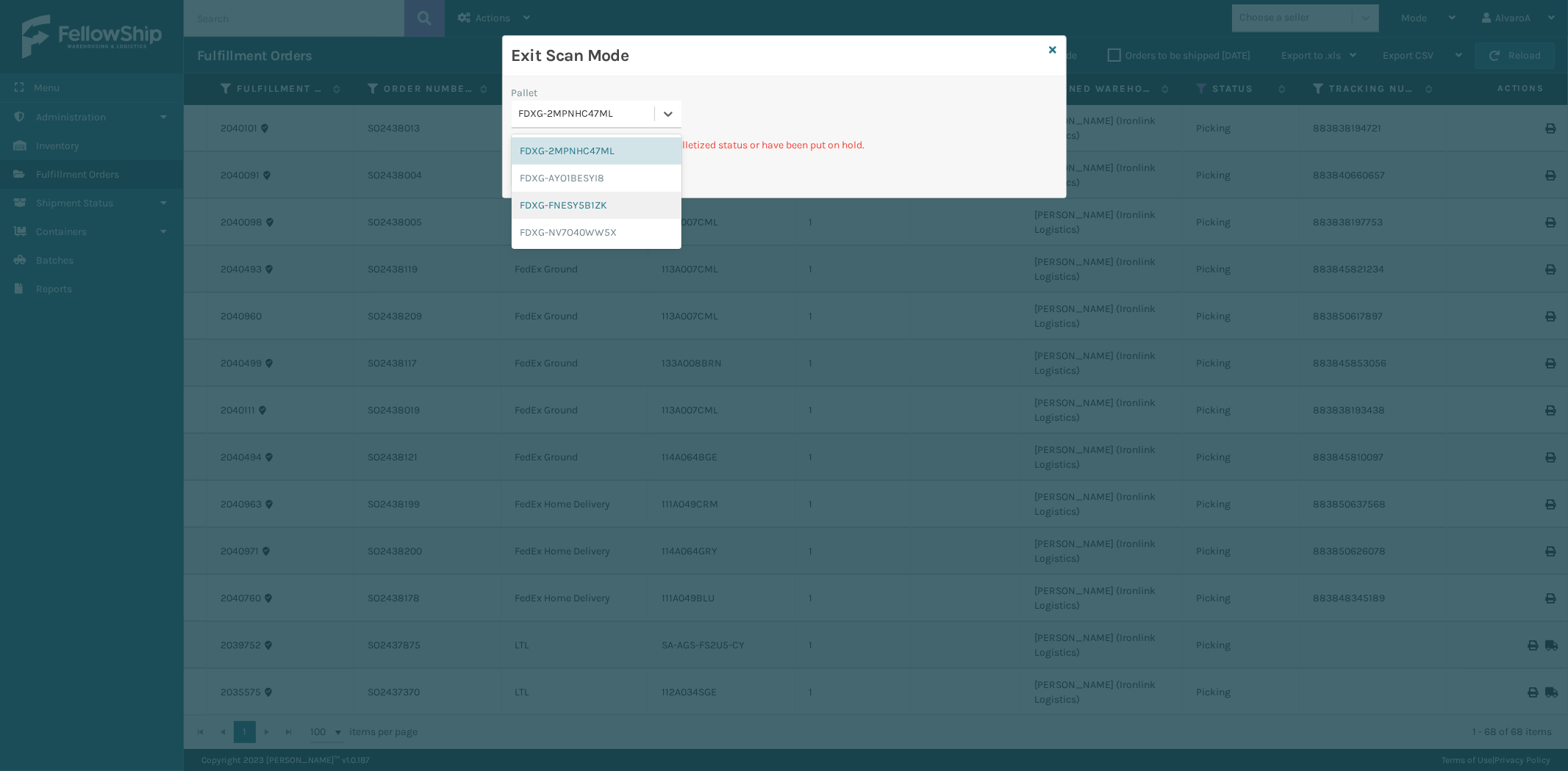
click at [583, 214] on div "FDXG-FNESY5B1ZK" at bounding box center [597, 205] width 170 height 27
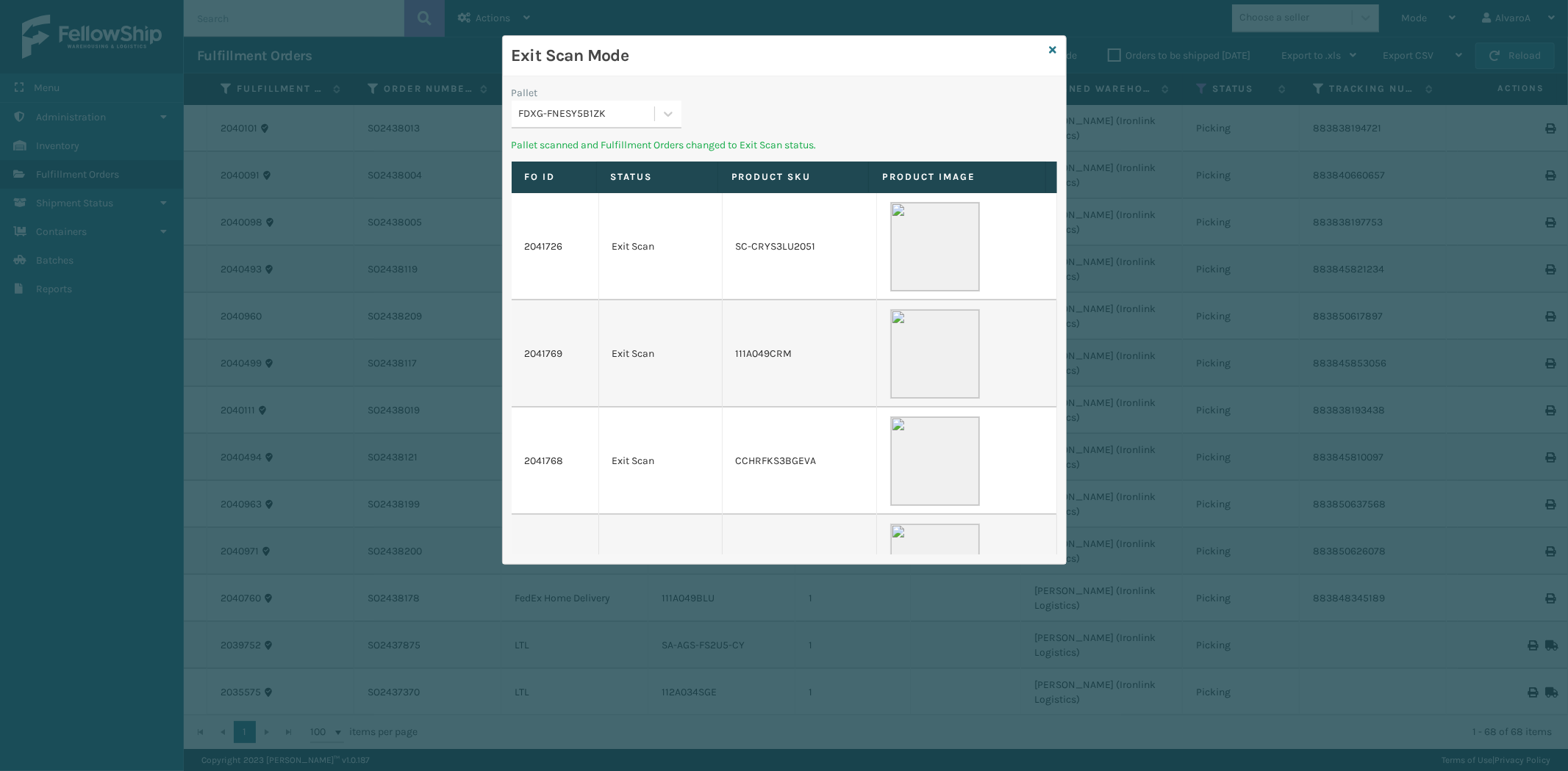
click at [671, 99] on div "Pallet" at bounding box center [597, 92] width 170 height 15
click at [665, 114] on icon at bounding box center [668, 114] width 9 height 5
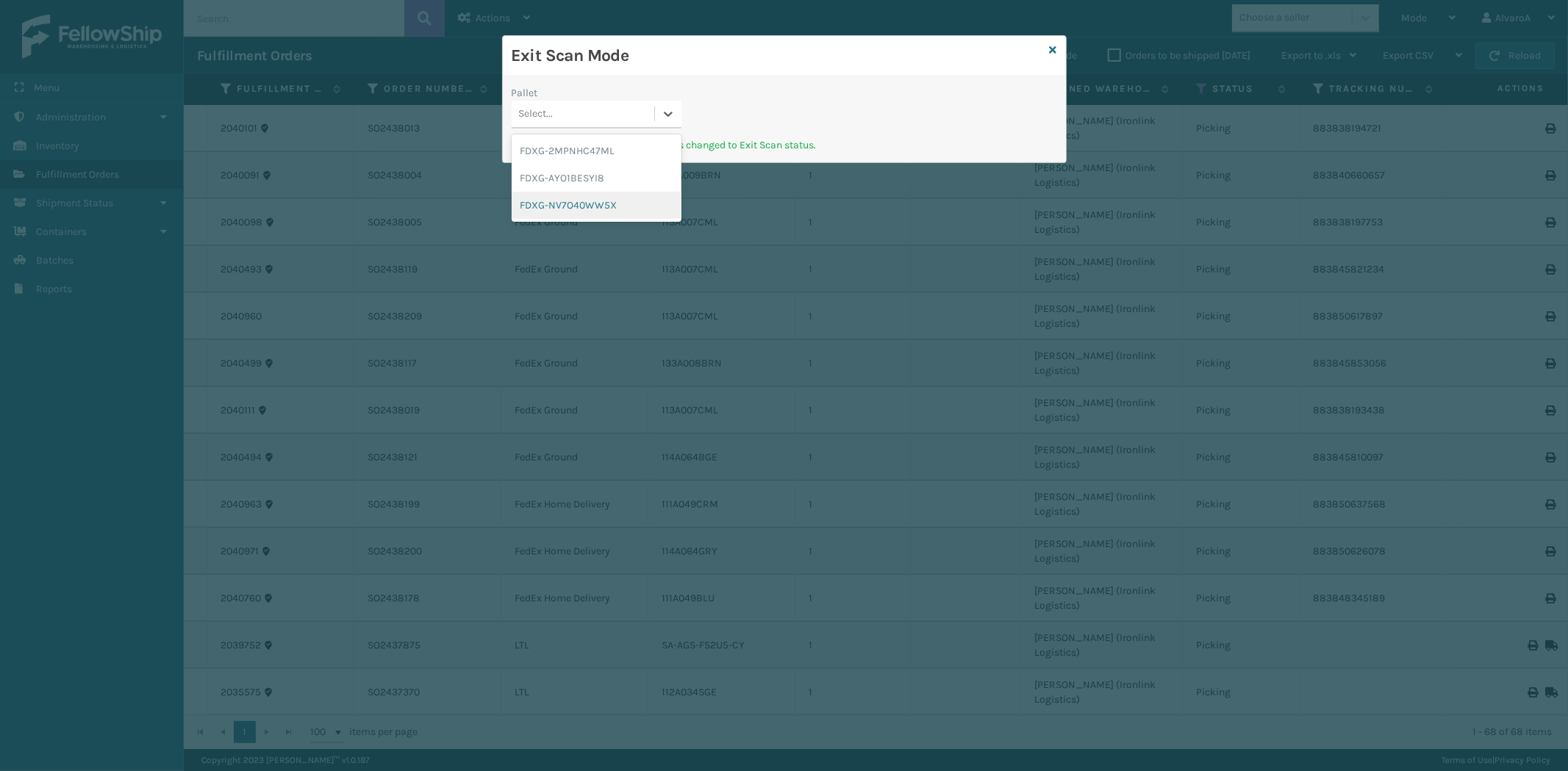
drag, startPoint x: 564, startPoint y: 215, endPoint x: 767, endPoint y: 144, distance: 215.1
click at [568, 215] on div "FDXG-NV7O40WW5X" at bounding box center [597, 205] width 170 height 27
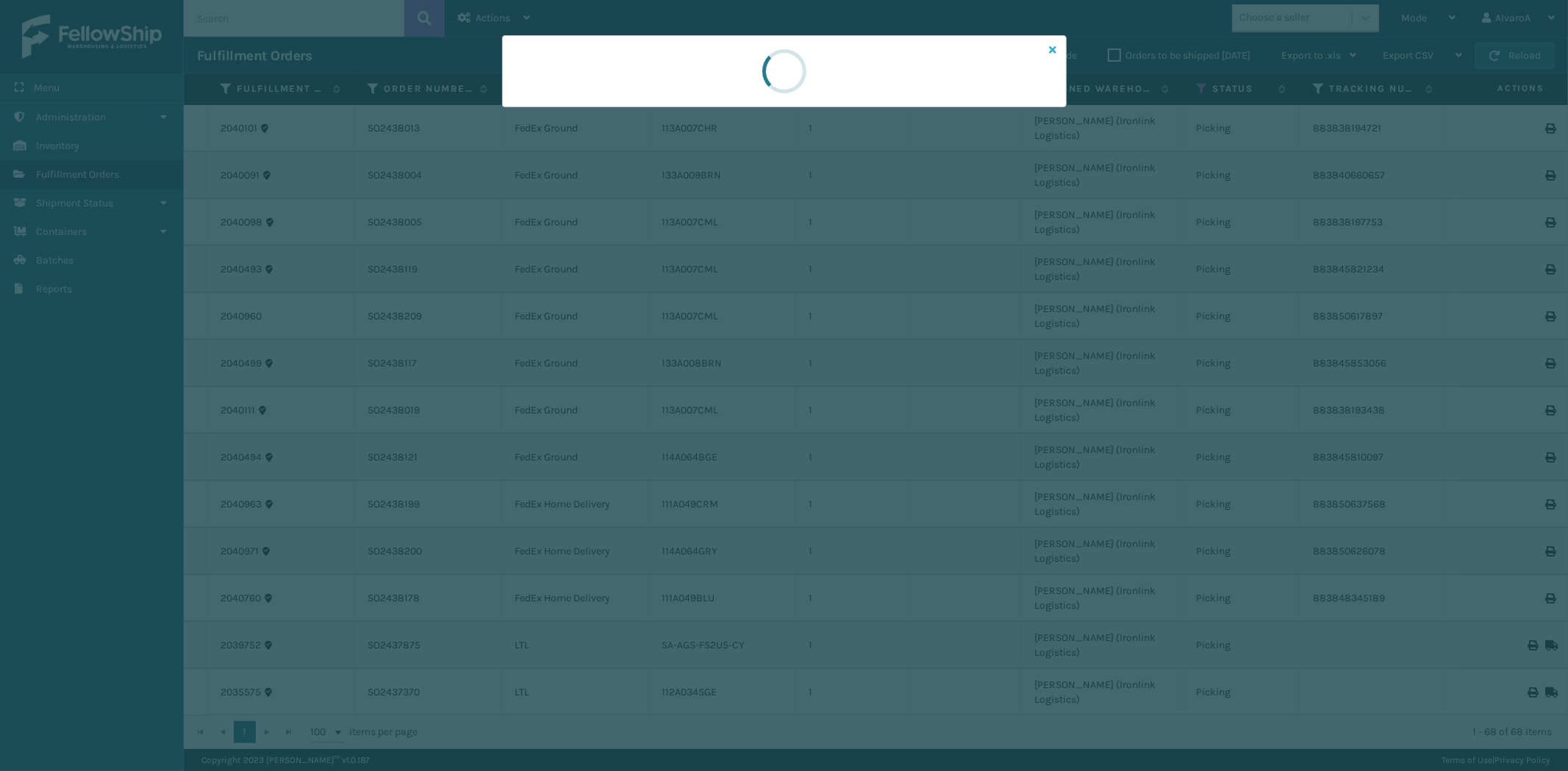
click at [1054, 50] on icon at bounding box center [1053, 49] width 7 height 11
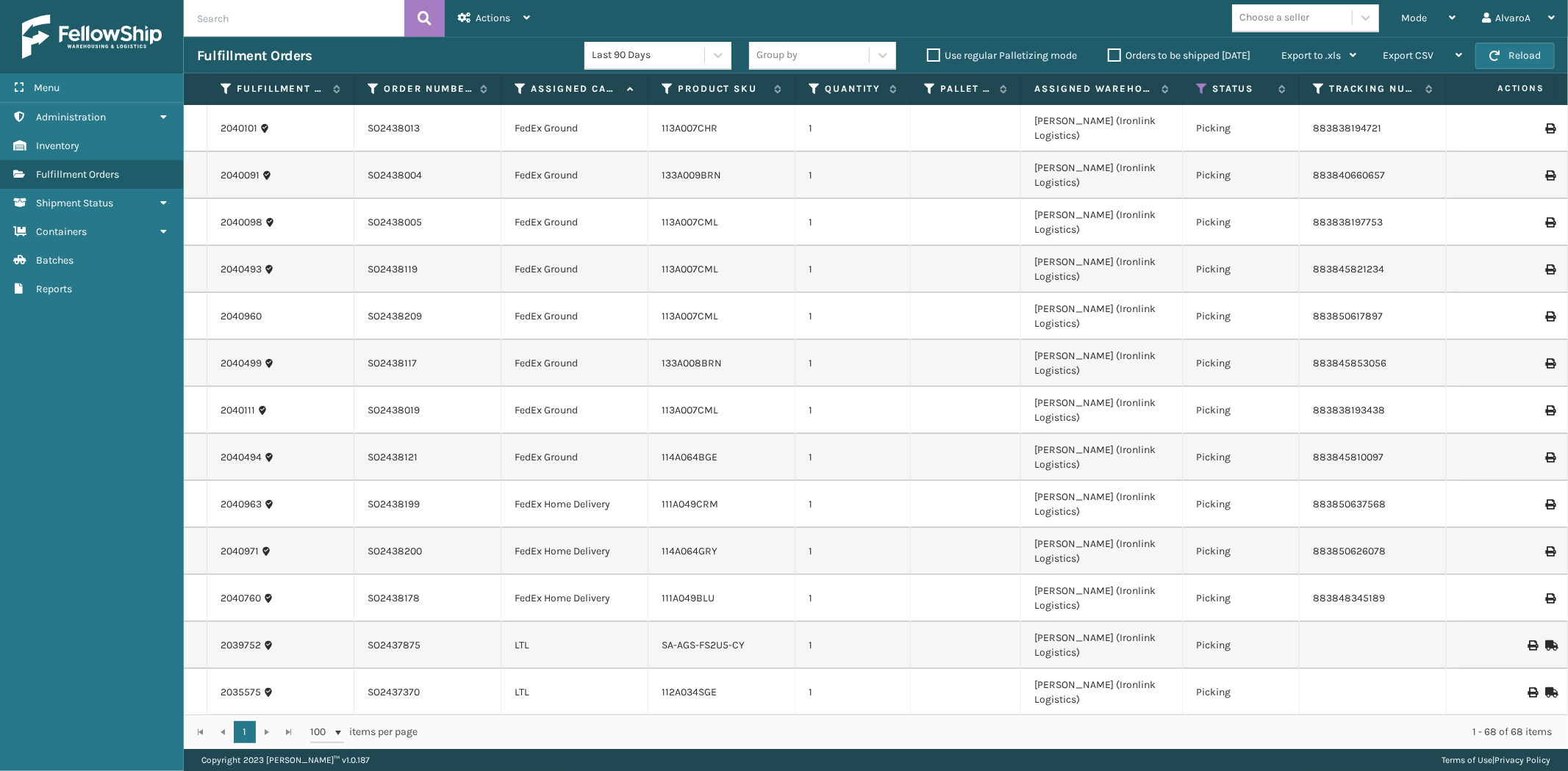
click at [1383, 12] on div "Choose a seller" at bounding box center [1309, 18] width 156 height 28
click at [1402, 20] on div "Mode Regular Mode Picking Mode Labeling Mode Exit Scan Mode" at bounding box center [1428, 18] width 81 height 36
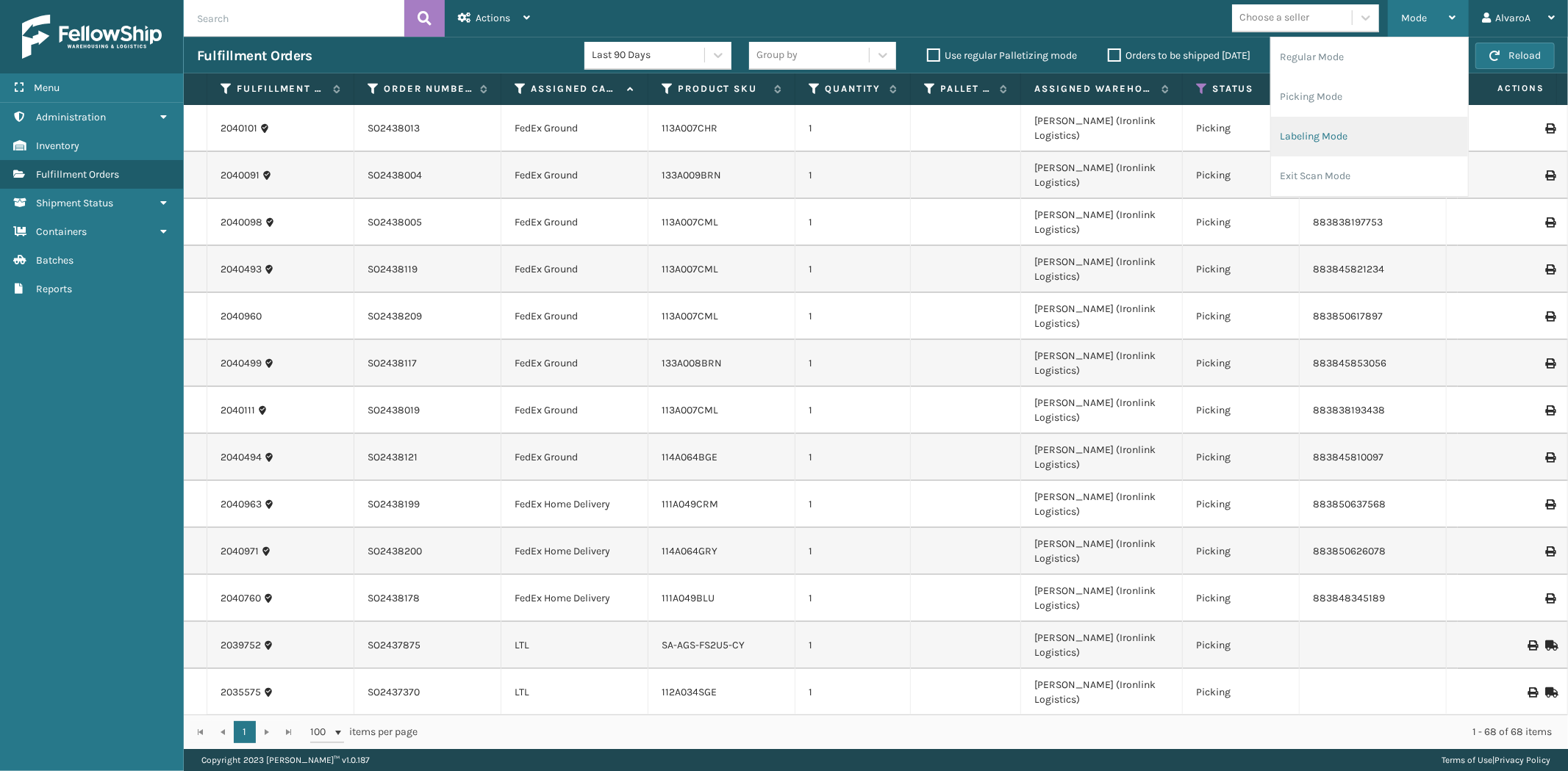
click at [1303, 150] on li "Labeling Mode" at bounding box center [1370, 137] width 197 height 40
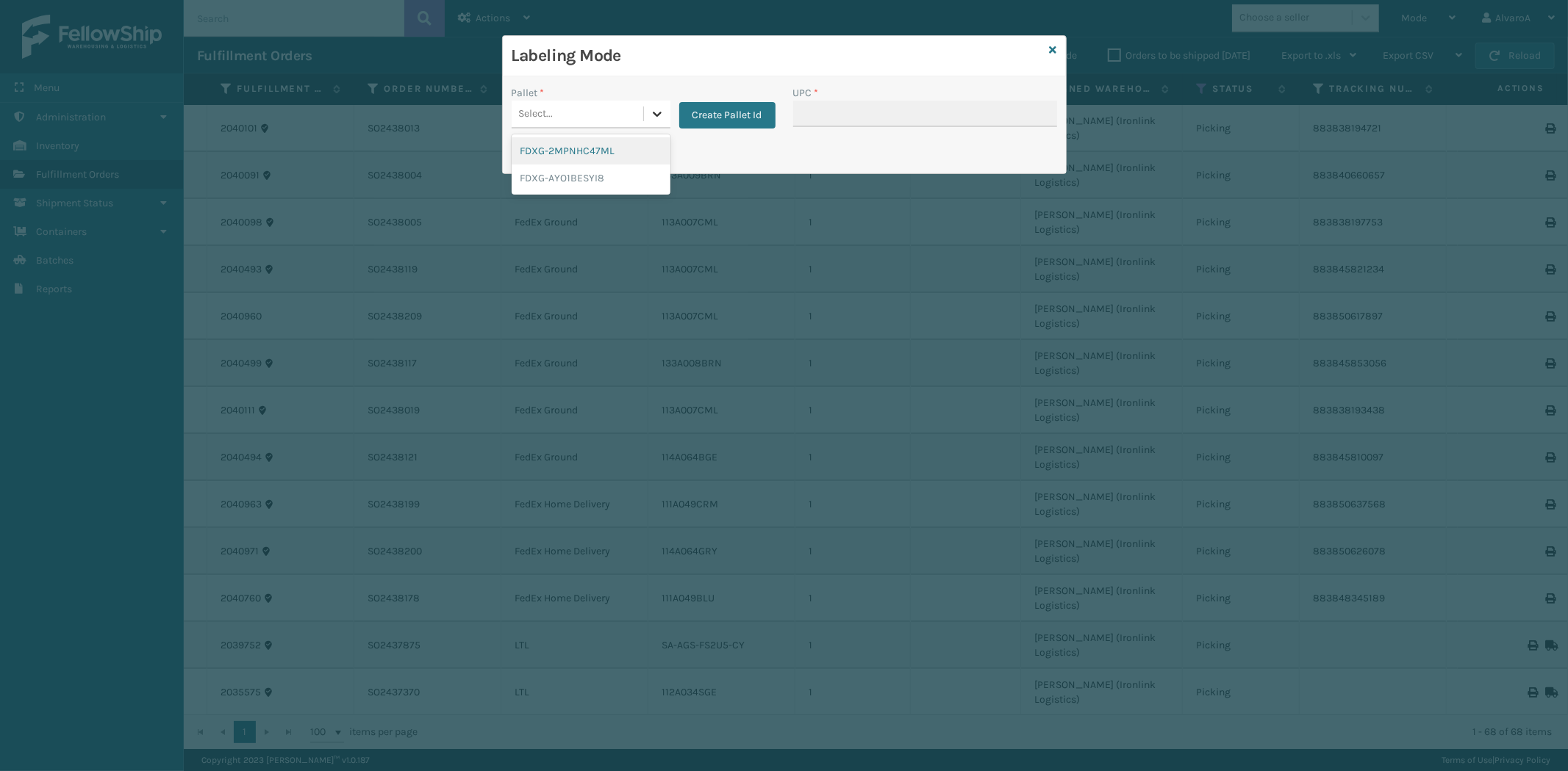
drag, startPoint x: 655, startPoint y: 113, endPoint x: 629, endPoint y: 190, distance: 81.3
click at [655, 114] on icon at bounding box center [657, 114] width 15 height 15
click at [706, 117] on button "Create Pallet Id" at bounding box center [727, 115] width 96 height 27
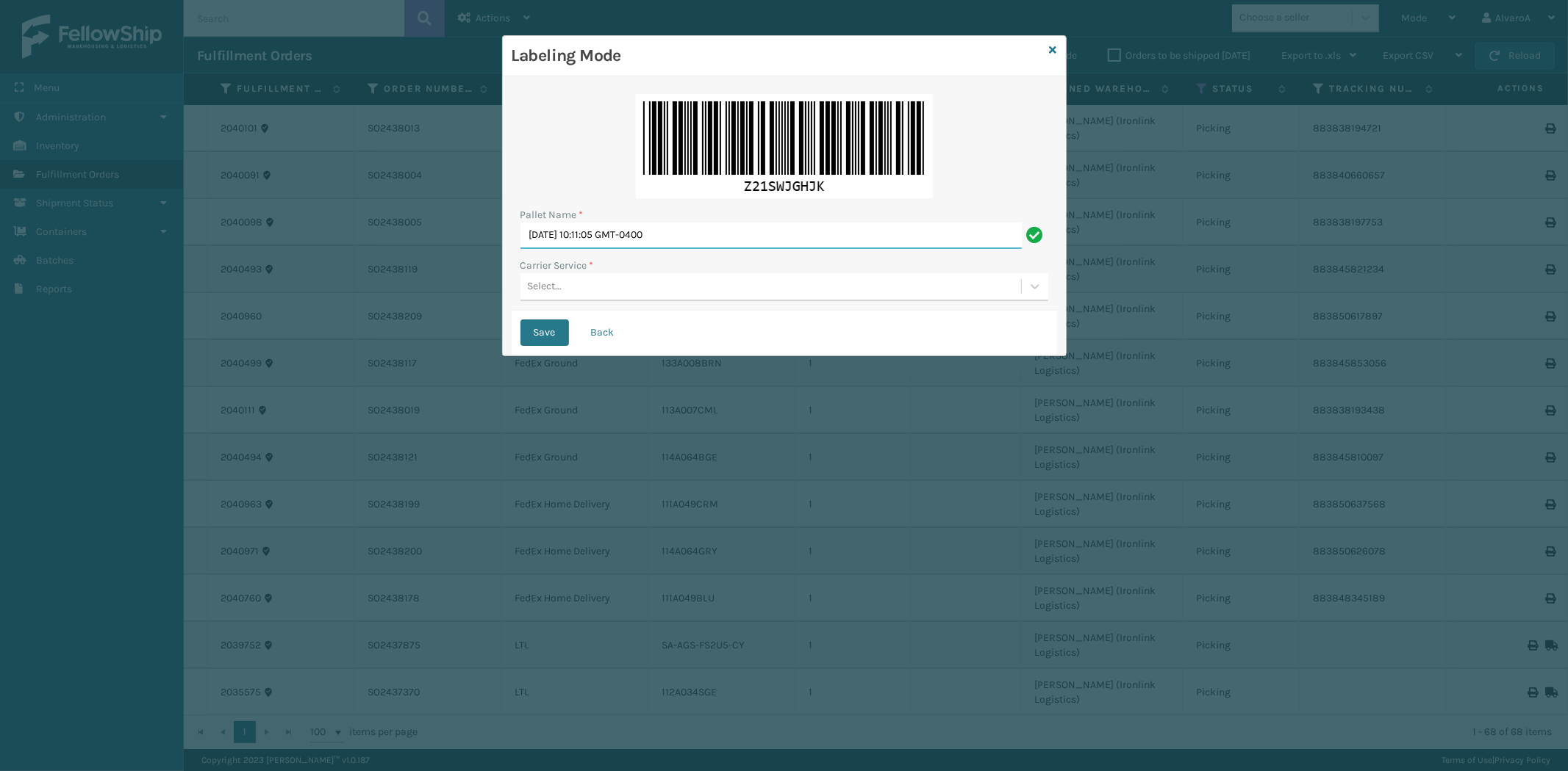
drag, startPoint x: 721, startPoint y: 231, endPoint x: 487, endPoint y: 327, distance: 252.9
click at [482, 335] on div "Labeling Mode Pallet Name * [DATE] 10:11:05 GMT-0400 Carrier Service * Select..…" at bounding box center [784, 386] width 1568 height 771
type input "LPN 503341#1"
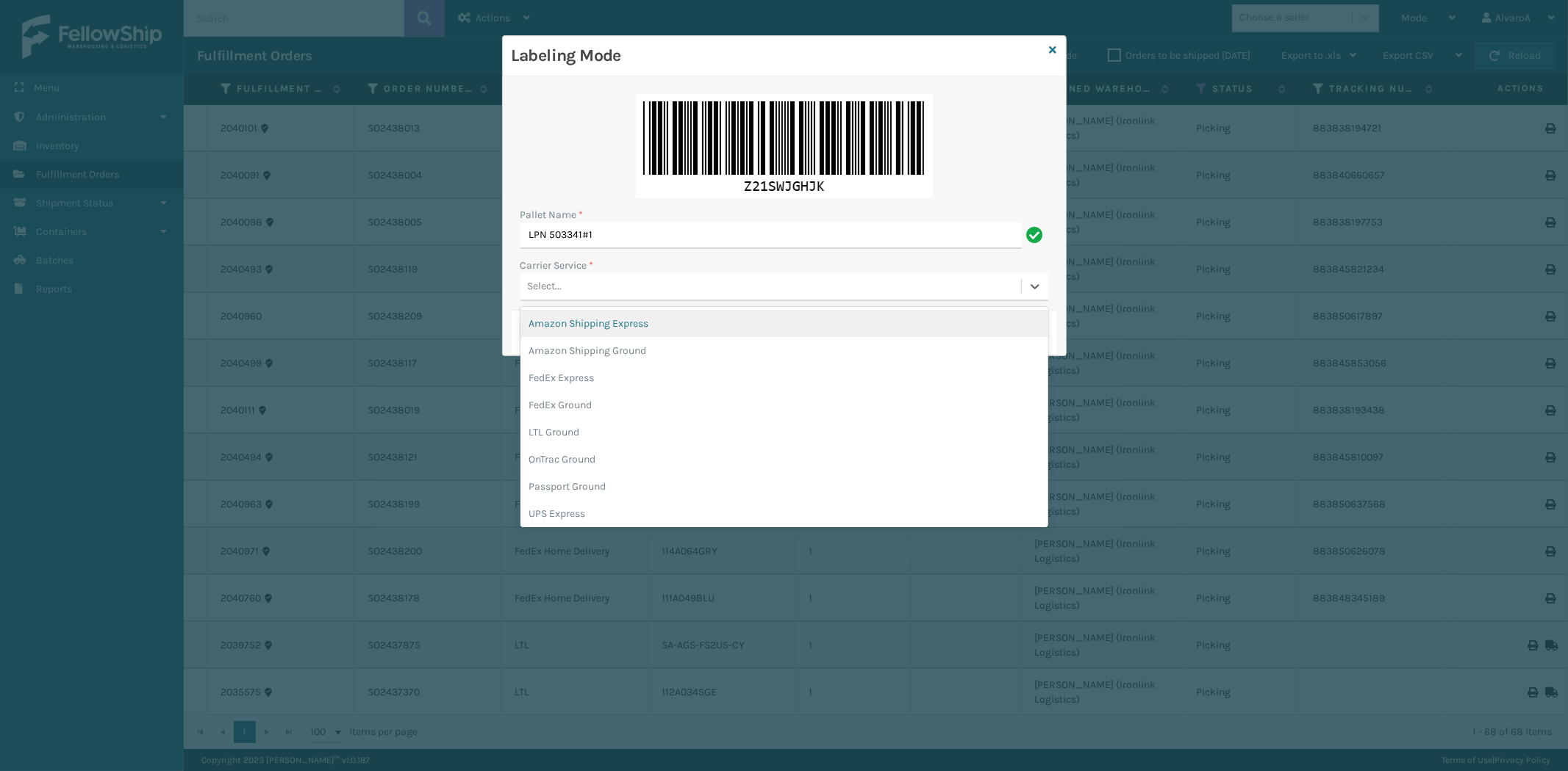
click at [545, 295] on div "Select..." at bounding box center [771, 287] width 501 height 24
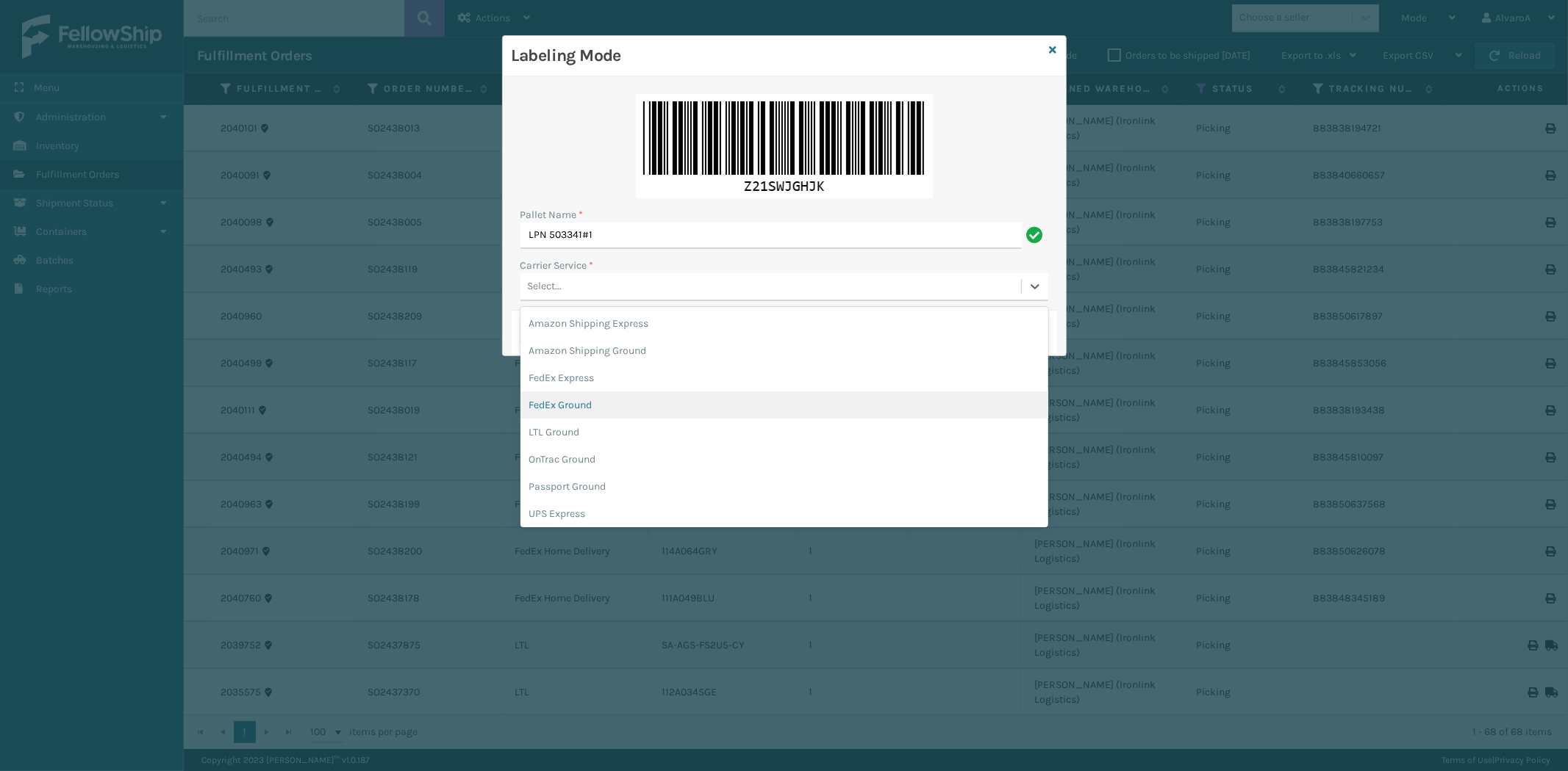
click at [570, 415] on div "FedEx Ground" at bounding box center [784, 405] width 528 height 27
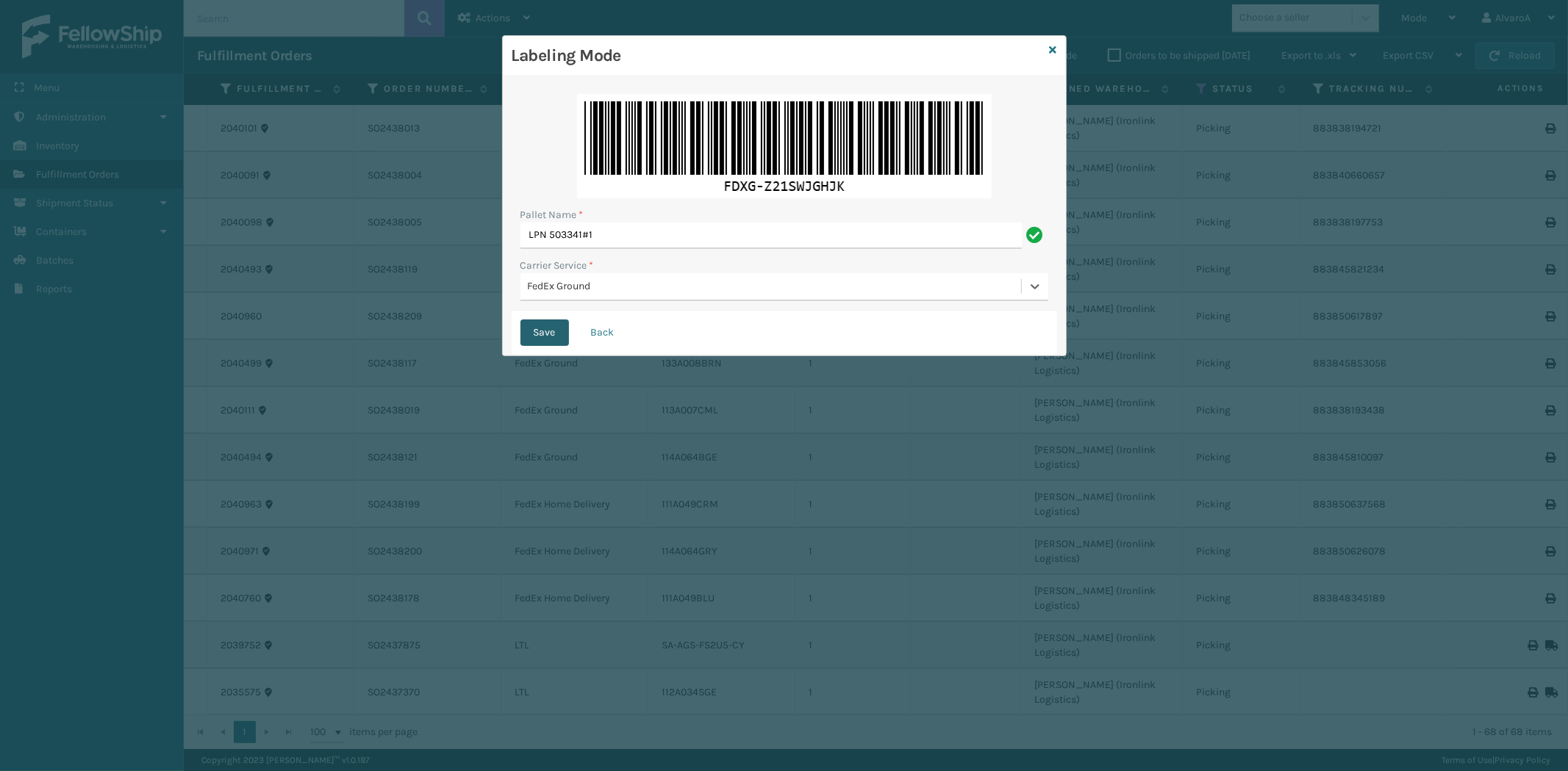
click at [538, 331] on button "Save" at bounding box center [545, 332] width 49 height 27
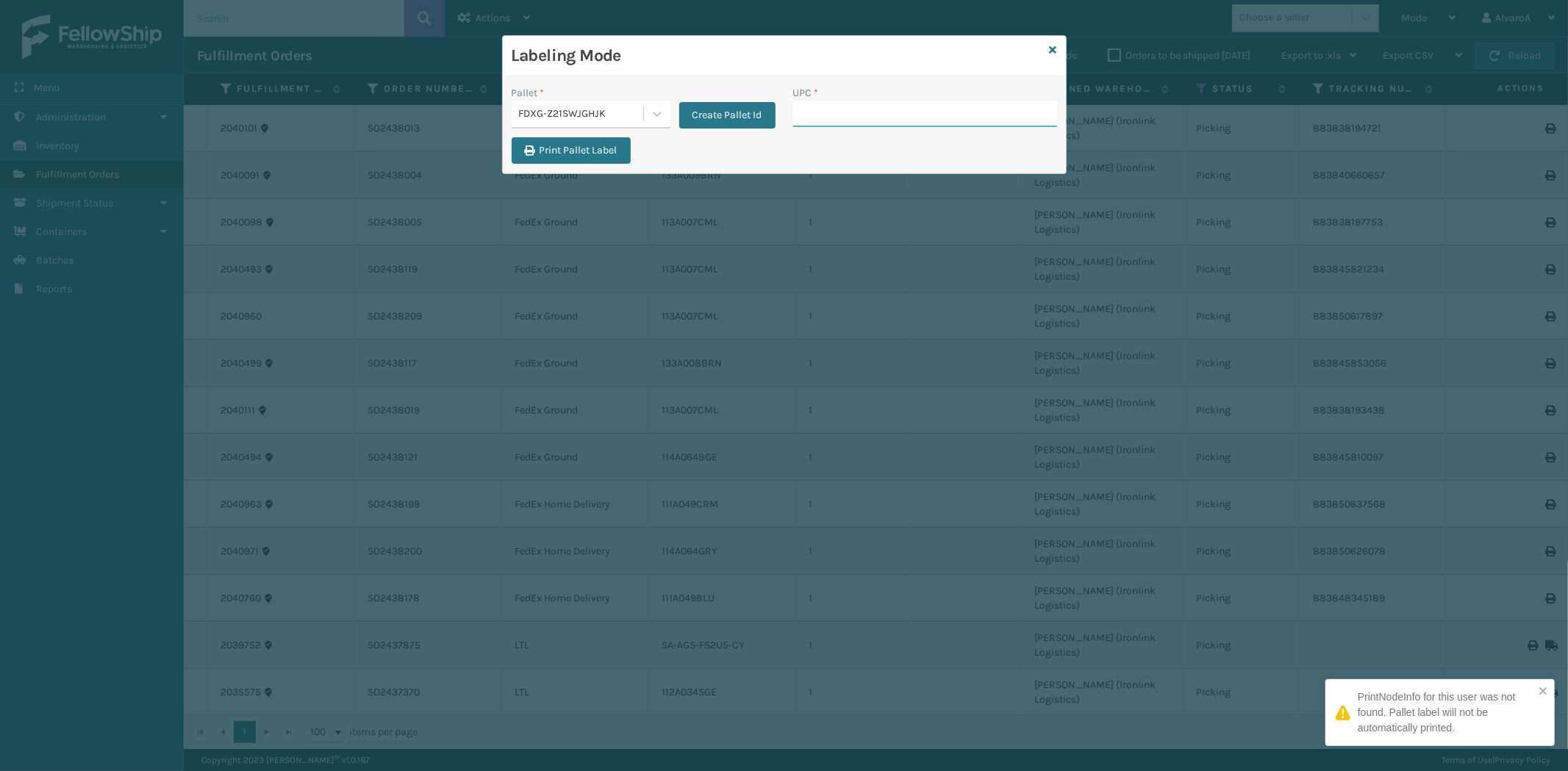
paste input "133A009BRN"
type input "133A009BRN"
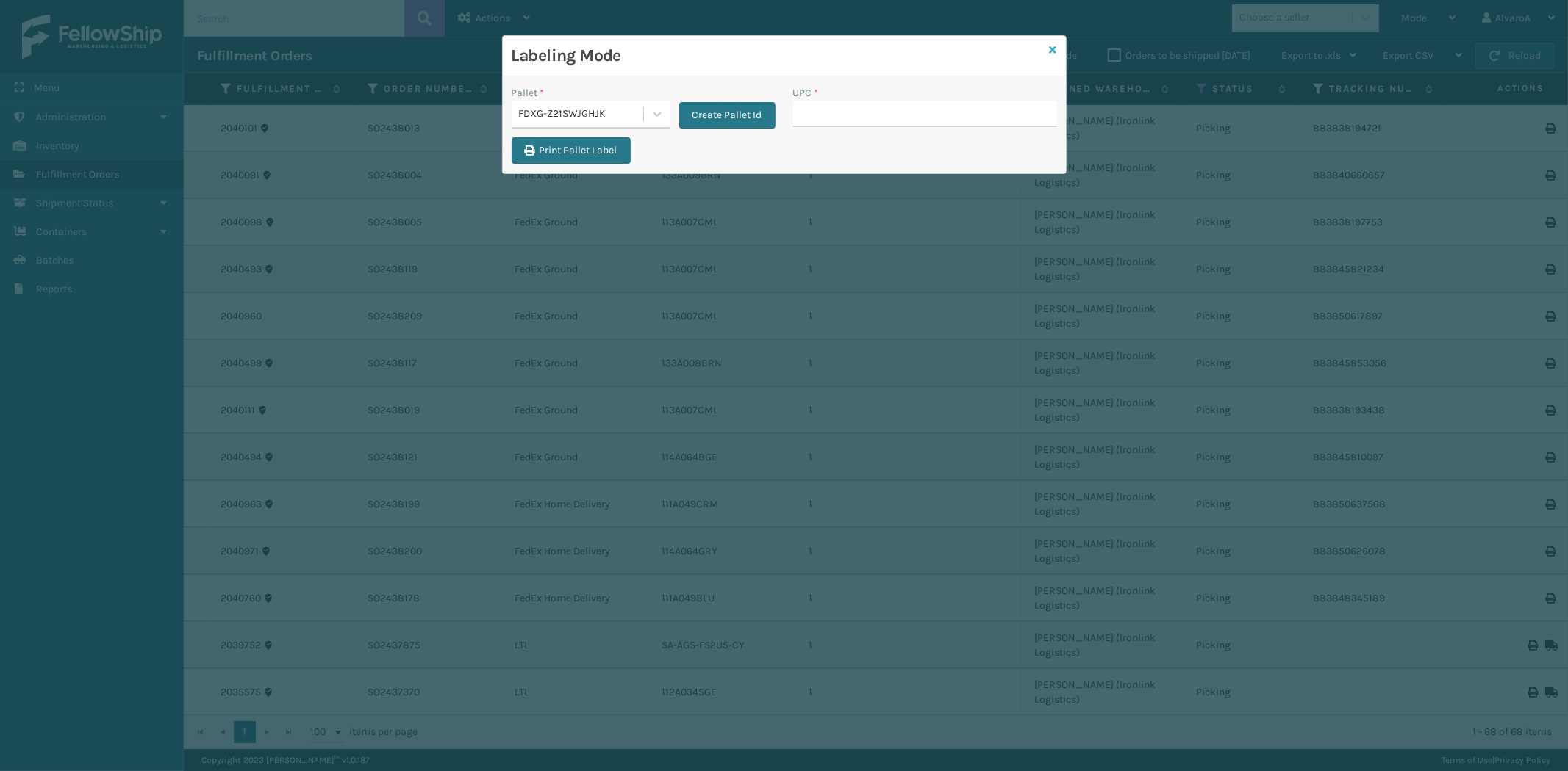
click at [1054, 43] on link at bounding box center [1053, 50] width 7 height 15
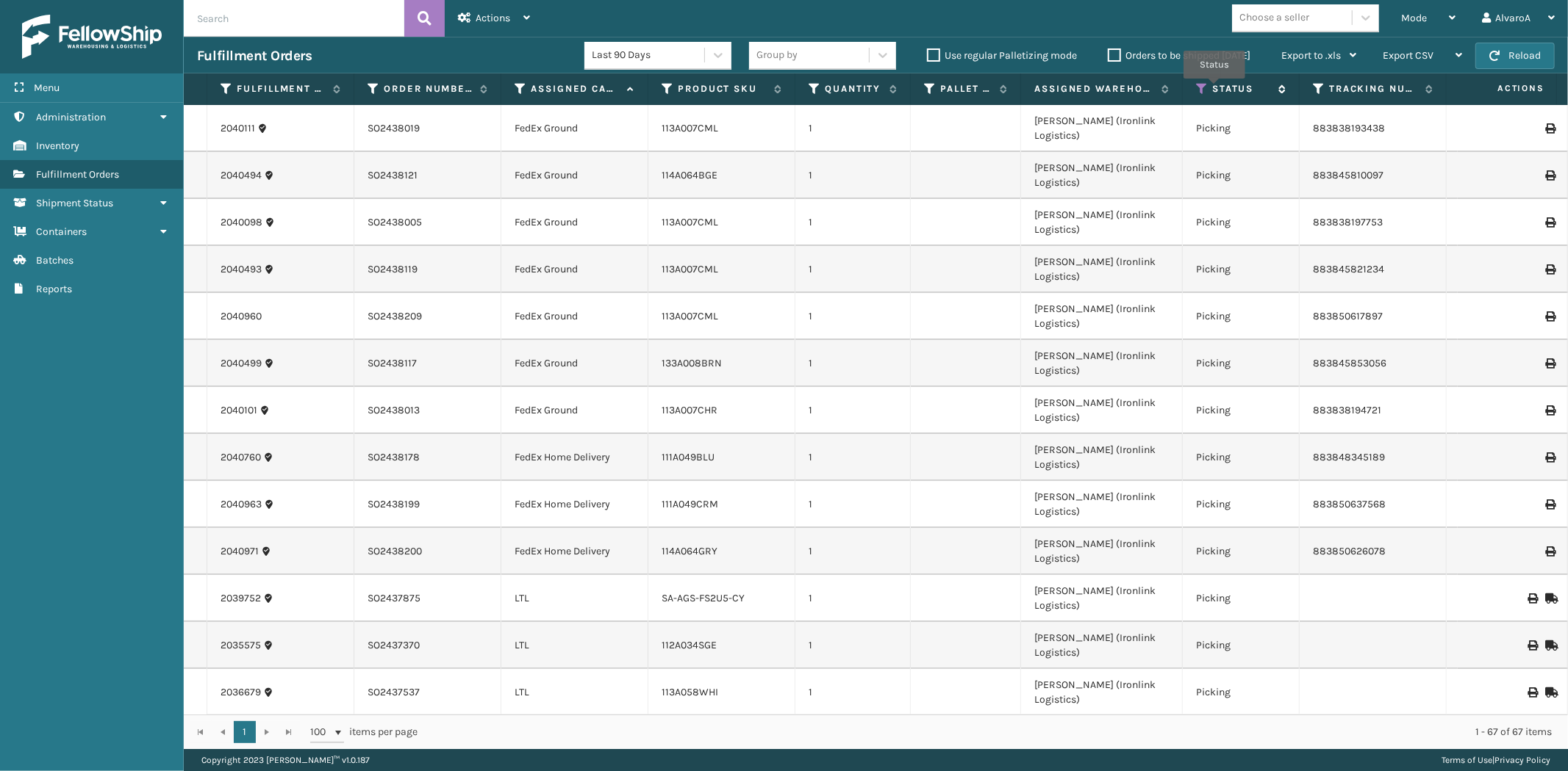
click at [1215, 89] on label "Status" at bounding box center [1241, 89] width 59 height 13
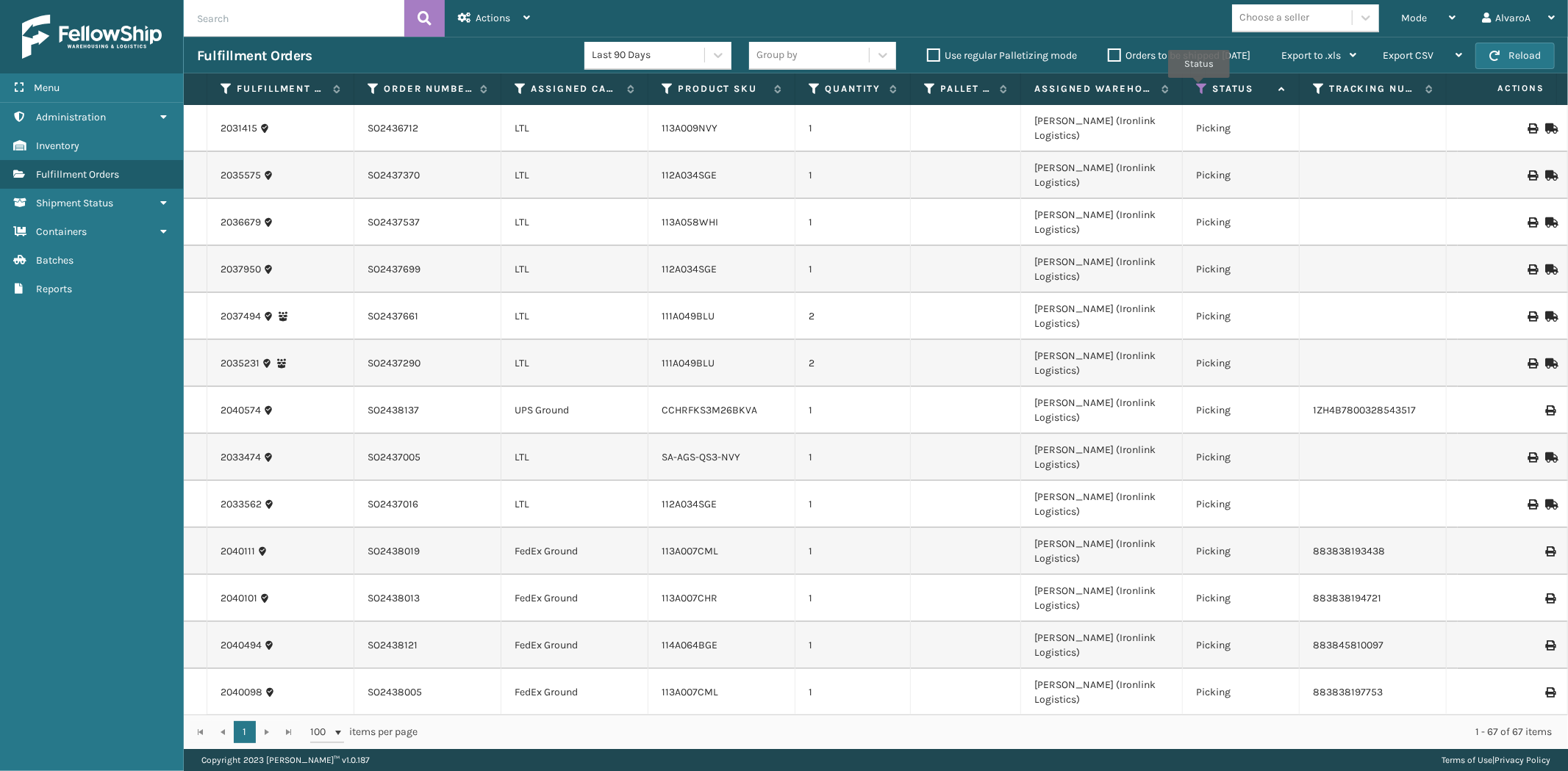
click at [1199, 86] on icon at bounding box center [1202, 89] width 12 height 13
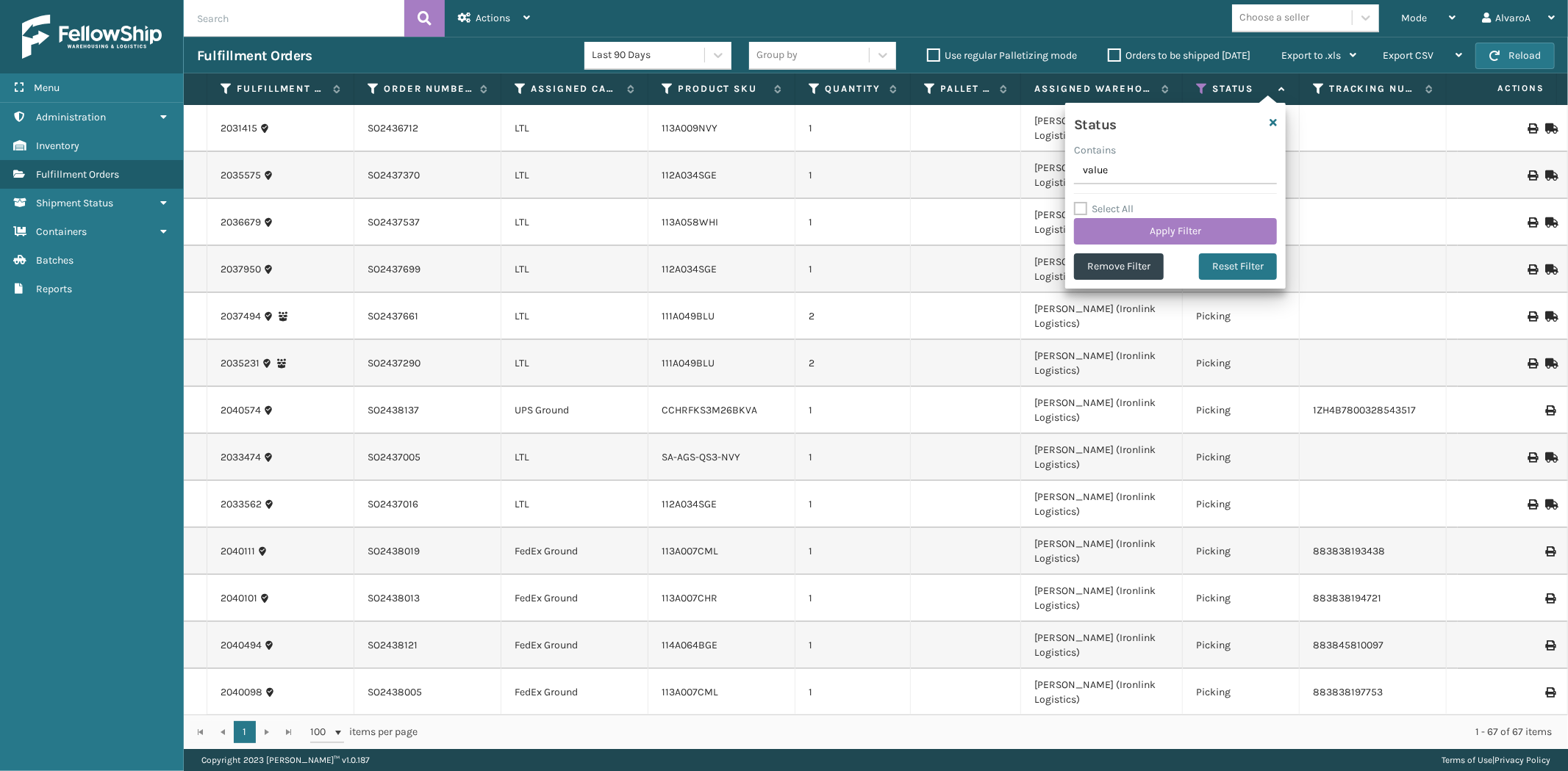
drag, startPoint x: 1115, startPoint y: 177, endPoint x: 1040, endPoint y: 192, distance: 76.5
click at [1040, 192] on section "Fulfillment Orders Last 90 Days Group by Use regular Palletizing mode Orders to…" at bounding box center [876, 393] width 1384 height 713
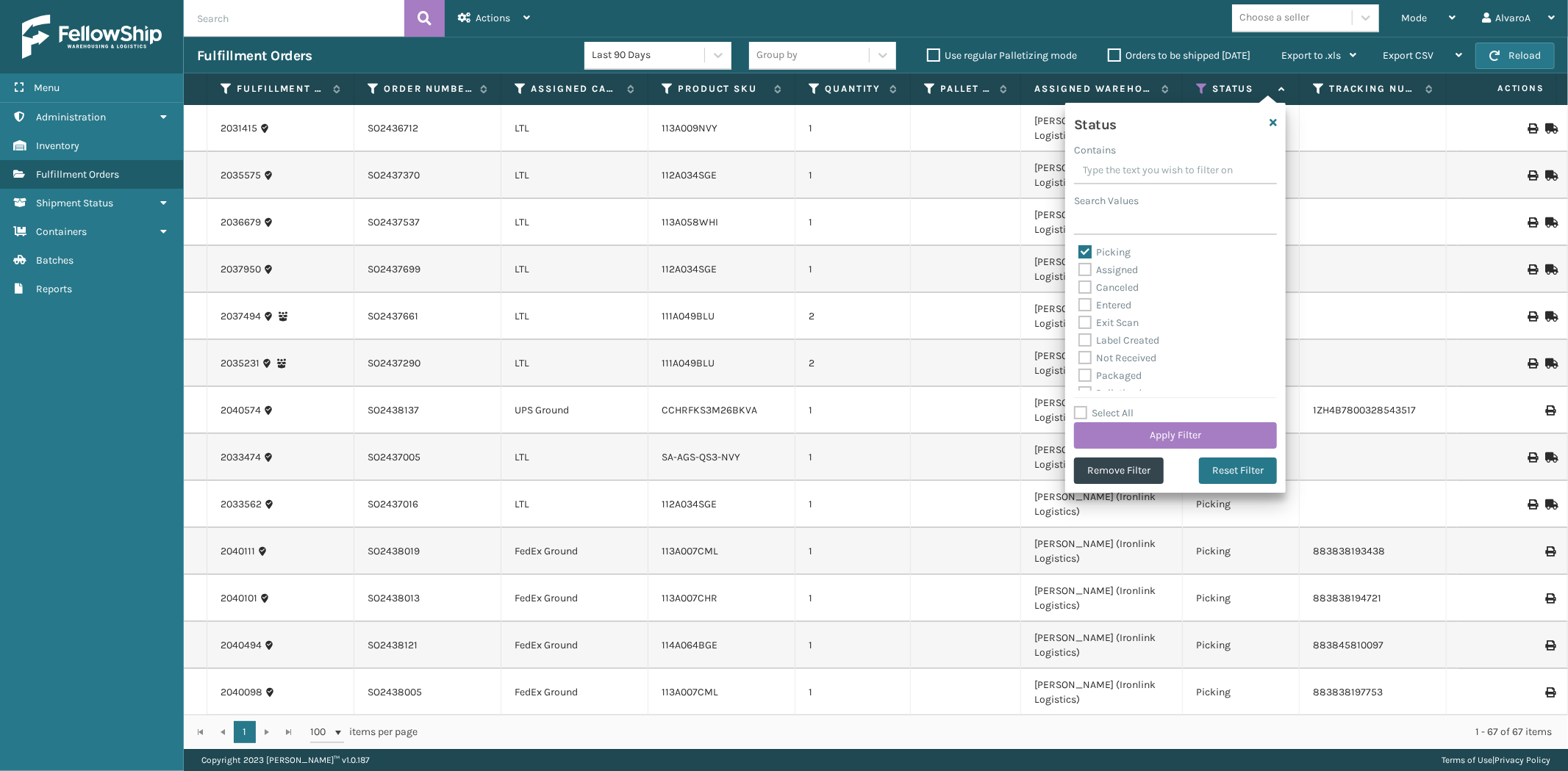
click at [1086, 246] on label "Picking" at bounding box center [1104, 252] width 53 height 12
click at [1079, 246] on input "Picking" at bounding box center [1078, 249] width 1 height 10
checkbox input "false"
click at [1078, 307] on label "Palletized" at bounding box center [1109, 311] width 63 height 12
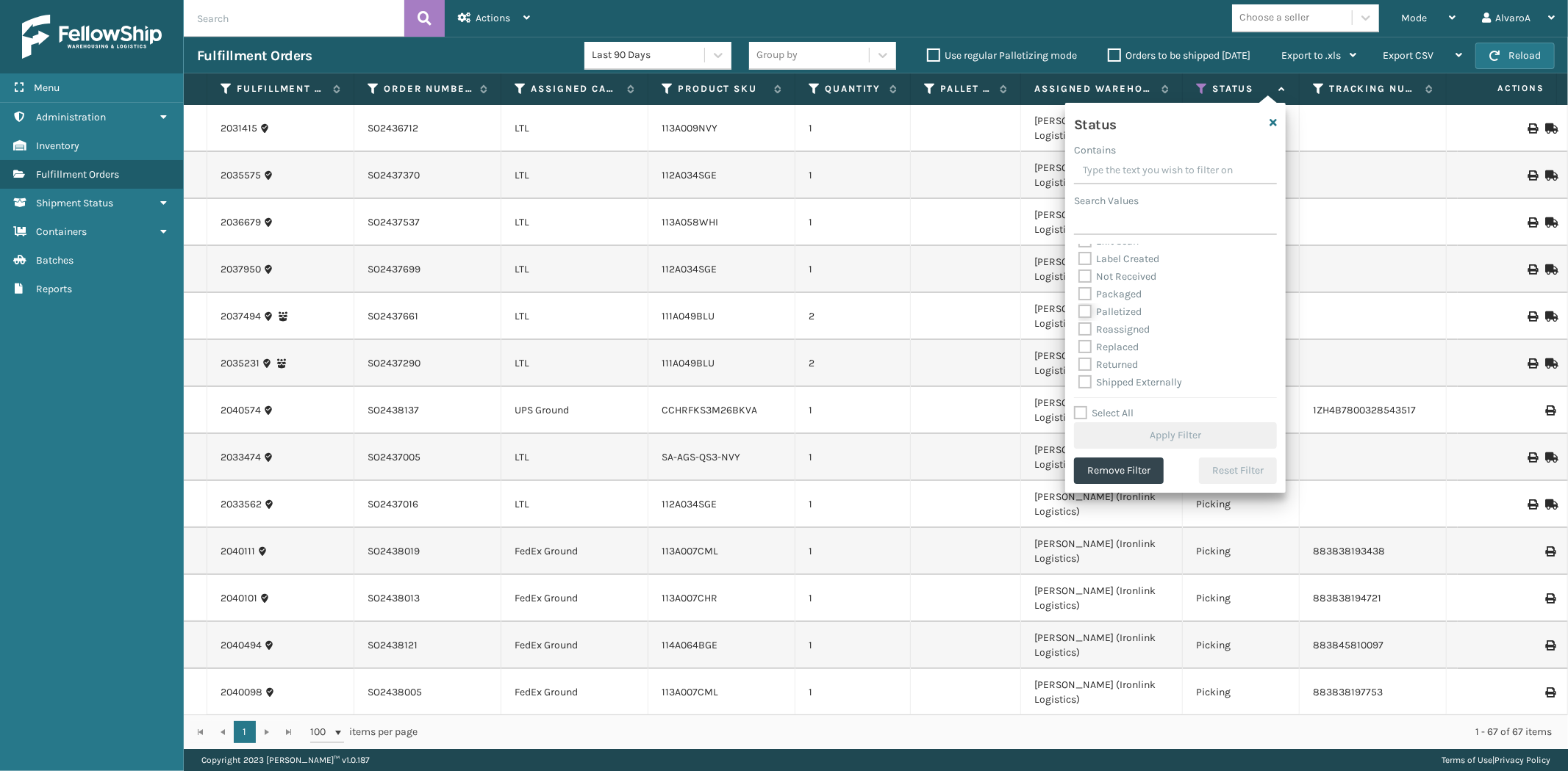
click at [1078, 307] on input "Palletized" at bounding box center [1078, 308] width 1 height 10
checkbox input "true"
click at [1110, 433] on button "Apply Filter" at bounding box center [1175, 436] width 203 height 27
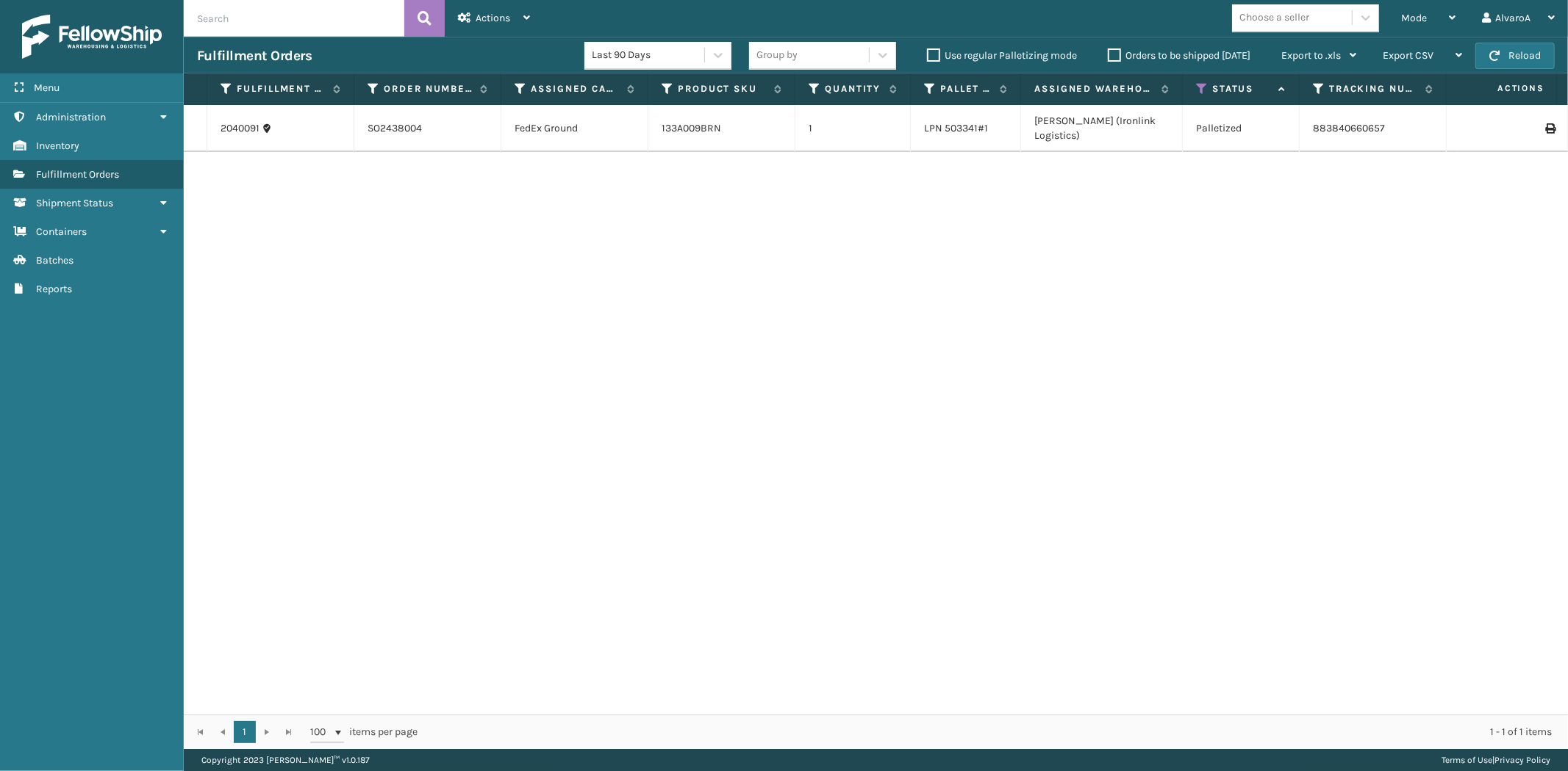
click at [1545, 125] on icon at bounding box center [1549, 128] width 9 height 11
click at [1409, 26] on div "Mode" at bounding box center [1427, 18] width 54 height 36
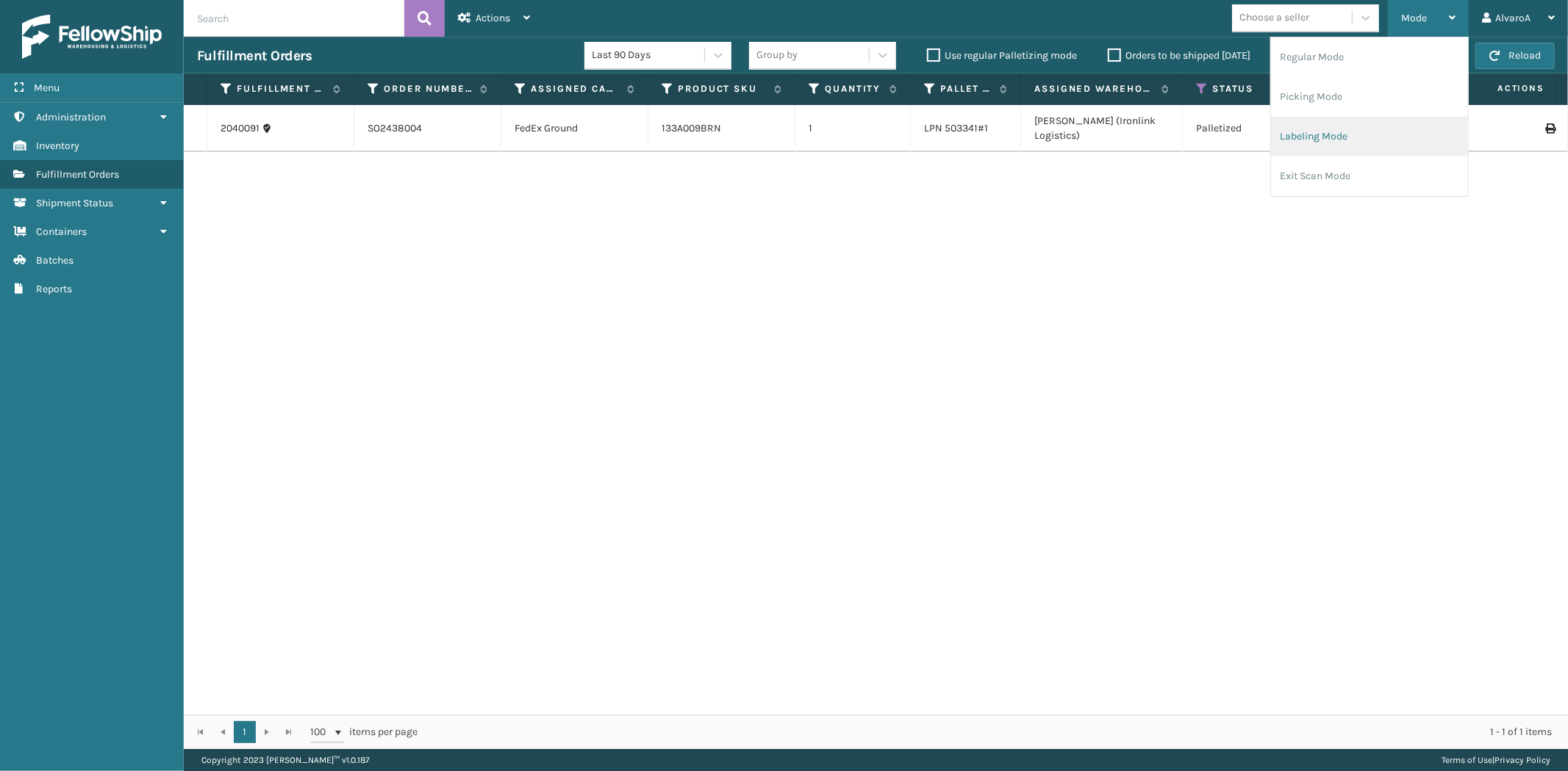
click at [1346, 141] on li "Labeling Mode" at bounding box center [1370, 137] width 197 height 40
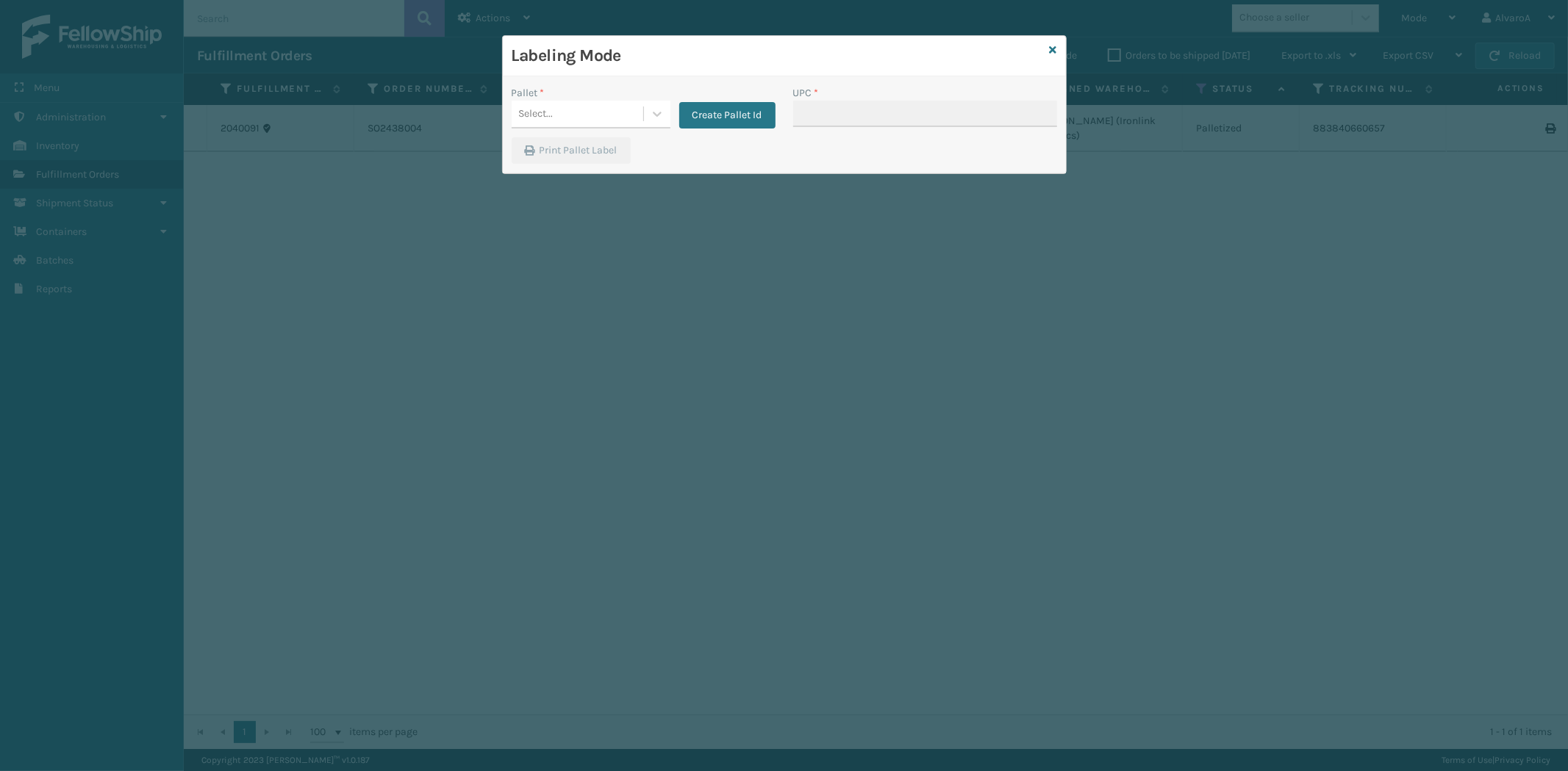
click at [657, 129] on div "Pallet * Select... Create Pallet Id" at bounding box center [644, 111] width 281 height 53
drag, startPoint x: 662, startPoint y: 116, endPoint x: 638, endPoint y: 150, distance: 41.6
click at [663, 116] on icon at bounding box center [657, 114] width 15 height 15
click at [554, 196] on div "FDXG-Z21SWJGHJK" at bounding box center [591, 205] width 158 height 27
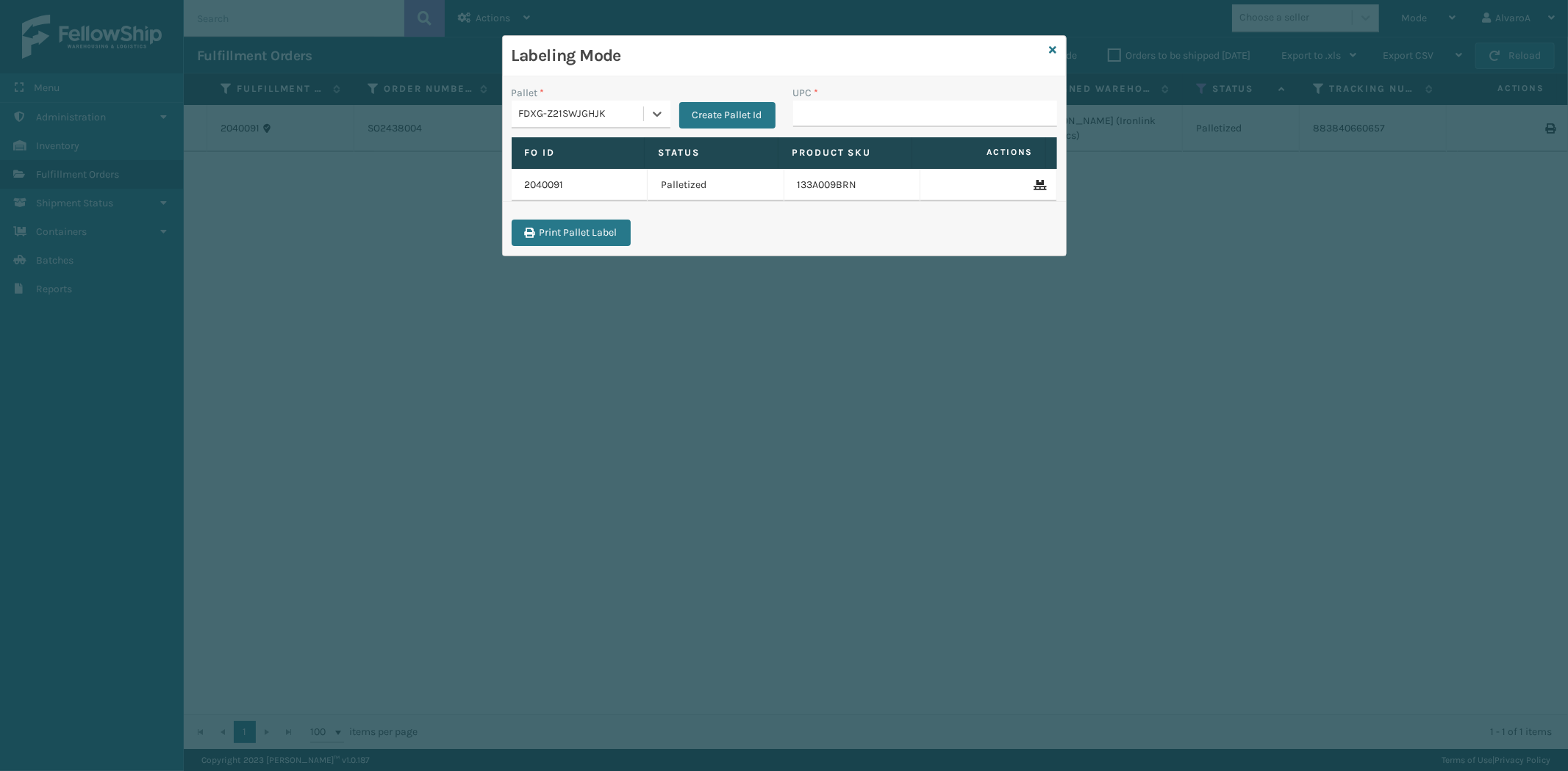
paste input "111A012FLX"
type input "1"
click at [811, 120] on input "UPC *" at bounding box center [925, 114] width 264 height 27
paste input "111A012FLX"
type input "111A012FLX"
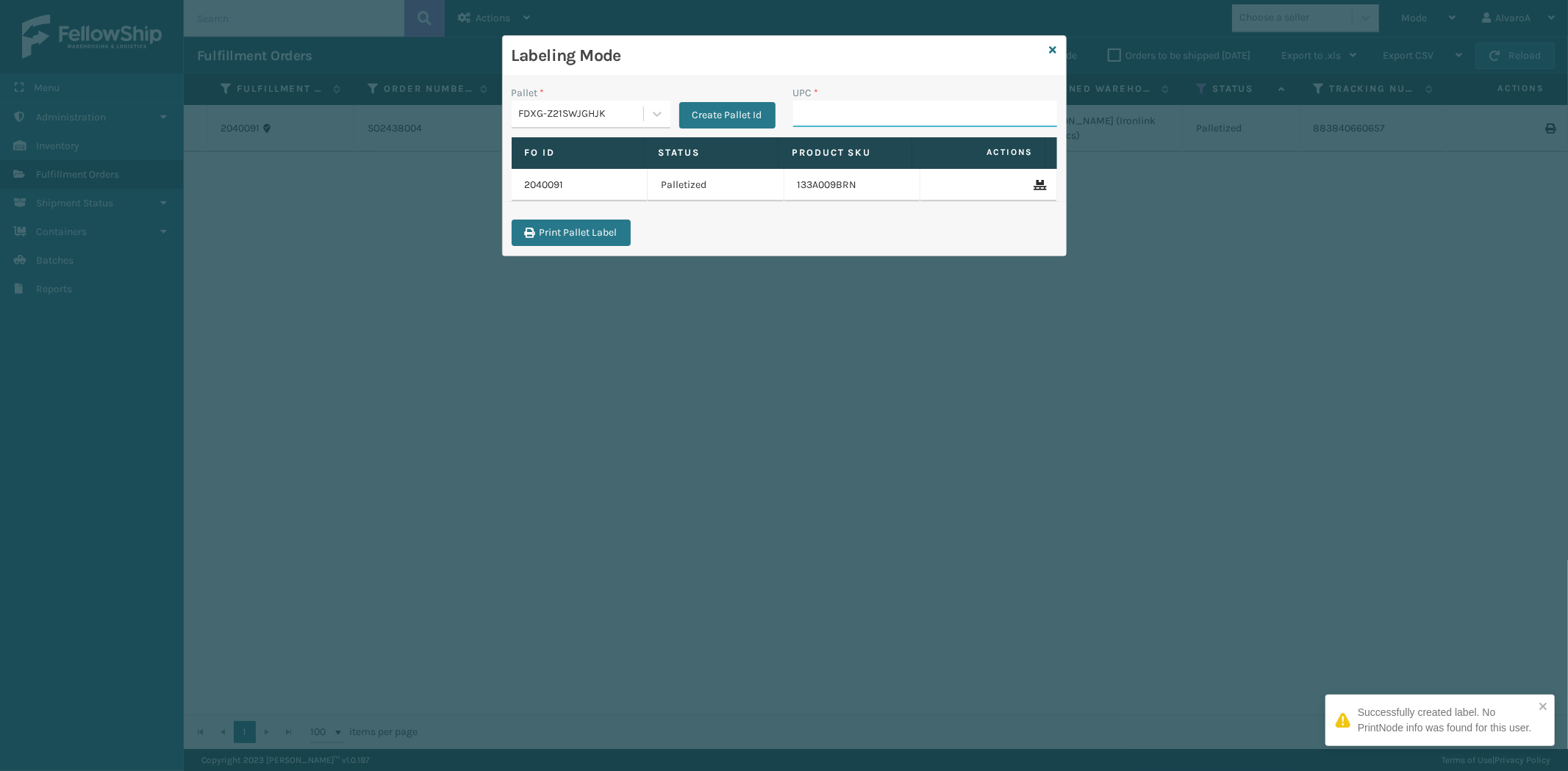
paste input "113A007CHR"
type input "113A007CHR"
paste input "133A008BRN"
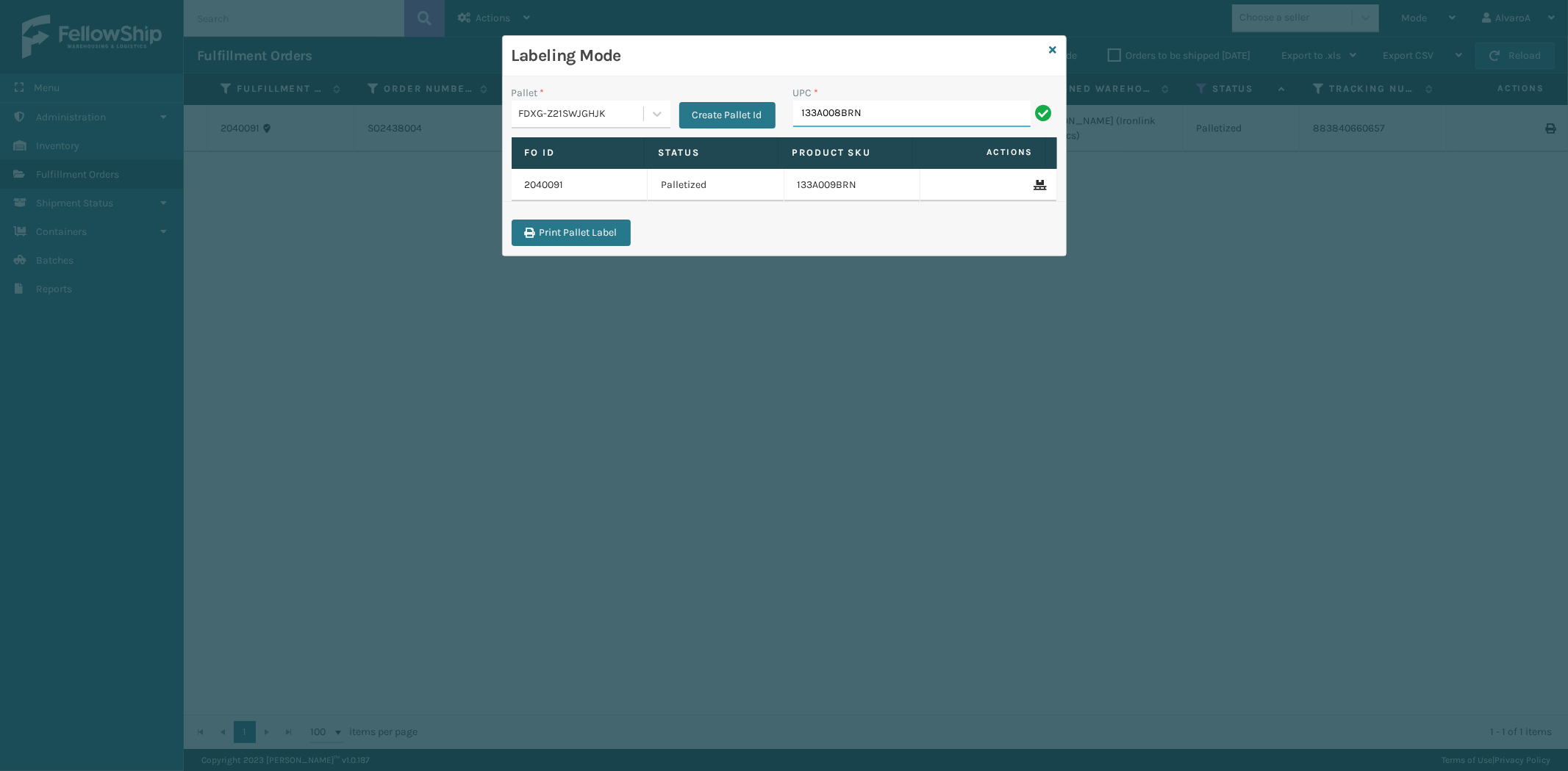
type input "133A008BRN"
paste input "111A049CRM"
type input "111A049CRM"
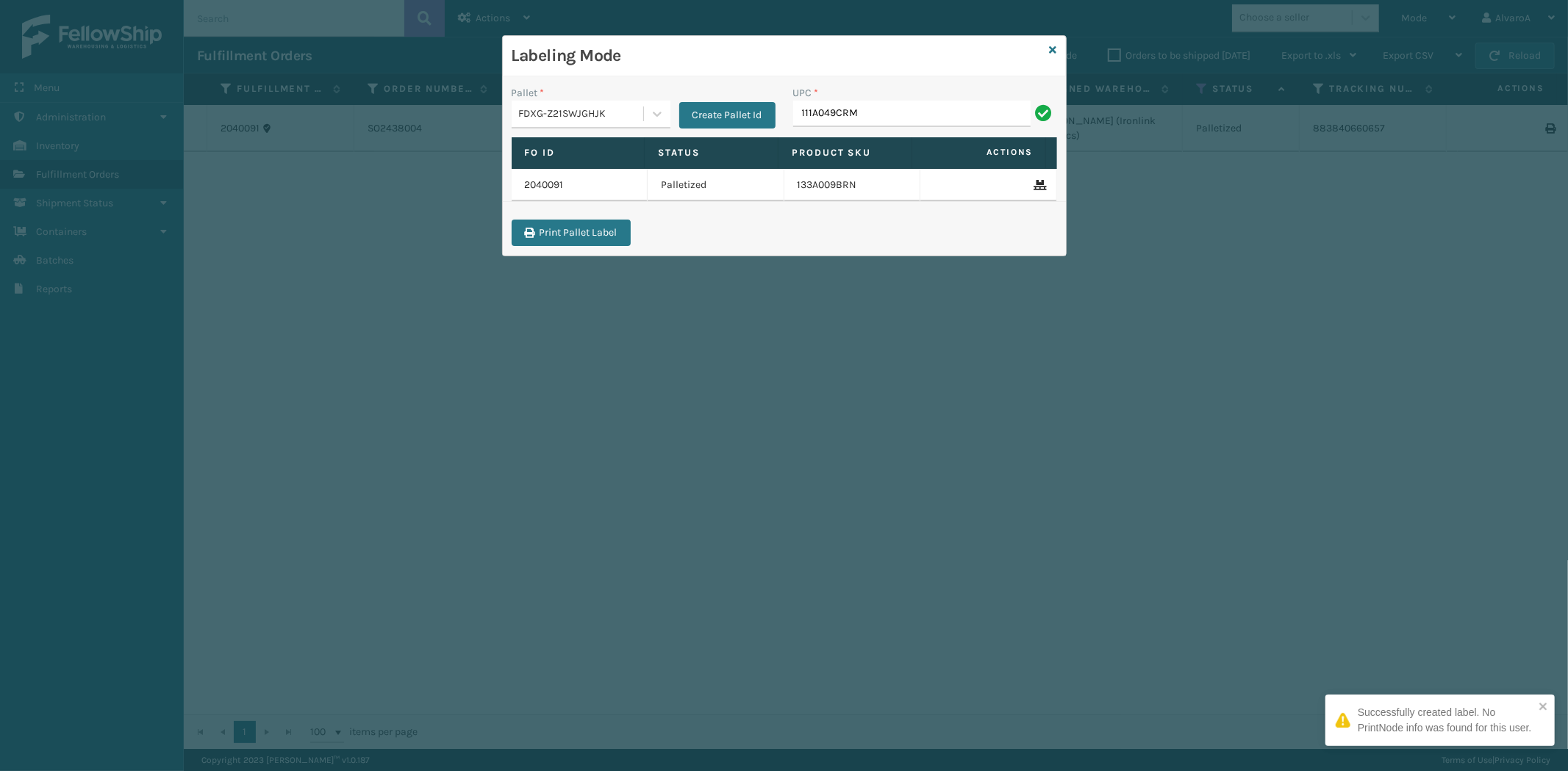
type input "111A049CRM"
paste input "114A064BGE"
type input "114A064BGE"
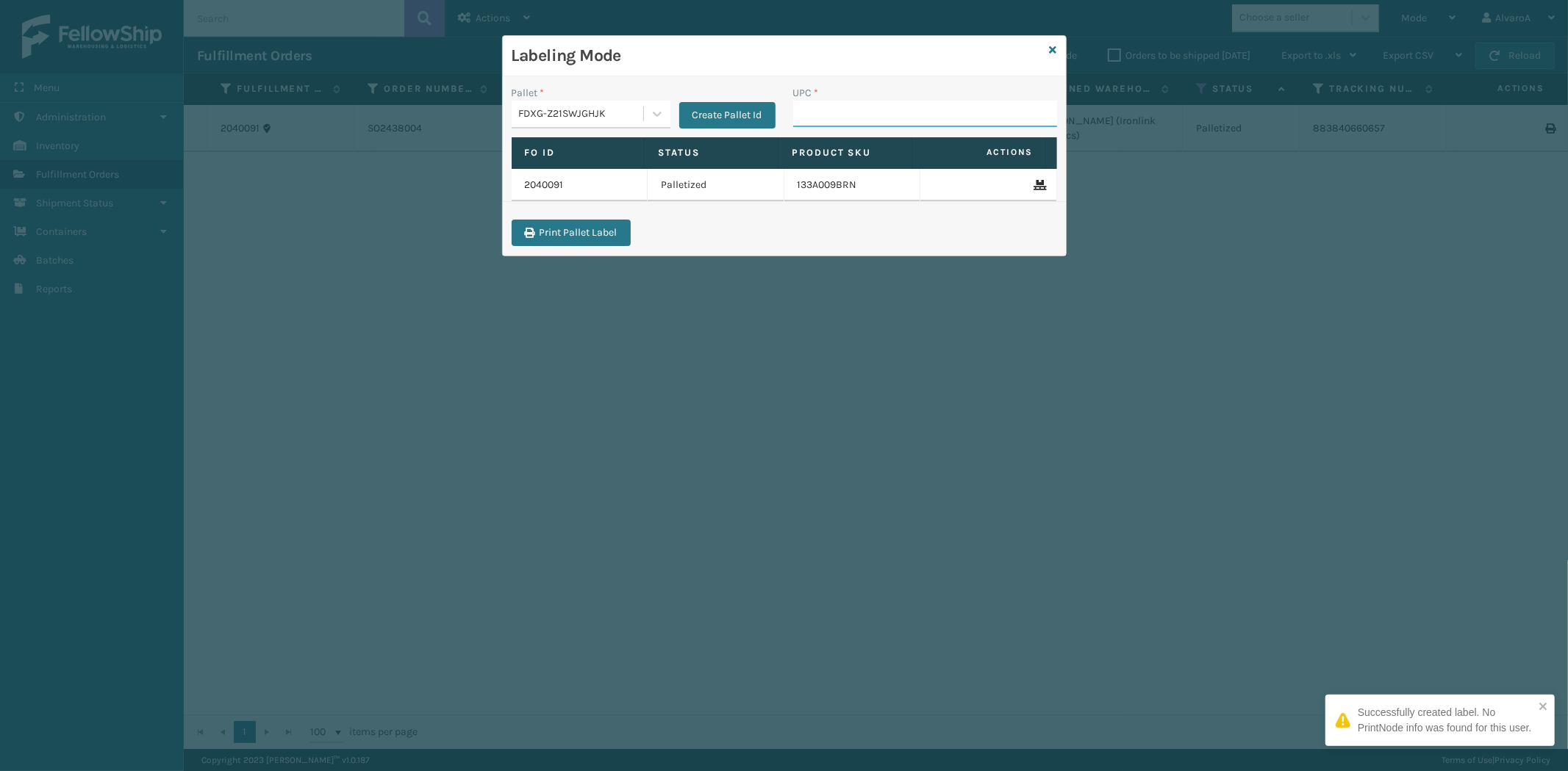
paste input "113A007CML"
type input "113A007CML"
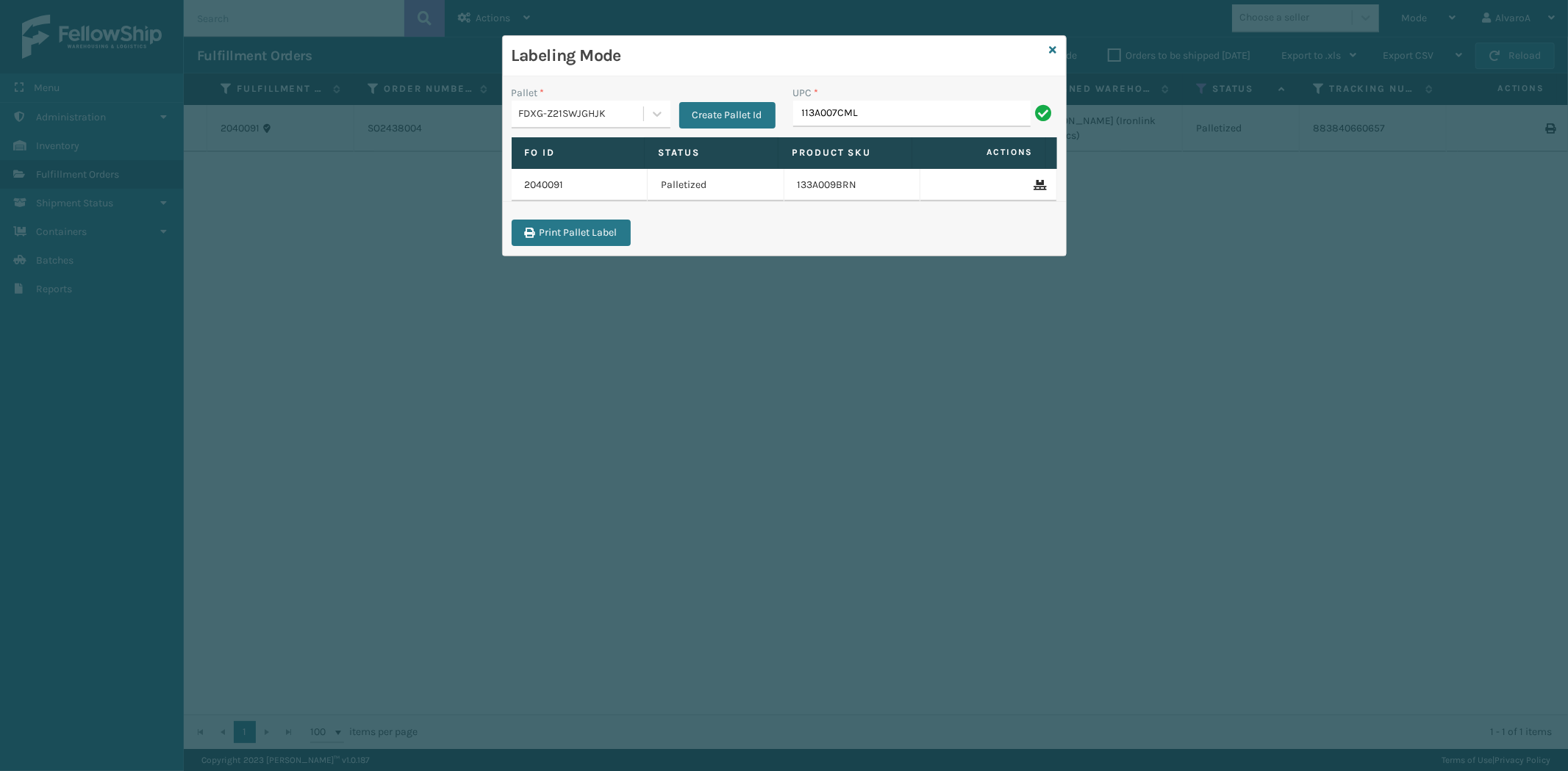
type input "113A007CML"
paste input "113A007CML"
type input "113A007CML"
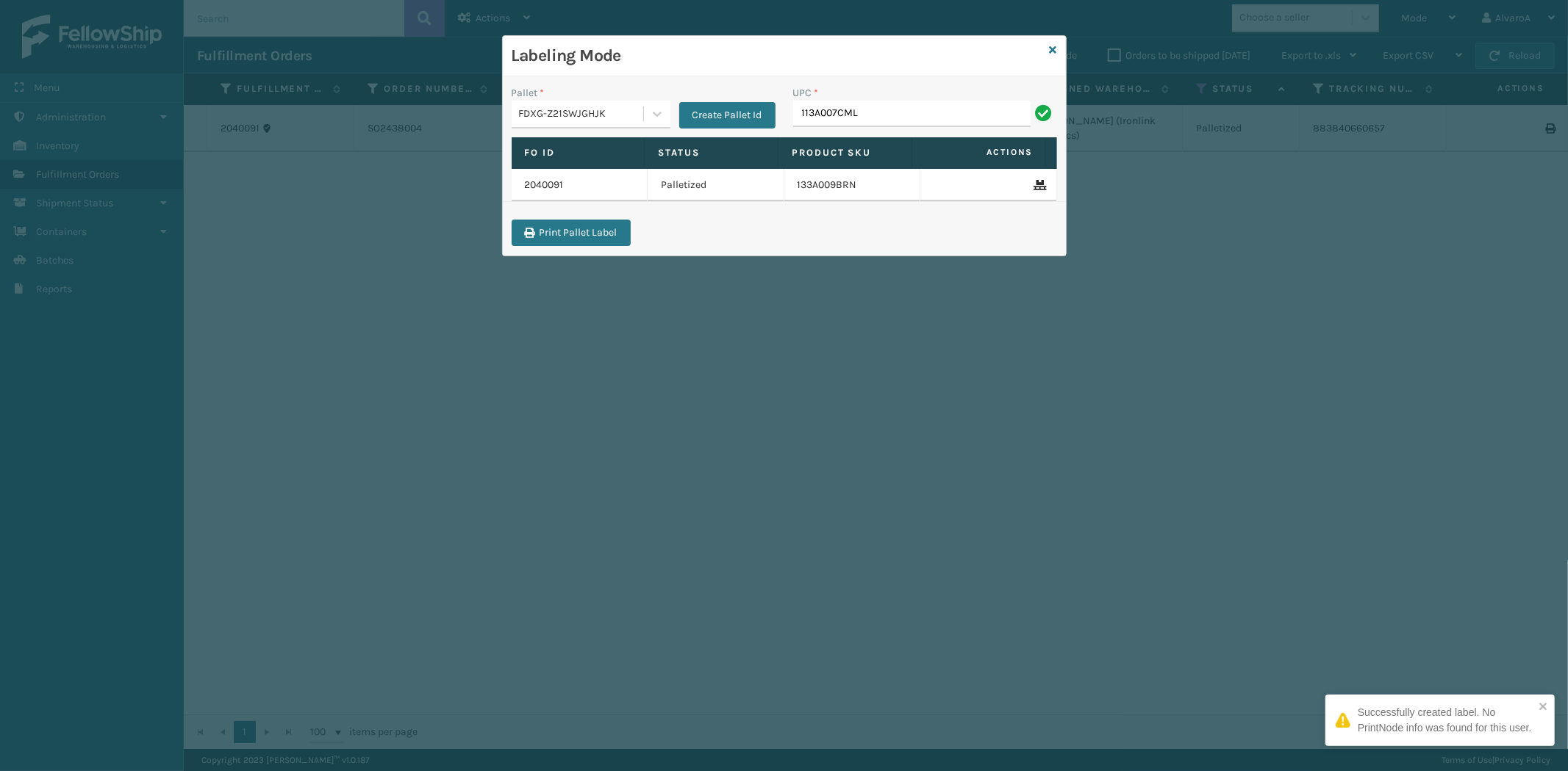
type input "113A007CML"
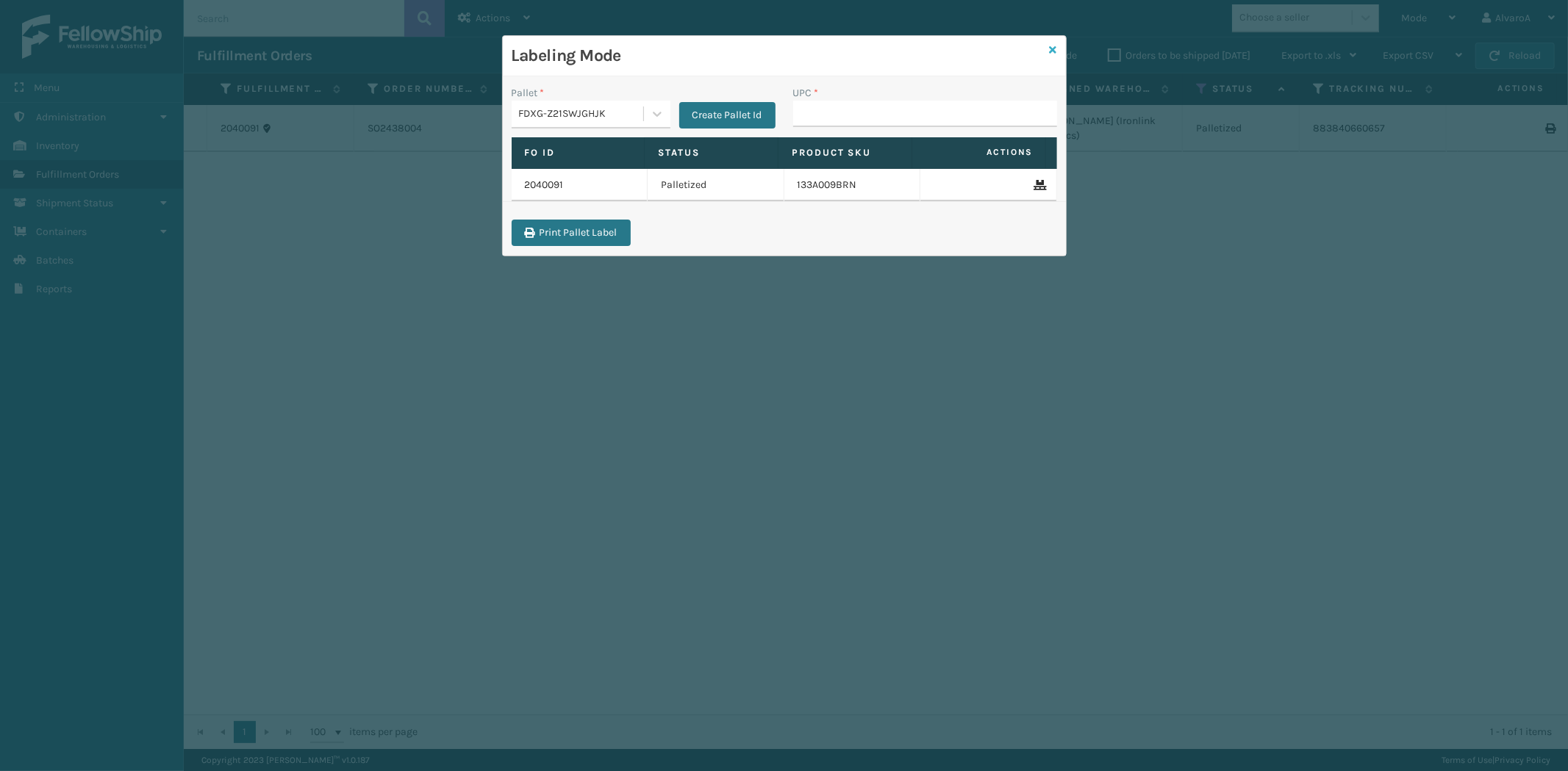
click at [1055, 48] on icon at bounding box center [1053, 49] width 7 height 11
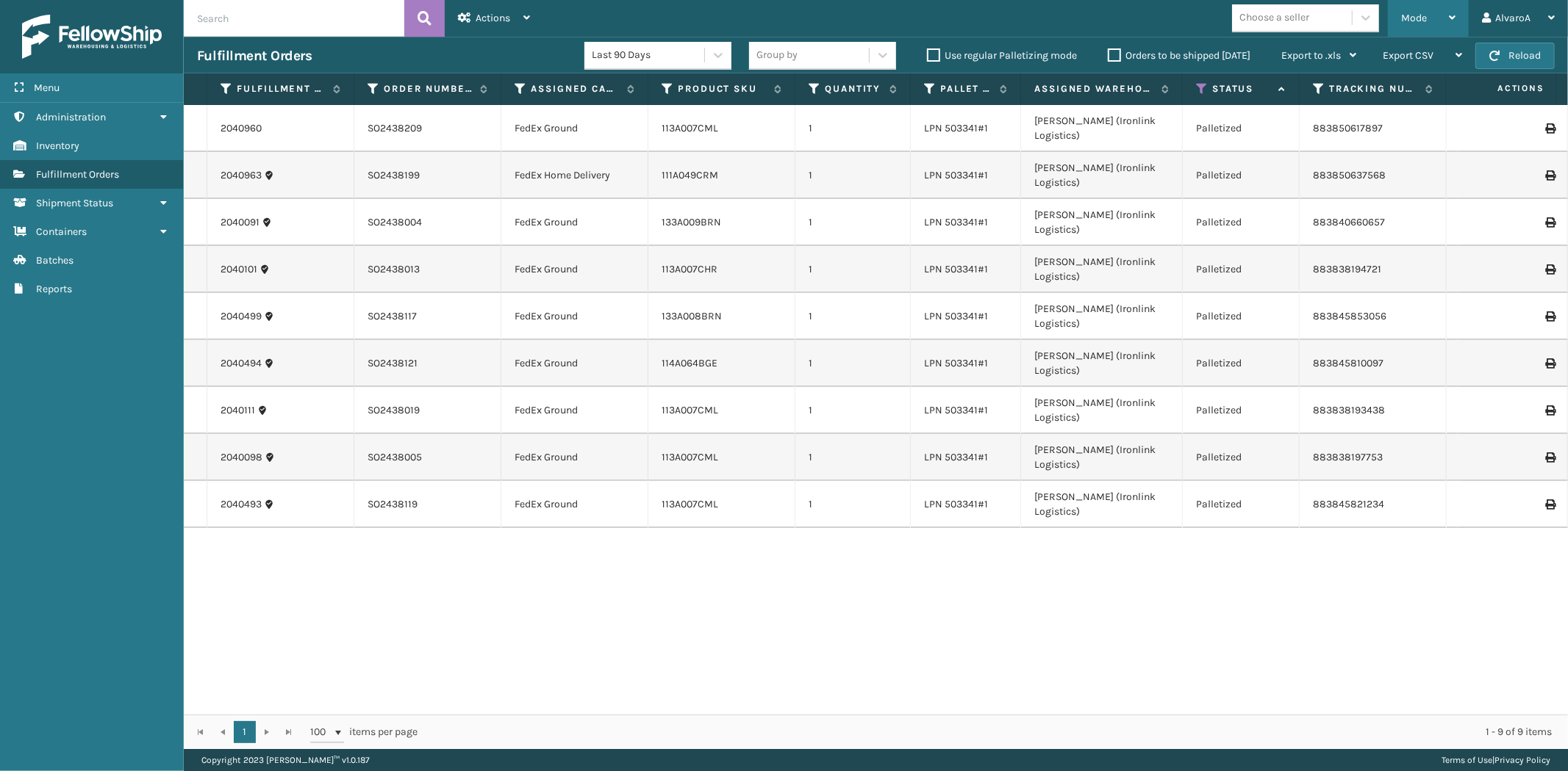
click at [1405, 17] on span "Mode" at bounding box center [1414, 18] width 26 height 12
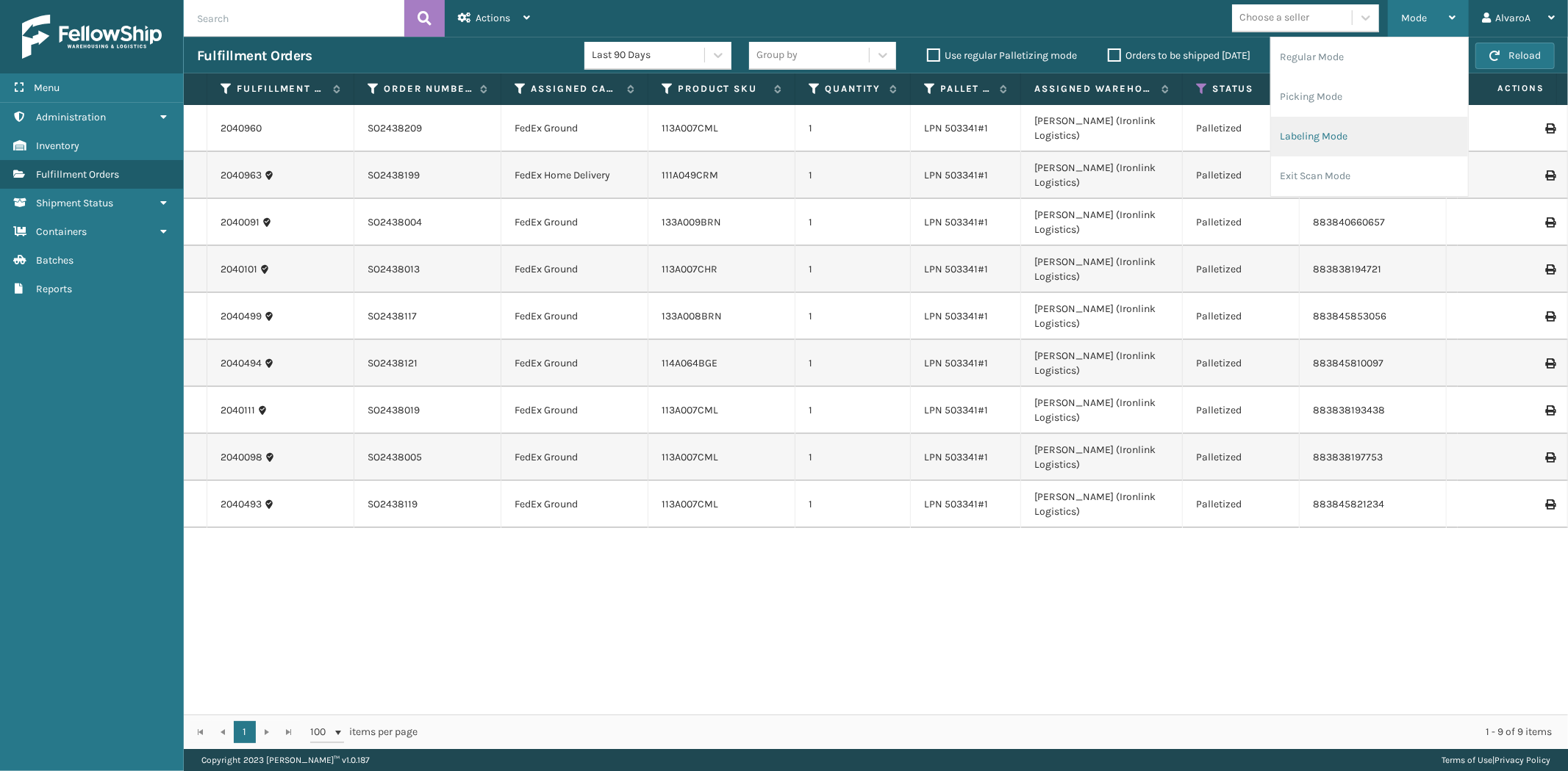
click at [1321, 118] on li "Labeling Mode" at bounding box center [1370, 137] width 197 height 40
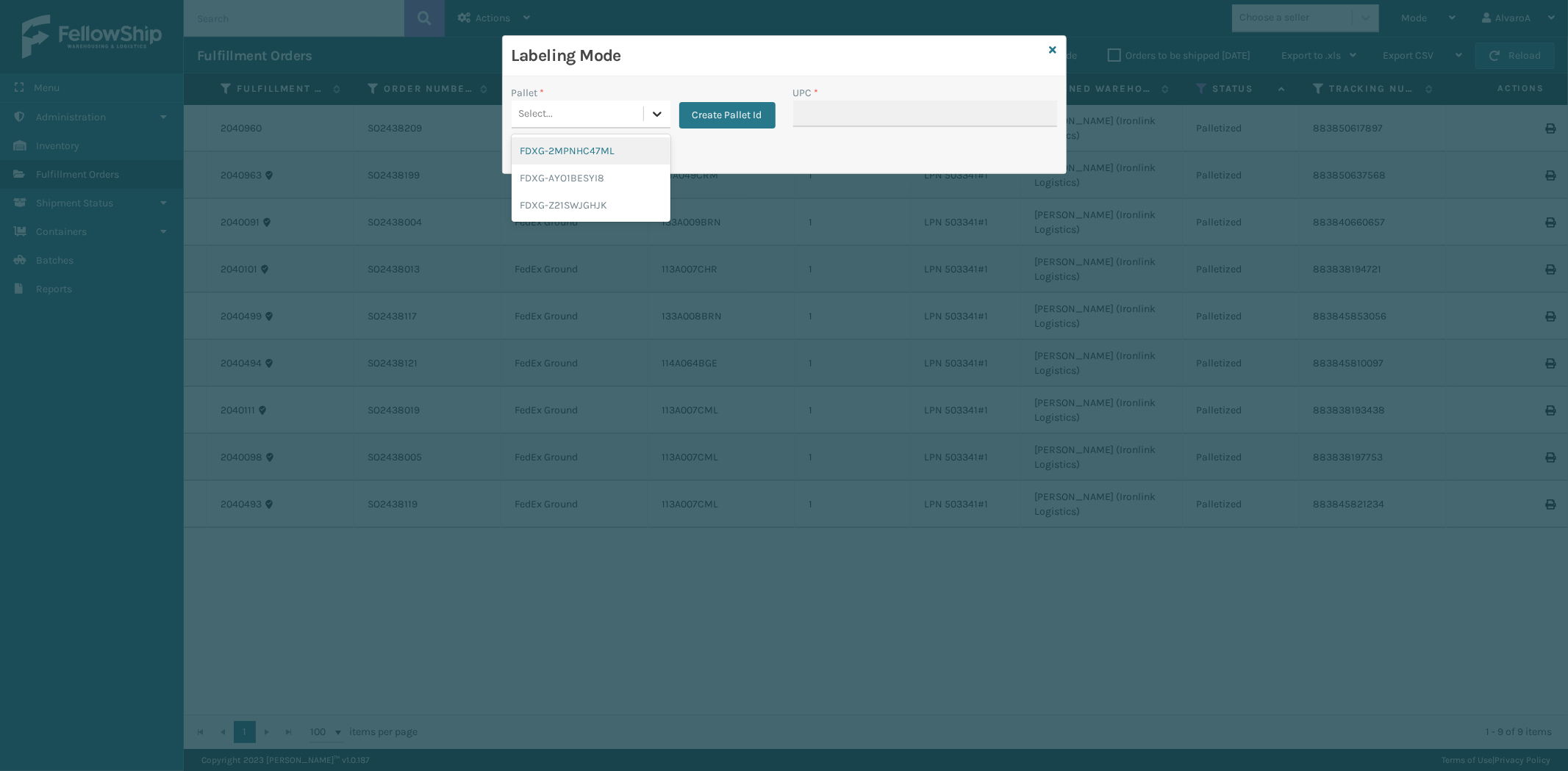
click at [659, 123] on div at bounding box center [657, 114] width 27 height 27
click at [570, 200] on div "FDXG-Z21SWJGHJK" at bounding box center [591, 205] width 158 height 27
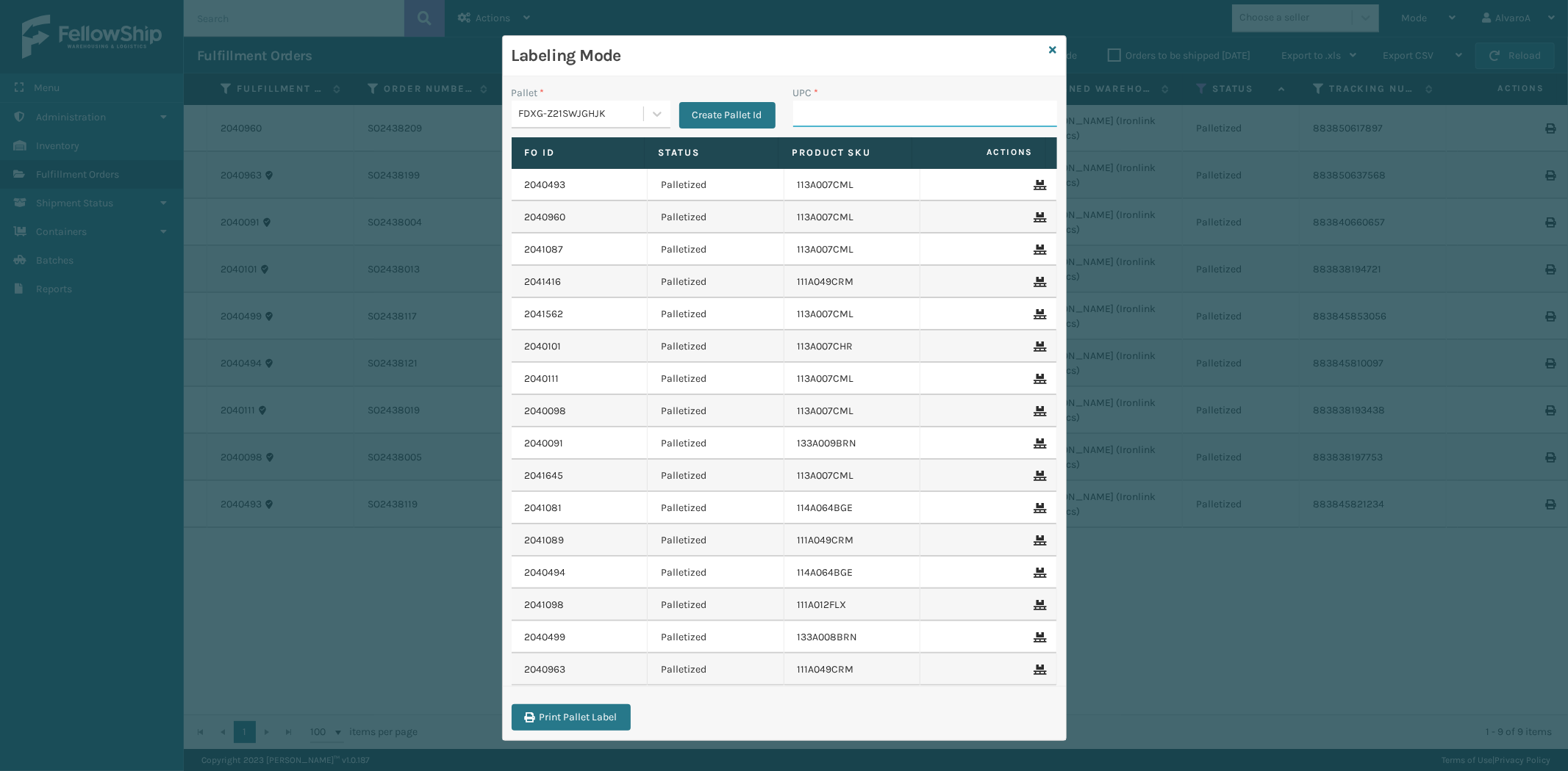
click at [839, 116] on input "UPC *" at bounding box center [925, 114] width 264 height 27
paste input "111A049BLU"
type input "111A049BLU"
paste input "114A064GRY"
type input "114A064GRY"
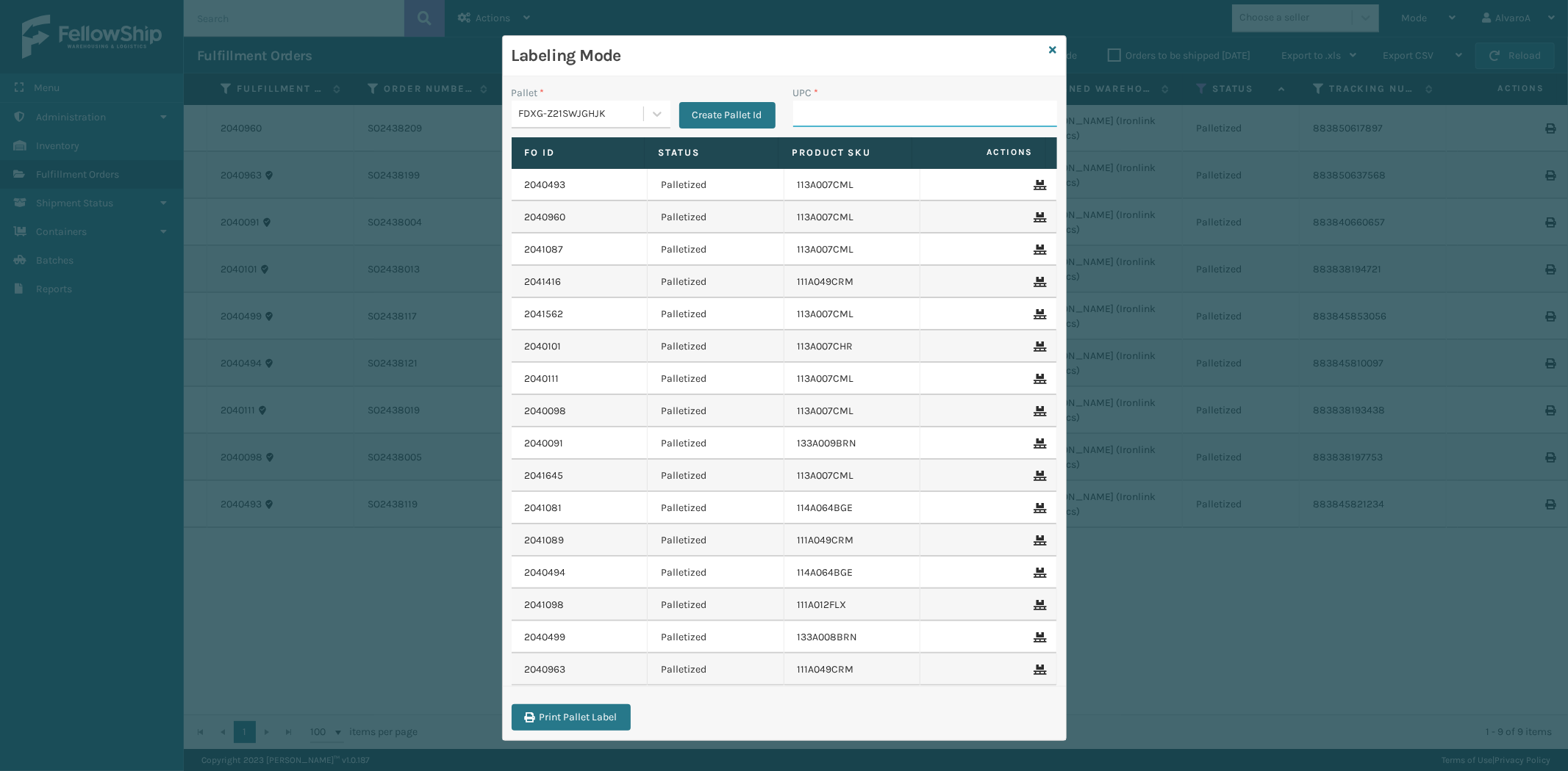
paste input "133A013BRN"
type input "133A013BRN"
paste input "114A063OAT"
type input "114A063OAT"
paste input "111A007IVO"
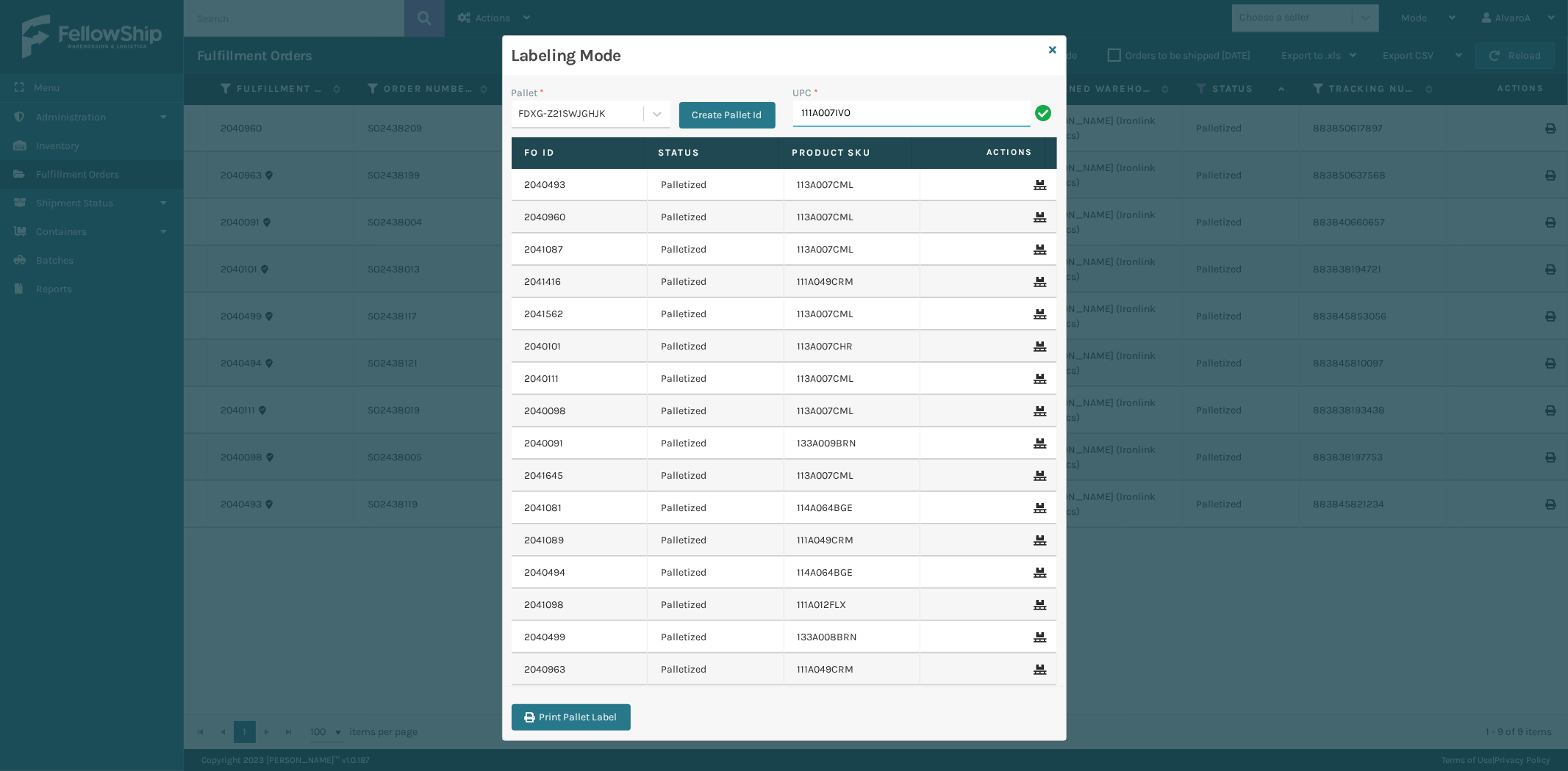
type input "111A007IVO"
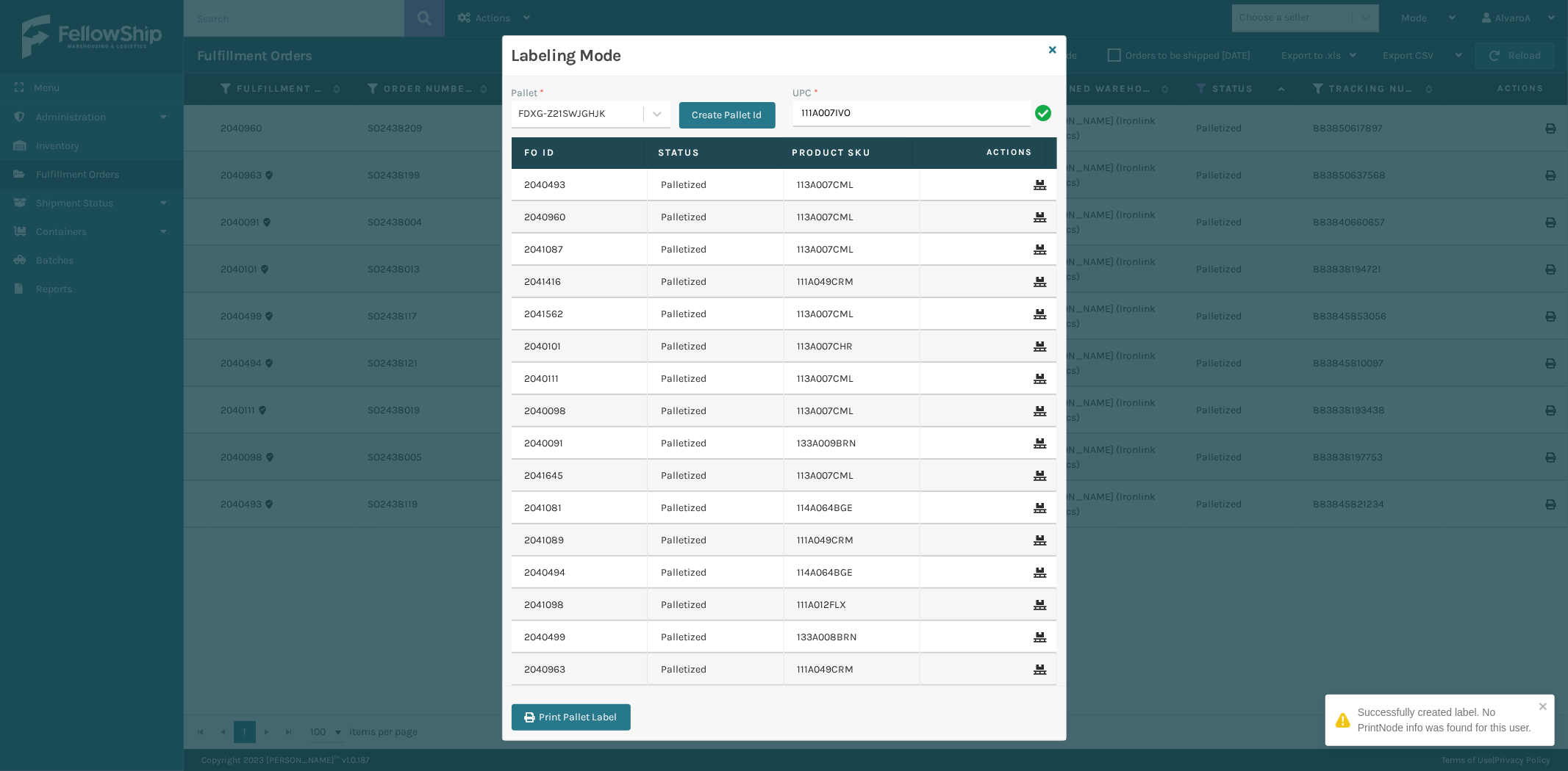
type input "111A007IVO"
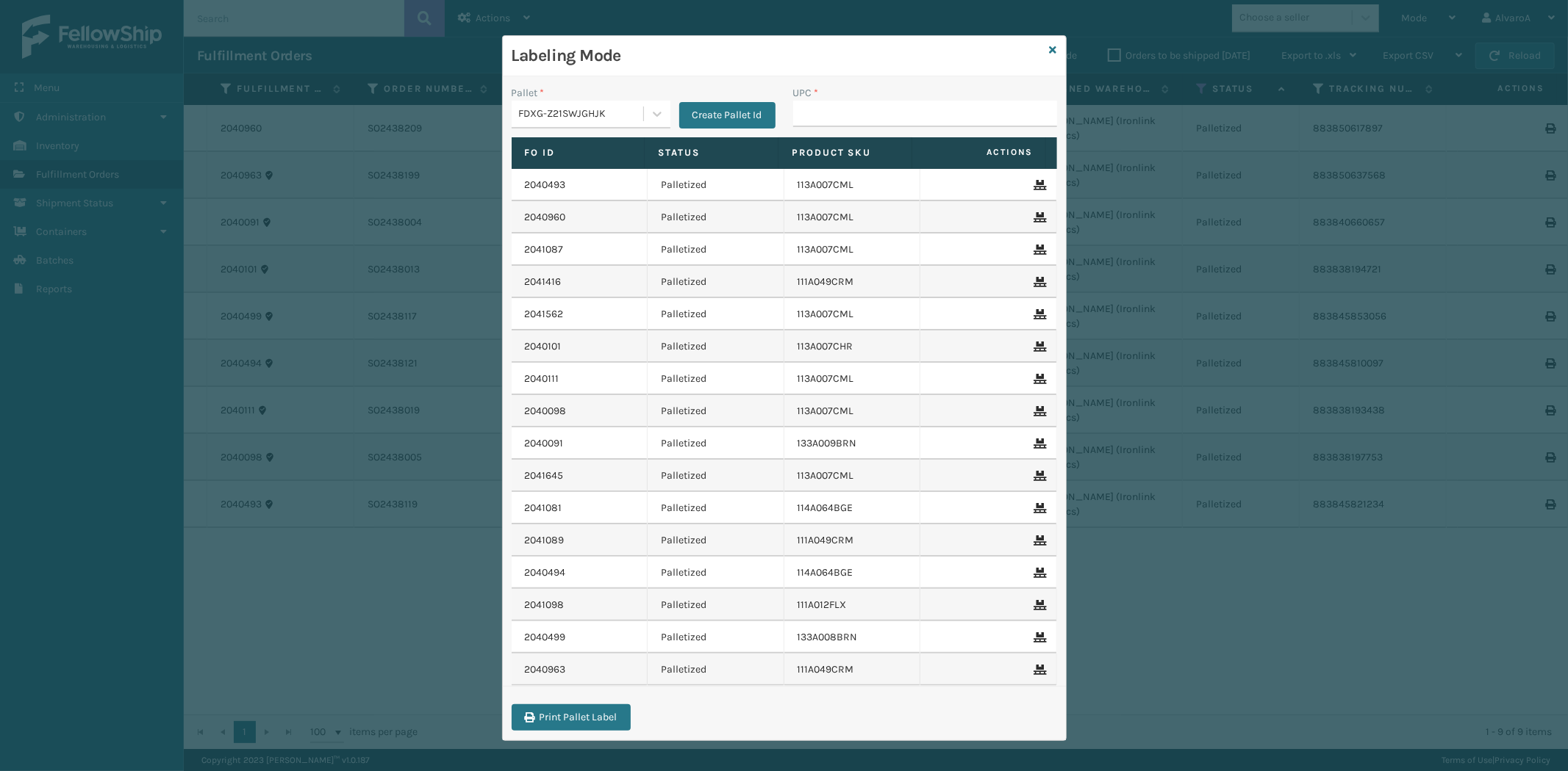
click at [1051, 48] on div "Labeling Mode" at bounding box center [784, 57] width 563 height 40
click at [1050, 56] on link at bounding box center [1053, 50] width 7 height 15
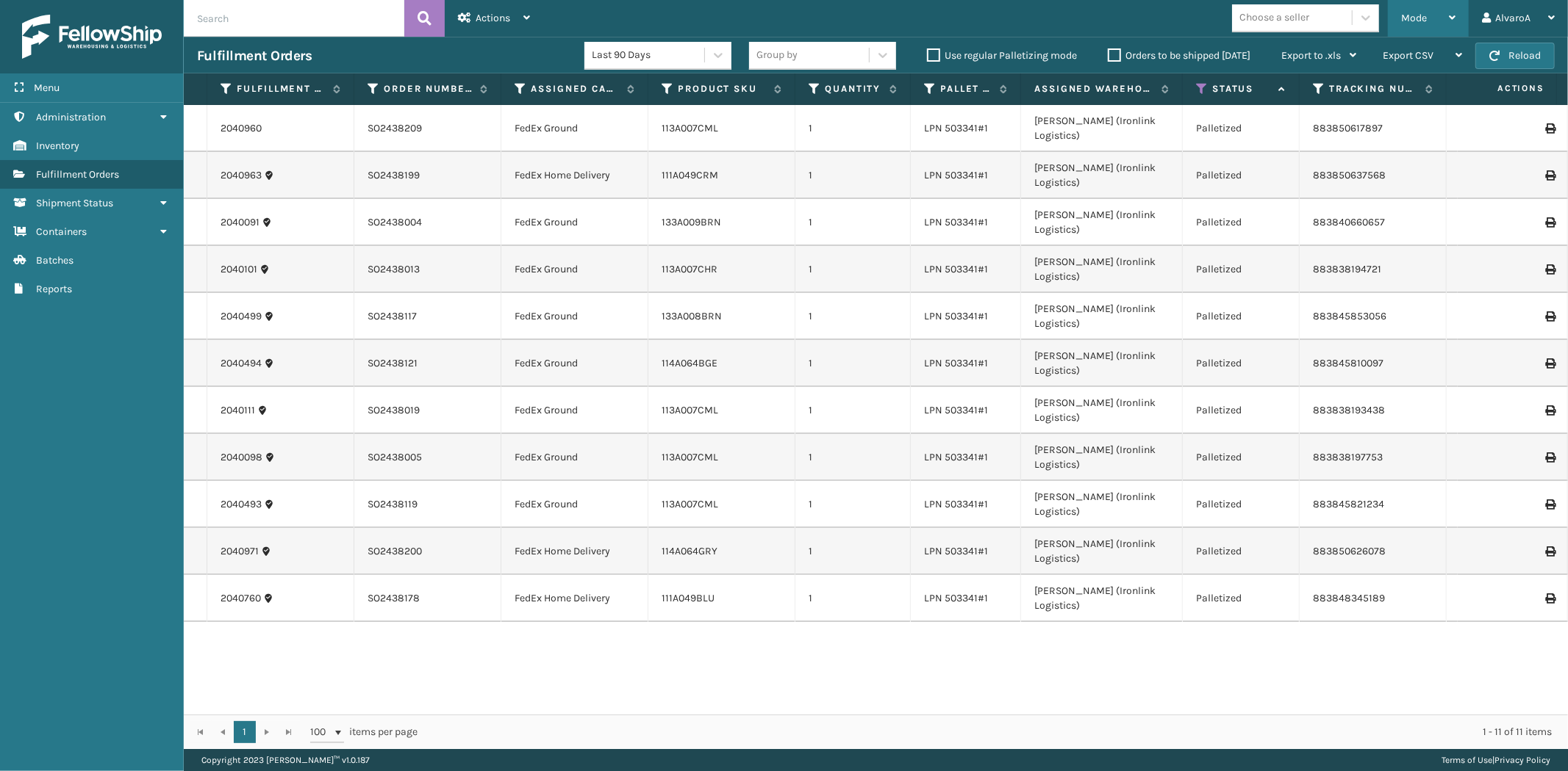
click at [1435, 16] on div "Mode" at bounding box center [1427, 18] width 54 height 36
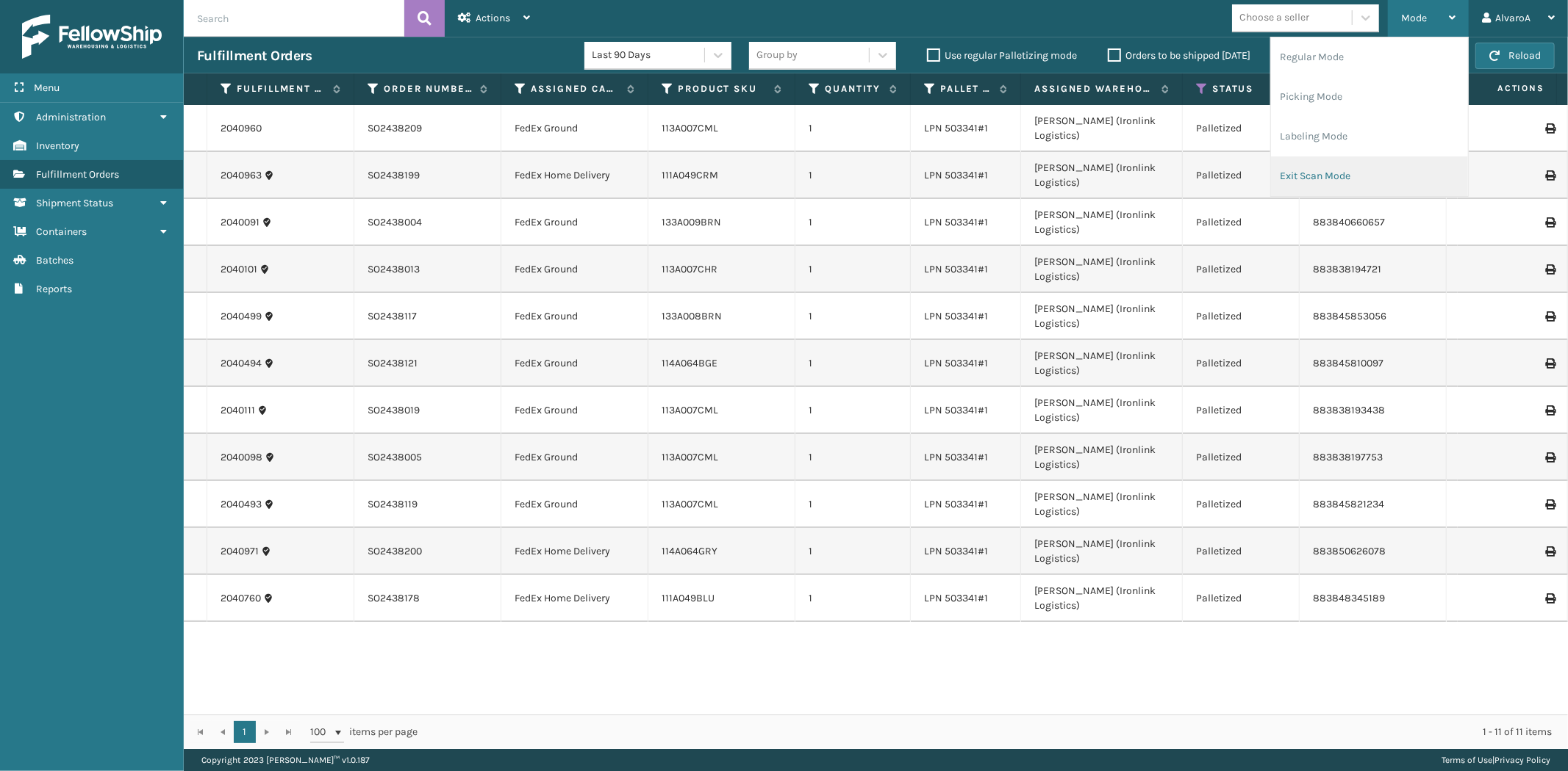
click at [1295, 175] on li "Exit Scan Mode" at bounding box center [1370, 176] width 197 height 40
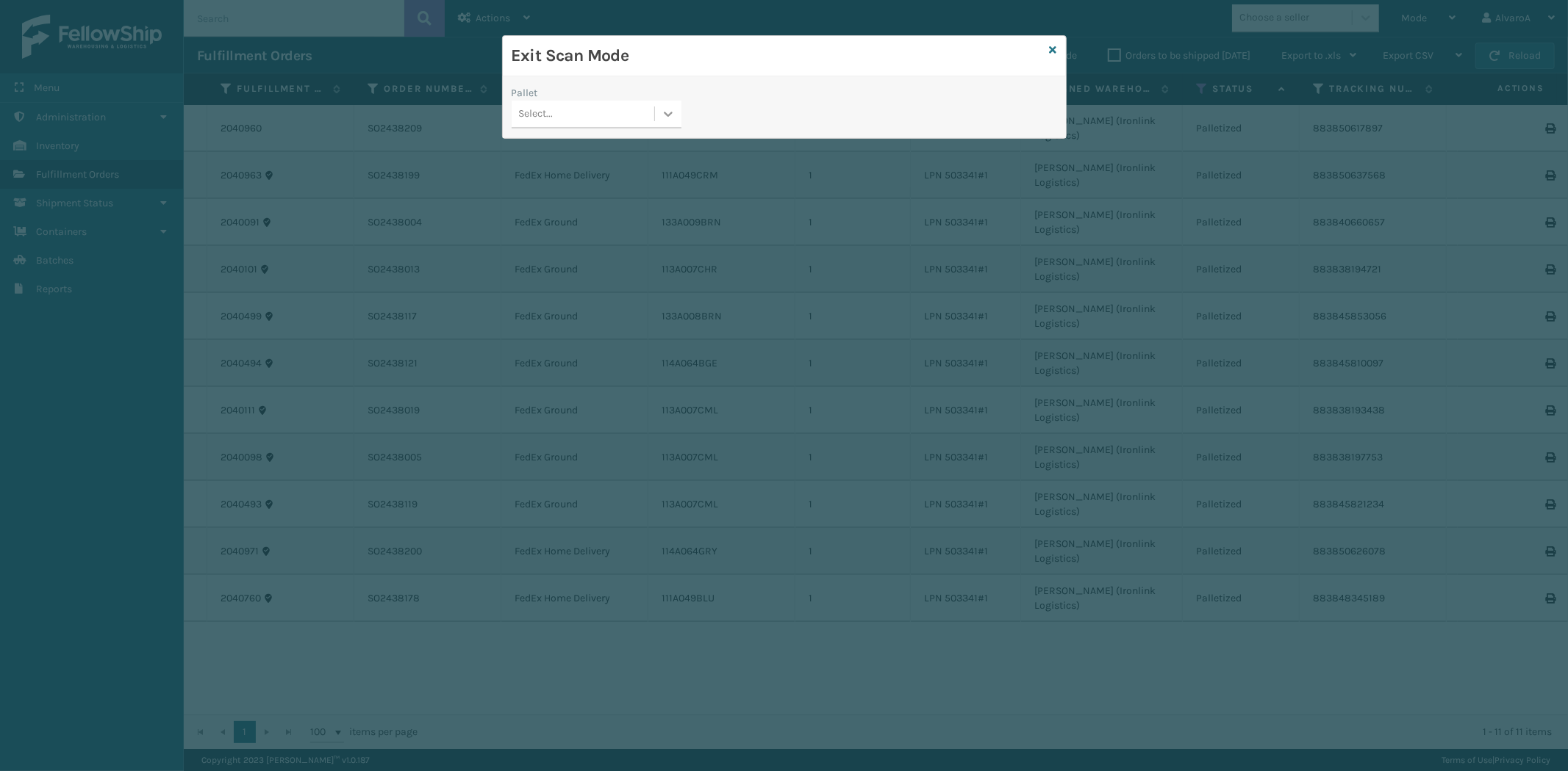
click at [670, 116] on icon at bounding box center [668, 114] width 15 height 15
click at [570, 201] on div "FDXG-Z21SWJGHJK" at bounding box center [597, 205] width 170 height 27
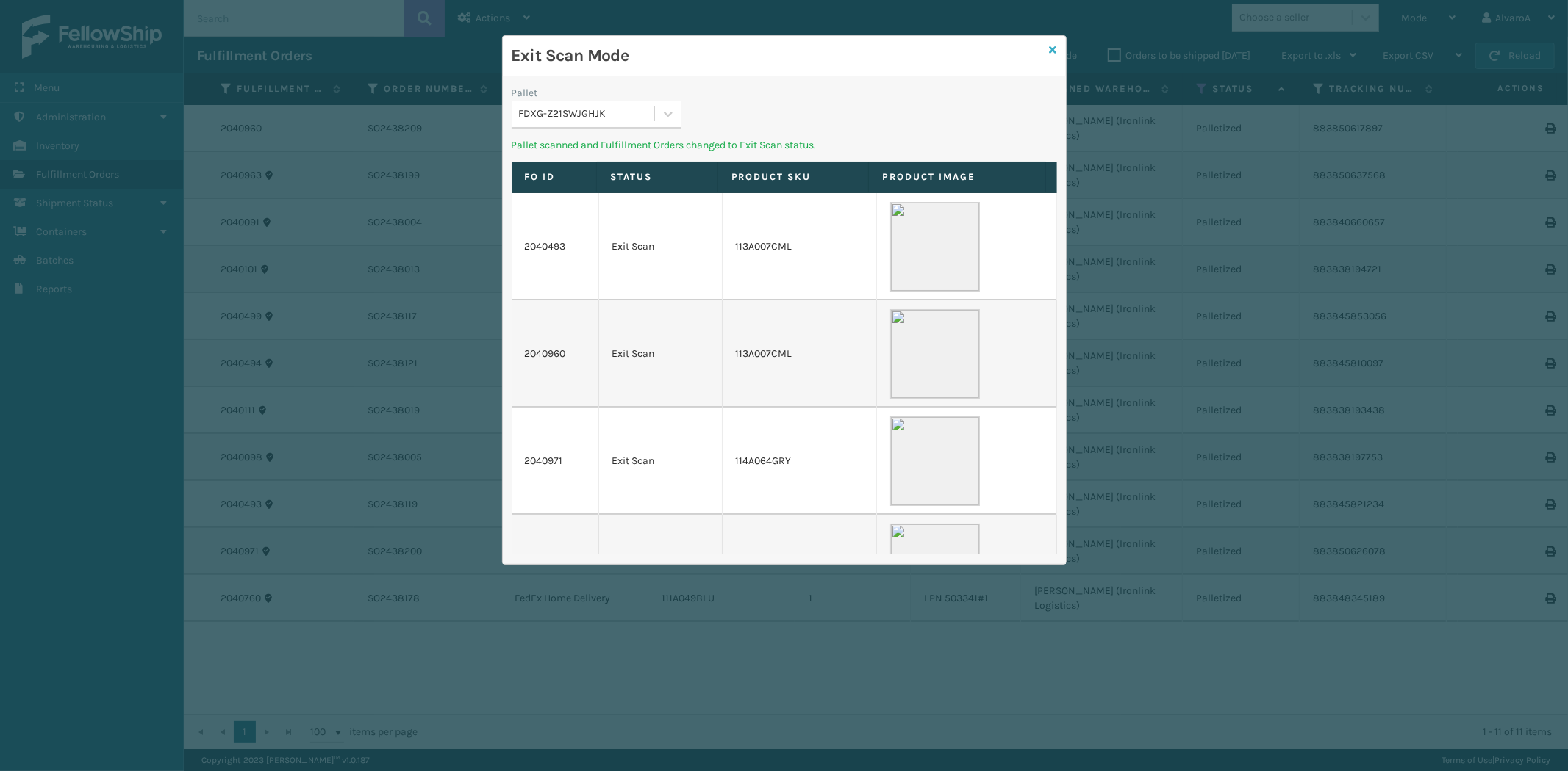
click at [1050, 46] on icon at bounding box center [1053, 49] width 7 height 11
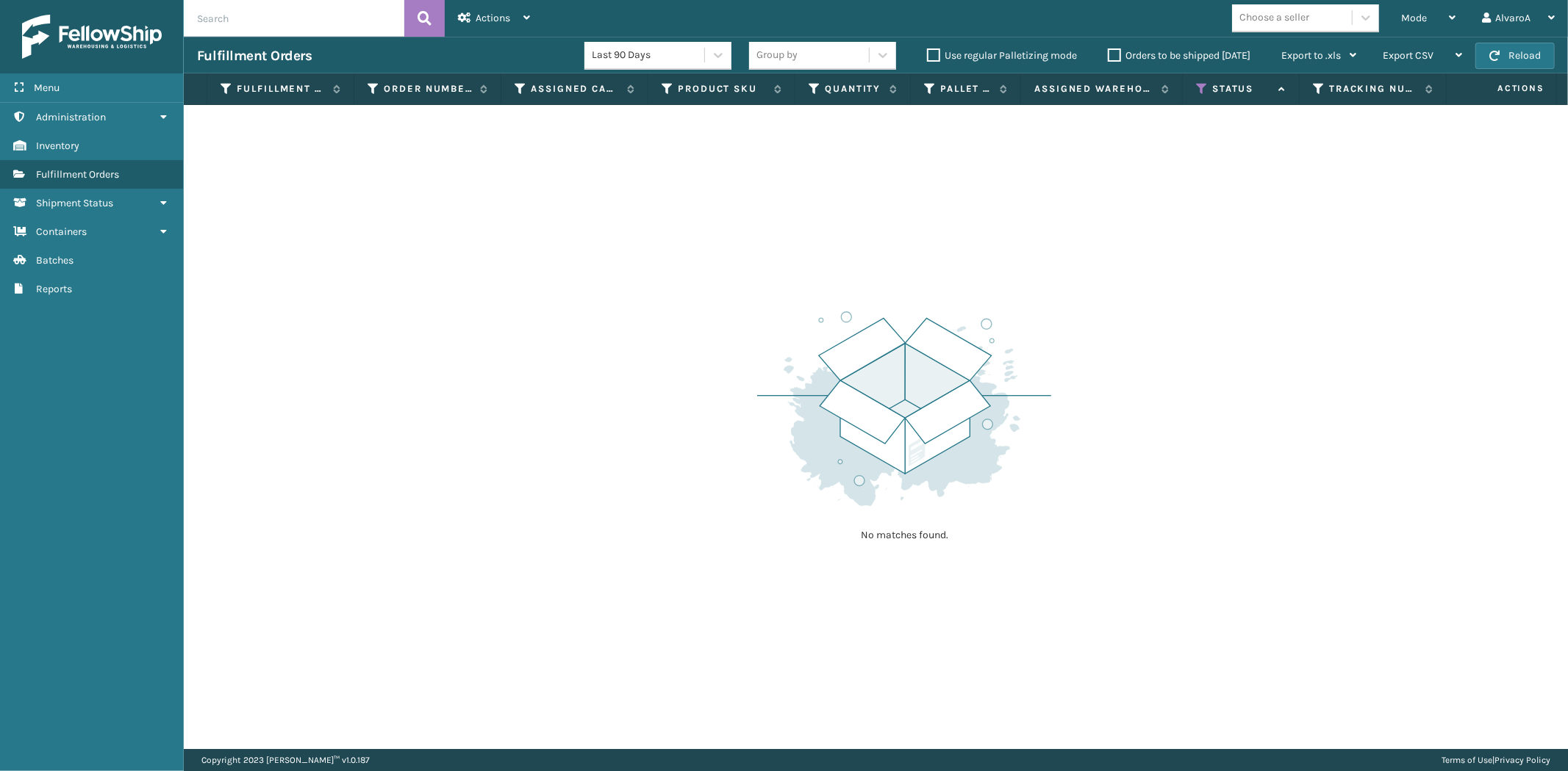
click at [1111, 52] on label "Orders to be shipped [DATE]" at bounding box center [1179, 55] width 142 height 12
click at [1109, 52] on input "Orders to be shipped [DATE]" at bounding box center [1108, 52] width 1 height 10
click at [1111, 52] on label "Orders to be shipped [DATE]" at bounding box center [1179, 55] width 142 height 12
click at [1109, 52] on input "Orders to be shipped [DATE]" at bounding box center [1108, 52] width 1 height 10
click at [1192, 84] on th "Status" at bounding box center [1241, 89] width 117 height 32
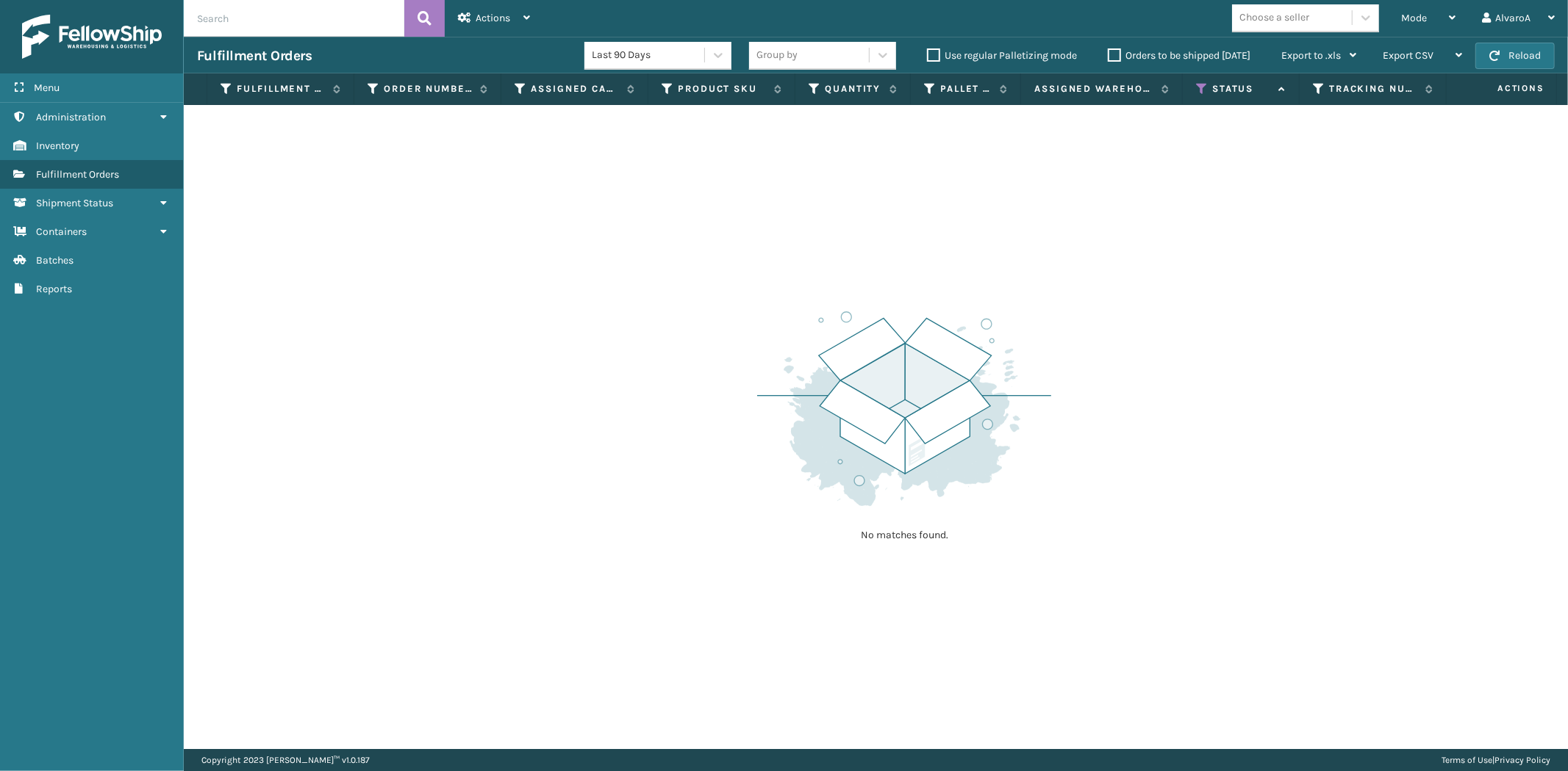
click at [1199, 86] on icon at bounding box center [1202, 89] width 12 height 13
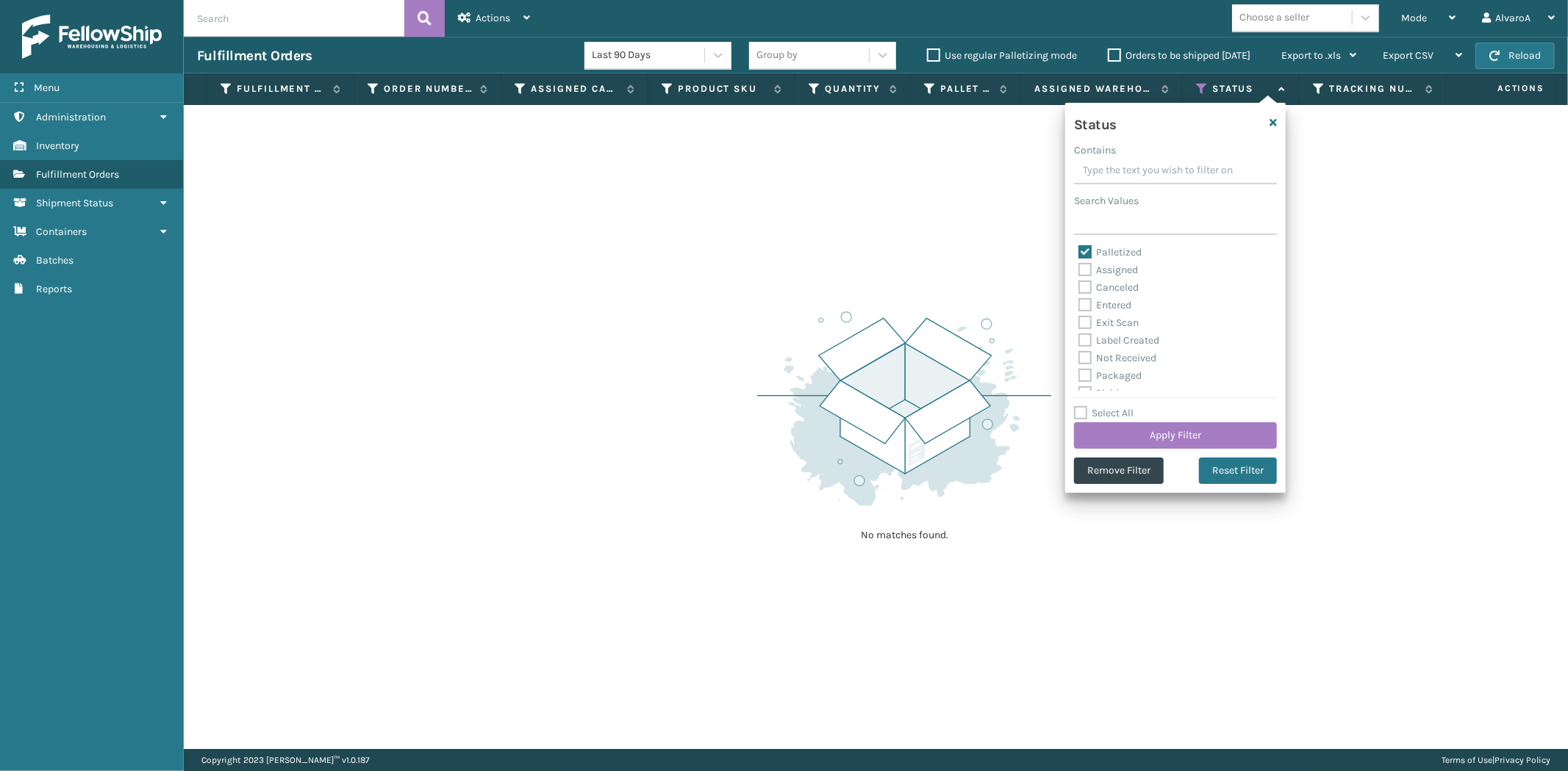
drag, startPoint x: 1086, startPoint y: 251, endPoint x: 1095, endPoint y: 254, distance: 9.5
click at [1086, 251] on label "Palletized" at bounding box center [1109, 252] width 63 height 12
click at [1079, 251] on input "Palletized" at bounding box center [1078, 249] width 1 height 10
checkbox input "false"
click at [1083, 306] on label "Picking" at bounding box center [1104, 311] width 53 height 12
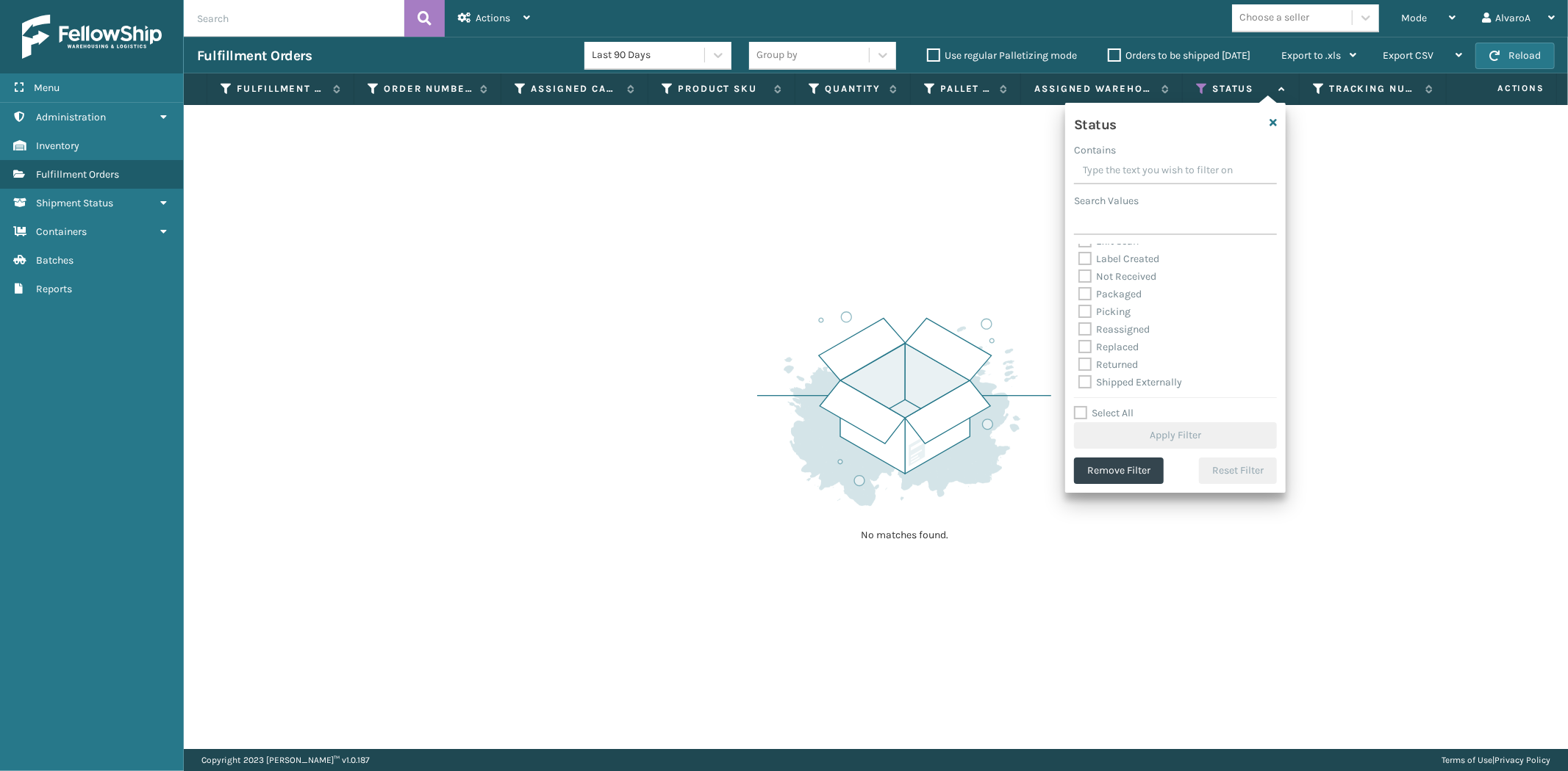
click at [1079, 306] on input "Picking" at bounding box center [1078, 308] width 1 height 10
checkbox input "true"
click at [1118, 440] on button "Apply Filter" at bounding box center [1175, 436] width 203 height 27
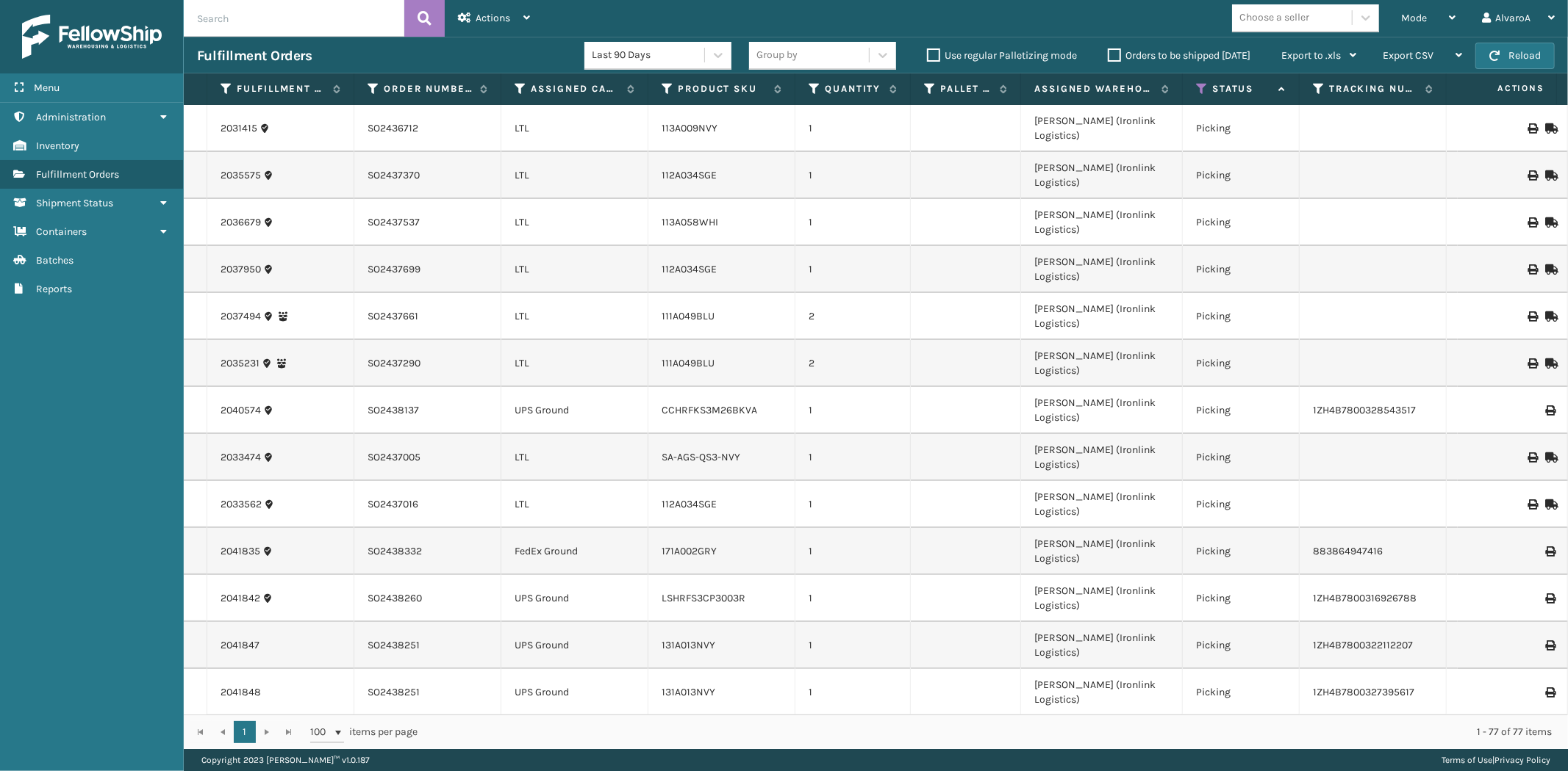
click at [583, 101] on th "Assigned Carrier Service" at bounding box center [575, 89] width 147 height 32
click at [590, 93] on label "Assigned Carrier Service" at bounding box center [575, 89] width 89 height 13
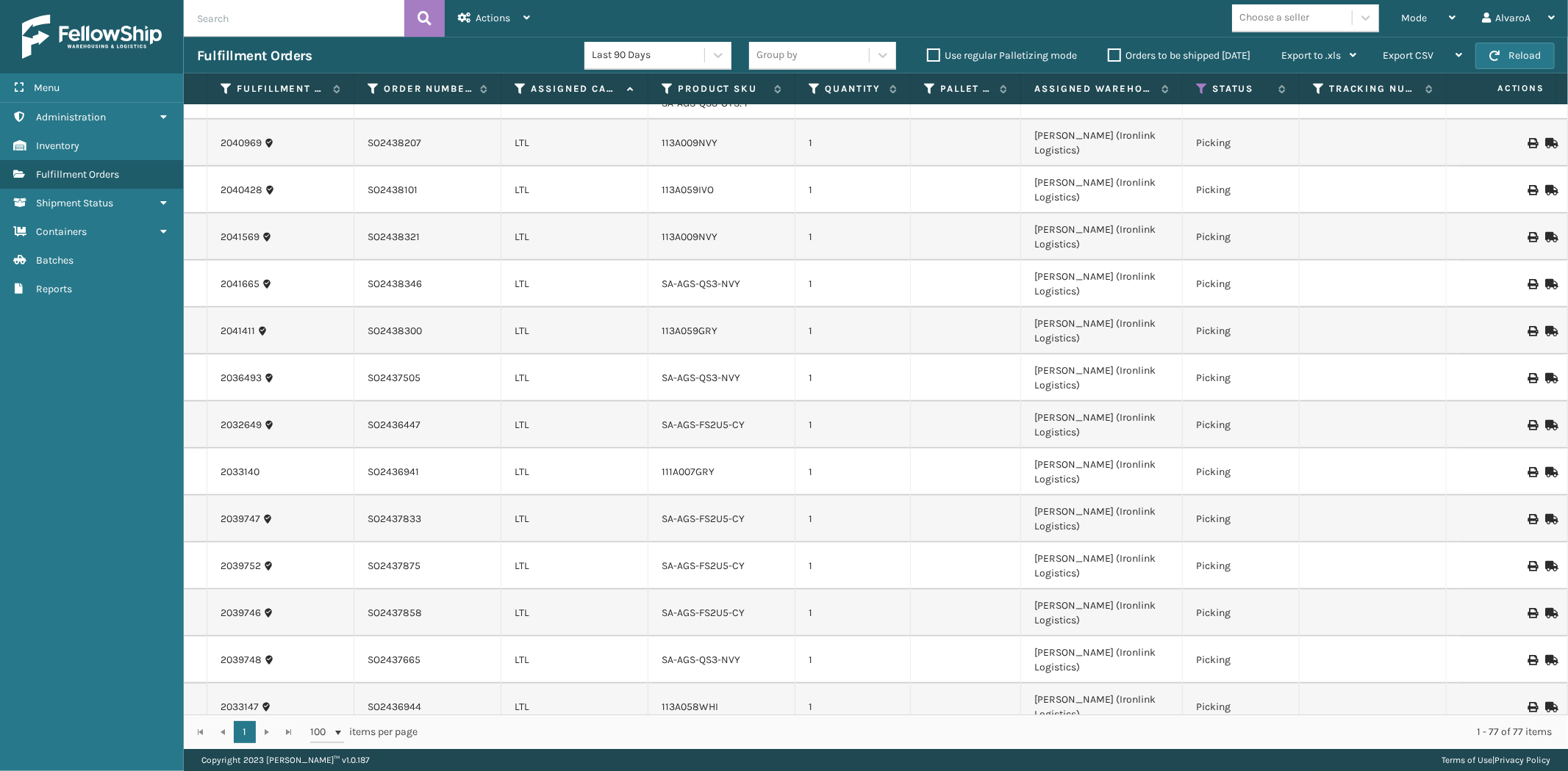
scroll to position [1061, 0]
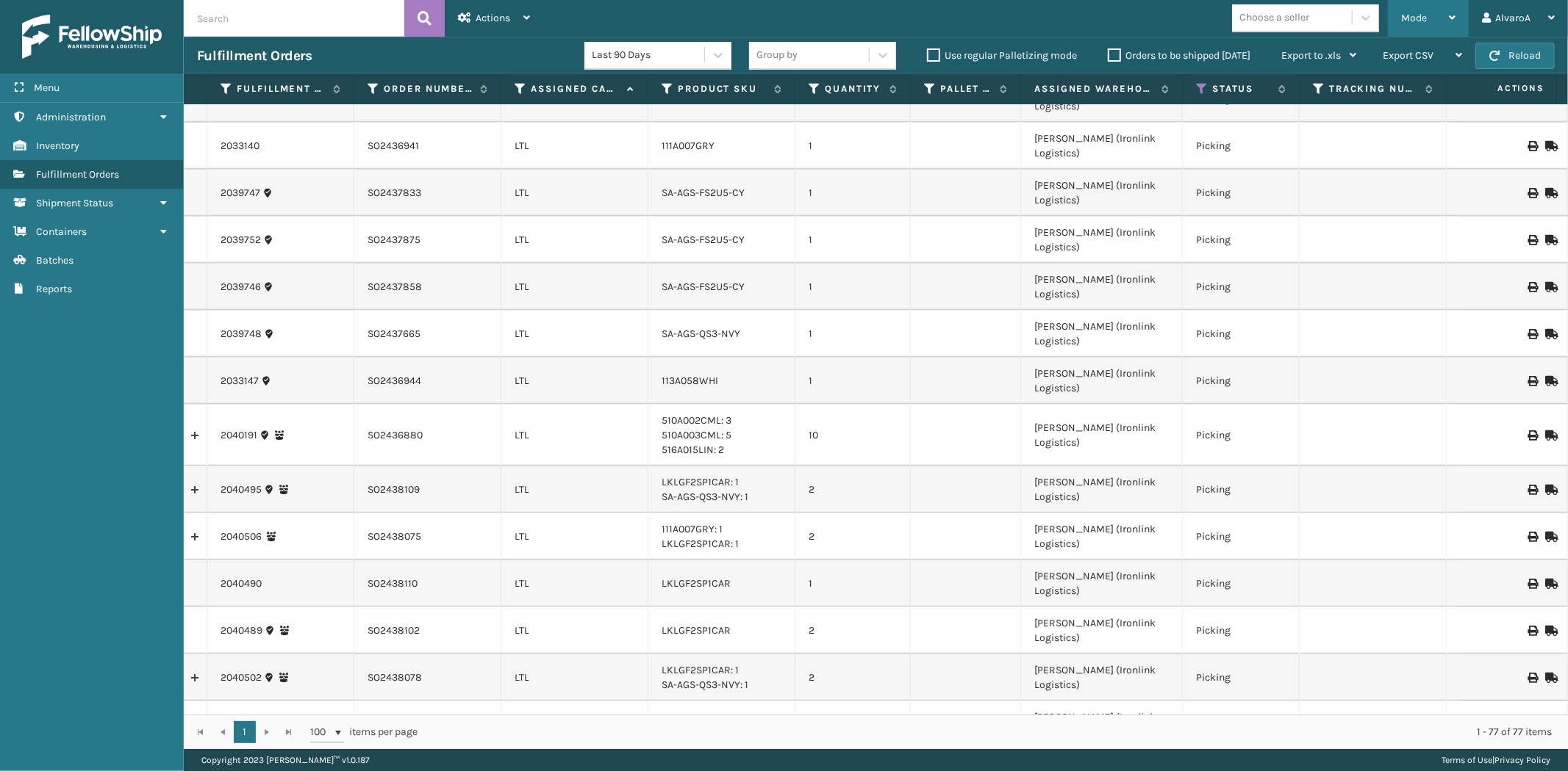
click at [1409, 2] on div "Mode" at bounding box center [1427, 18] width 54 height 36
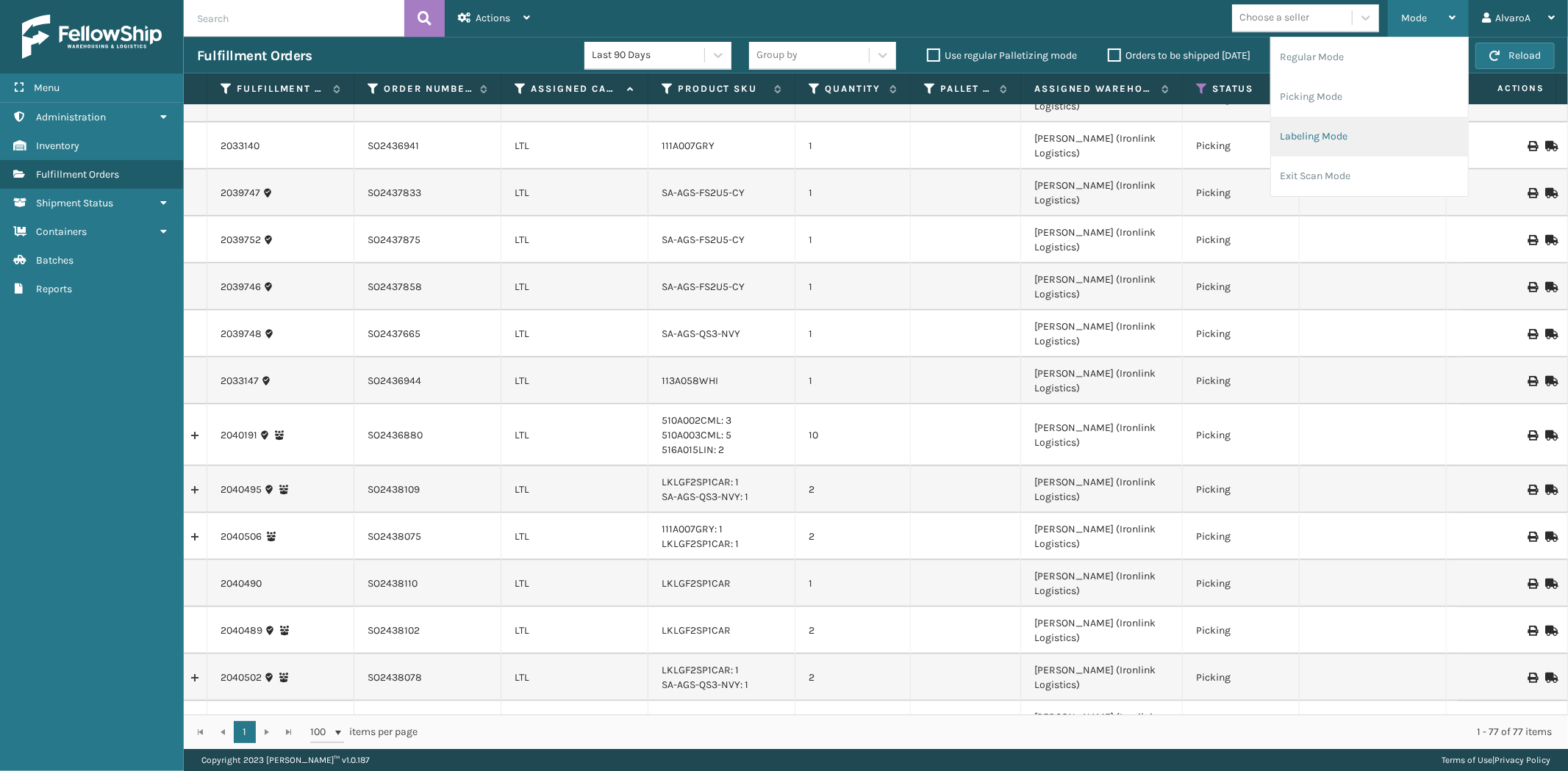
click at [1329, 129] on li "Labeling Mode" at bounding box center [1370, 137] width 197 height 40
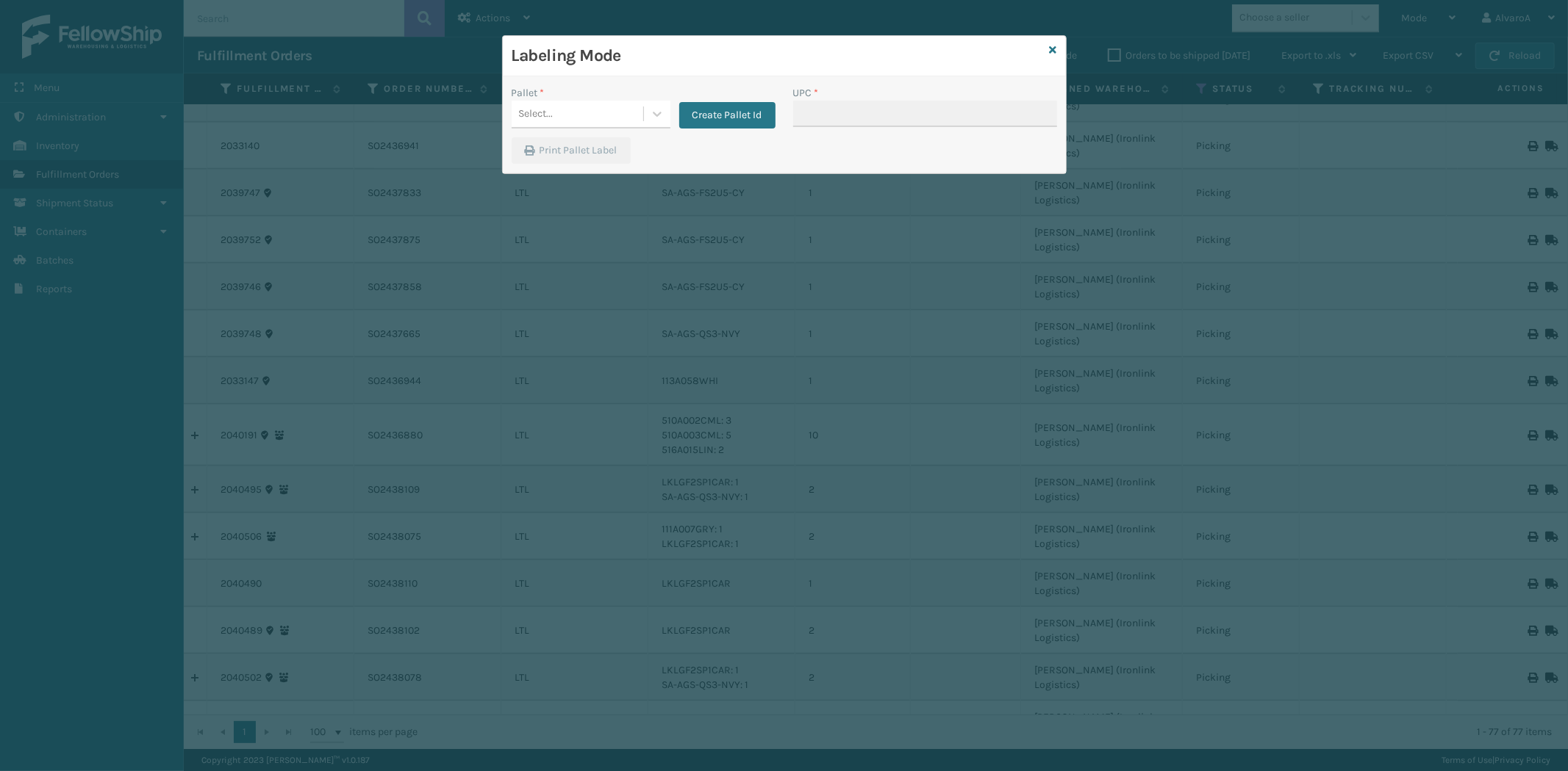
click at [725, 100] on div "Create Pallet Id" at bounding box center [723, 107] width 105 height 44
click at [729, 107] on button "Create Pallet Id" at bounding box center [727, 115] width 96 height 27
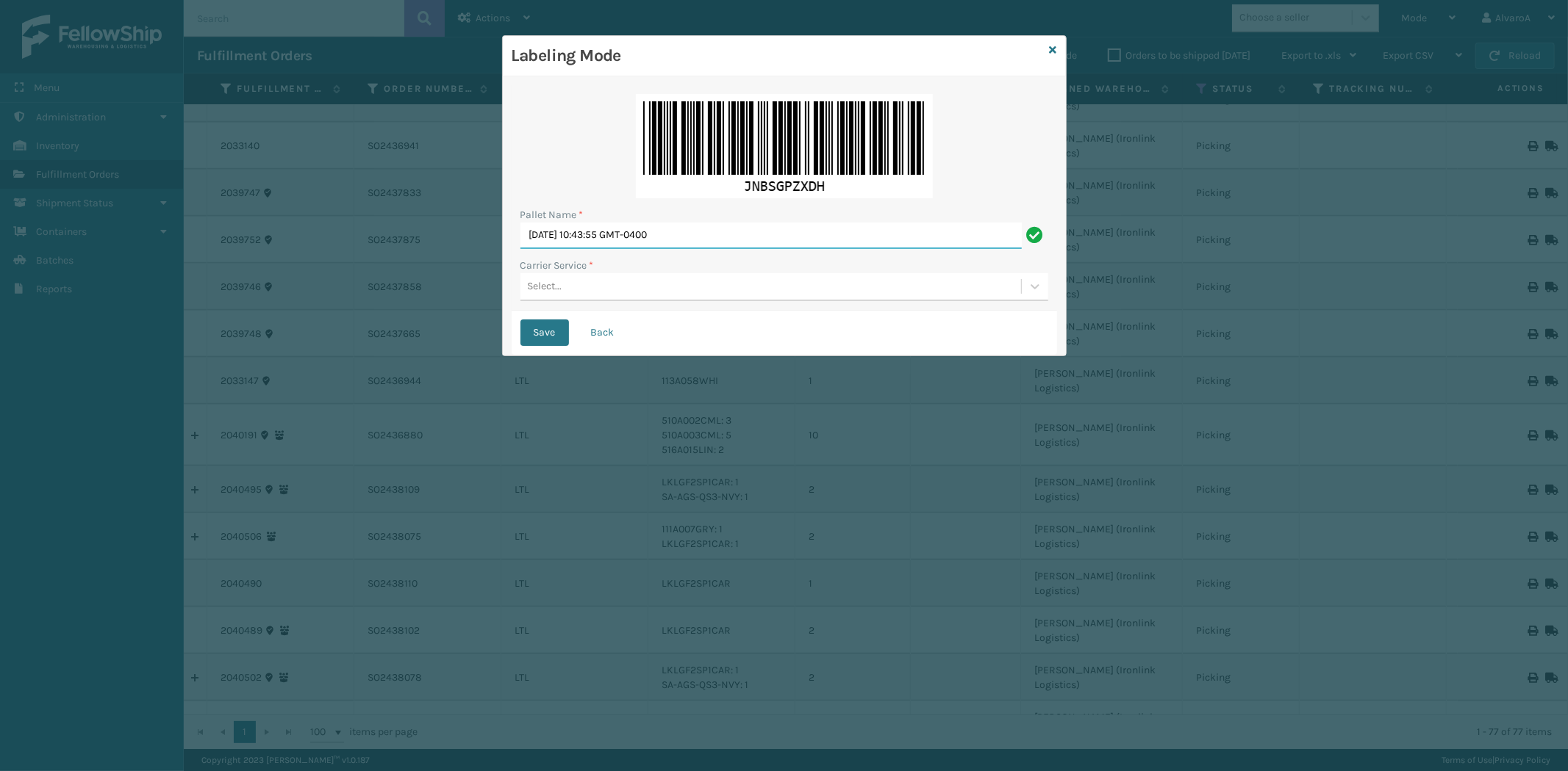
drag, startPoint x: 745, startPoint y: 236, endPoint x: 373, endPoint y: 322, distance: 381.8
click at [373, 323] on div "Labeling Mode Pallet Name * [DATE] 10:43:55 GMT-0400 Carrier Service * Select..…" at bounding box center [784, 386] width 1568 height 771
paste input "502239"
type input "LPN 502239#1"
click at [537, 286] on div "Select..." at bounding box center [545, 286] width 35 height 15
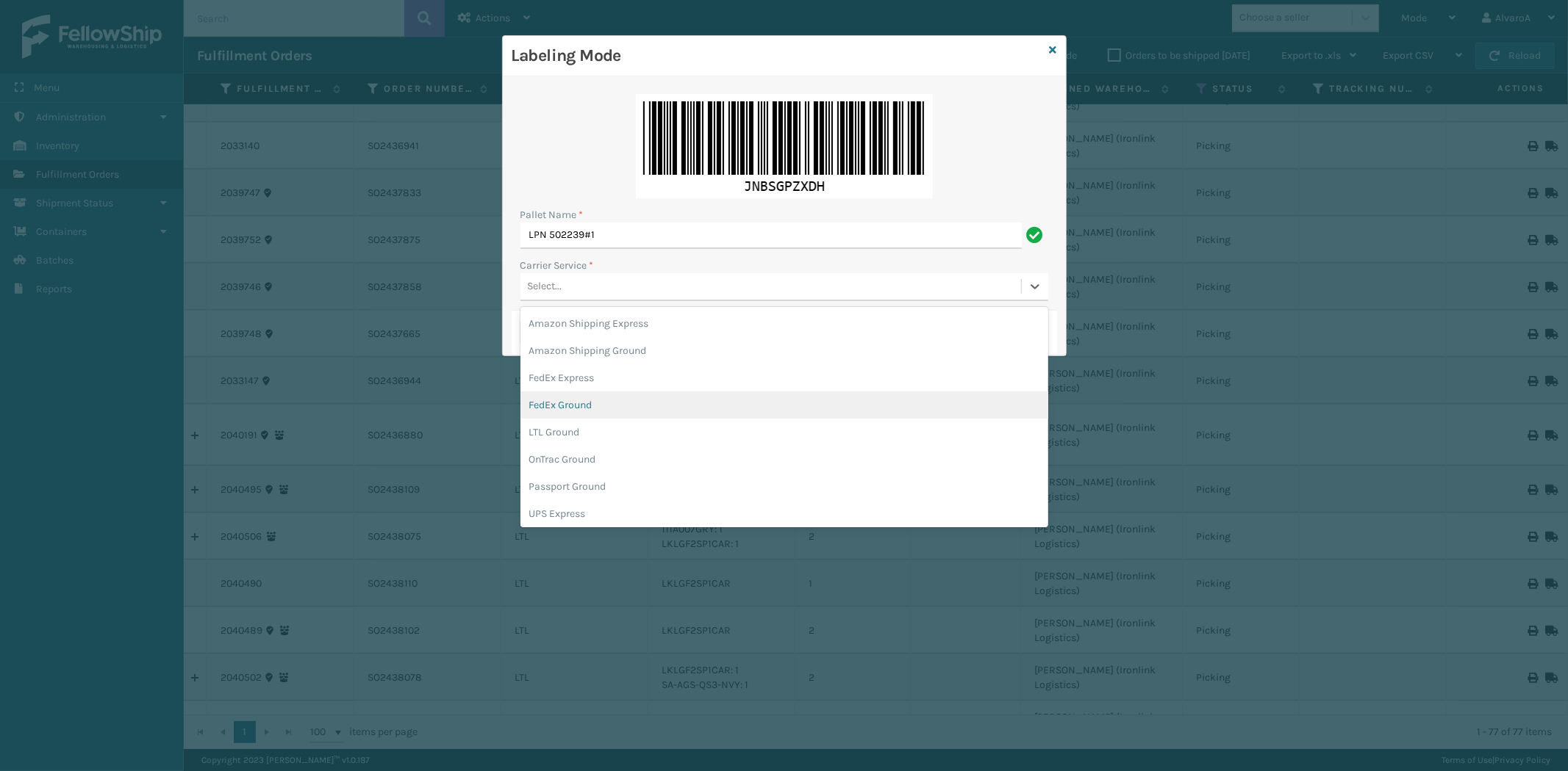
click at [549, 410] on div "FedEx Ground" at bounding box center [784, 405] width 528 height 27
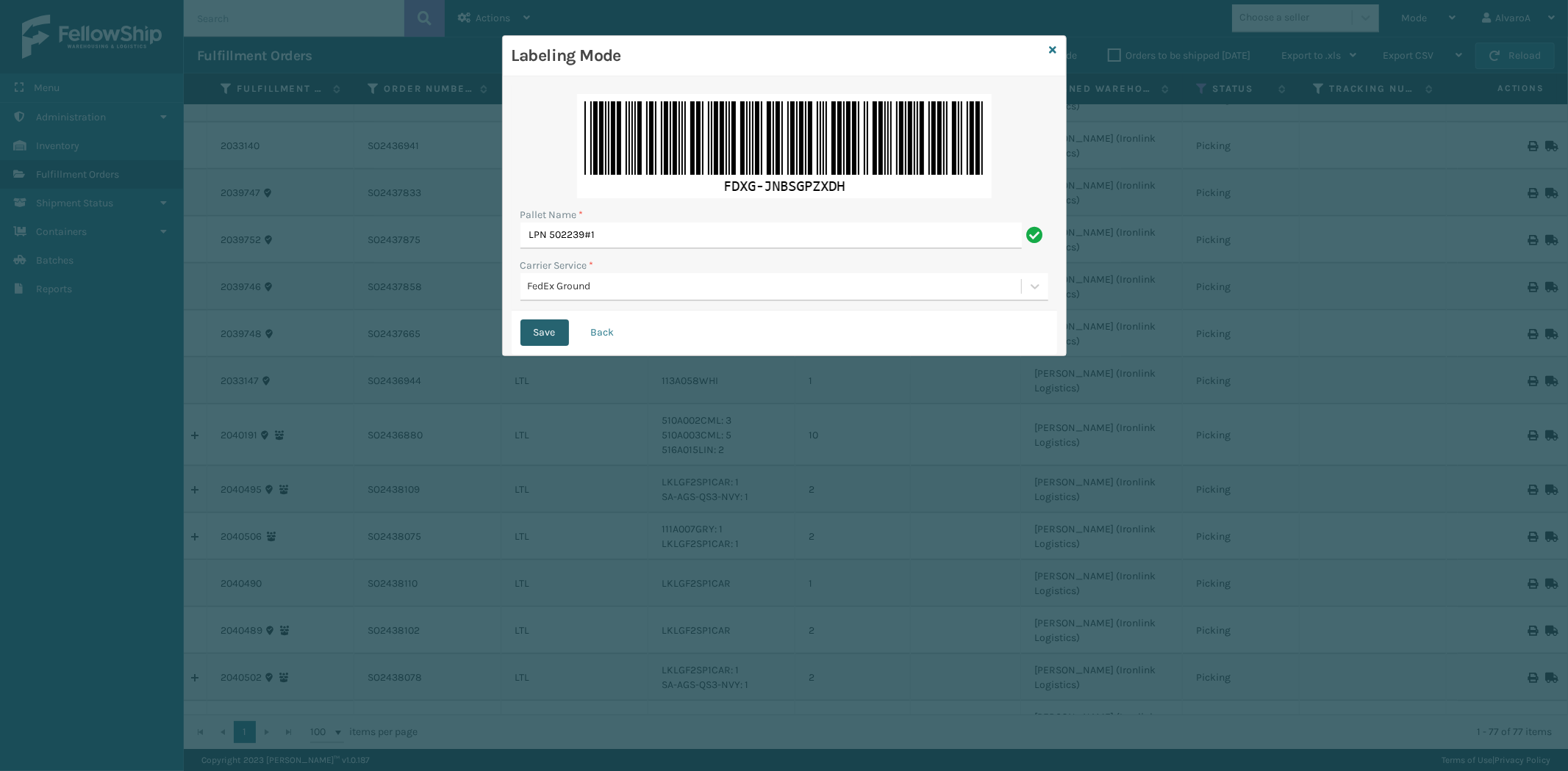
click at [553, 334] on button "Save" at bounding box center [545, 332] width 49 height 27
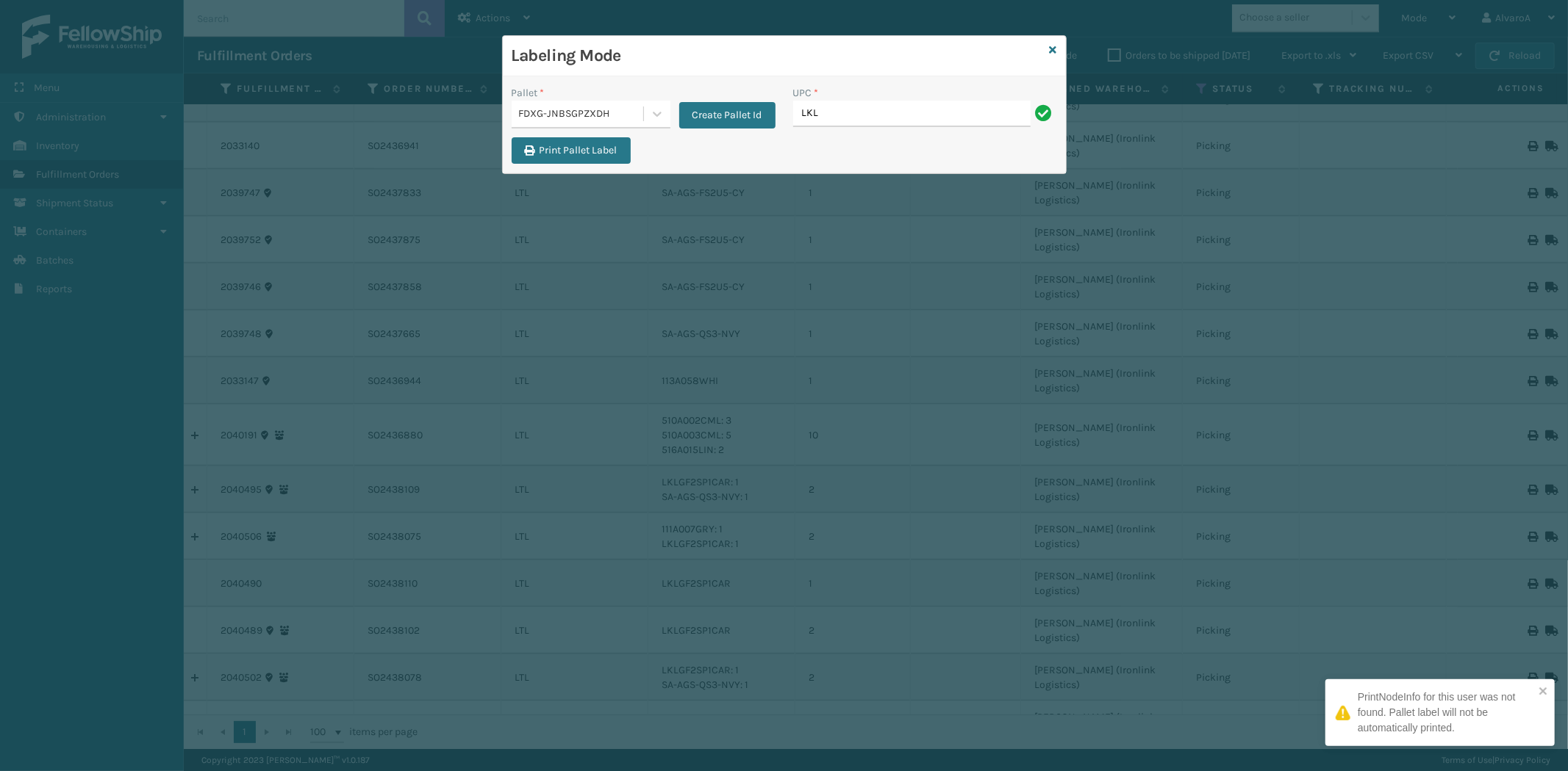
type input "LKLGF2SP3OLV-C"
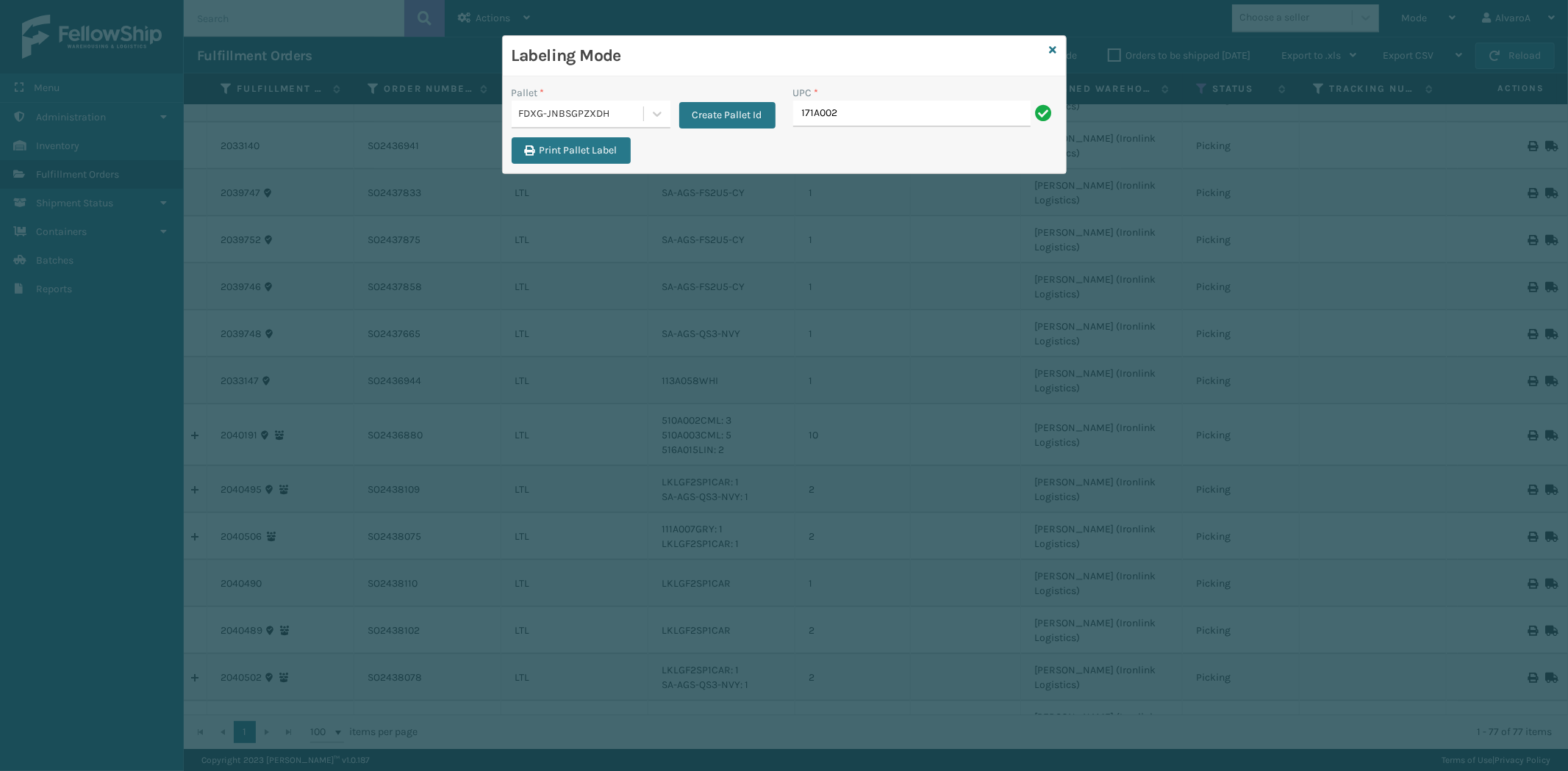
type input "171A002GRY"
click at [1053, 52] on icon at bounding box center [1053, 49] width 7 height 11
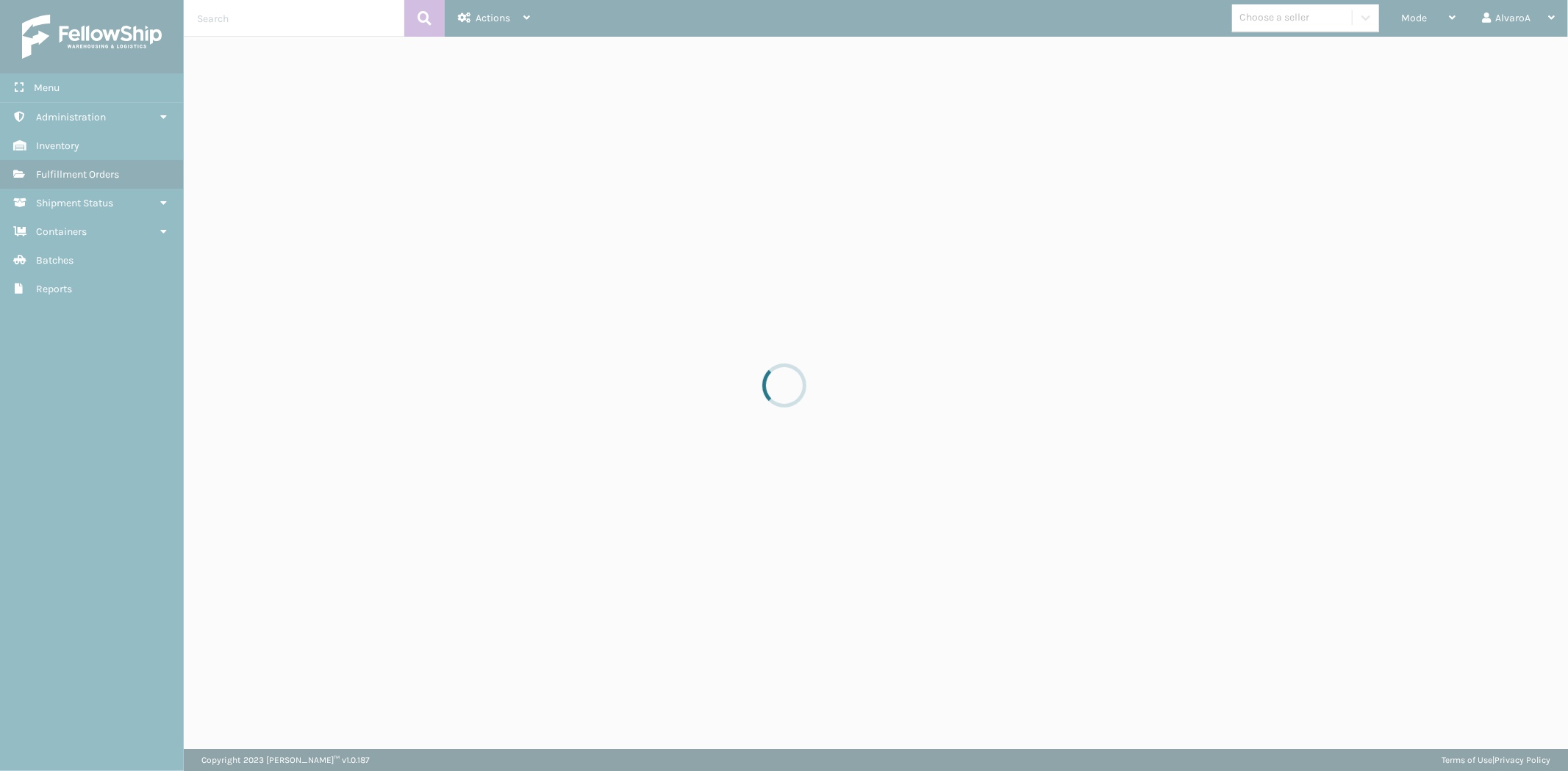
click at [1422, 12] on div at bounding box center [784, 386] width 1568 height 771
click at [1417, 15] on div at bounding box center [784, 386] width 1568 height 771
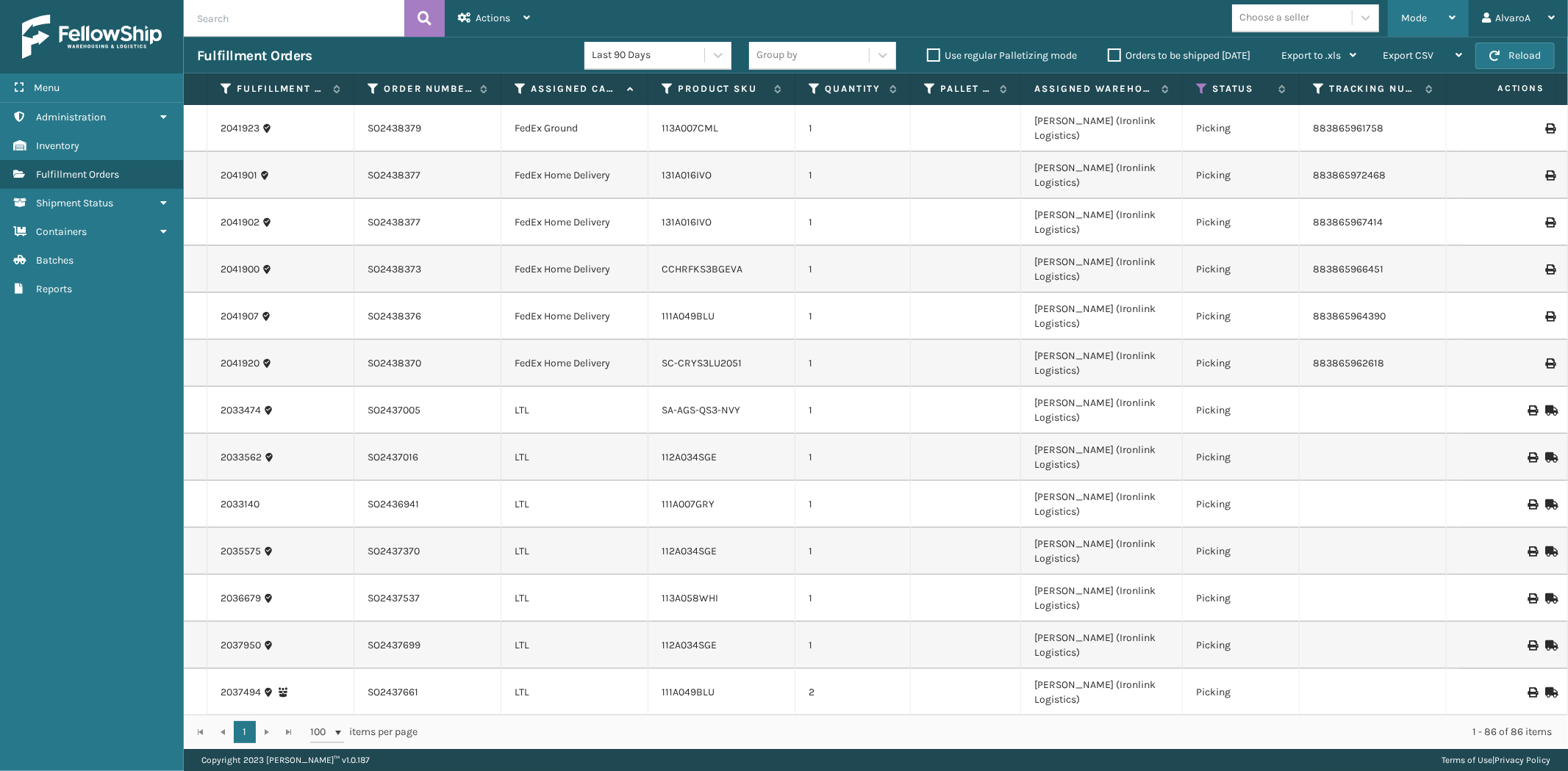
click at [1414, 20] on span "Mode" at bounding box center [1414, 18] width 26 height 12
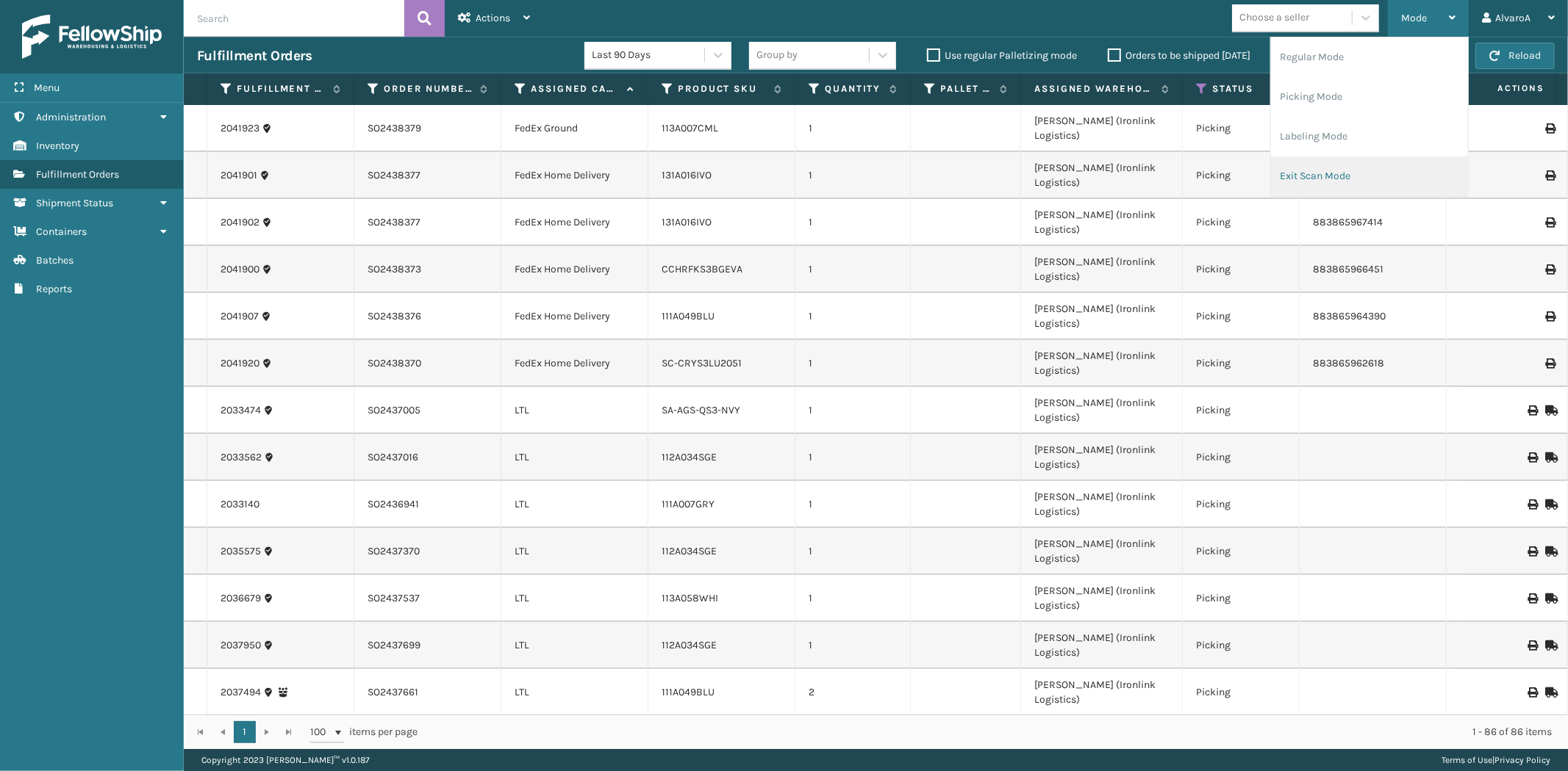
click at [1305, 187] on li "Exit Scan Mode" at bounding box center [1370, 176] width 197 height 40
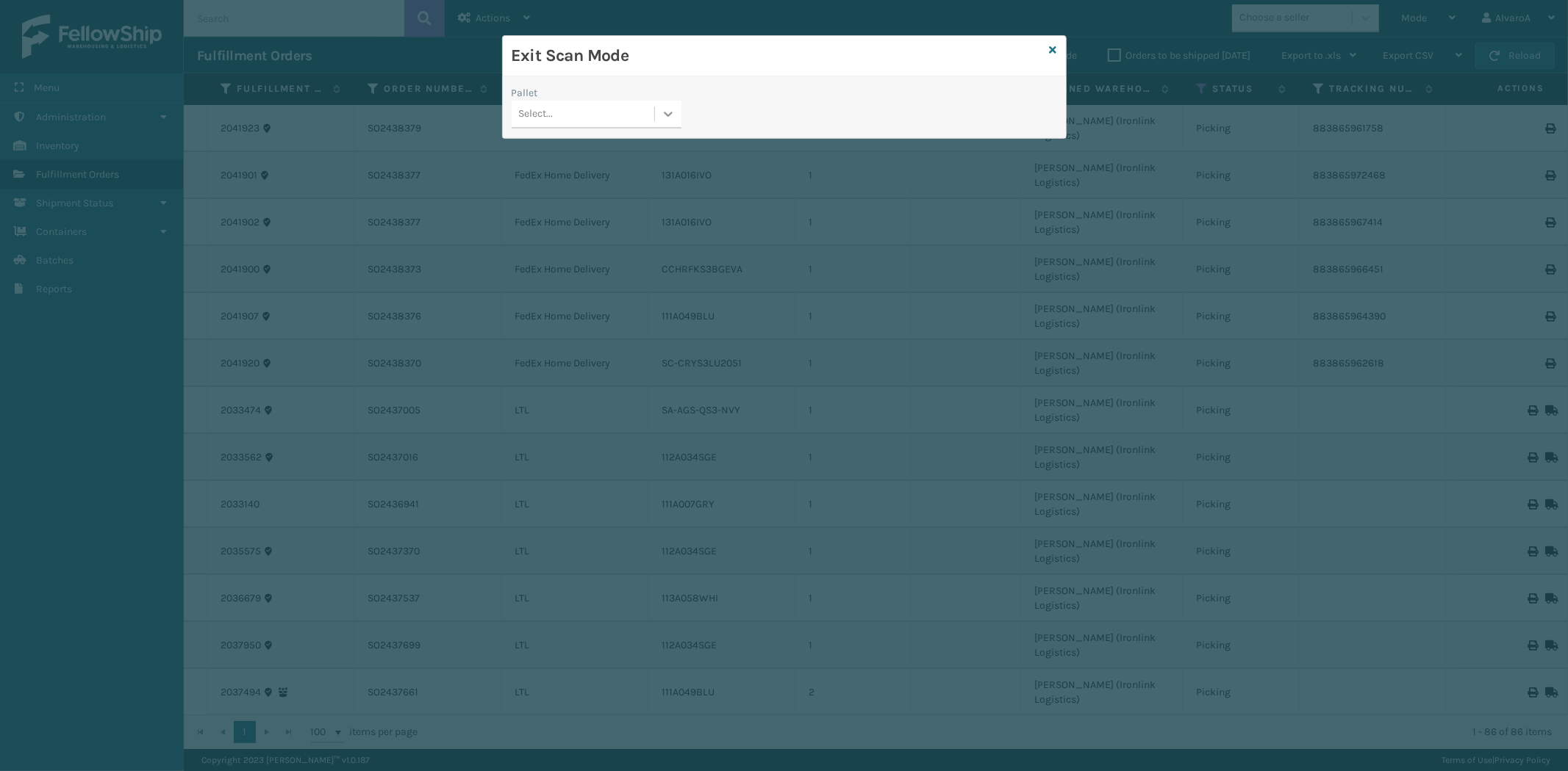
click at [656, 112] on div at bounding box center [668, 114] width 27 height 27
drag, startPoint x: 593, startPoint y: 202, endPoint x: 750, endPoint y: 121, distance: 176.7
click at [596, 199] on div "FDXG-JNBSGPZXDH" at bounding box center [597, 205] width 170 height 27
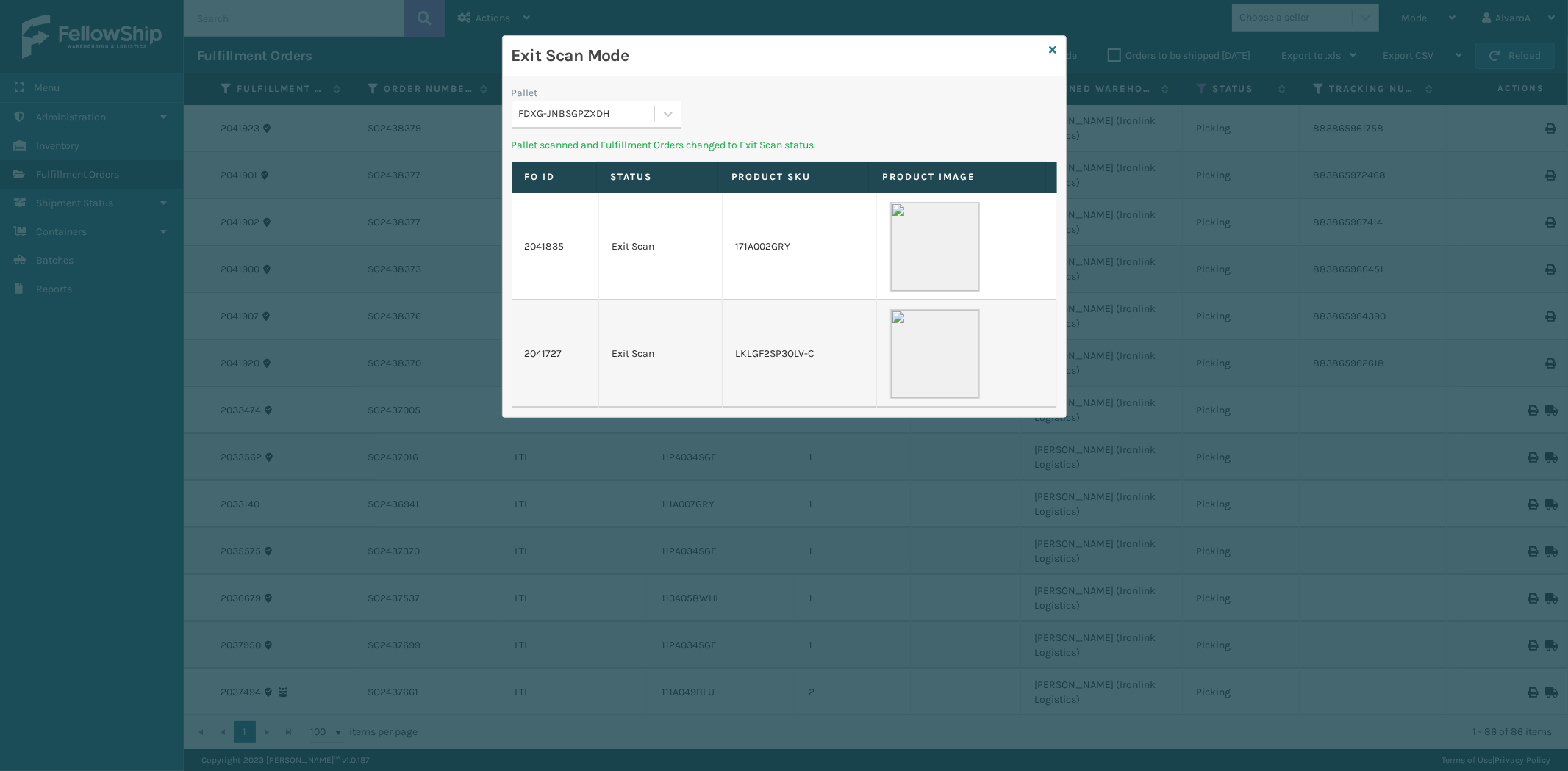
click at [1048, 48] on div "Exit Scan Mode" at bounding box center [784, 57] width 563 height 40
click at [1054, 49] on icon at bounding box center [1053, 49] width 7 height 11
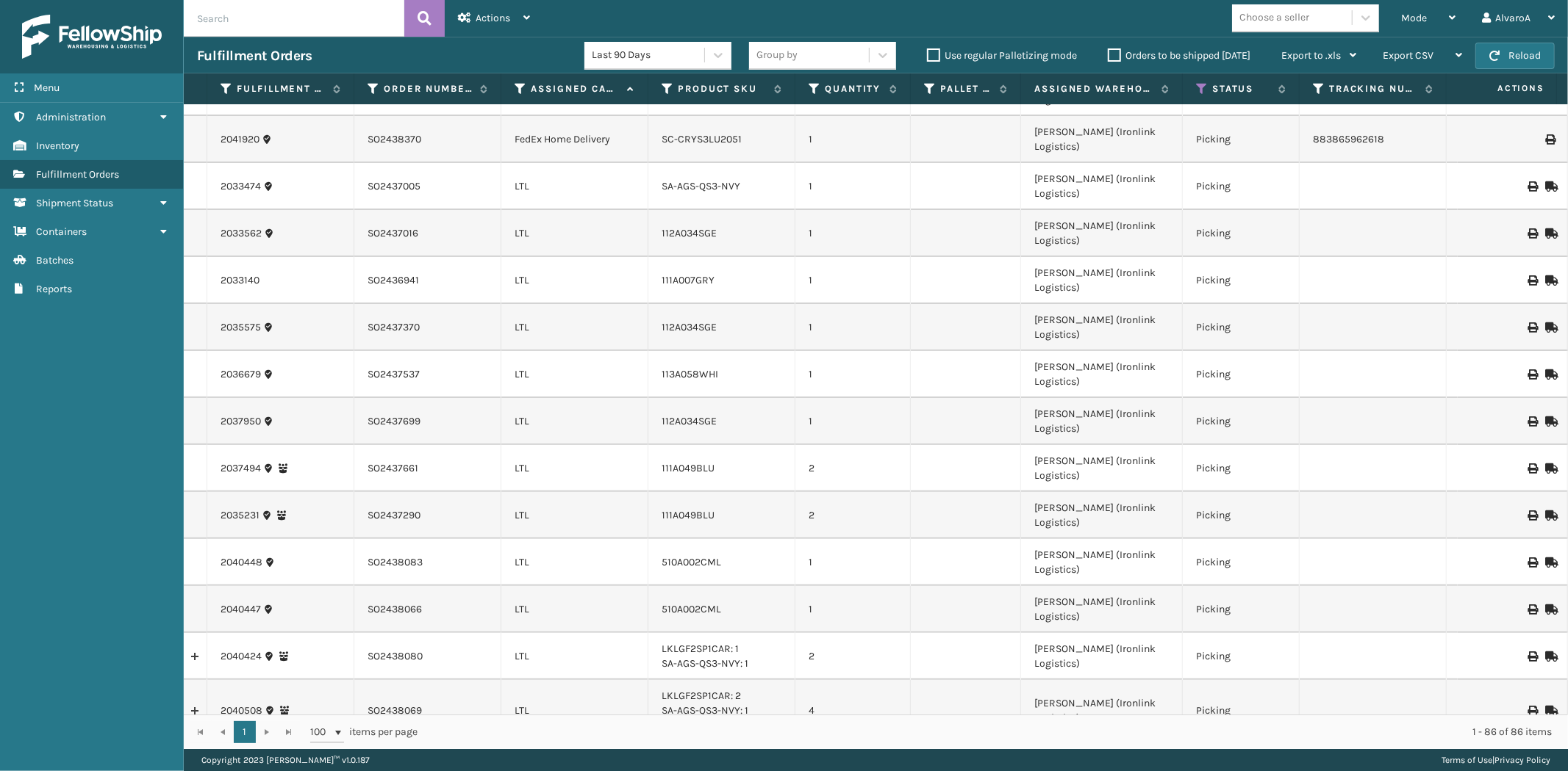
scroll to position [0, 0]
